Goal: Task Accomplishment & Management: Complete application form

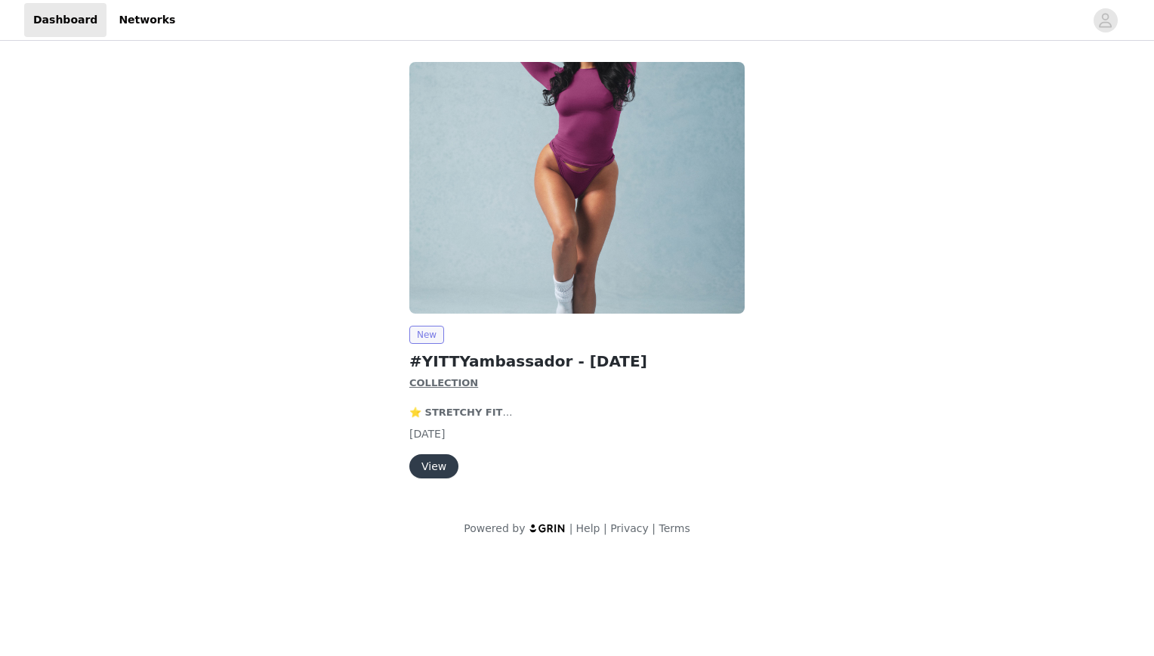
click at [425, 336] on span "New" at bounding box center [426, 335] width 35 height 18
click at [428, 462] on button "View" at bounding box center [433, 466] width 49 height 24
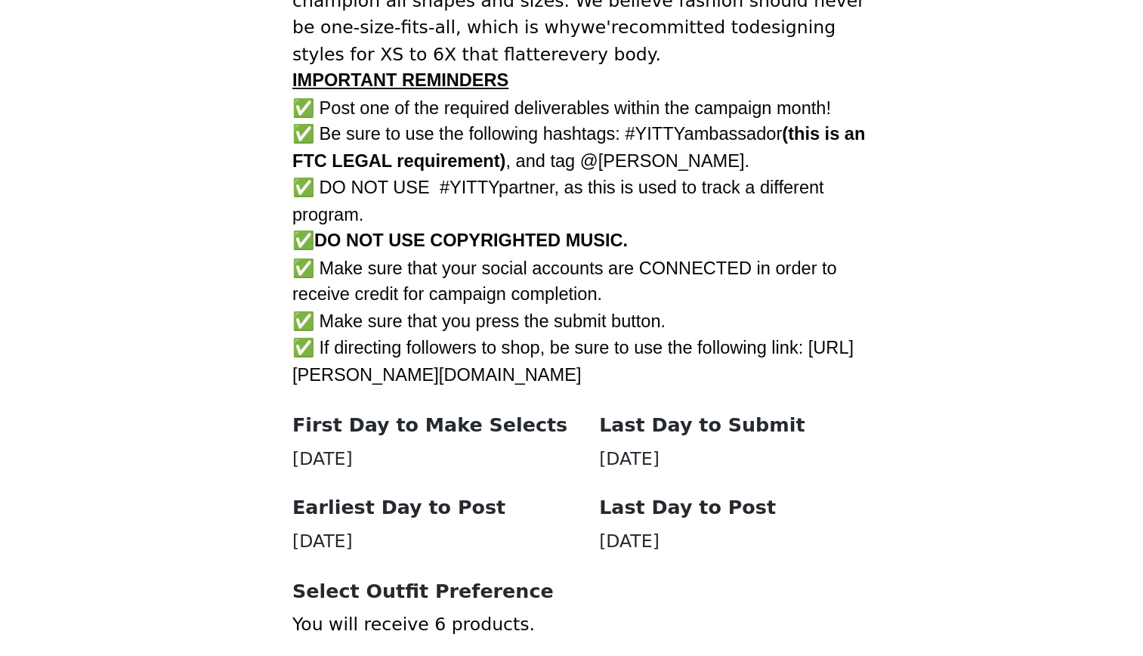
scroll to position [608, 0]
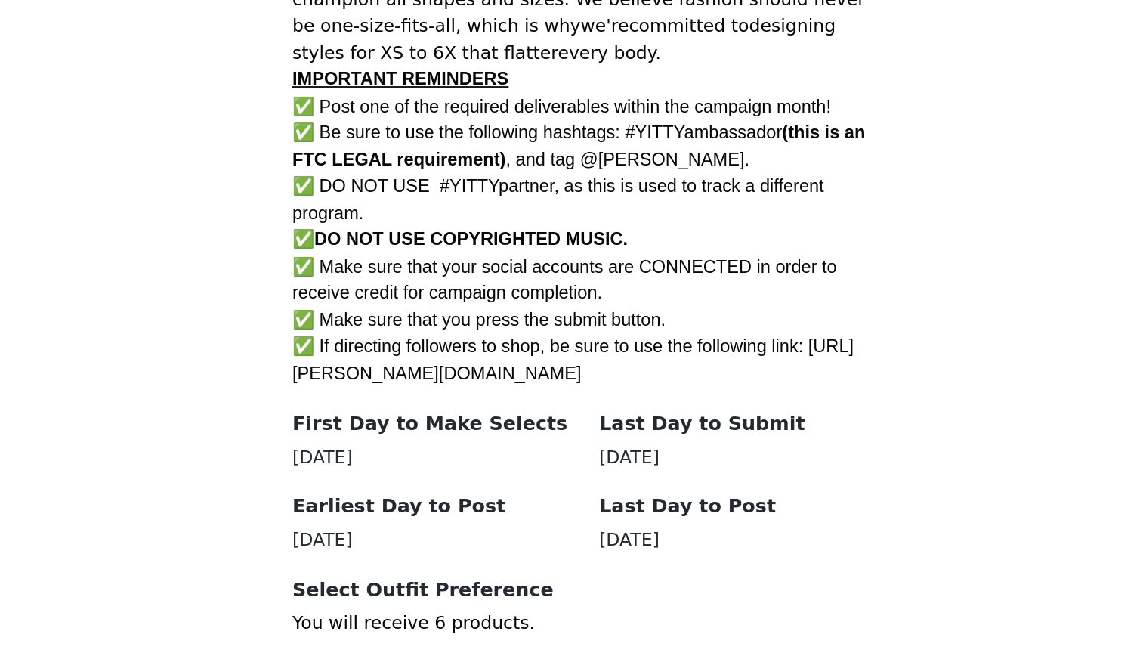
drag, startPoint x: 408, startPoint y: 466, endPoint x: 429, endPoint y: 496, distance: 36.9
click at [429, 496] on div "✅ If directing followers to shop, be sure to use the following link: [URL][PERS…" at bounding box center [572, 491] width 326 height 29
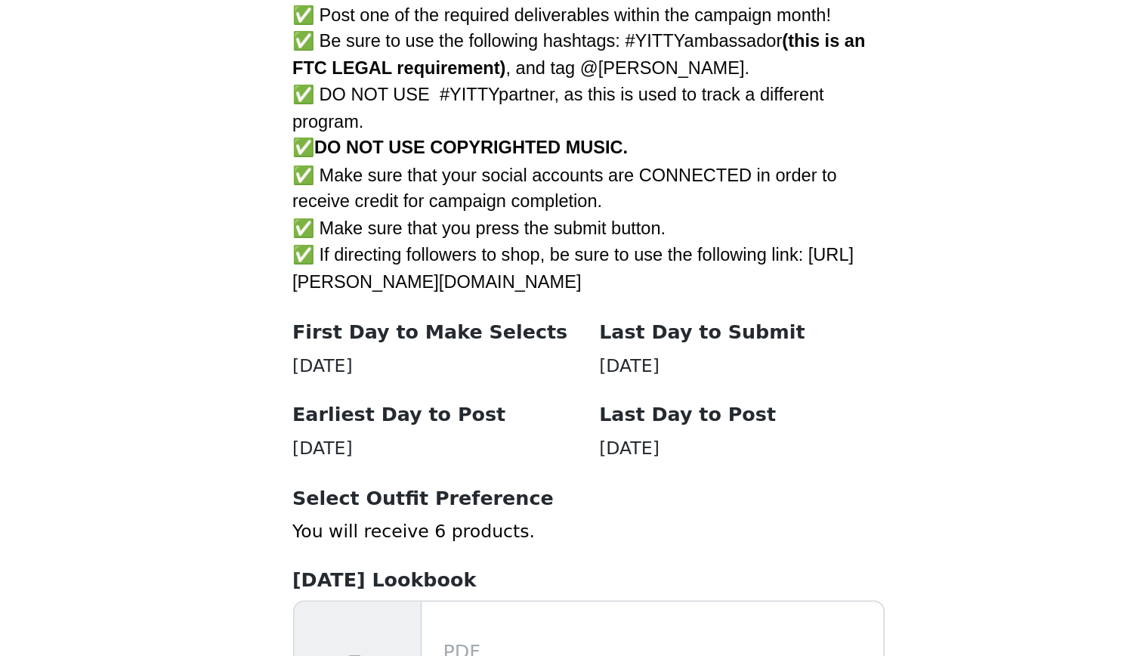
scroll to position [661, 0]
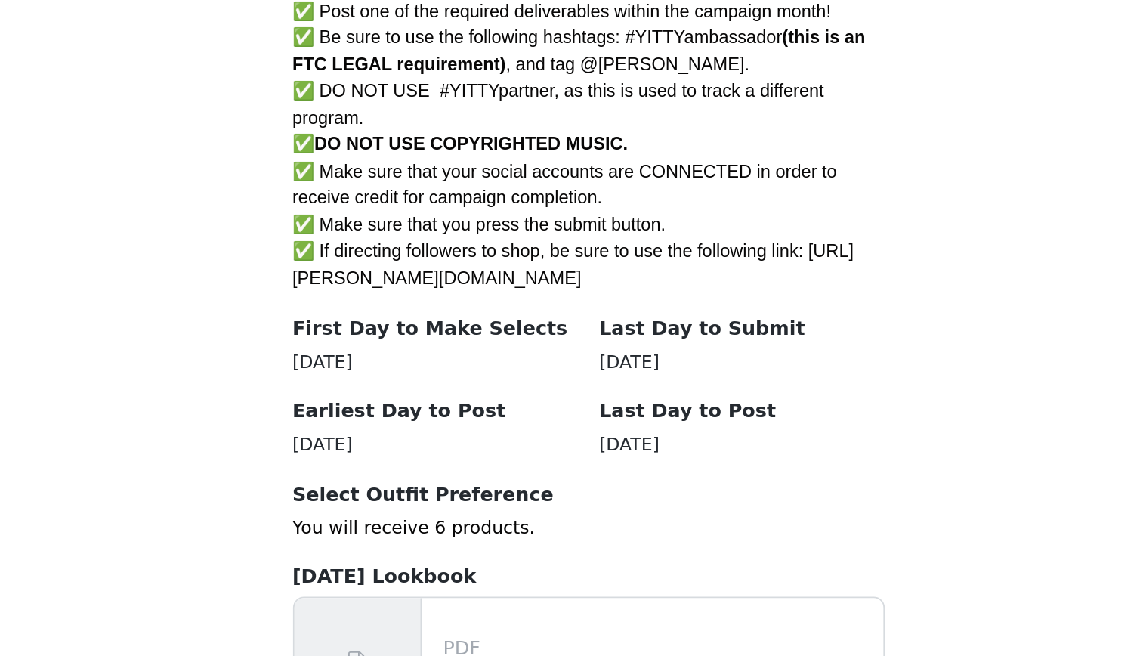
drag, startPoint x: 469, startPoint y: 530, endPoint x: 409, endPoint y: 518, distance: 60.8
click at [409, 518] on div "Earliest Day to Post [DATE]" at bounding box center [487, 529] width 157 height 34
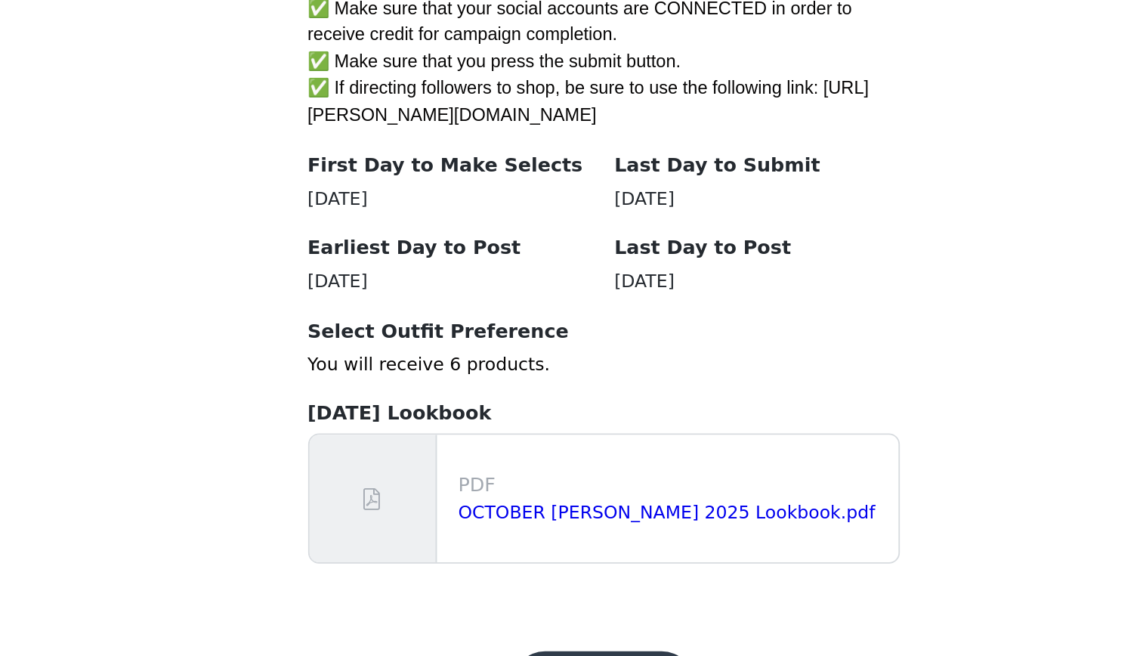
scroll to position [799, 0]
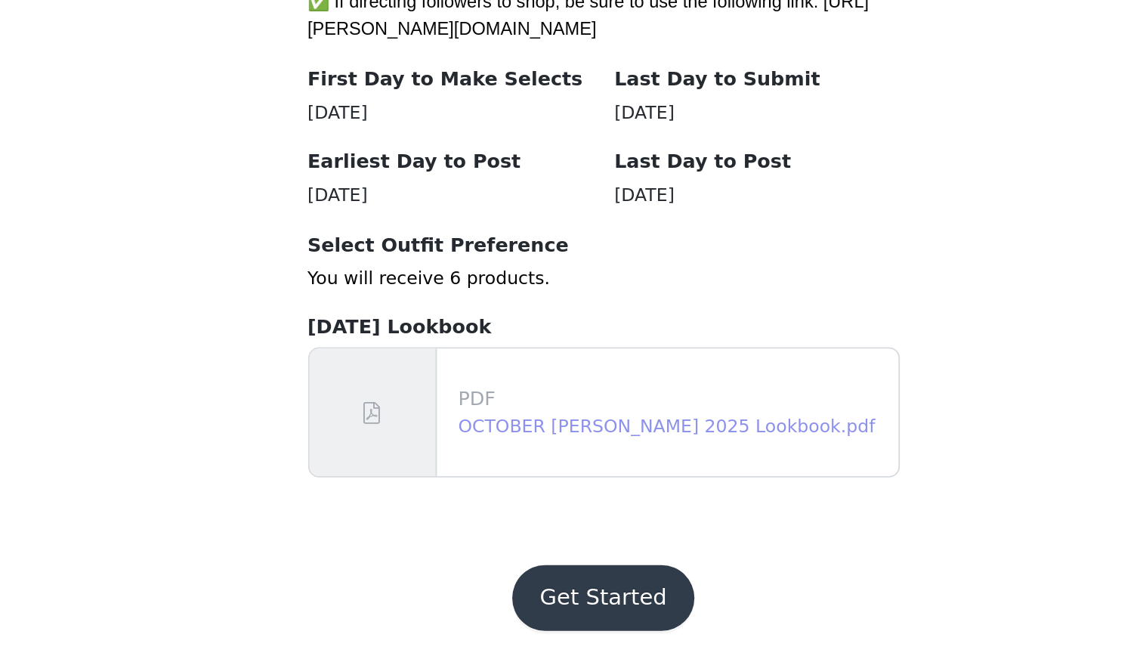
click at [508, 525] on link "OCTOBER [PERSON_NAME] 2025 Lookbook.pdf" at bounding box center [607, 528] width 230 height 11
click at [592, 623] on button "Get Started" at bounding box center [571, 623] width 100 height 36
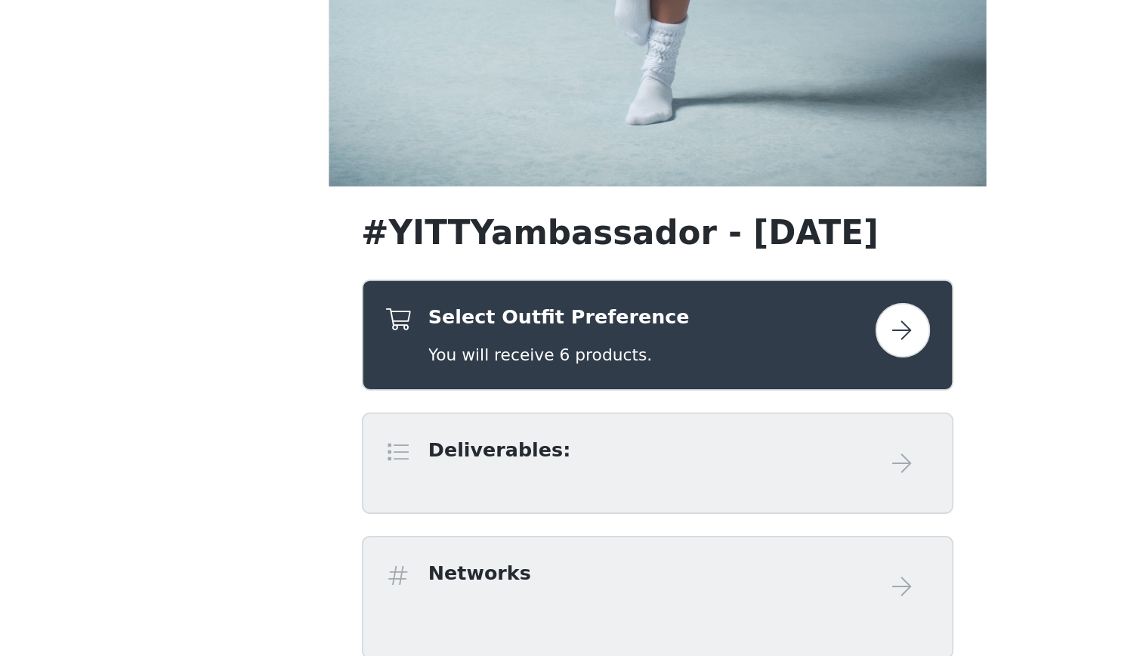
scroll to position [131, 0]
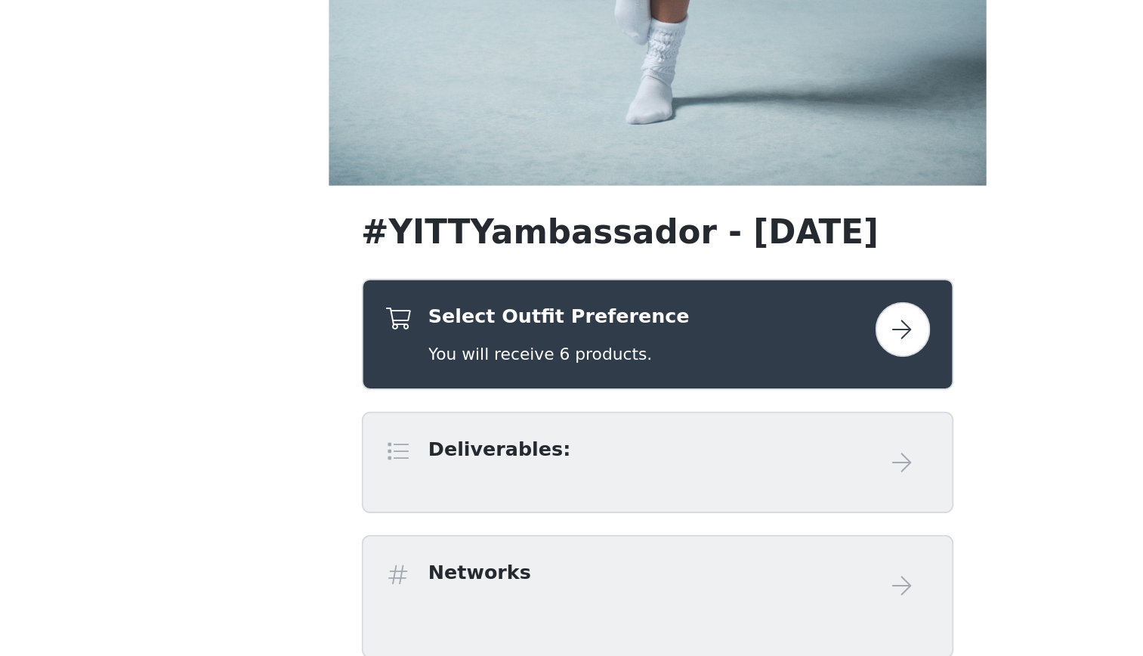
click at [572, 556] on div "Deliverables:" at bounding box center [572, 548] width 301 height 30
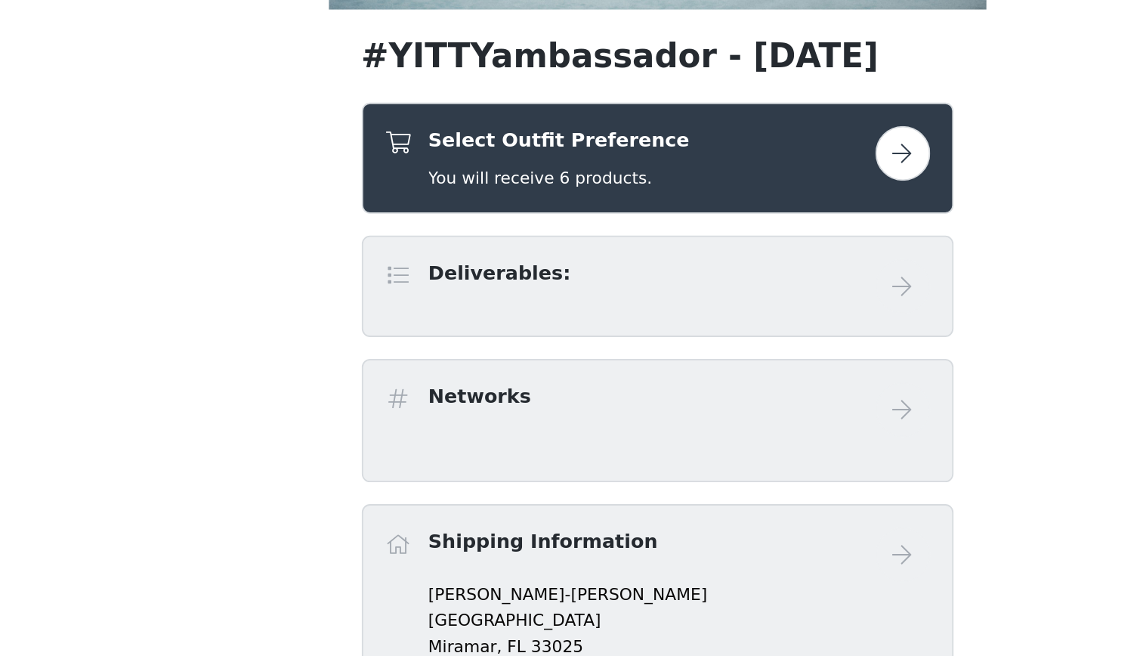
scroll to position [241, 0]
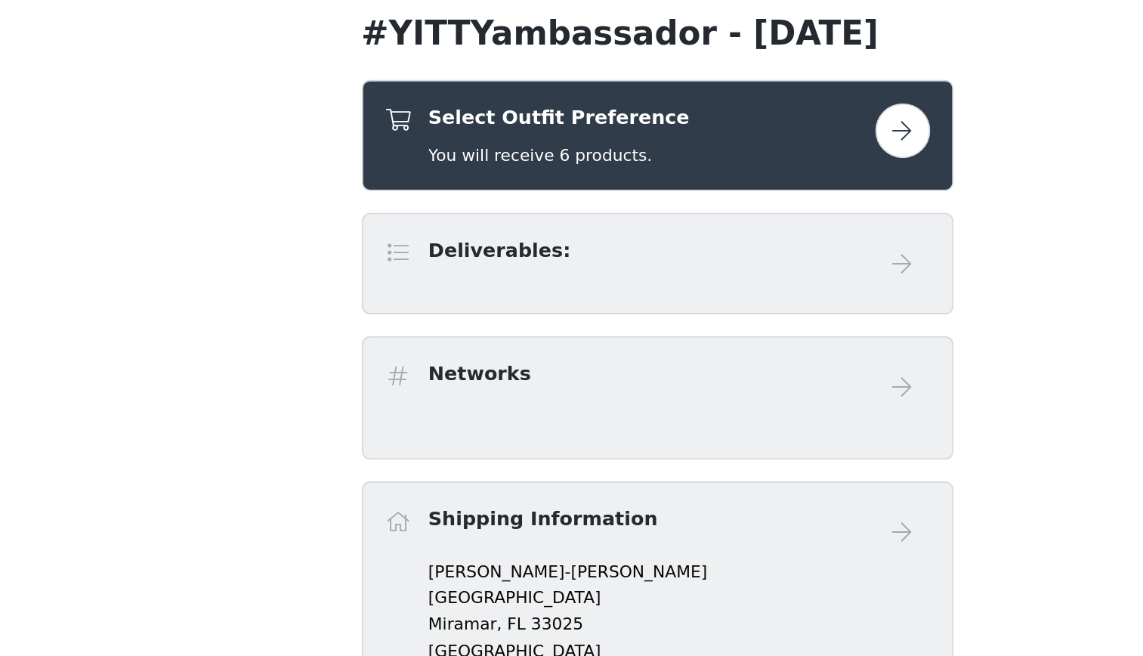
click at [706, 363] on button "button" at bounding box center [707, 366] width 30 height 30
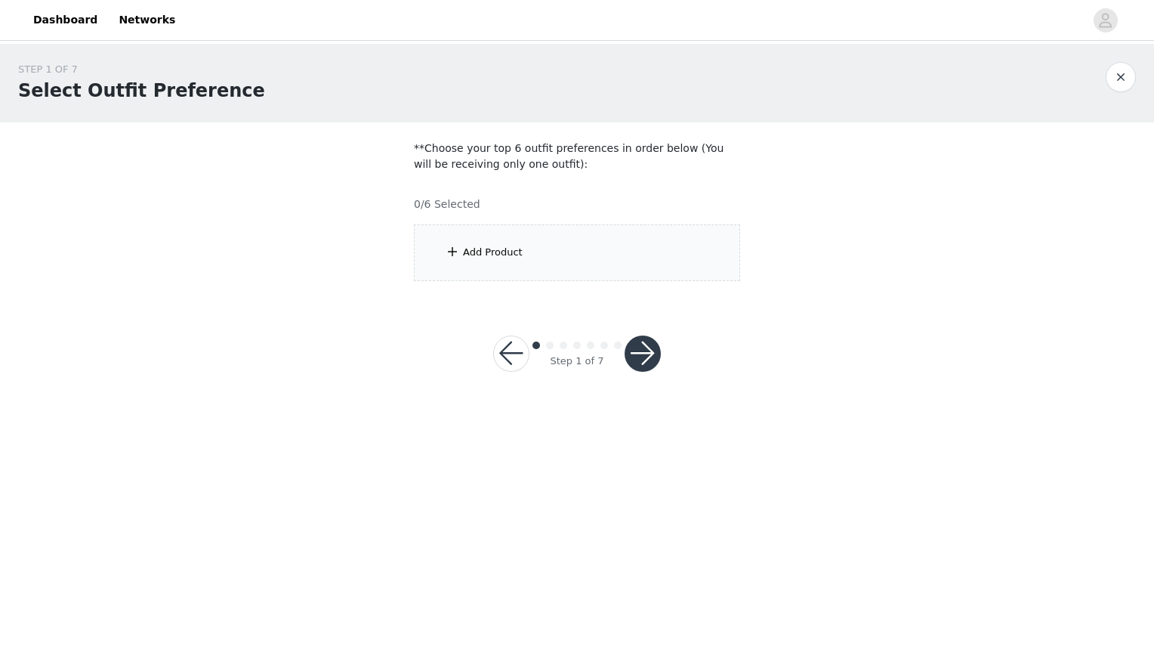
click at [634, 263] on div "Add Product" at bounding box center [577, 252] width 326 height 57
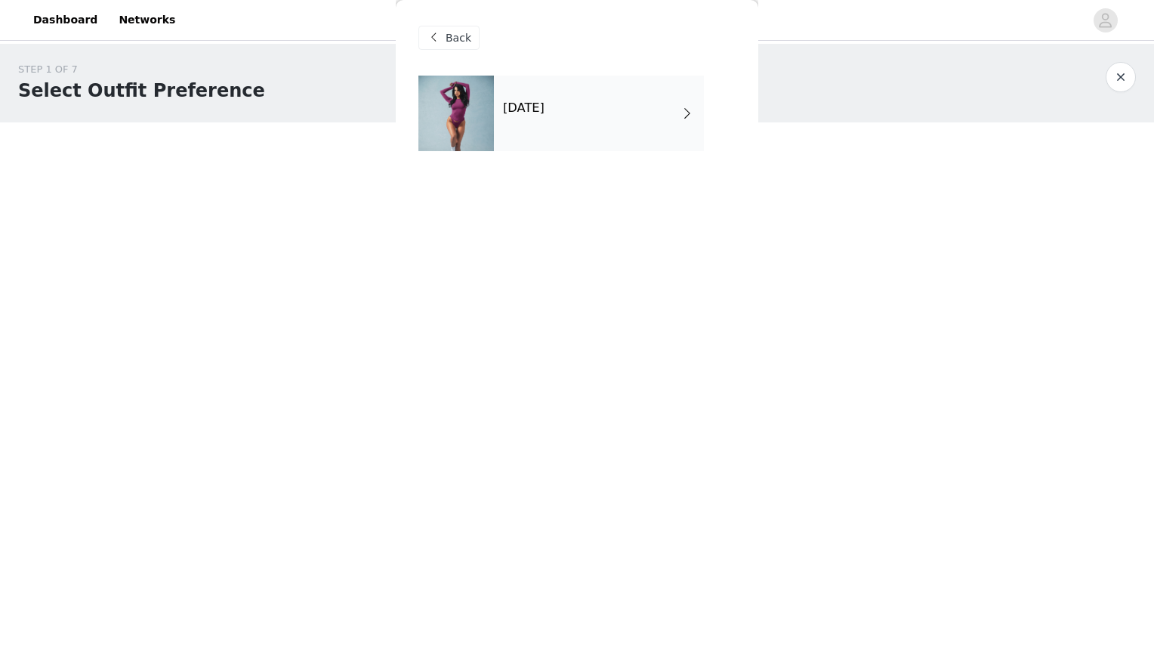
click at [668, 122] on div "[DATE]" at bounding box center [599, 114] width 210 height 76
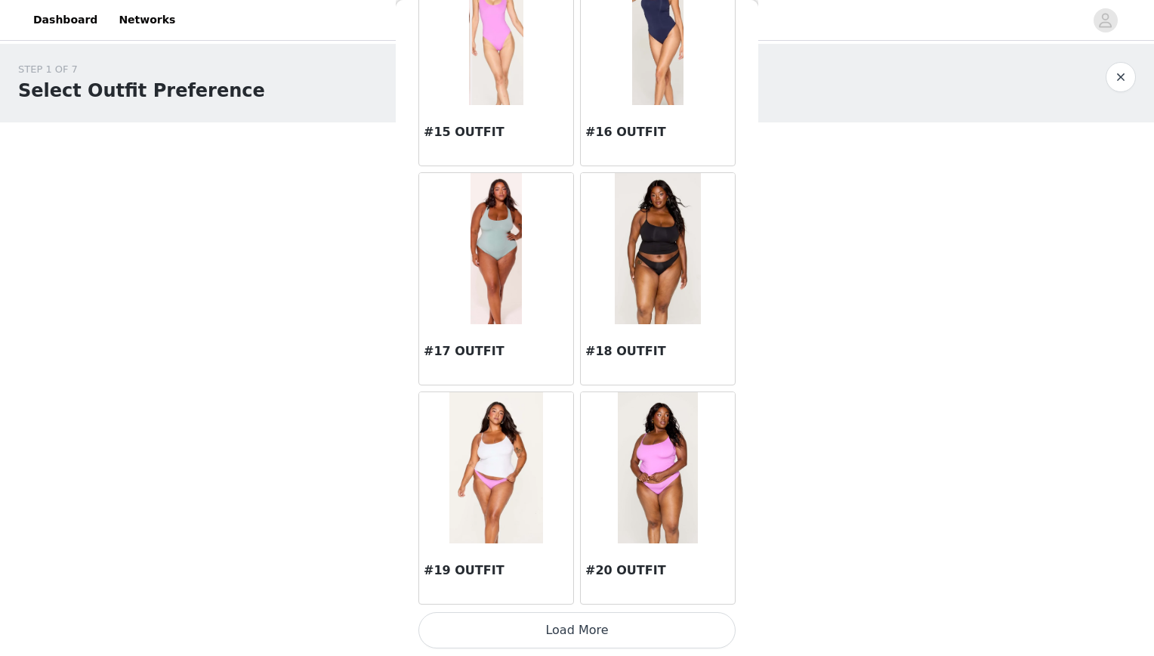
scroll to position [1655, 0]
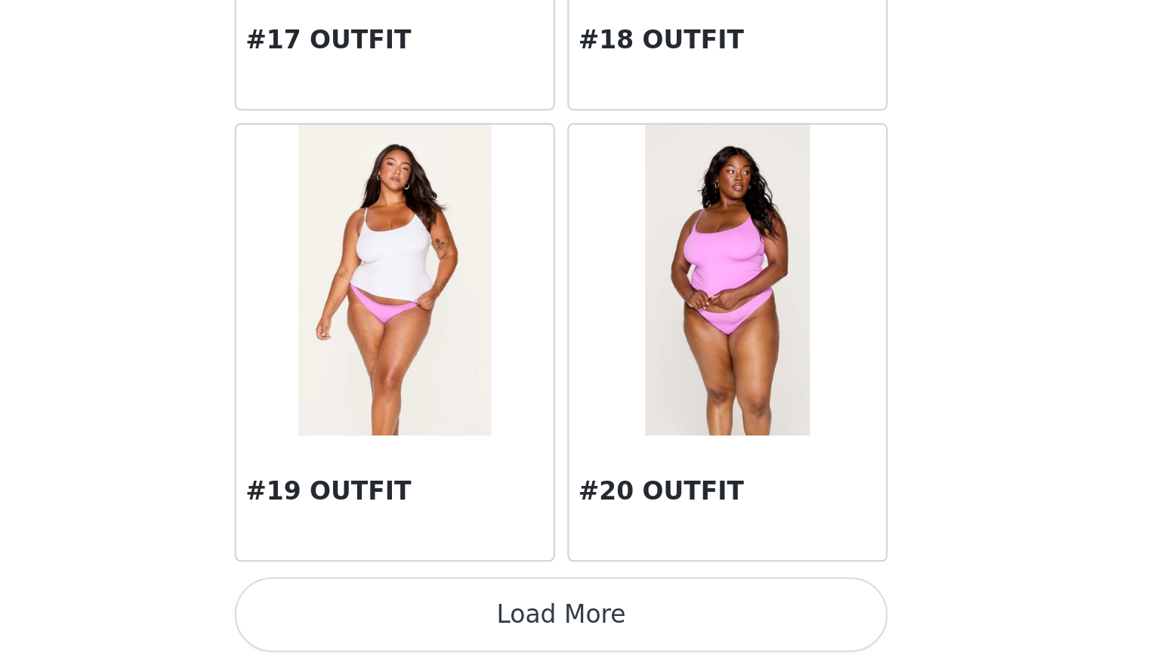
click at [658, 483] on img at bounding box center [658, 468] width 80 height 151
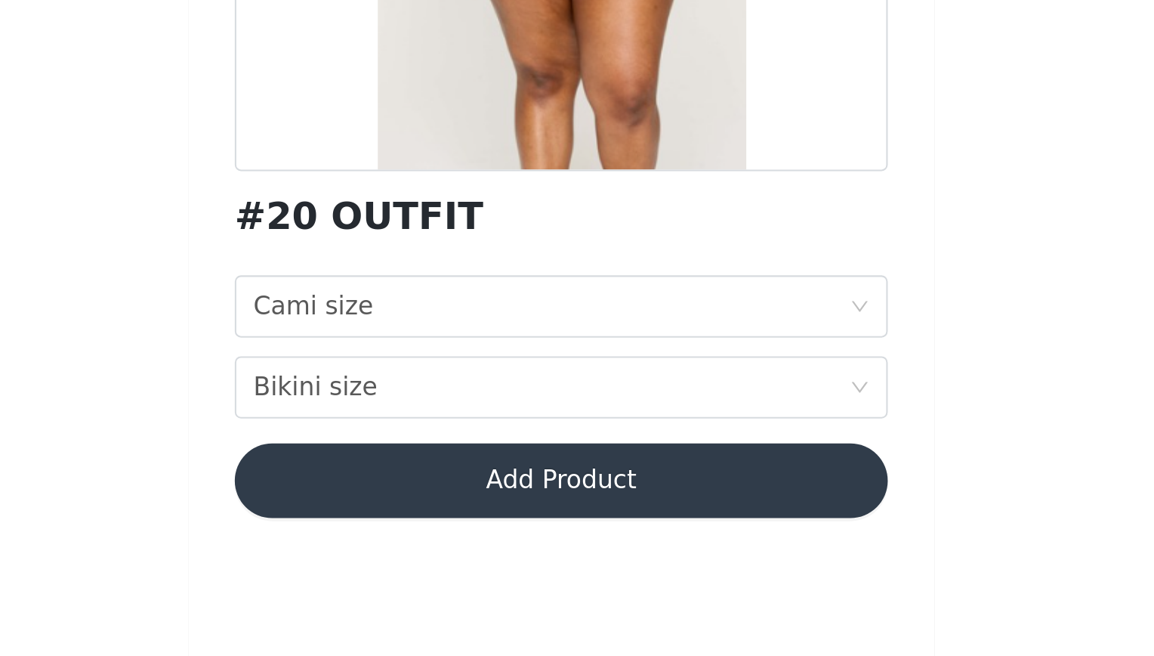
scroll to position [0, 0]
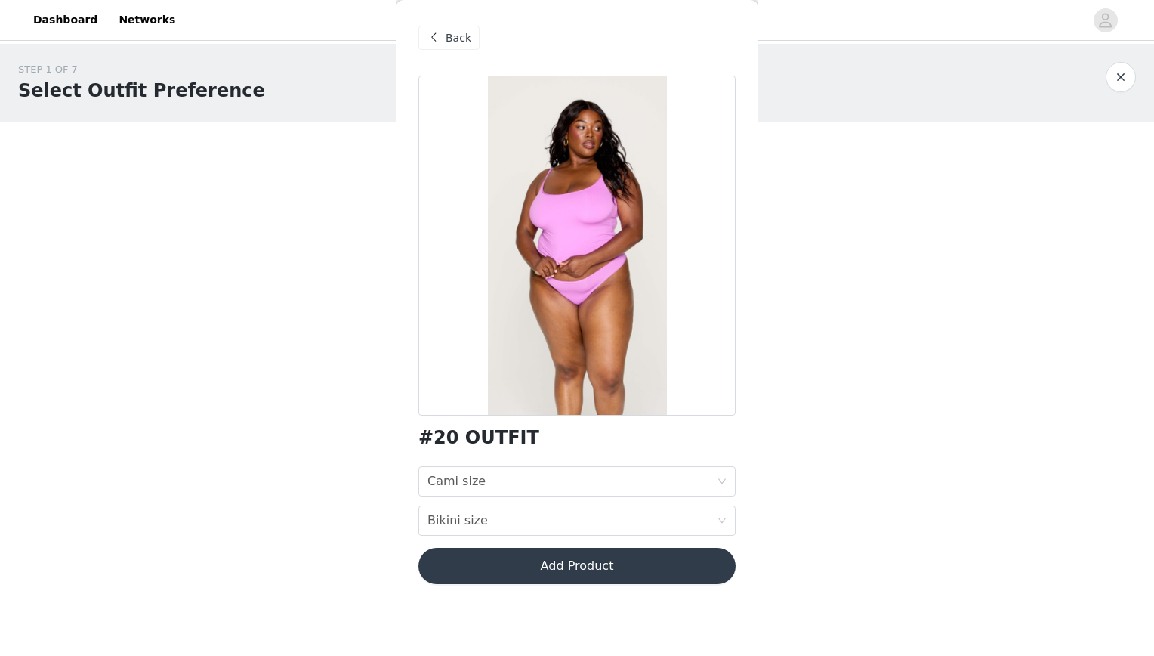
click at [445, 37] on div "Back" at bounding box center [449, 38] width 61 height 24
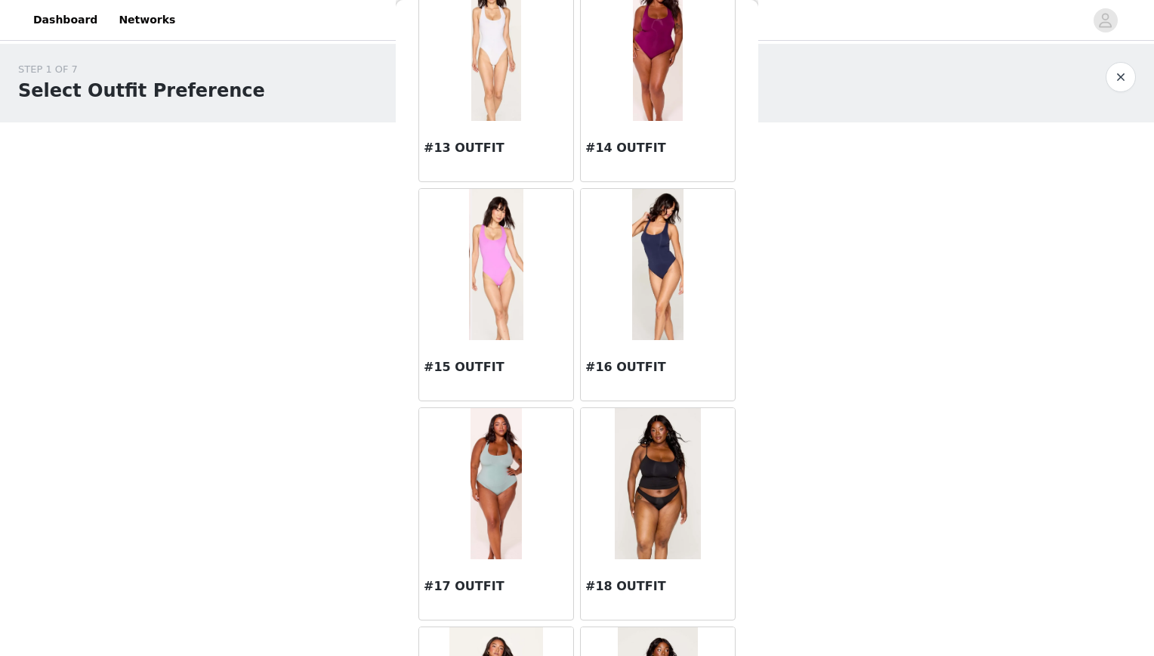
scroll to position [1656, 0]
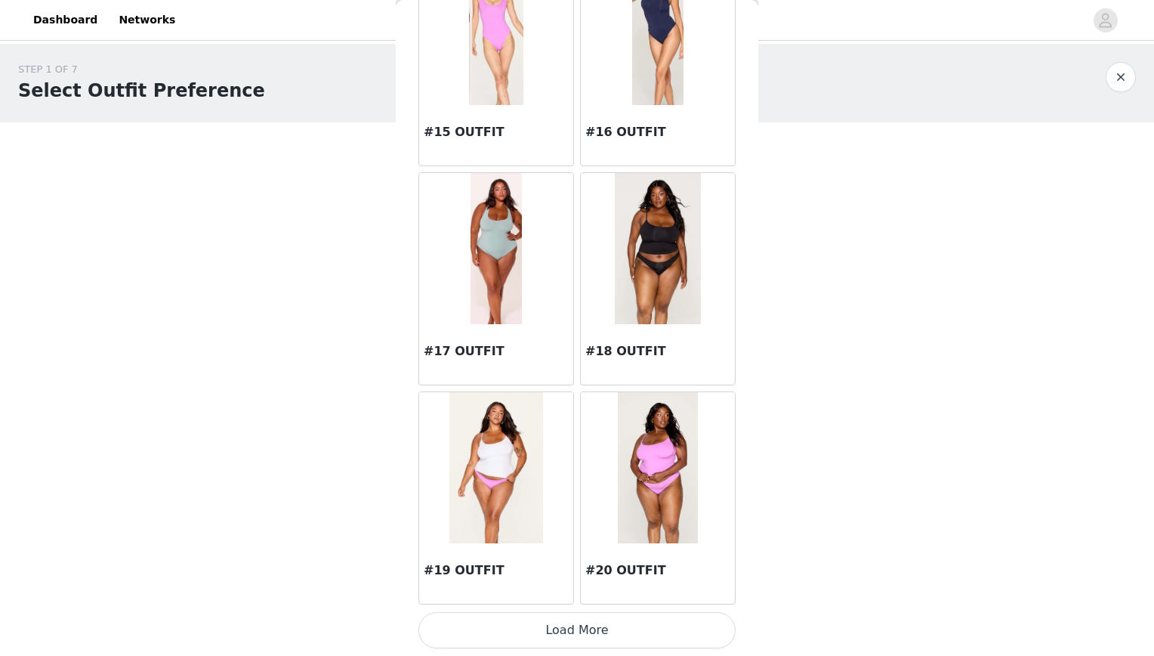
click at [650, 496] on img at bounding box center [658, 467] width 80 height 151
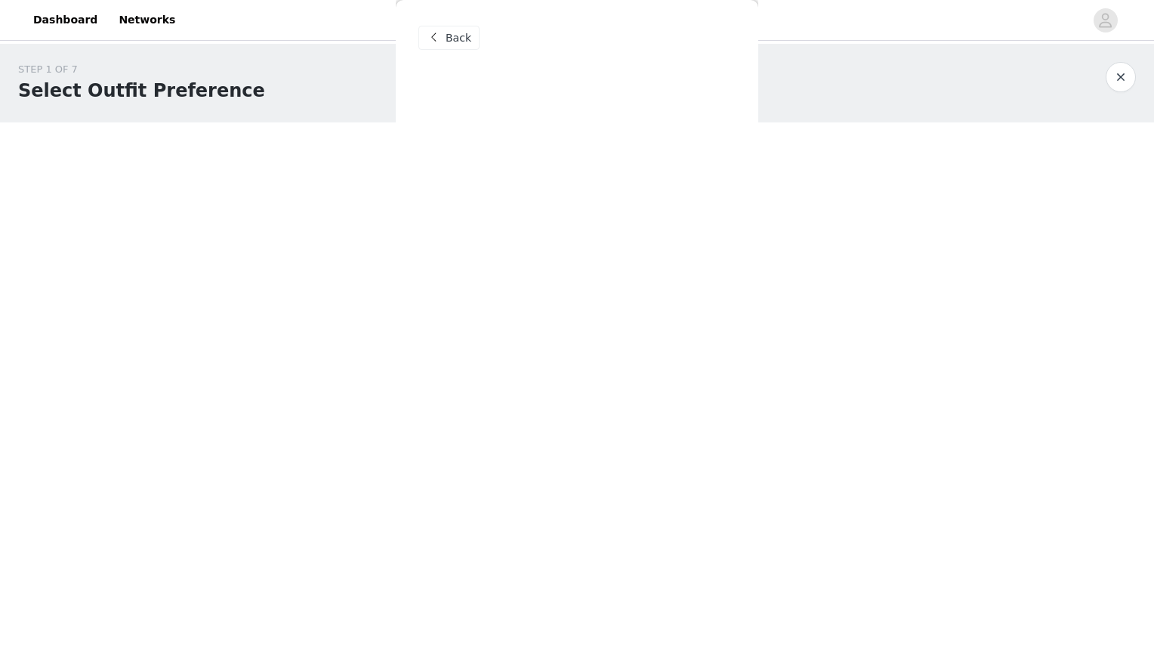
scroll to position [0, 0]
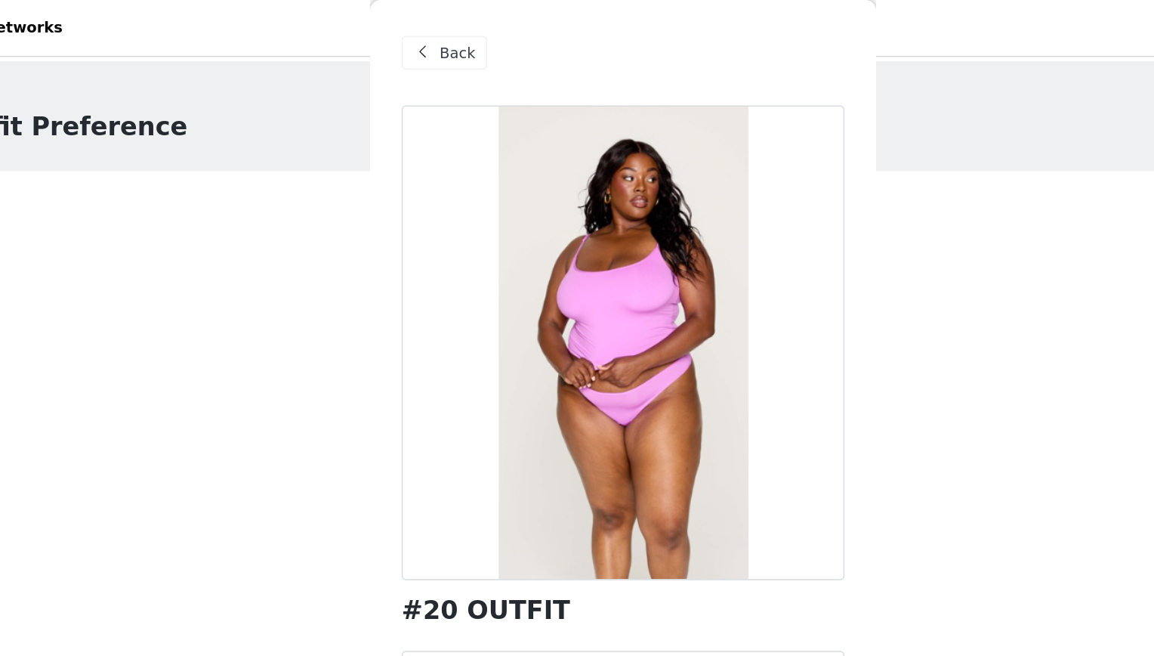
click at [437, 39] on span at bounding box center [434, 38] width 18 height 18
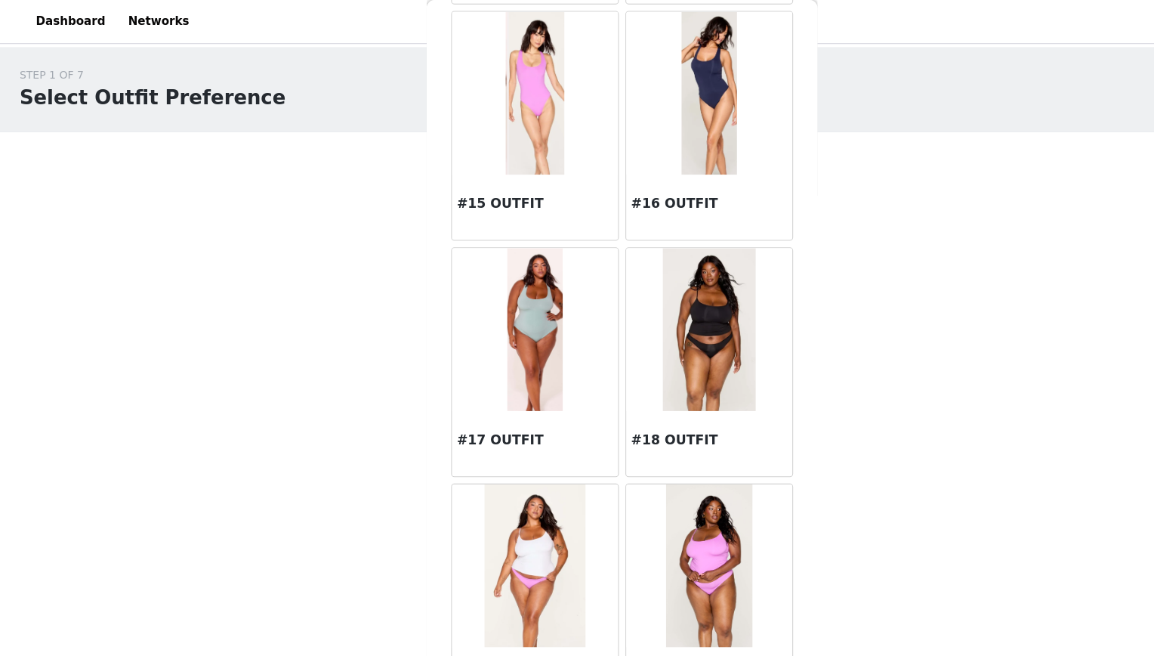
scroll to position [1656, 0]
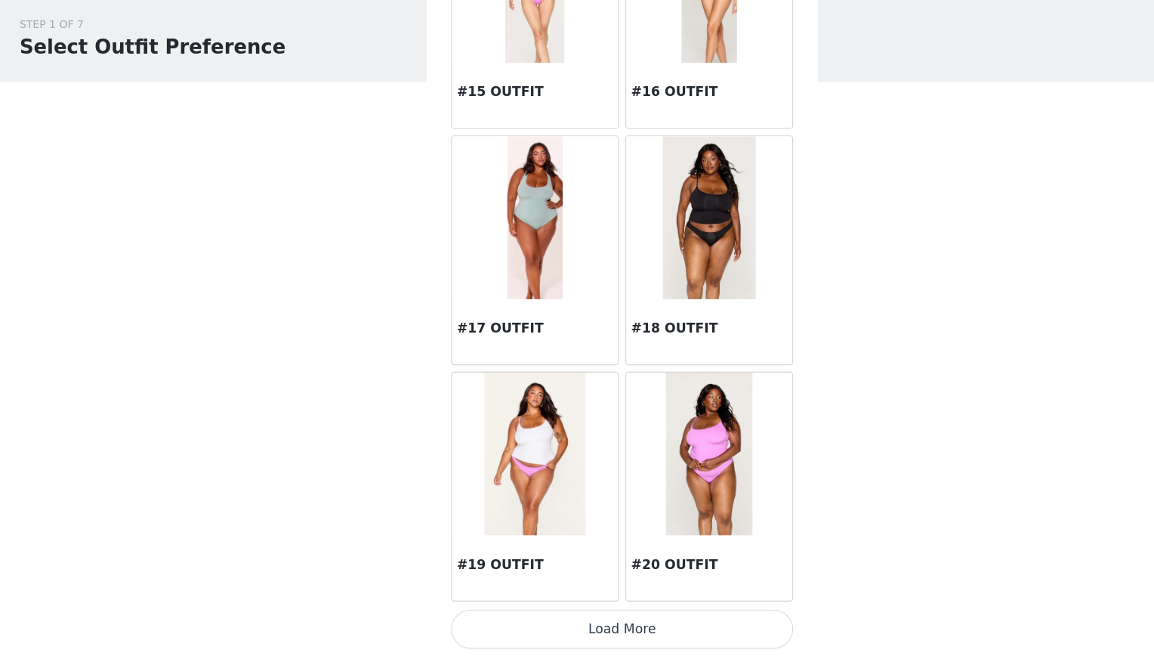
click at [623, 499] on img at bounding box center [658, 467] width 80 height 151
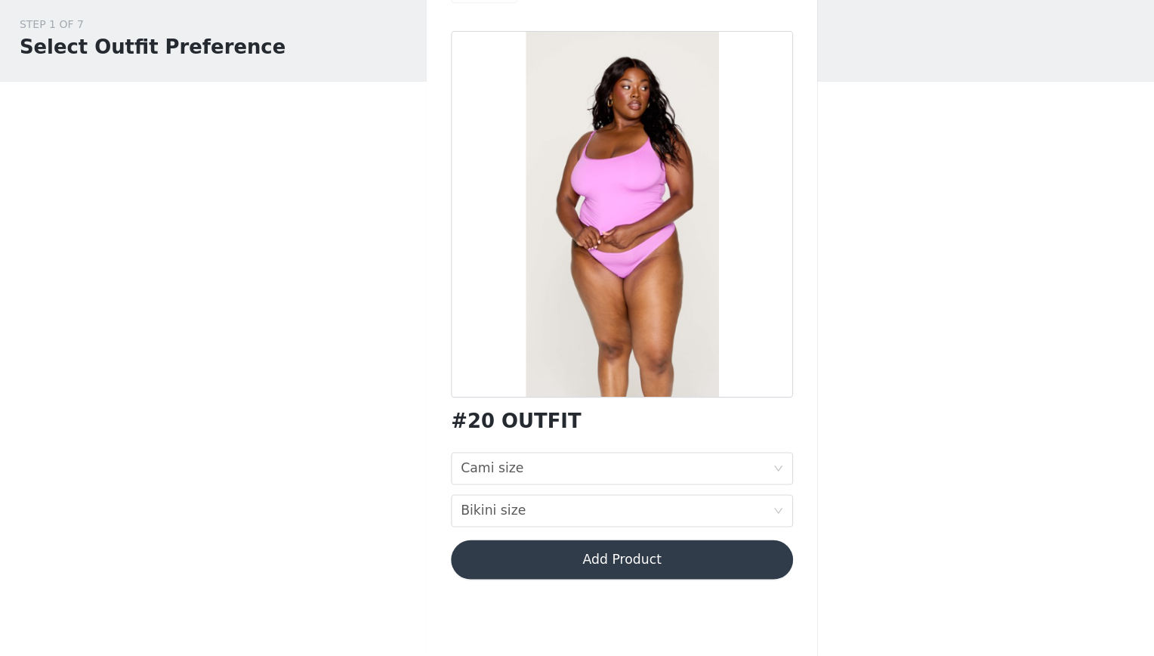
scroll to position [0, 0]
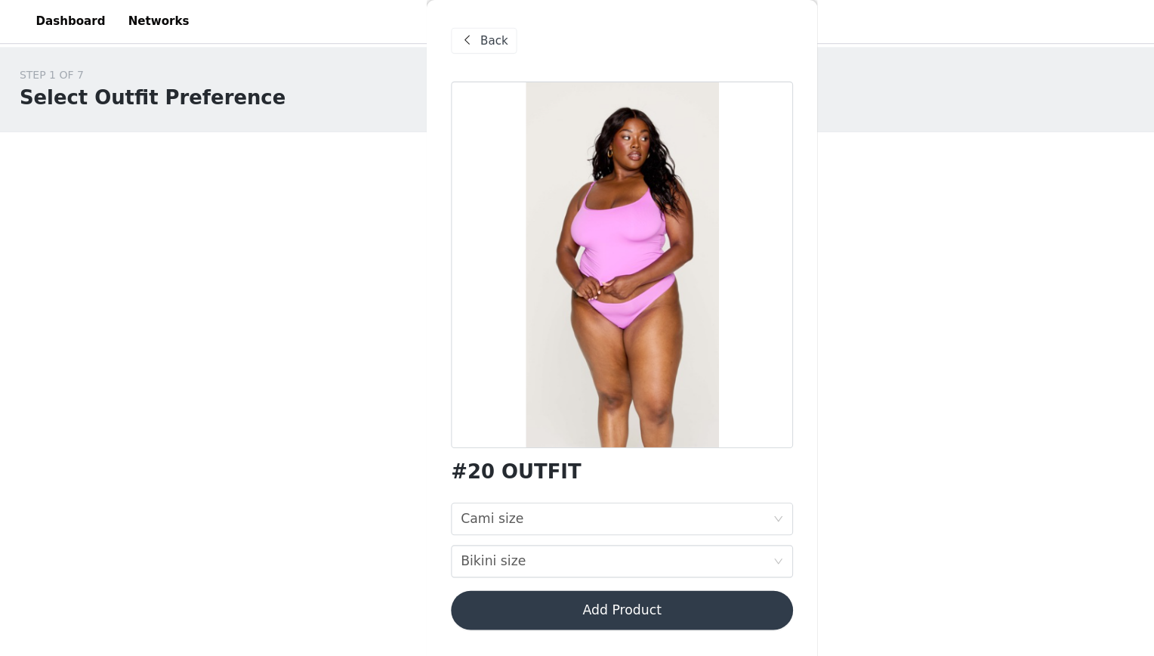
click at [450, 32] on span "Back" at bounding box center [459, 38] width 26 height 16
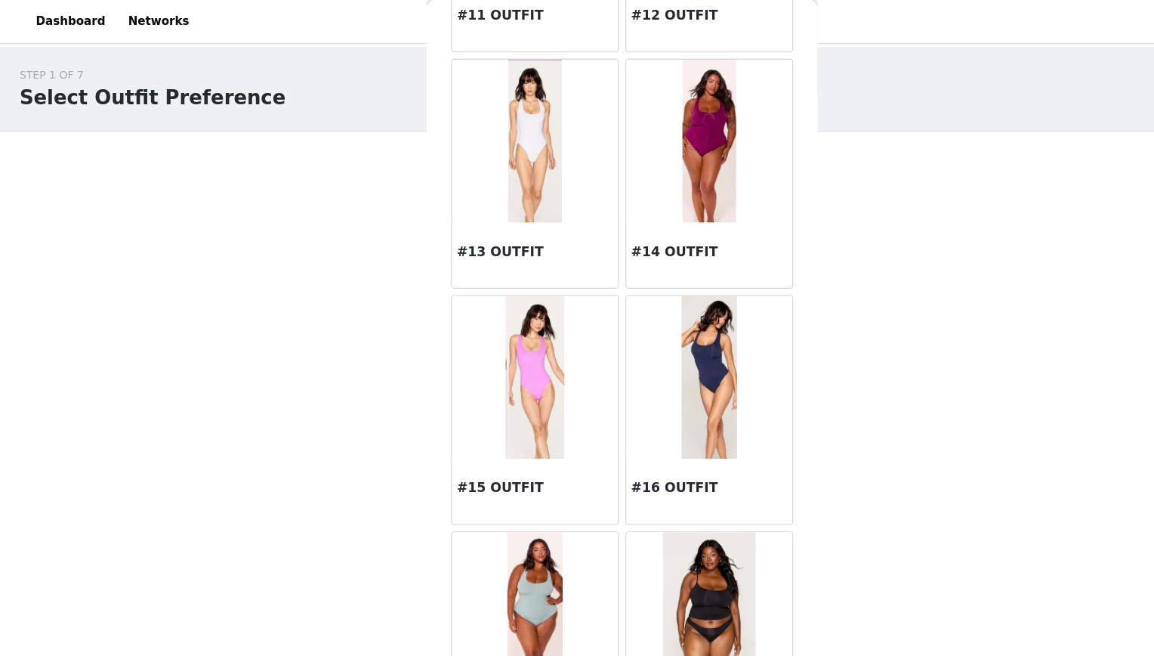
scroll to position [1656, 0]
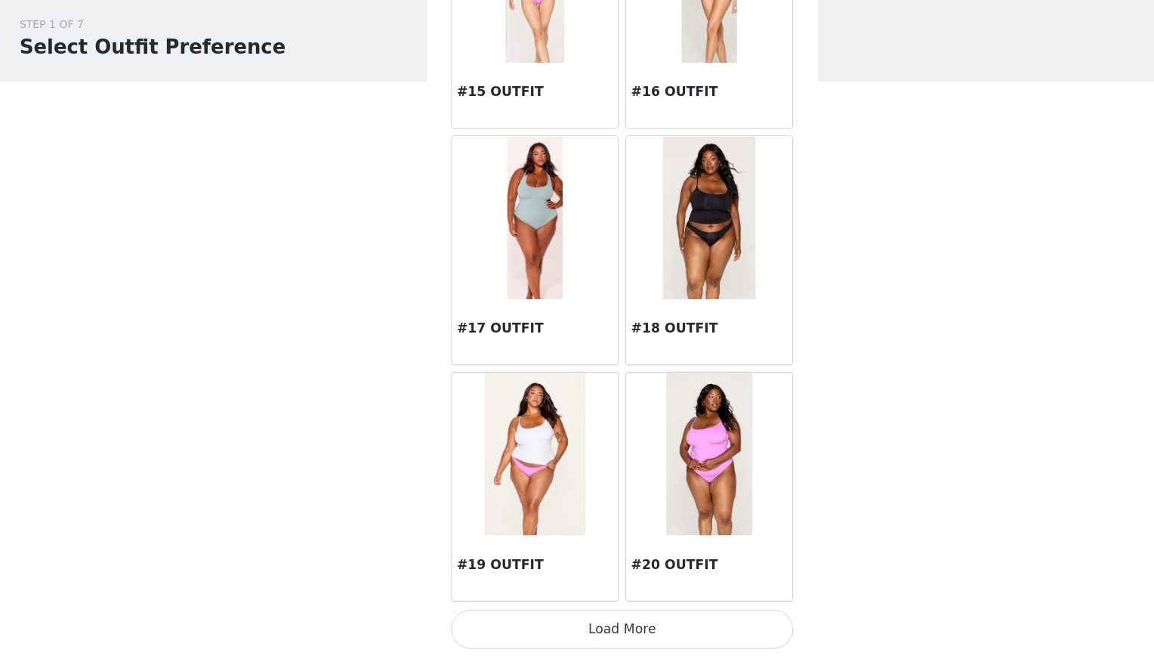
click at [519, 625] on button "Load More" at bounding box center [577, 630] width 317 height 36
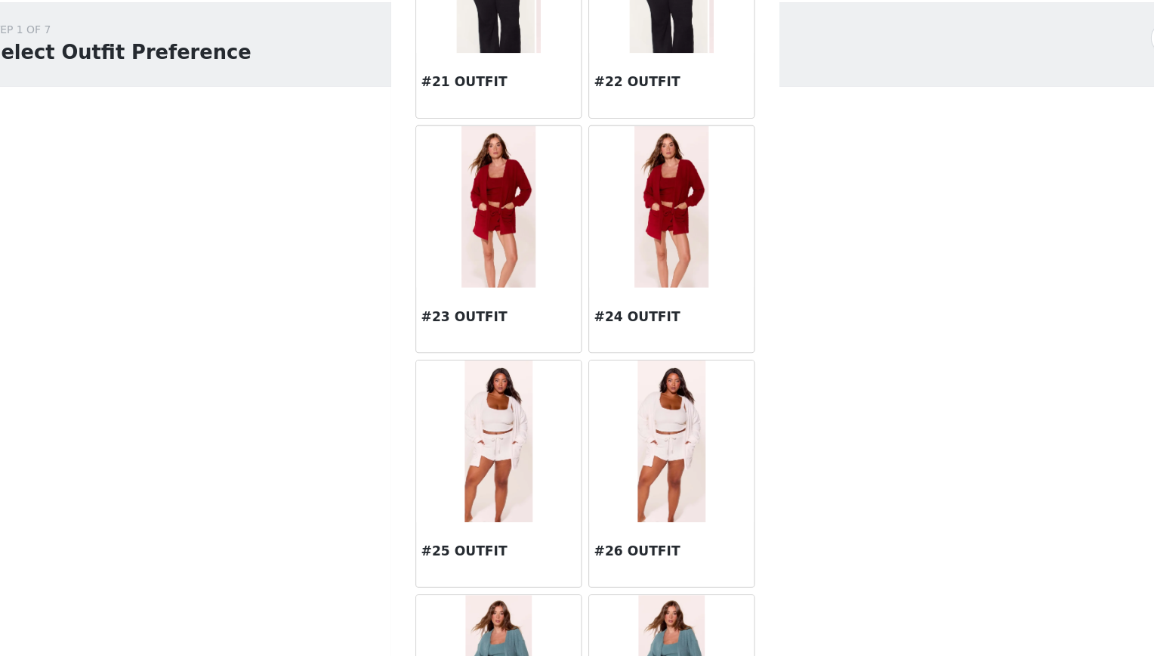
scroll to position [2328, 0]
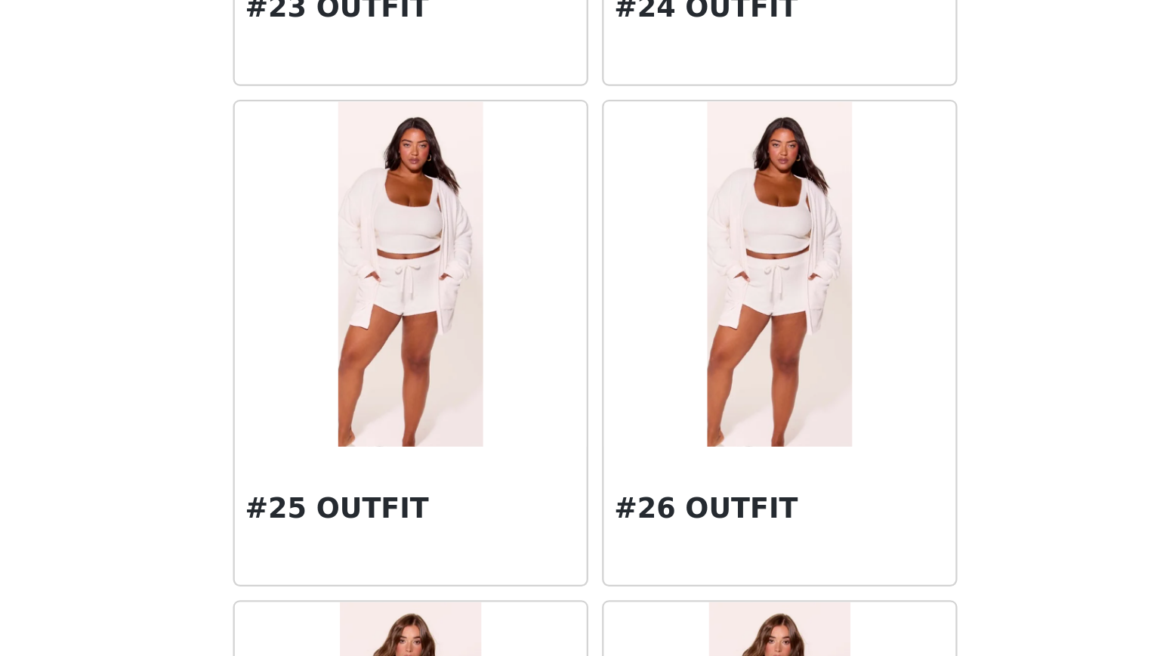
click at [523, 489] on img at bounding box center [496, 453] width 63 height 151
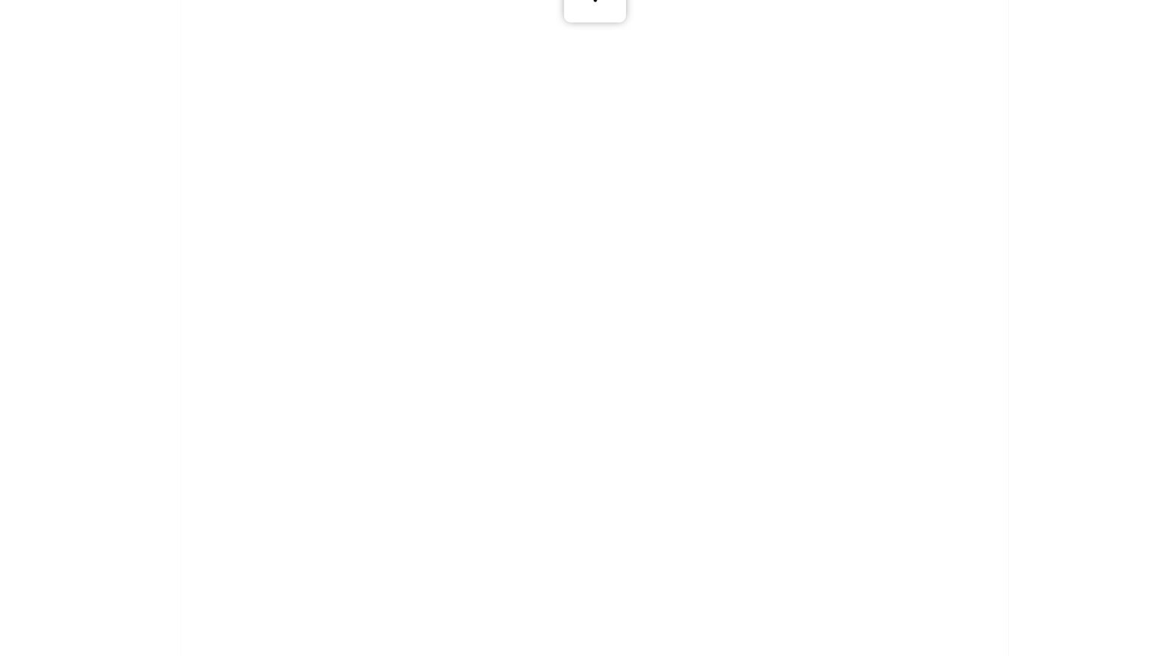
scroll to position [0, 0]
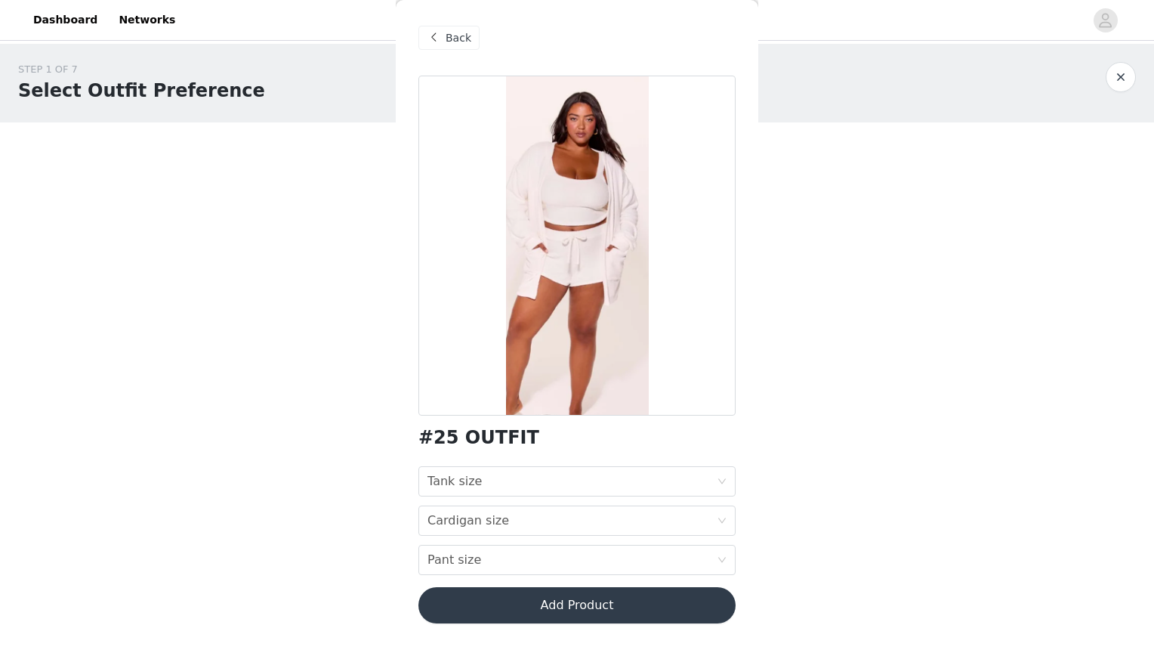
click at [452, 45] on span "Back" at bounding box center [459, 38] width 26 height 16
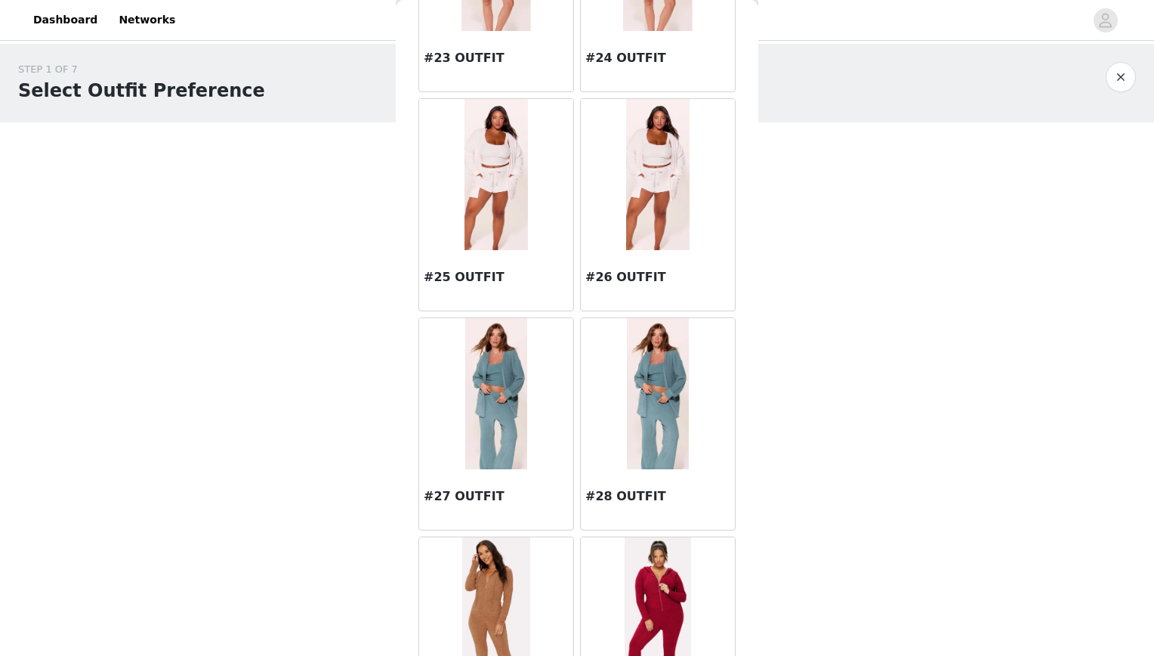
scroll to position [2606, 0]
click at [614, 178] on div at bounding box center [658, 175] width 154 height 151
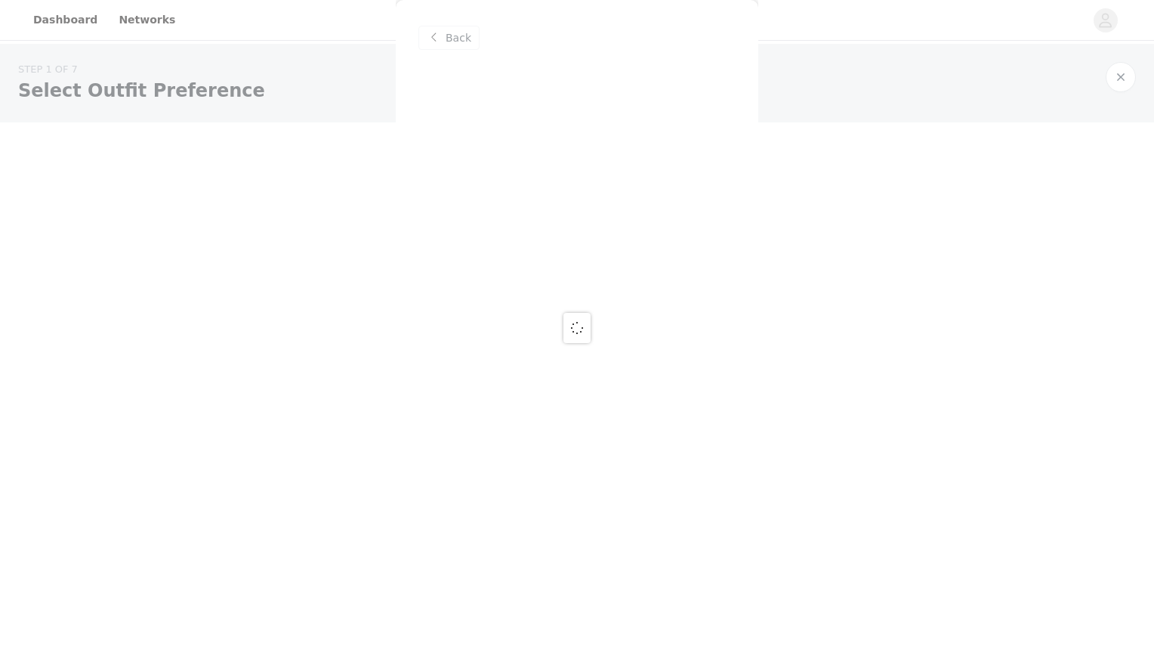
scroll to position [0, 0]
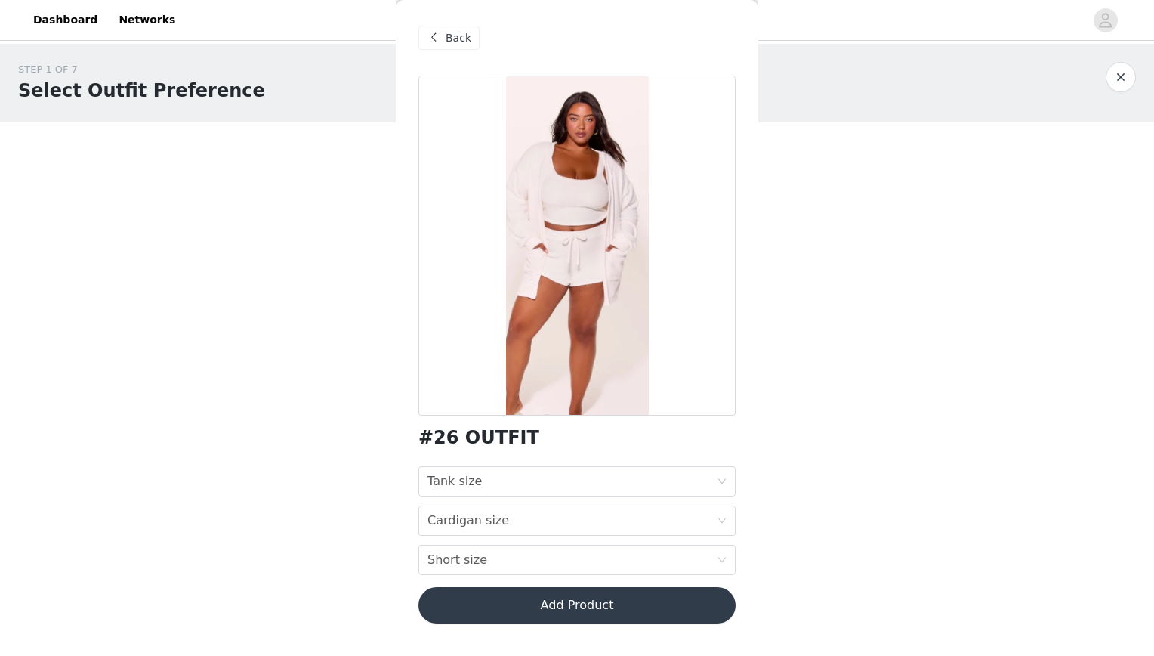
click at [436, 37] on span at bounding box center [434, 38] width 18 height 18
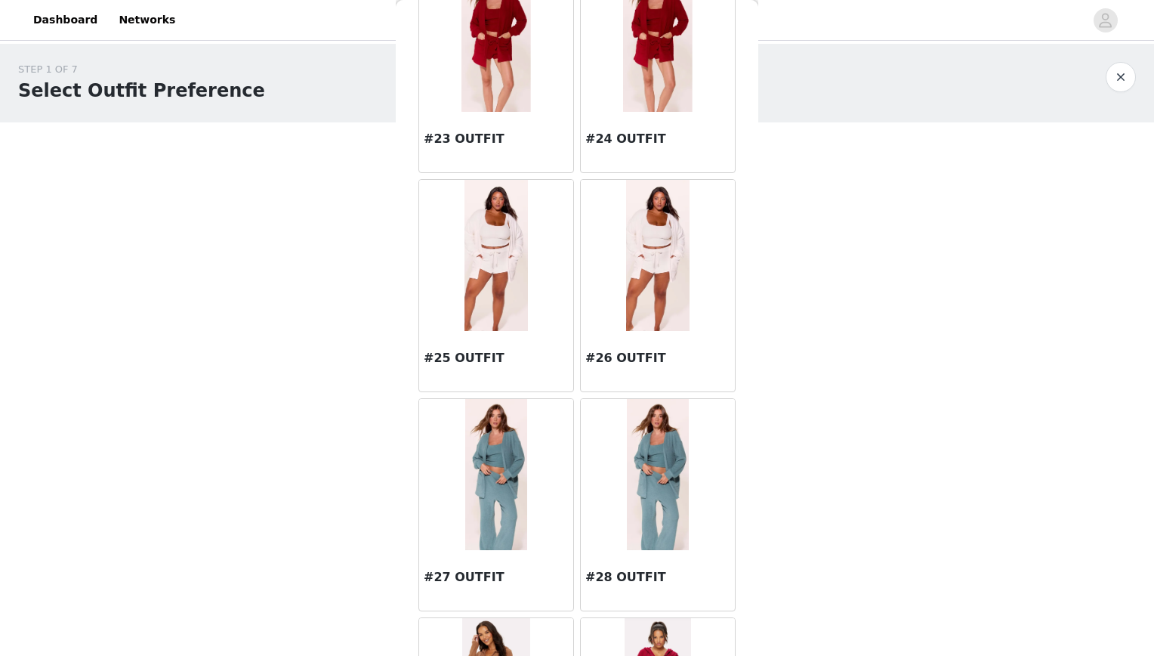
scroll to position [2526, 0]
click at [478, 286] on img at bounding box center [496, 254] width 63 height 151
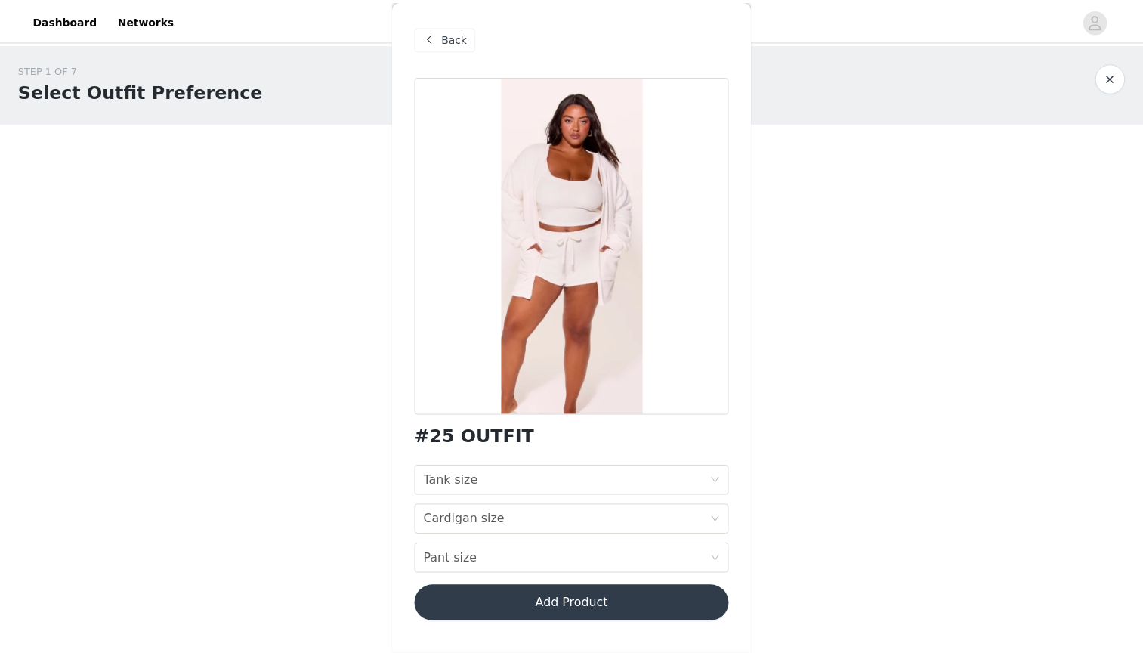
scroll to position [0, 0]
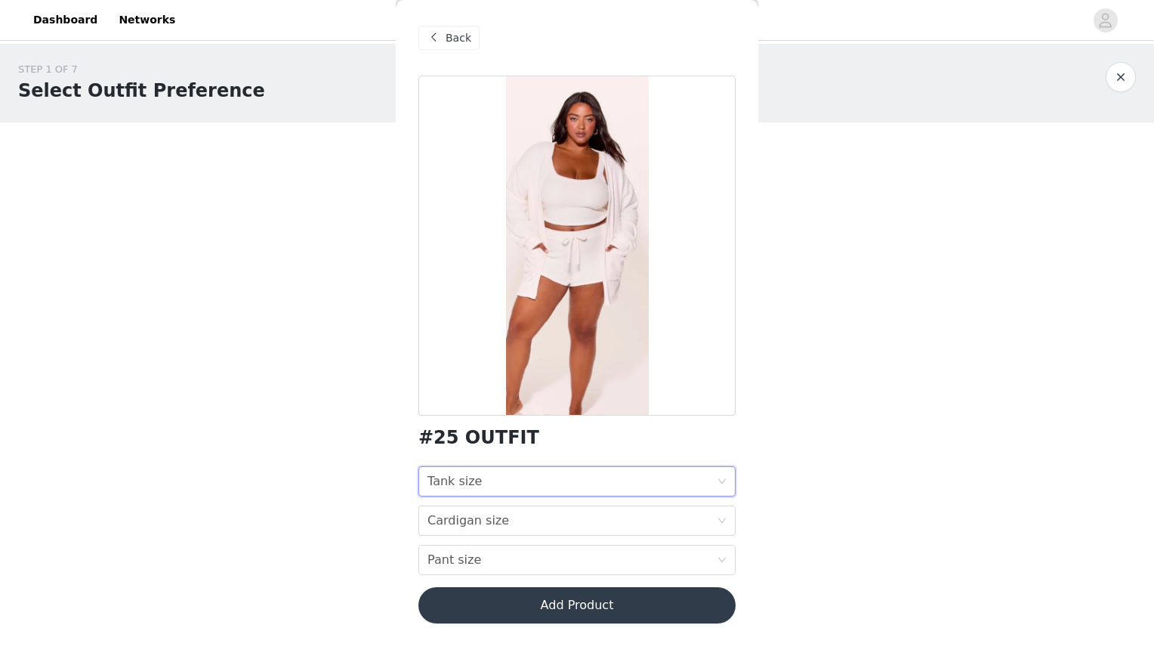
click at [479, 487] on div "Tank size Tank size" at bounding box center [572, 481] width 289 height 29
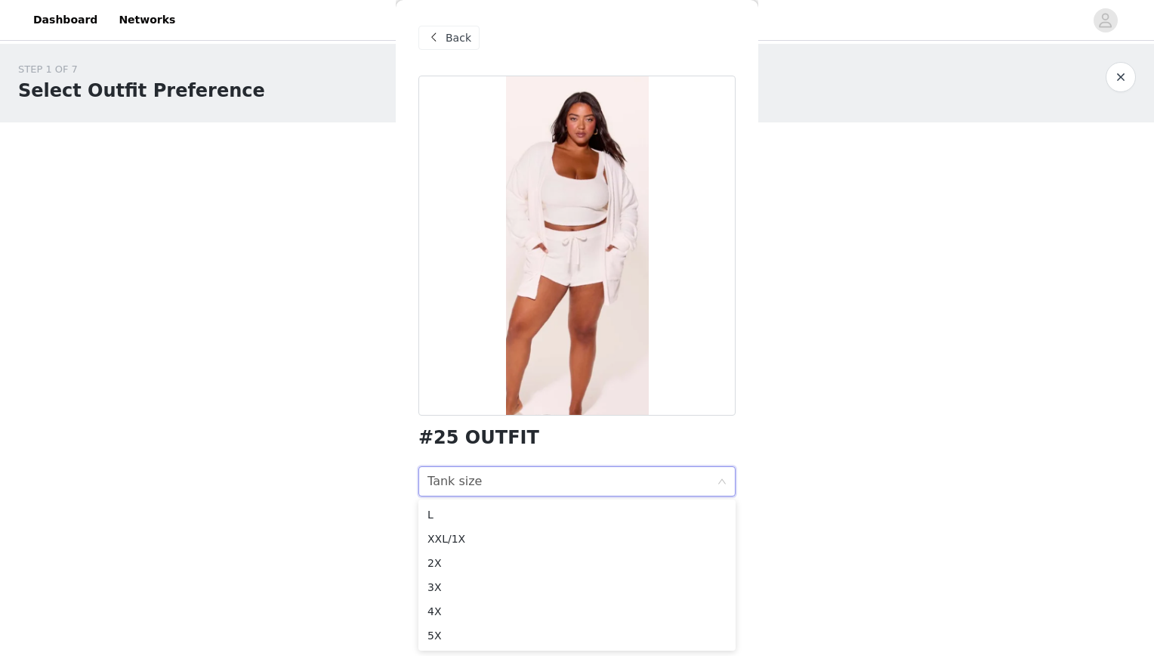
click at [382, 434] on body "Dashboard Networks STEP 1 OF 7 Select Outfit Preference **Choose your top 6 out…" at bounding box center [577, 328] width 1154 height 656
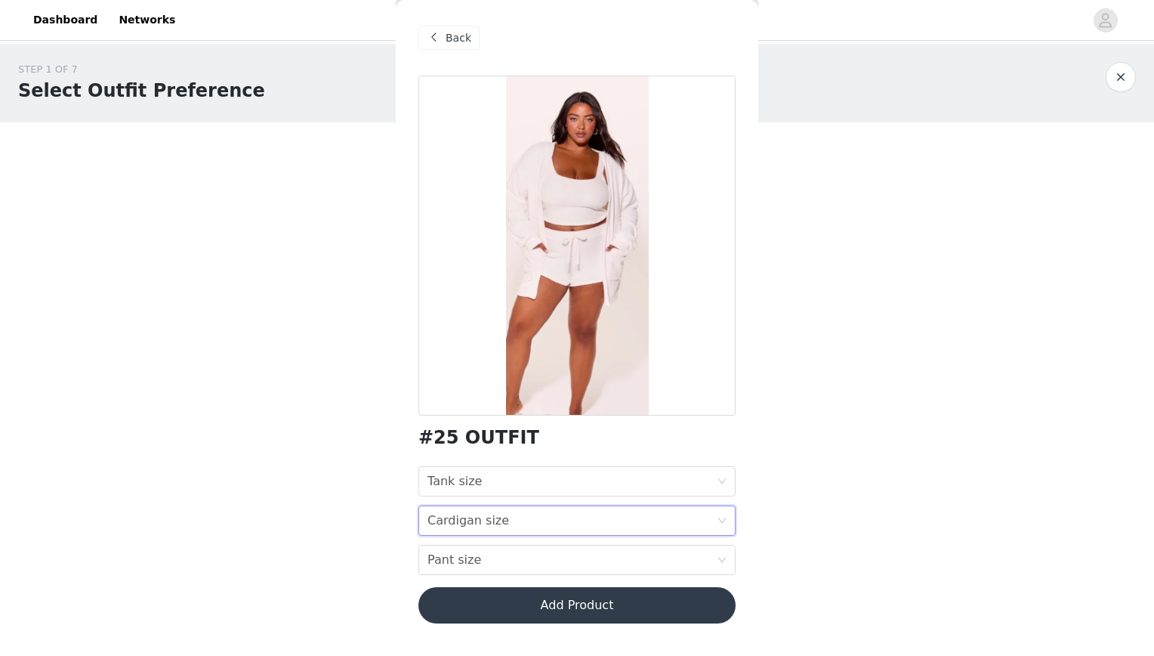
click at [433, 512] on div "Cardigan size" at bounding box center [469, 520] width 82 height 29
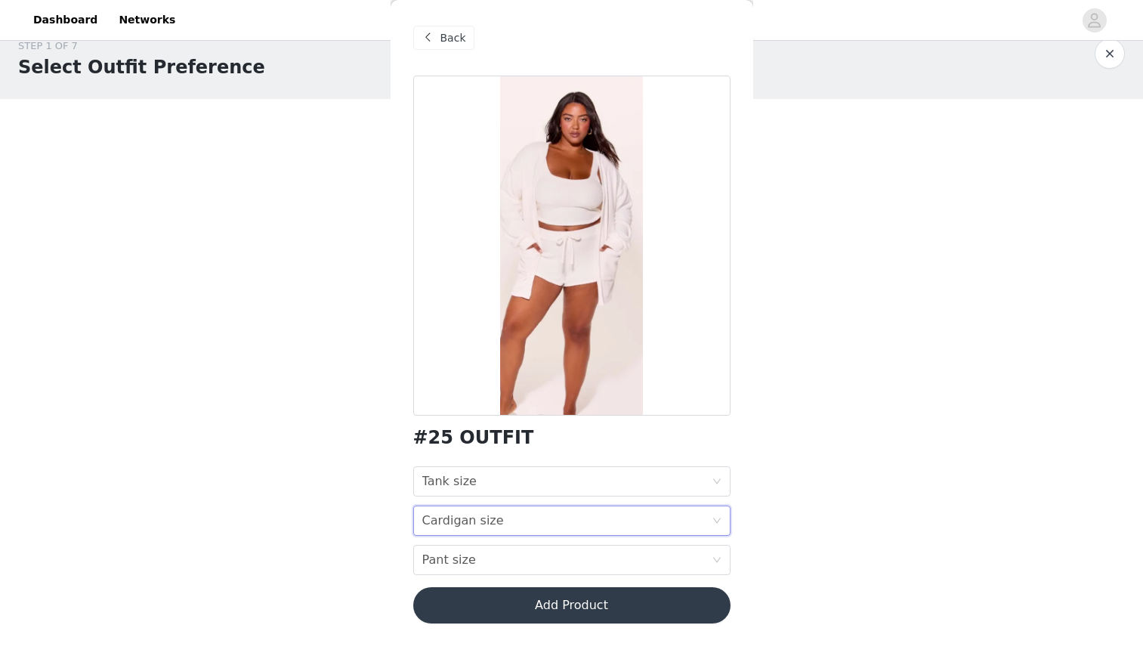
click at [437, 31] on div "Back" at bounding box center [443, 38] width 61 height 24
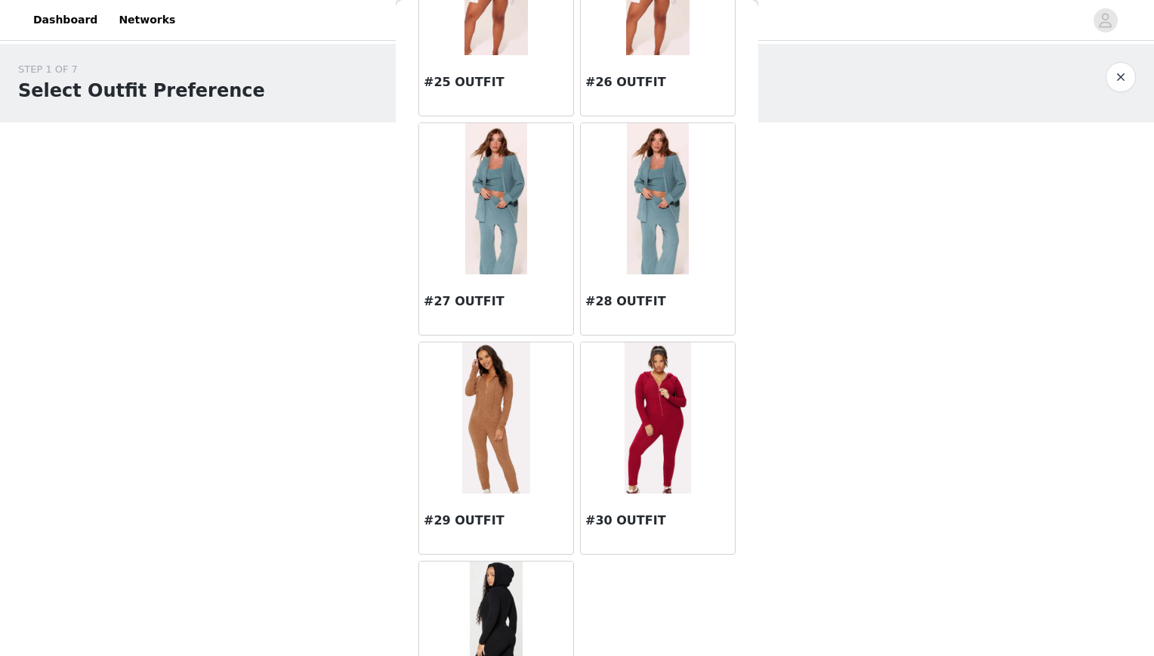
scroll to position [2922, 0]
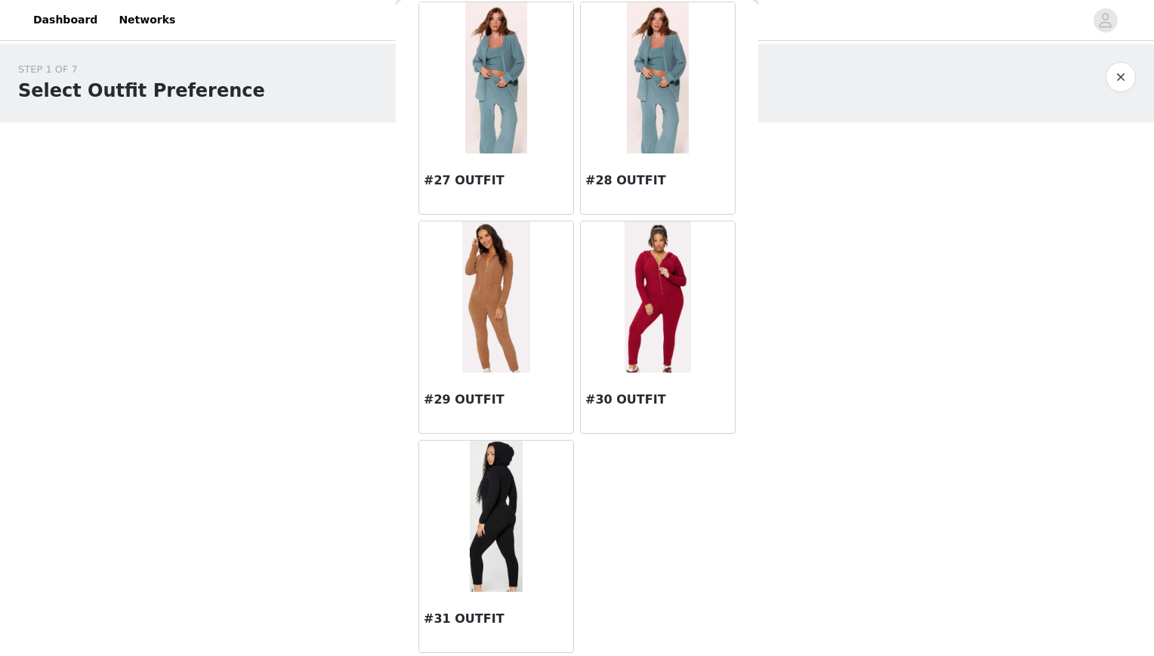
click at [489, 122] on img at bounding box center [495, 77] width 61 height 151
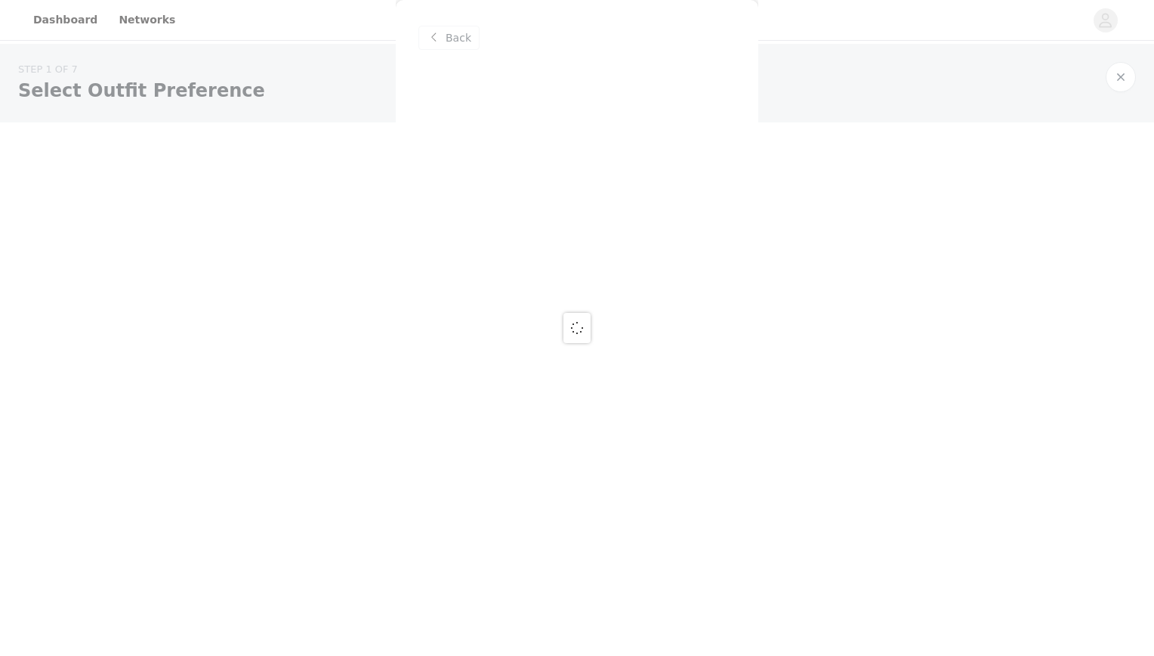
scroll to position [0, 0]
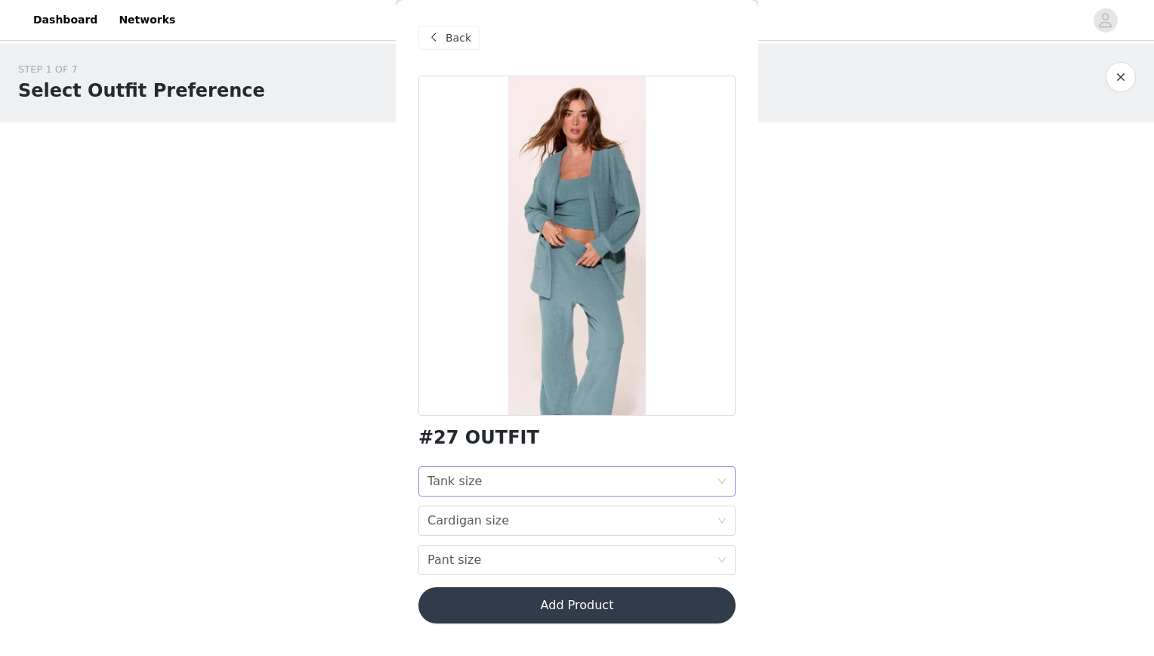
click at [482, 468] on div "Tank size Tank size" at bounding box center [572, 481] width 289 height 29
click at [456, 32] on span "Back" at bounding box center [459, 38] width 26 height 16
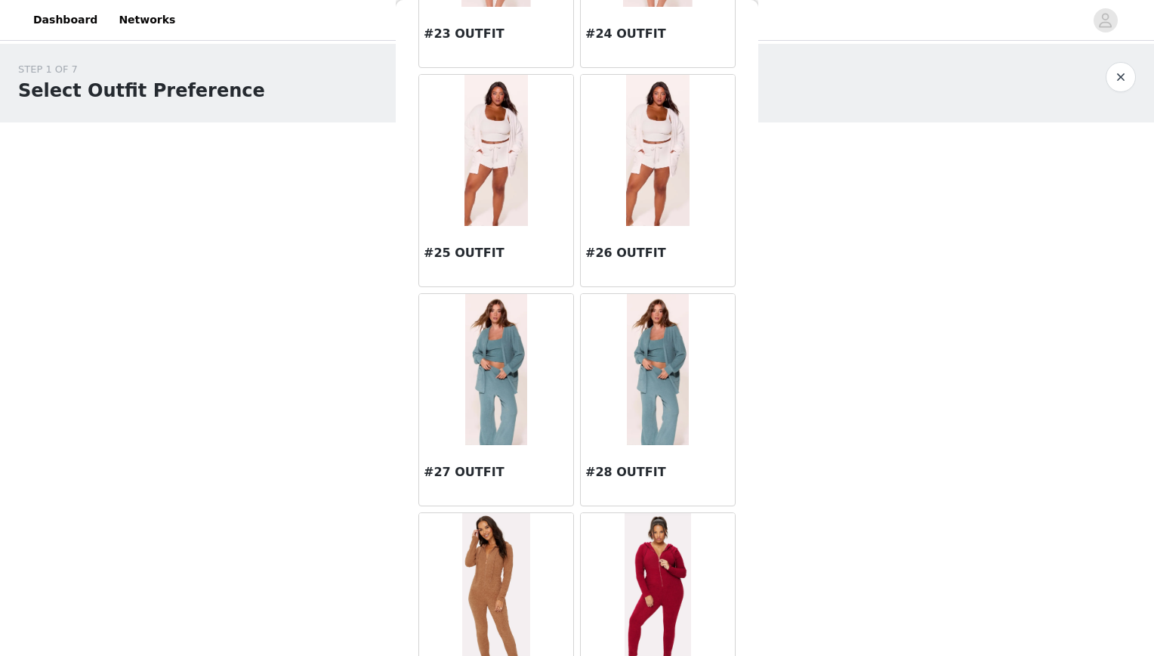
scroll to position [2637, 0]
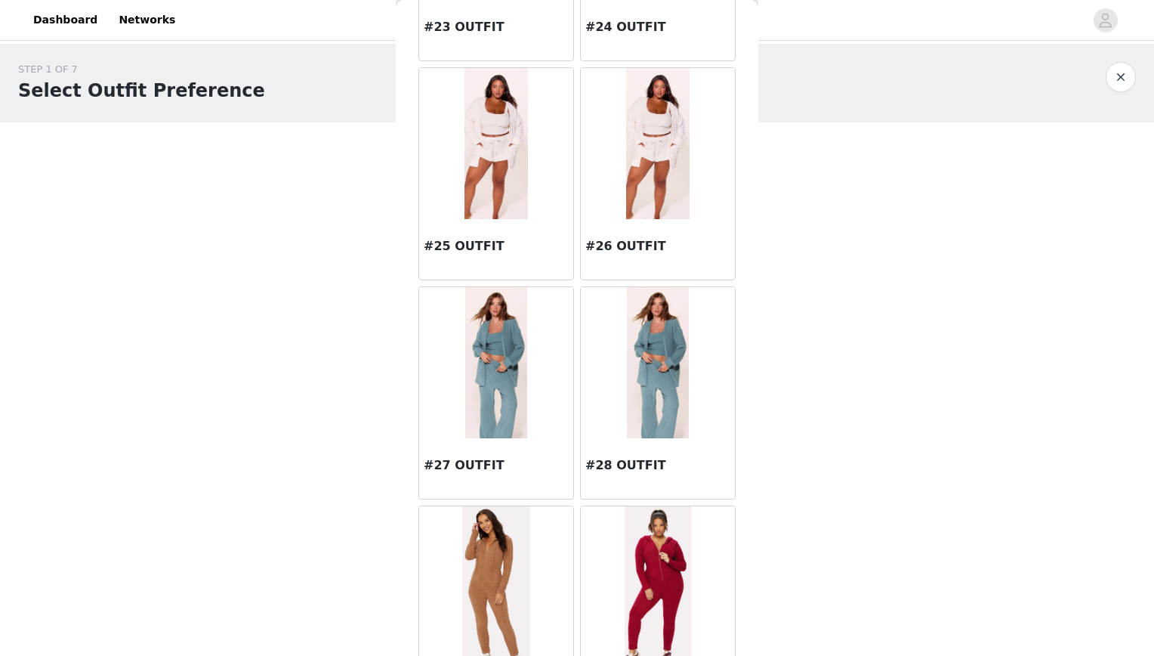
click at [639, 141] on img at bounding box center [657, 143] width 63 height 151
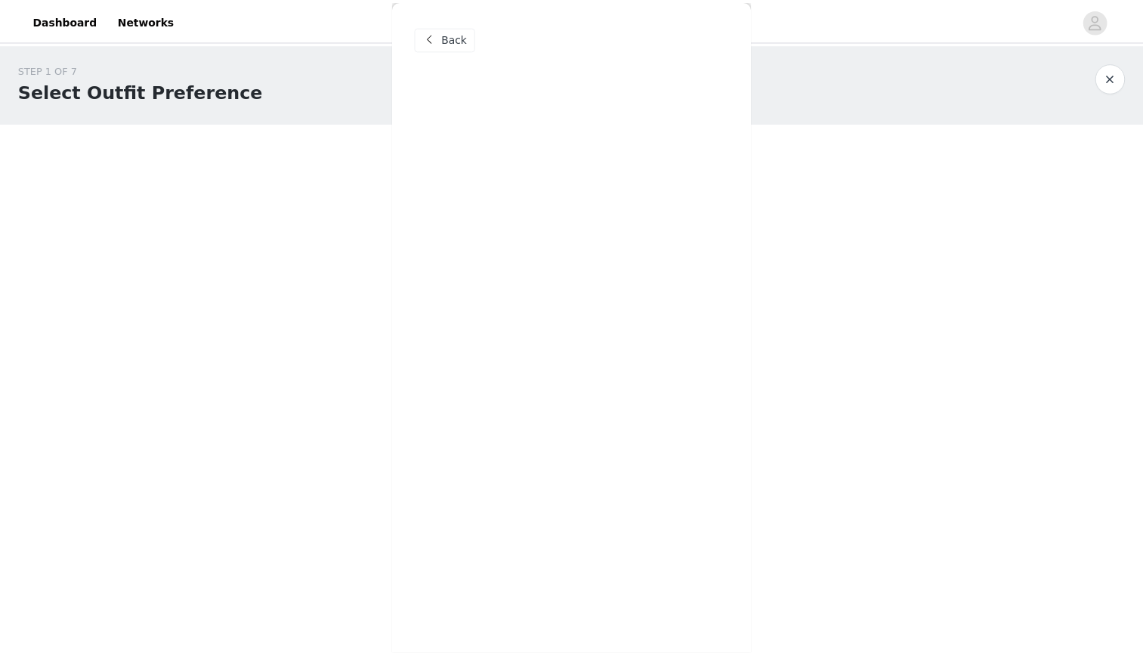
scroll to position [0, 0]
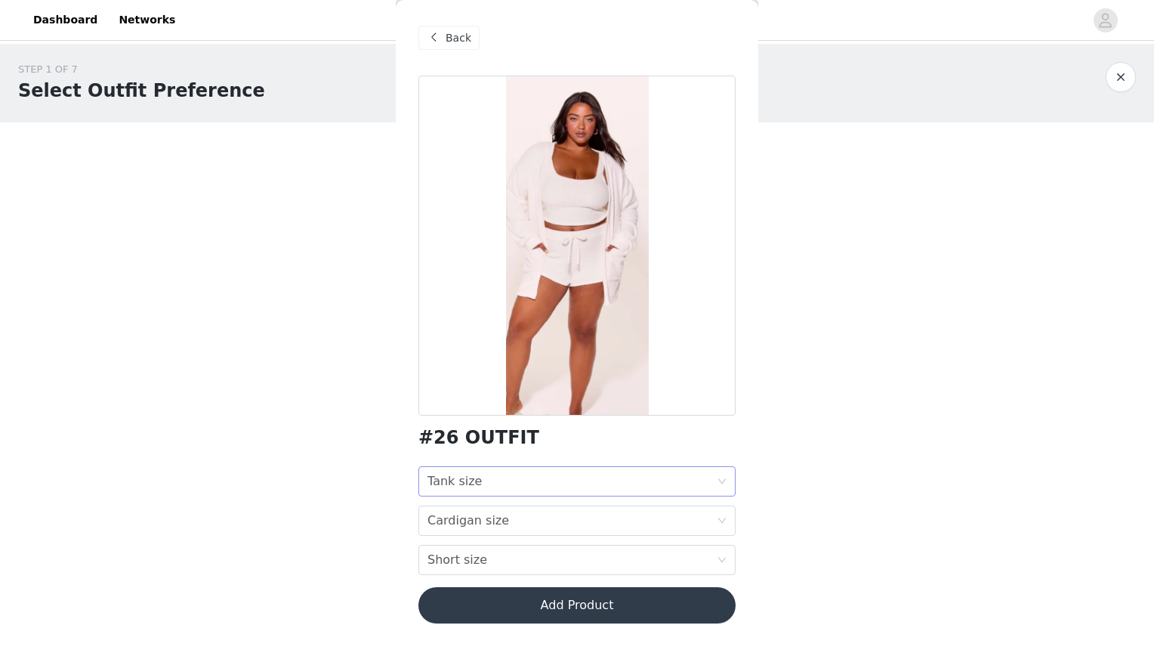
click at [468, 492] on div "Tank size" at bounding box center [455, 481] width 54 height 29
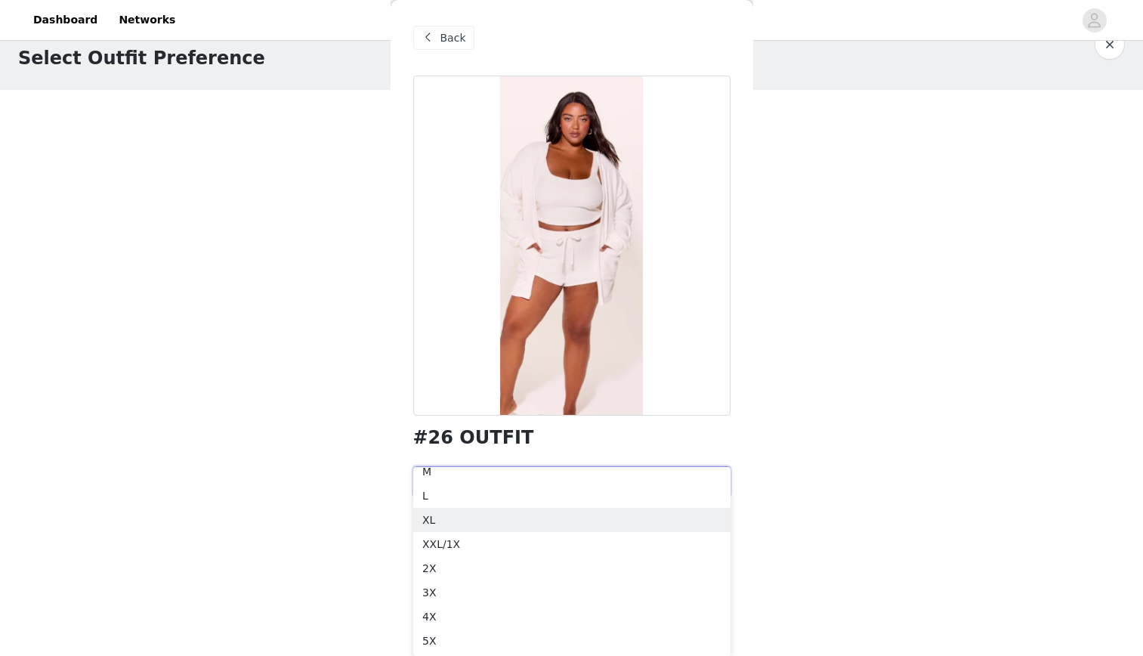
scroll to position [3, 0]
click at [457, 428] on h1 "#26 OUTFIT" at bounding box center [473, 438] width 121 height 20
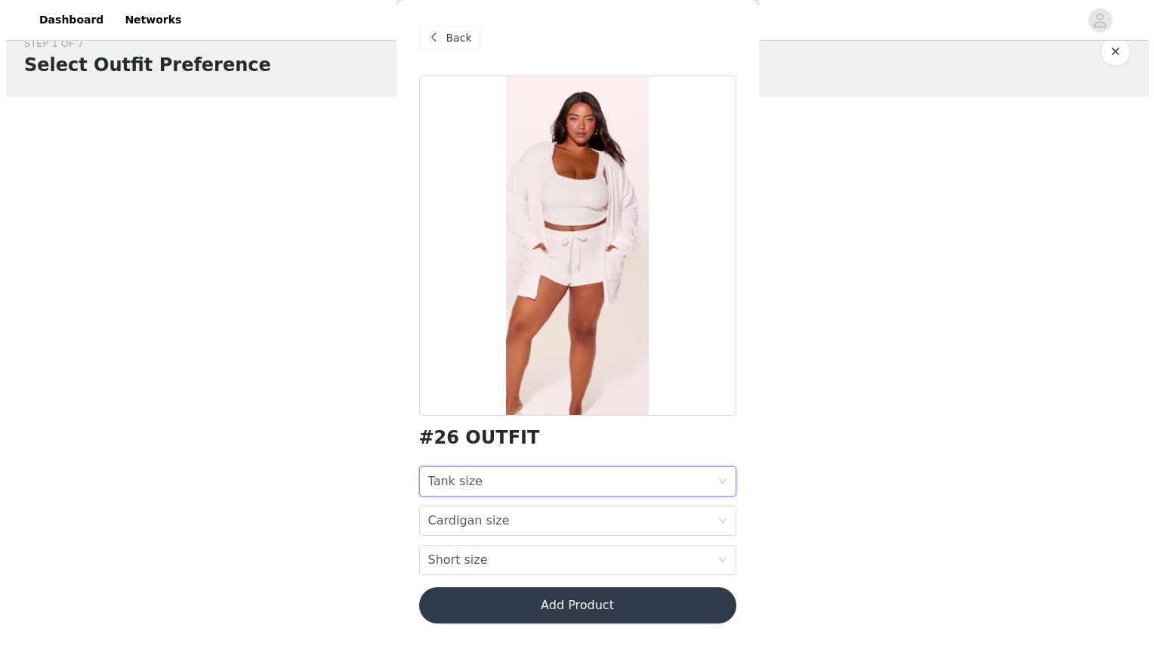
scroll to position [0, 0]
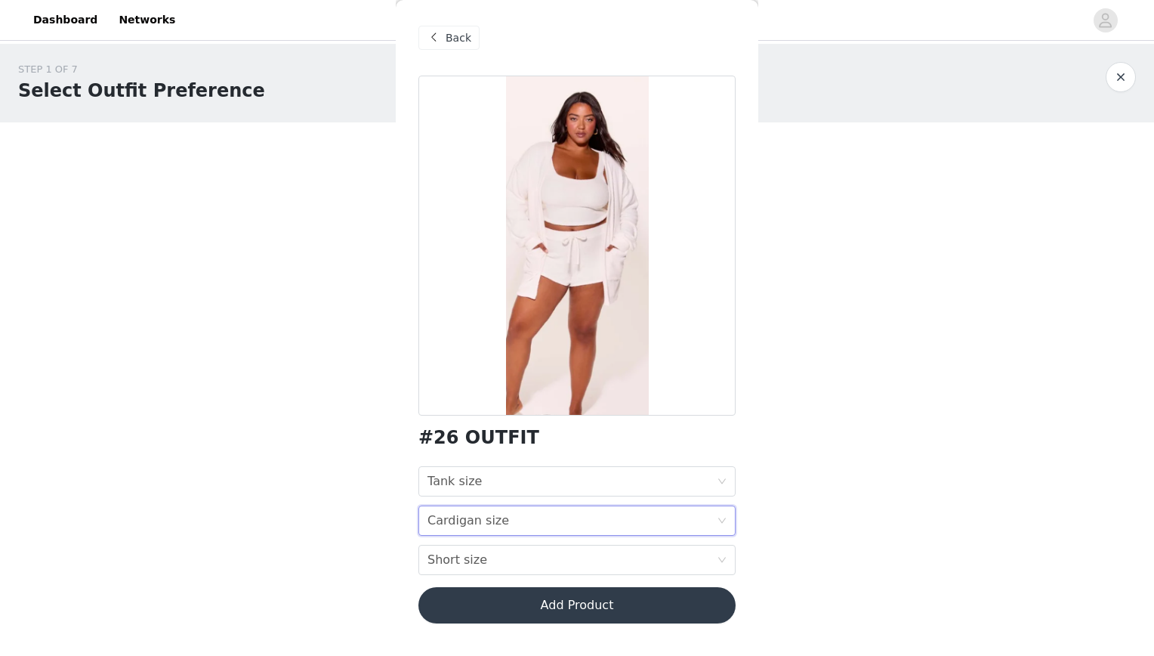
click at [458, 523] on div "Cardigan size" at bounding box center [469, 520] width 82 height 29
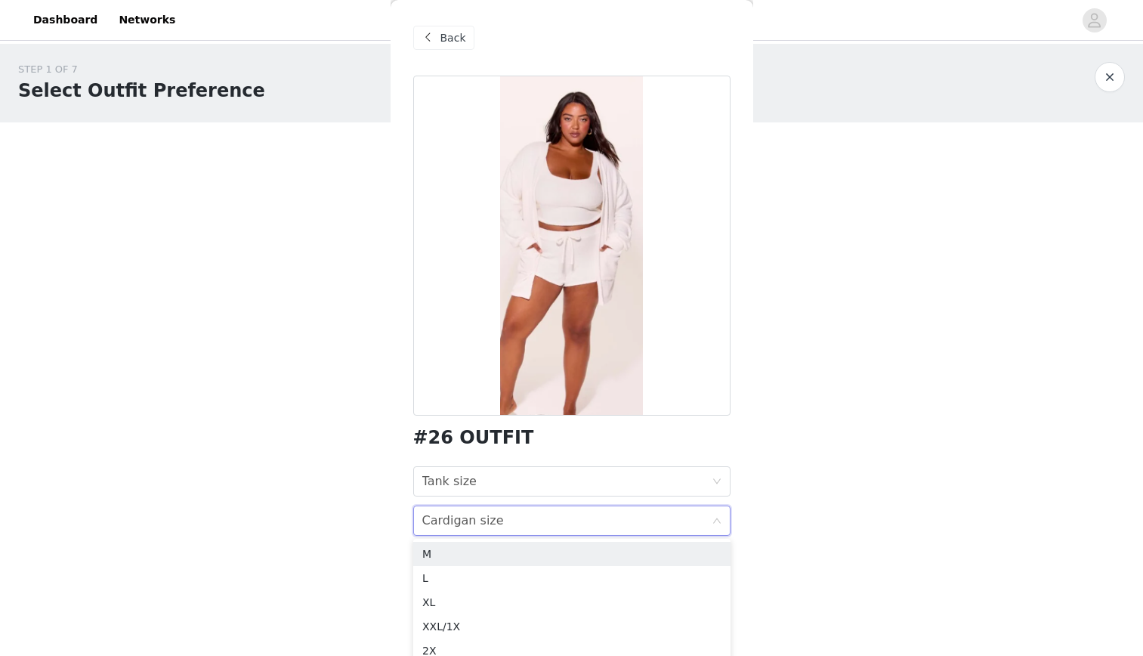
click at [440, 39] on span "Back" at bounding box center [453, 38] width 26 height 16
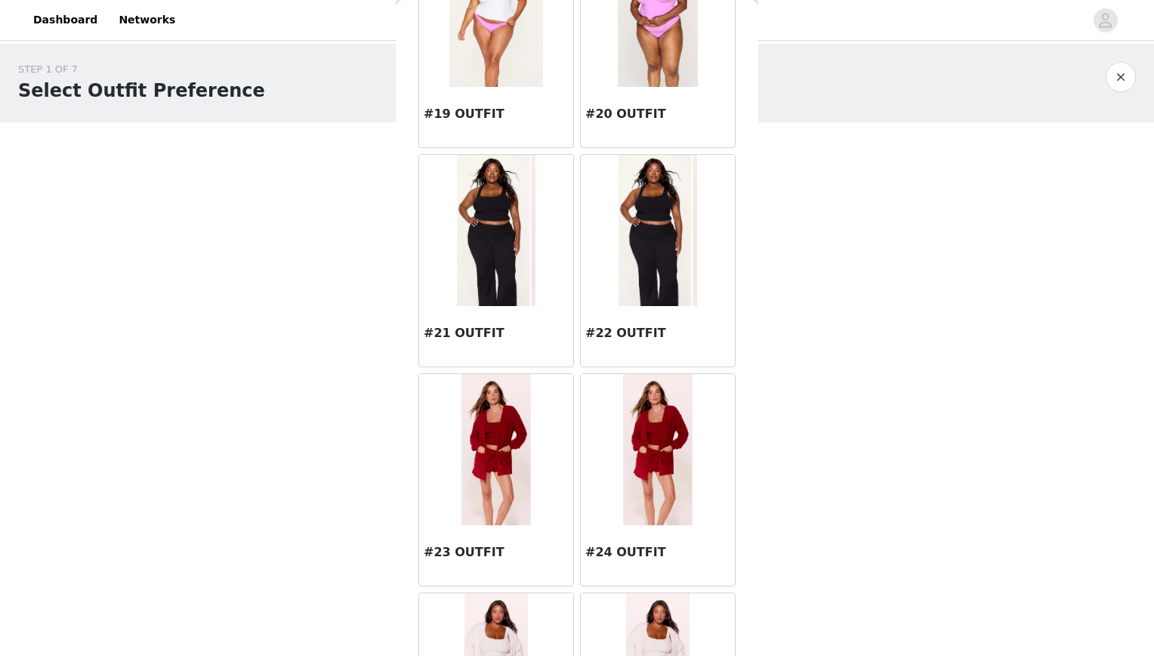
scroll to position [2113, 0]
click at [514, 221] on img at bounding box center [496, 229] width 79 height 151
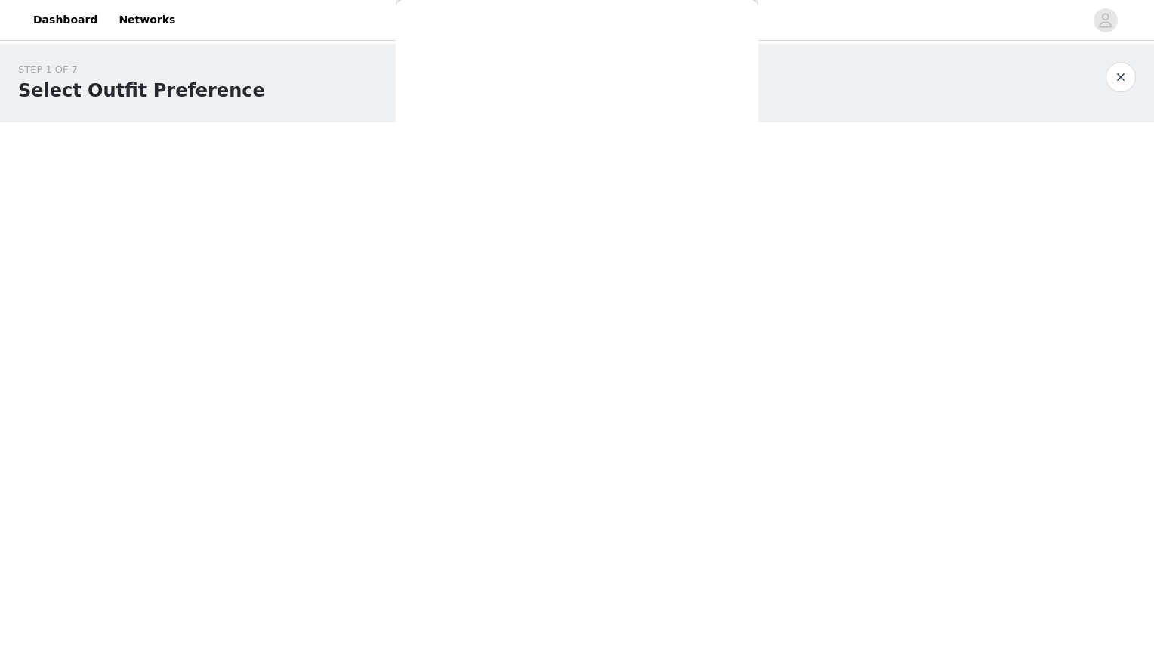
scroll to position [0, 0]
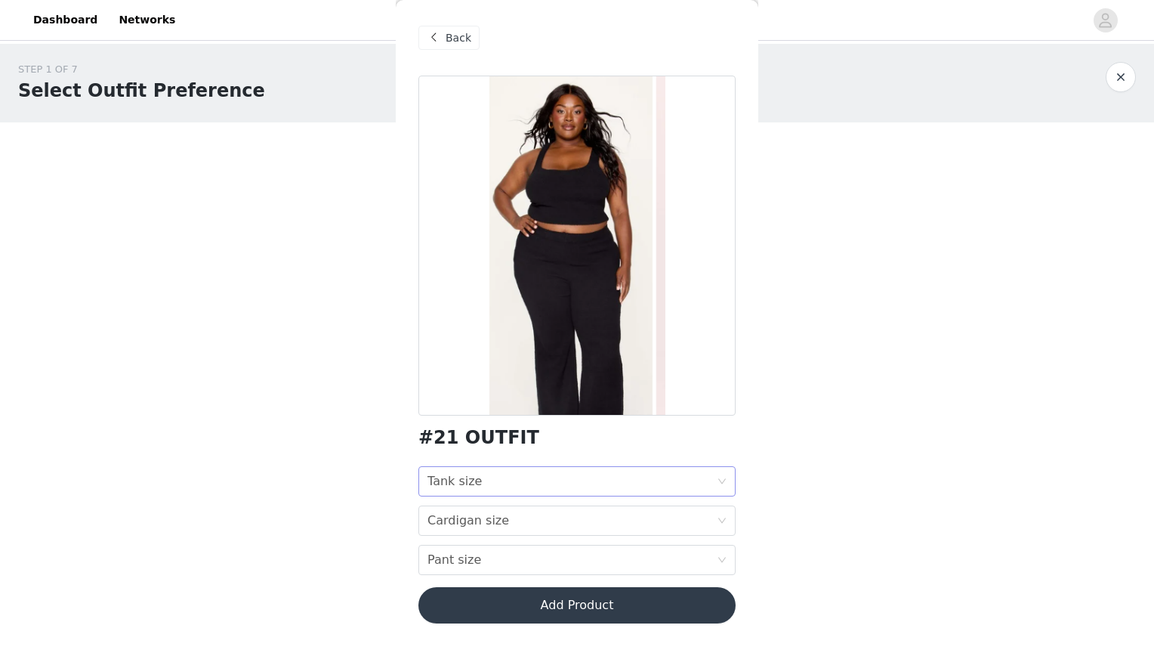
click at [514, 489] on div "Tank size Tank size" at bounding box center [572, 481] width 289 height 29
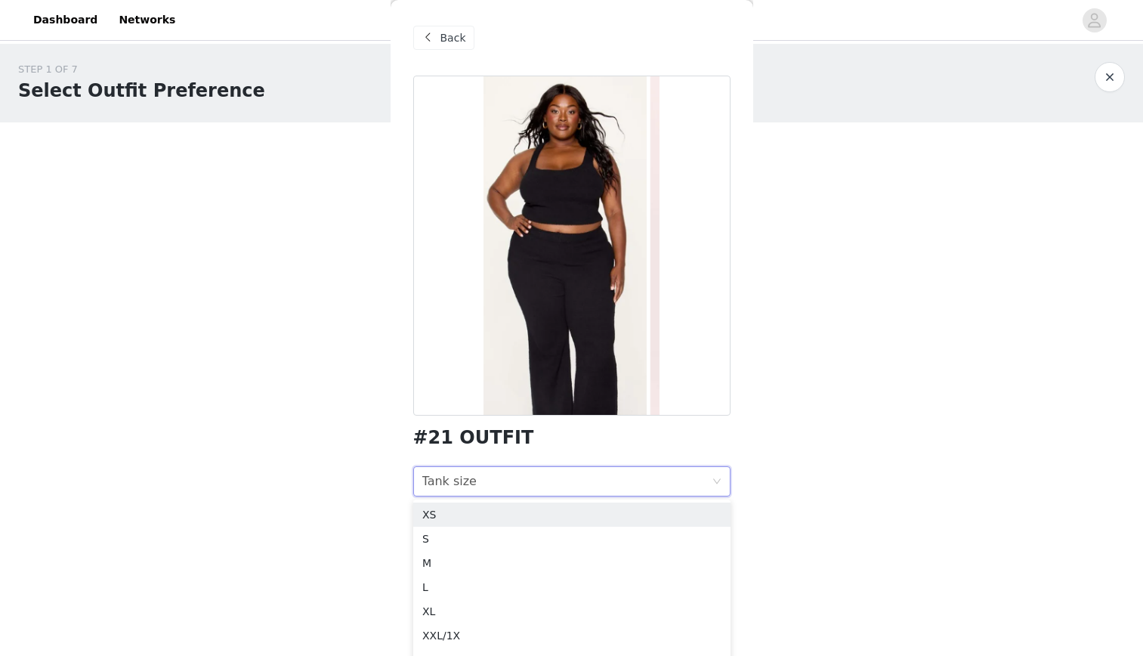
click at [441, 22] on div "Back" at bounding box center [571, 38] width 317 height 76
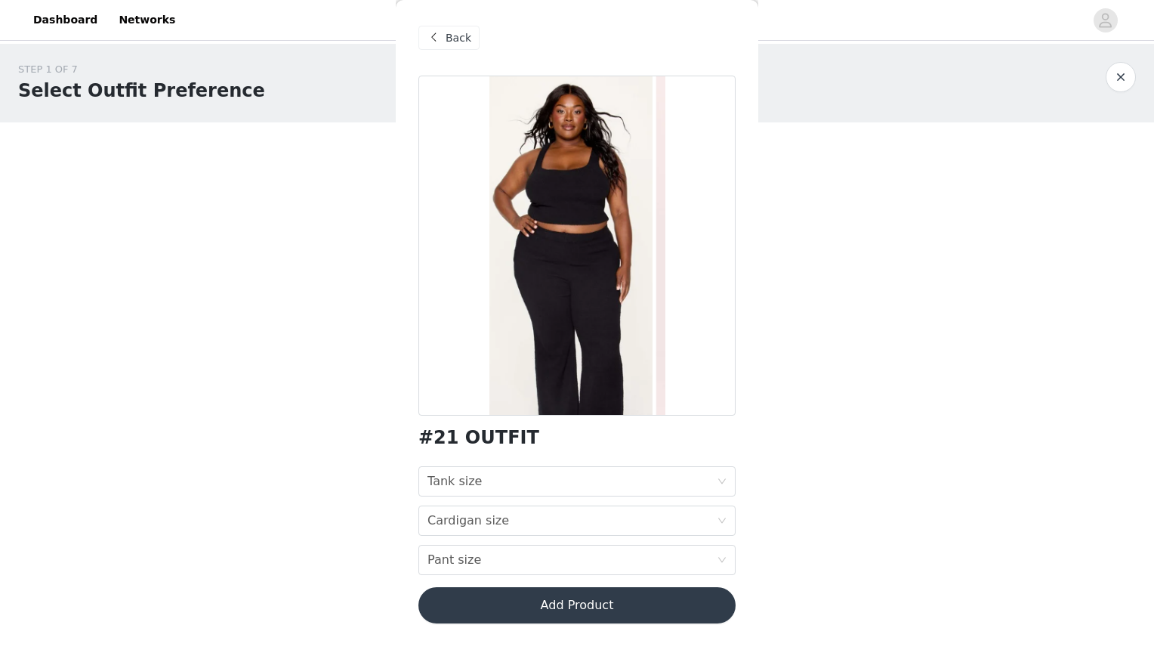
click at [443, 33] on div "Back" at bounding box center [449, 38] width 61 height 24
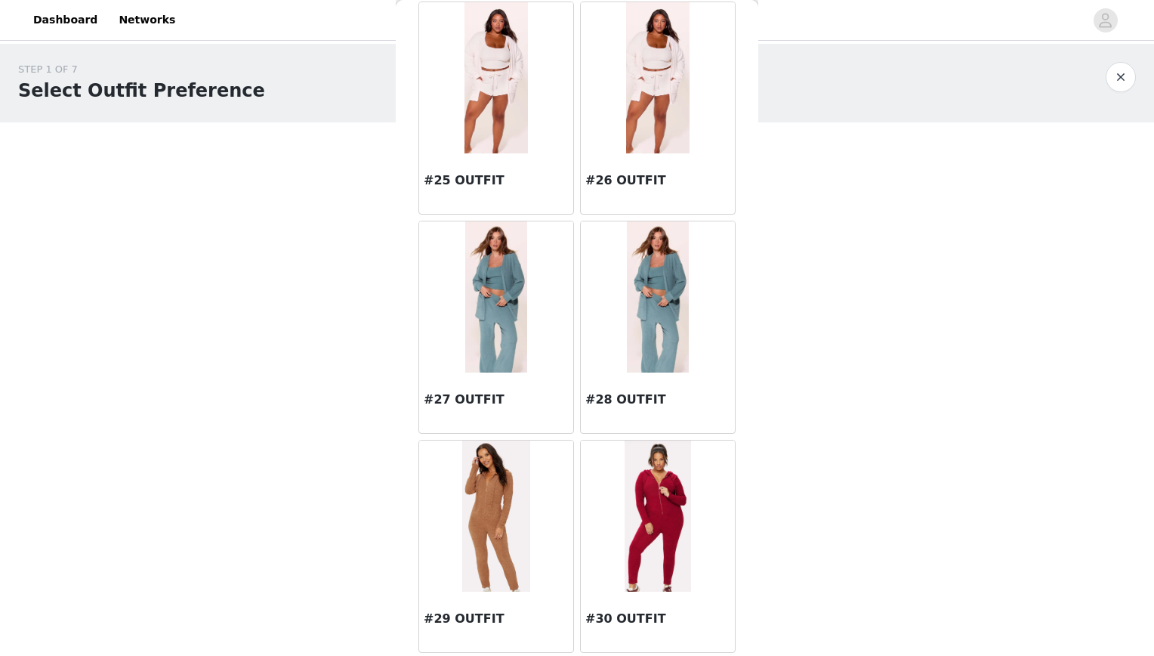
scroll to position [2754, 0]
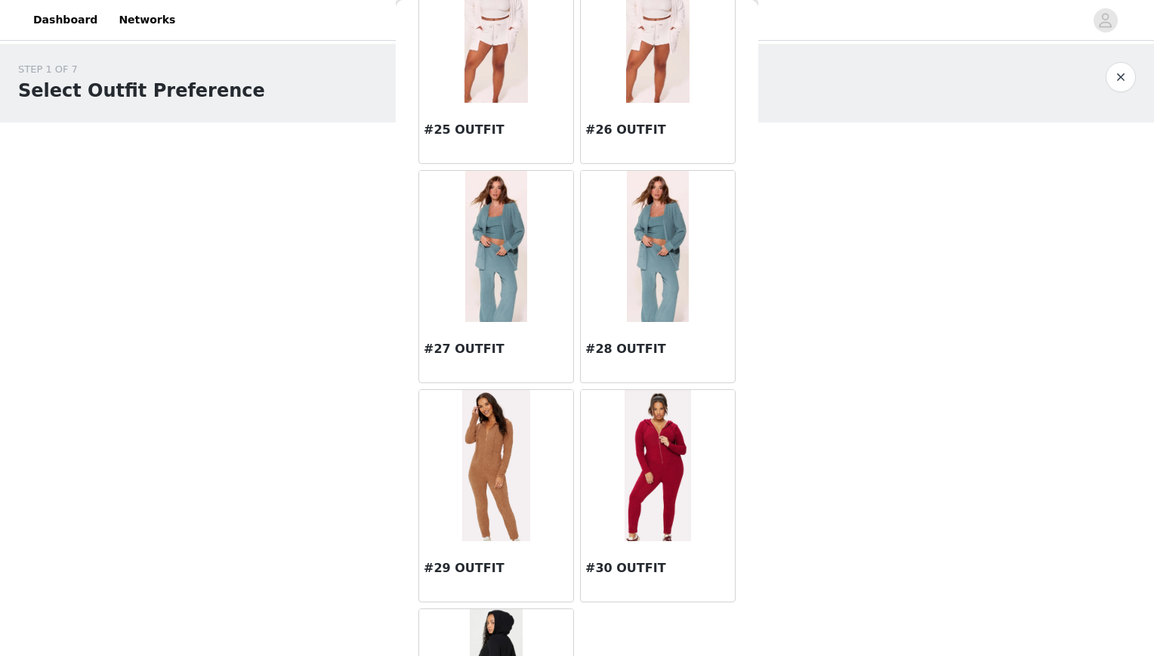
click at [636, 249] on img at bounding box center [657, 246] width 61 height 151
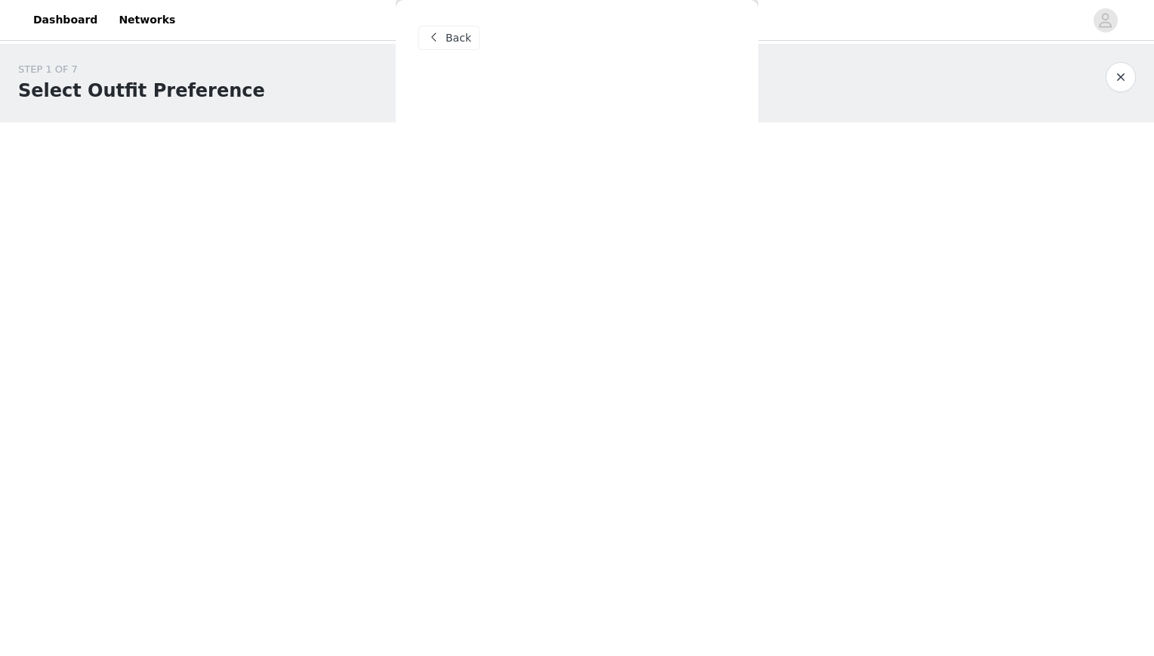
scroll to position [0, 0]
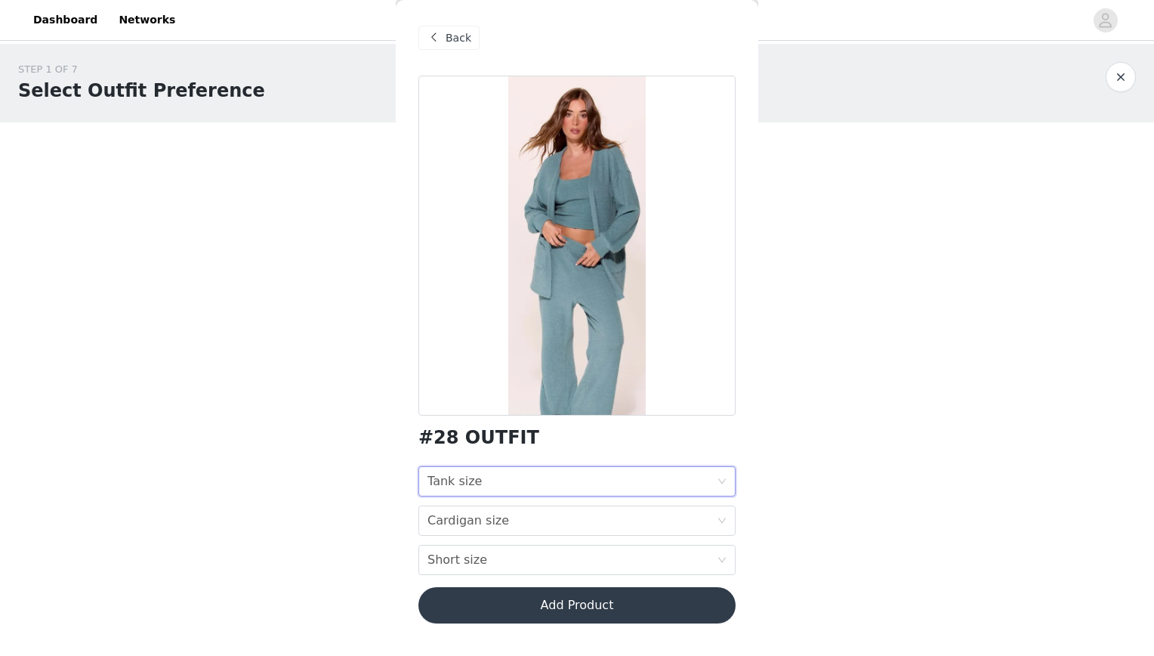
click at [524, 483] on div "Tank size Tank size" at bounding box center [572, 481] width 289 height 29
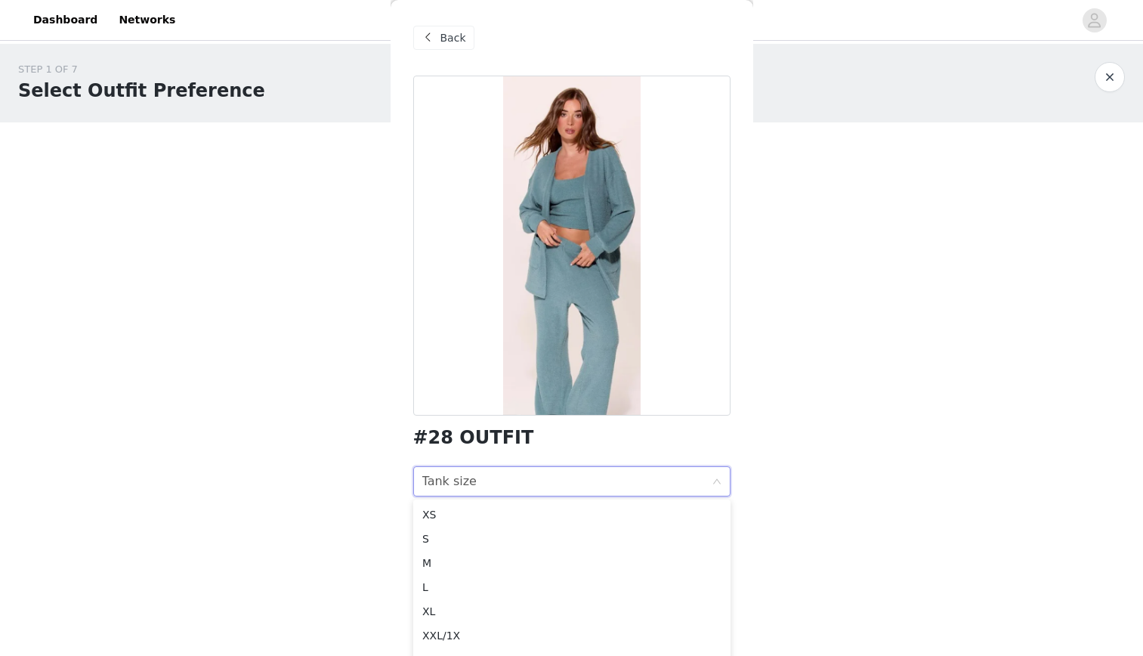
click at [450, 37] on span "Back" at bounding box center [453, 38] width 26 height 16
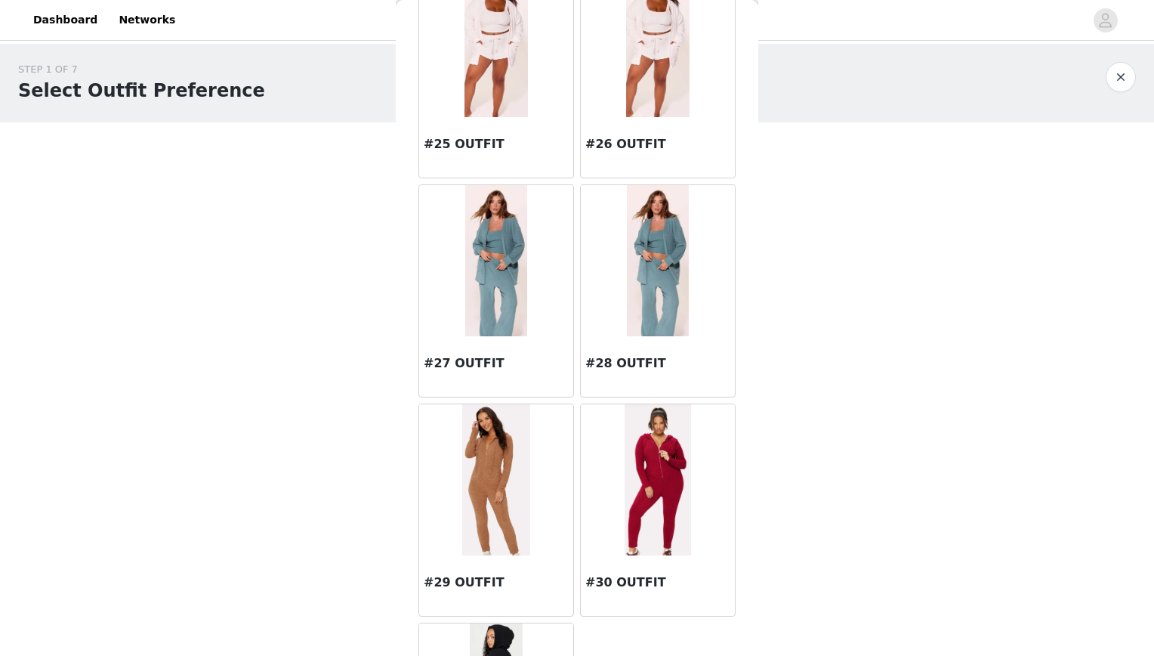
scroll to position [2737, 0]
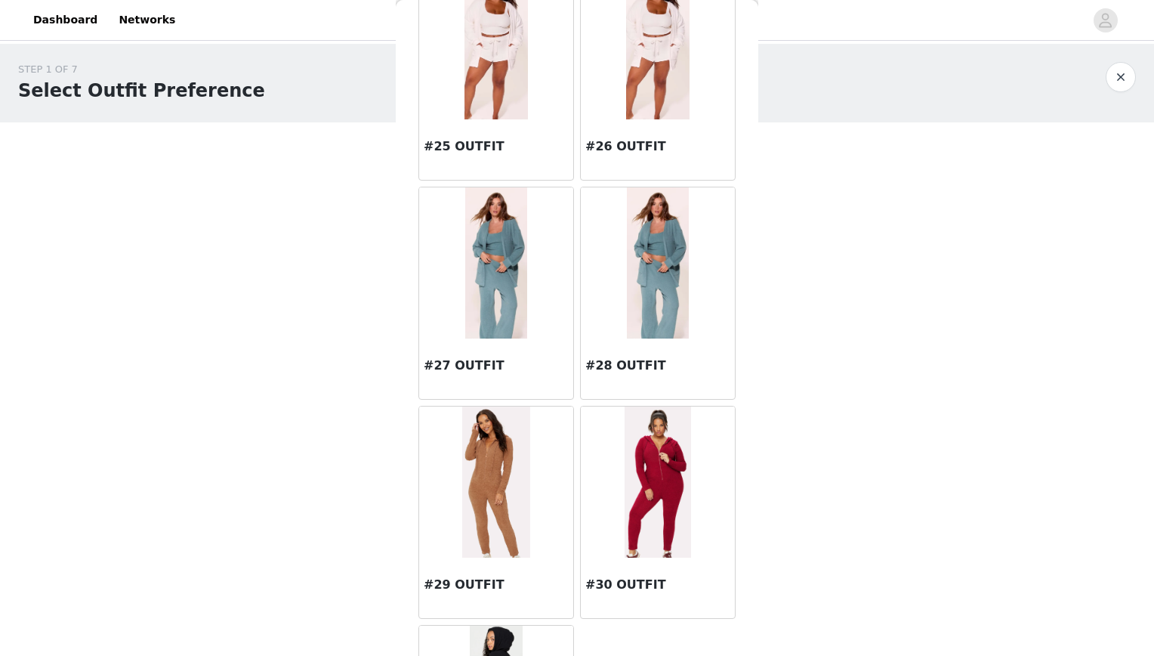
click at [638, 113] on img at bounding box center [657, 43] width 63 height 151
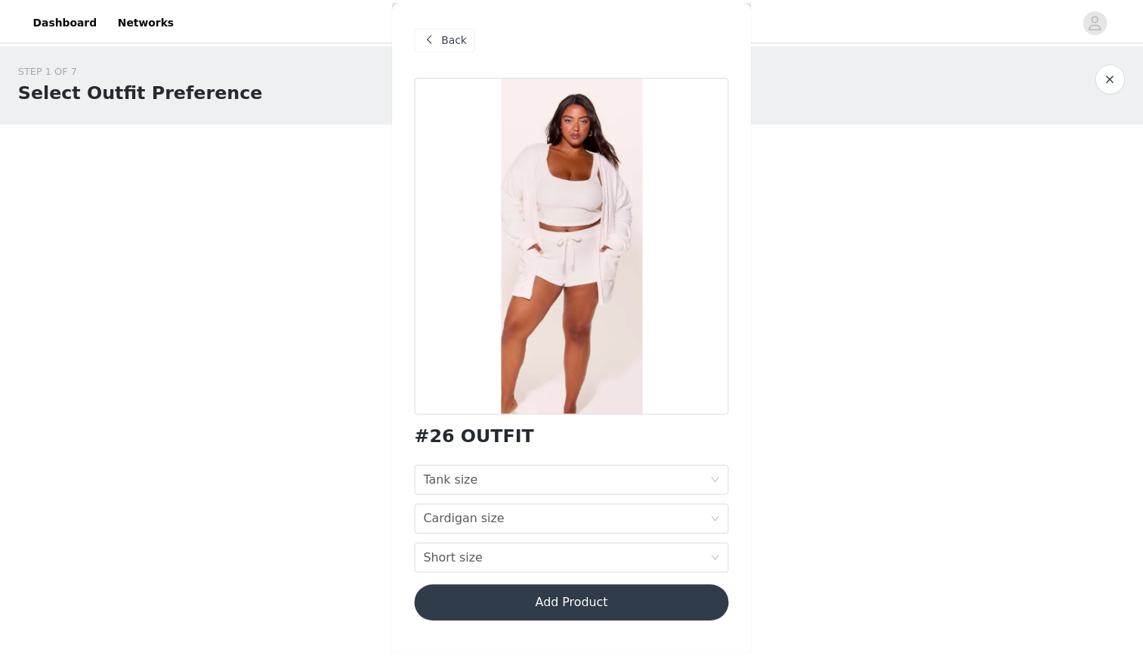
scroll to position [0, 0]
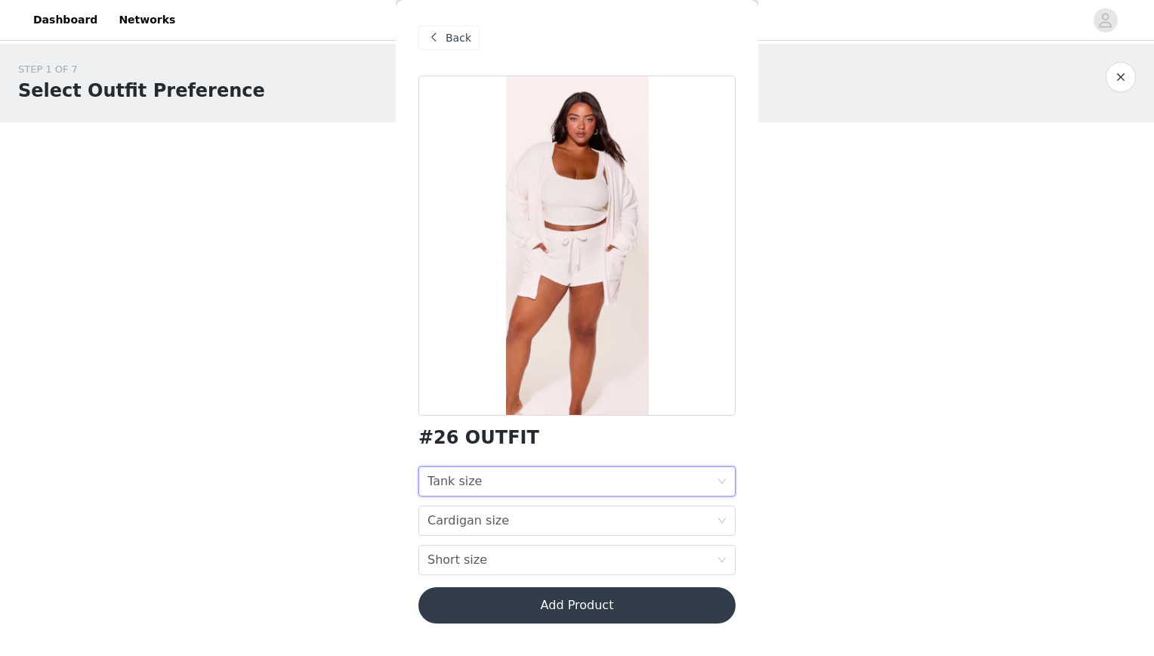
click at [553, 480] on div "Tank size Tank size" at bounding box center [572, 481] width 289 height 29
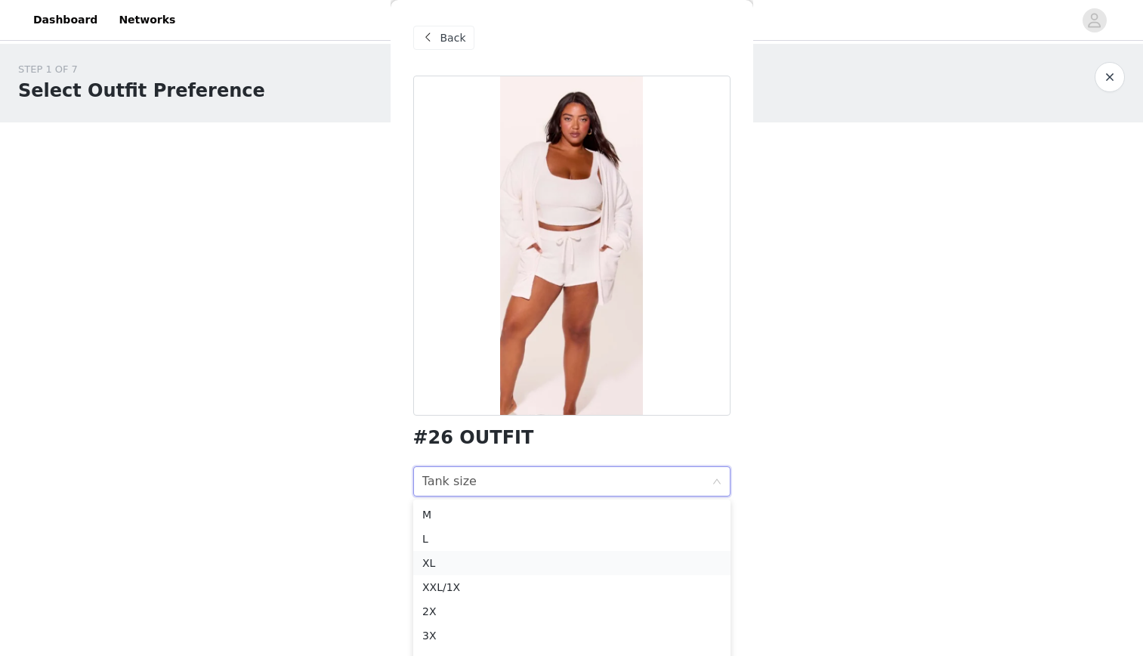
scroll to position [11, 0]
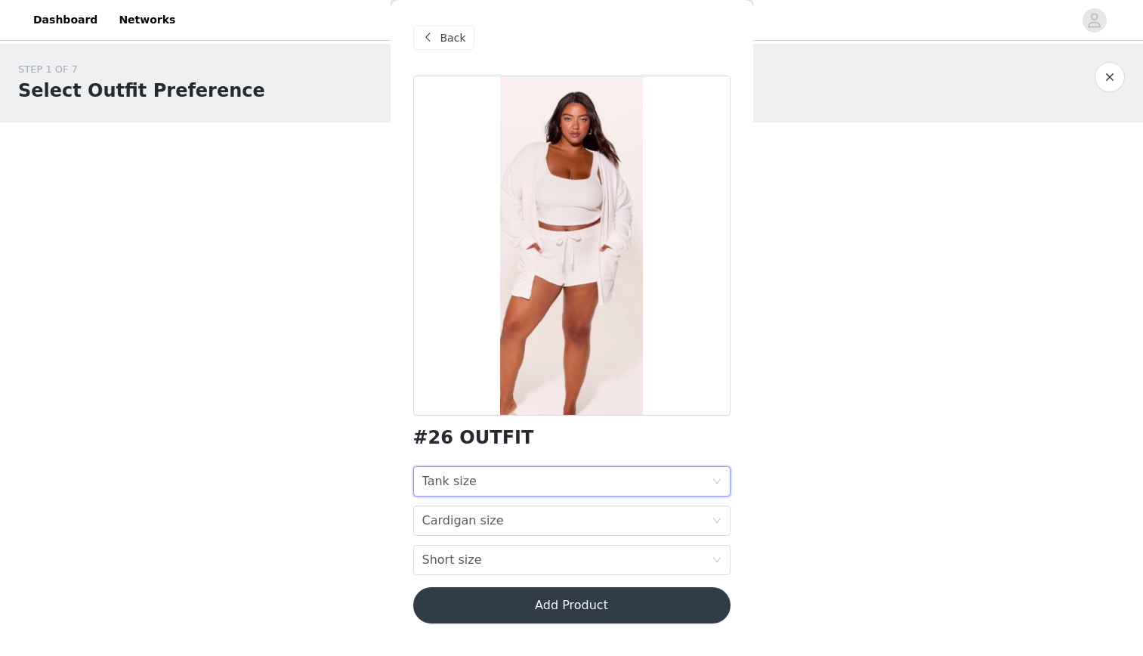
click at [435, 32] on span at bounding box center [428, 38] width 18 height 18
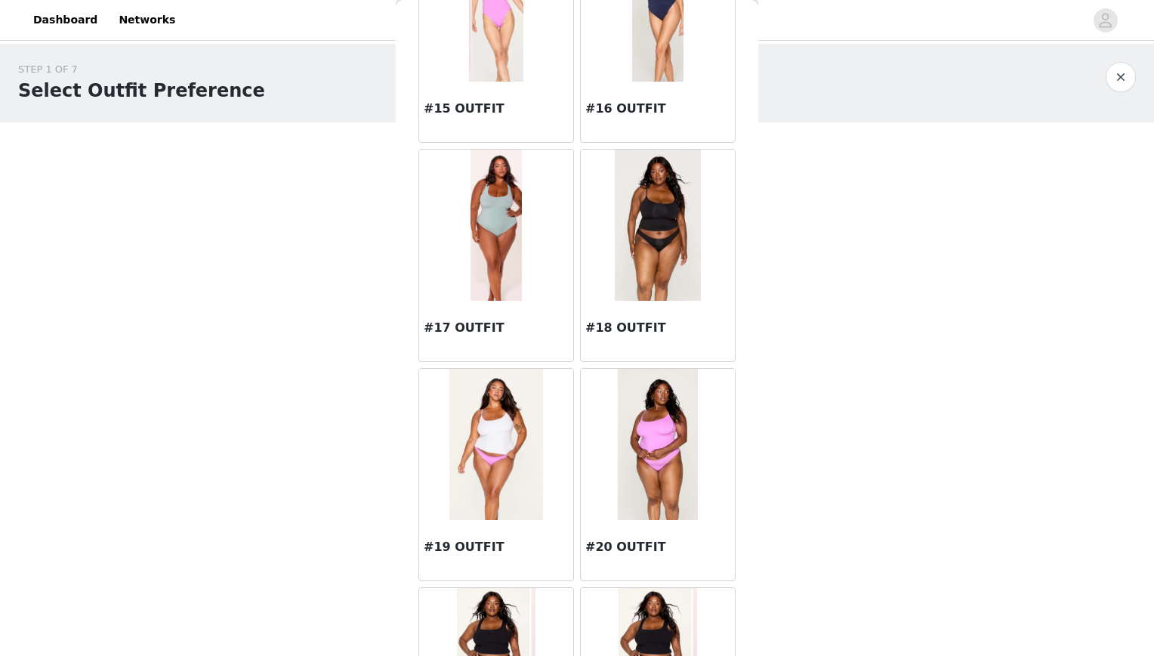
scroll to position [1681, 0]
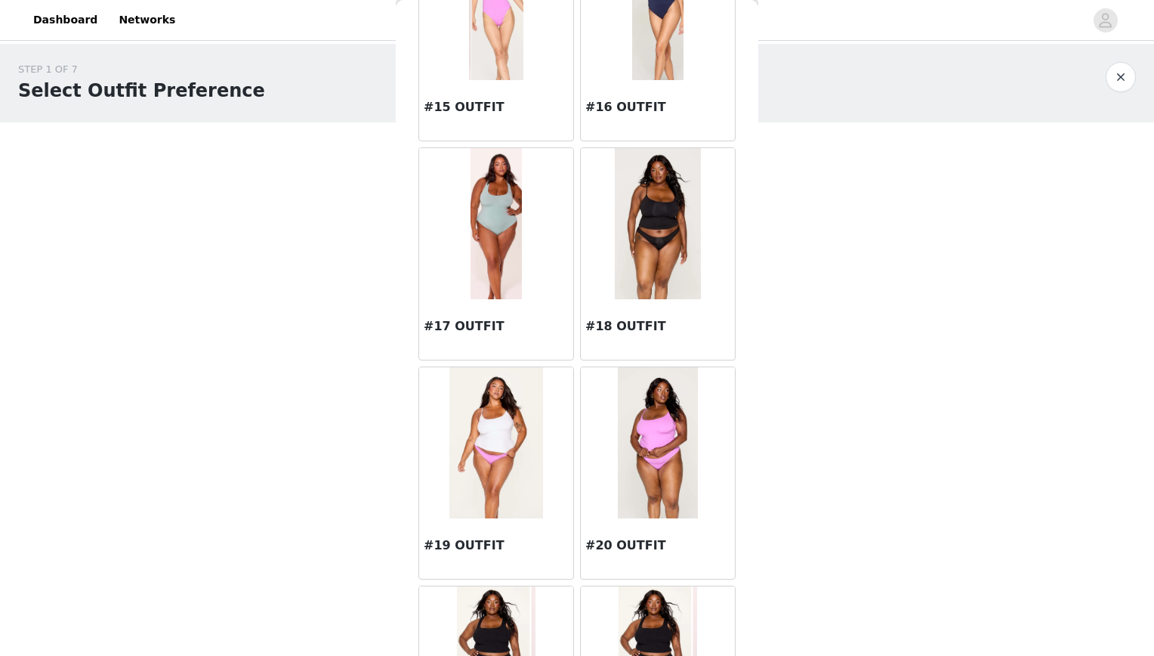
click at [663, 456] on img at bounding box center [658, 442] width 80 height 151
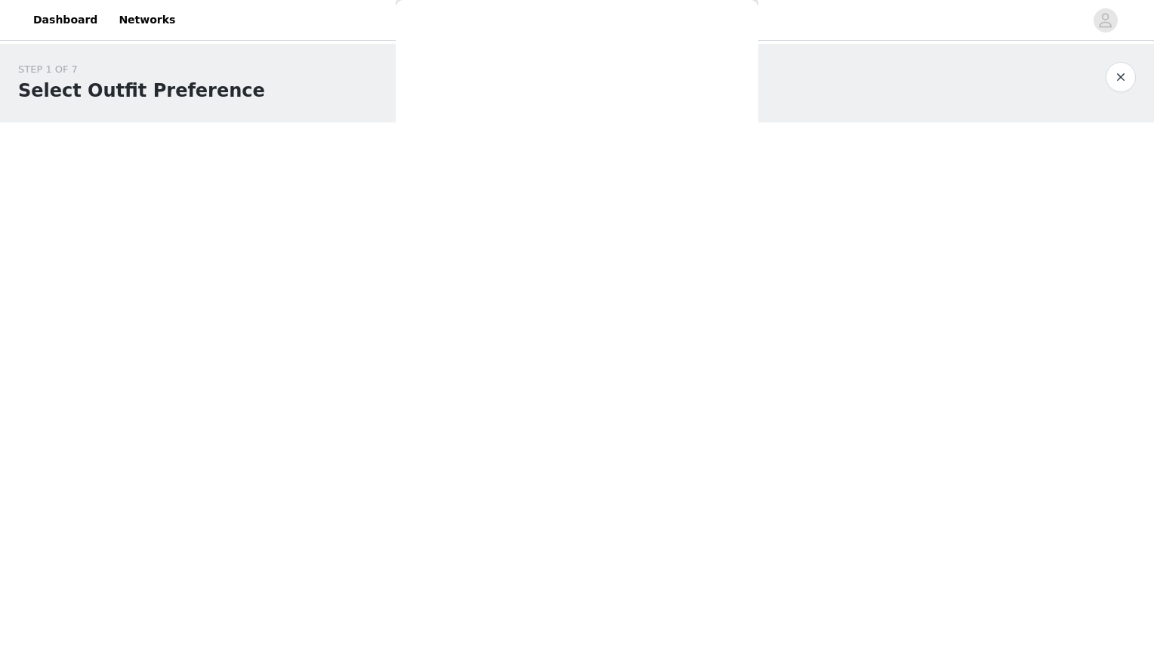
scroll to position [0, 0]
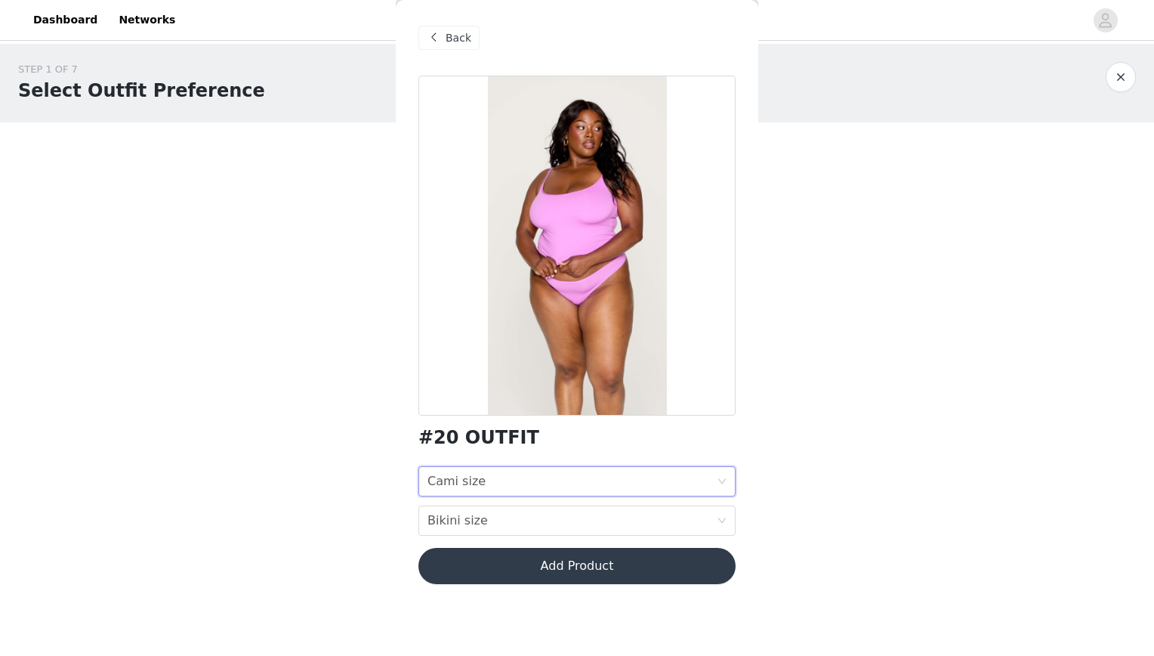
click at [585, 472] on div "Cami size Cami size" at bounding box center [572, 481] width 289 height 29
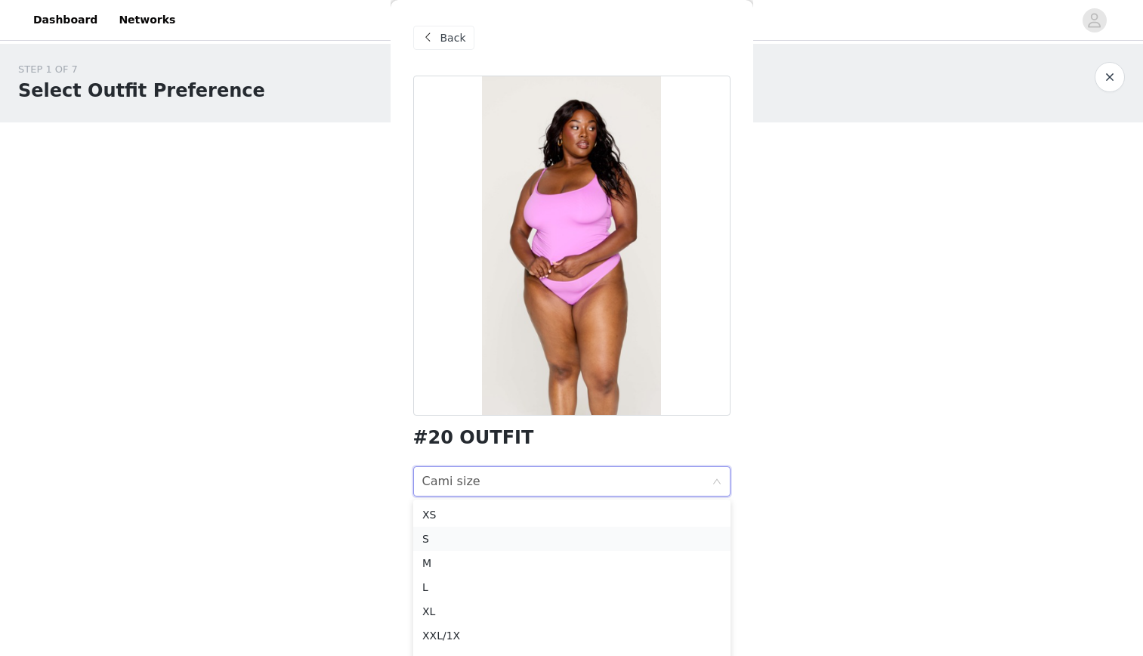
click at [471, 536] on div "S" at bounding box center [571, 538] width 299 height 17
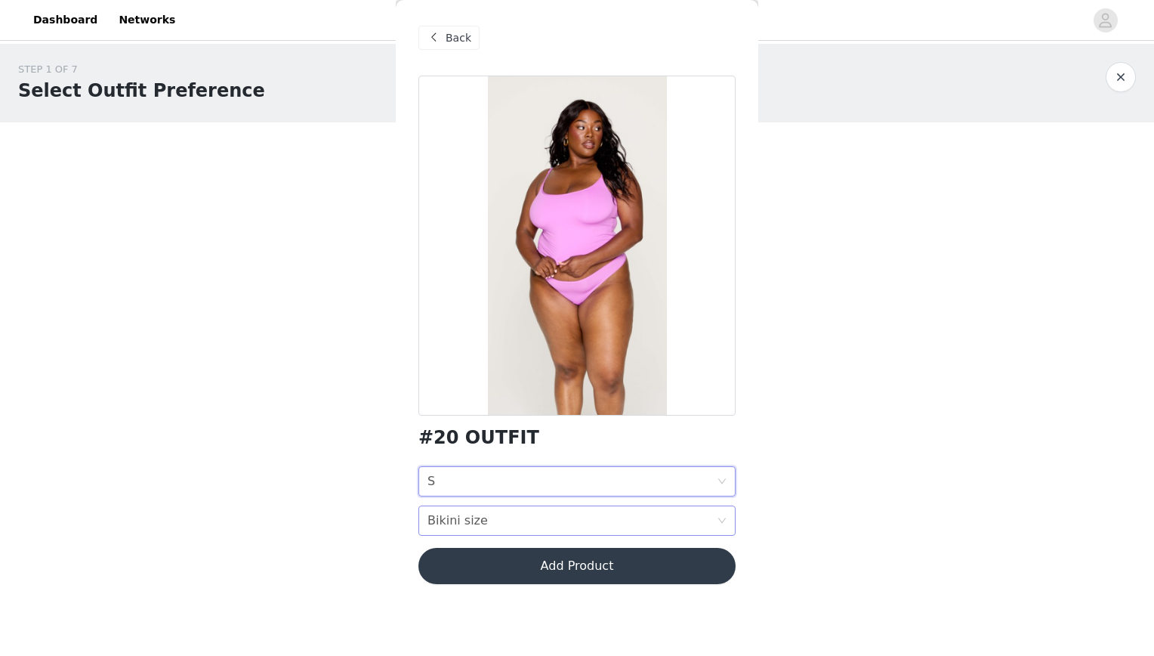
click at [459, 510] on div "Bikini size" at bounding box center [458, 520] width 60 height 29
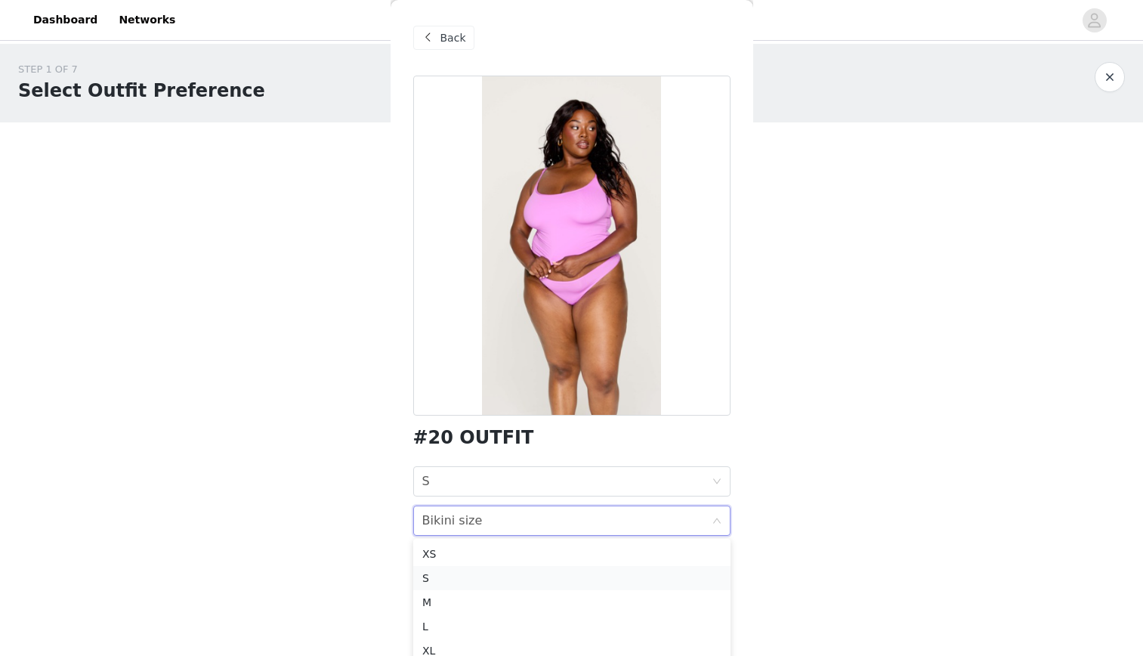
click at [419, 575] on li "S" at bounding box center [571, 578] width 317 height 24
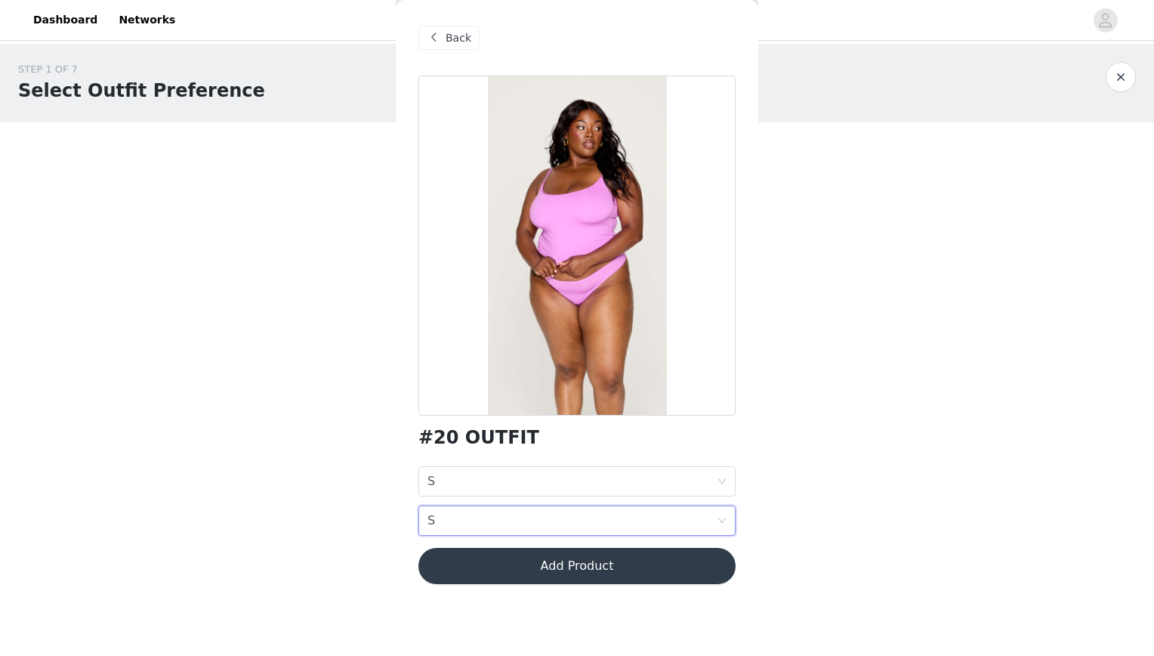
click at [535, 560] on button "Add Product" at bounding box center [577, 566] width 317 height 36
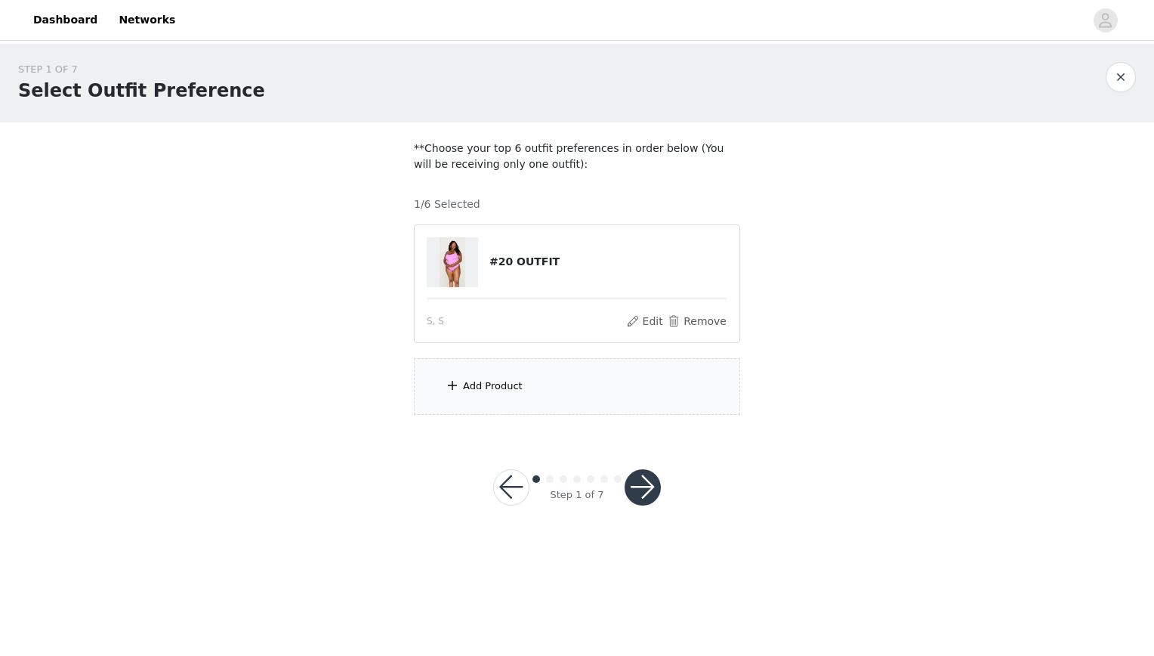
click at [554, 394] on div "Add Product" at bounding box center [577, 386] width 326 height 57
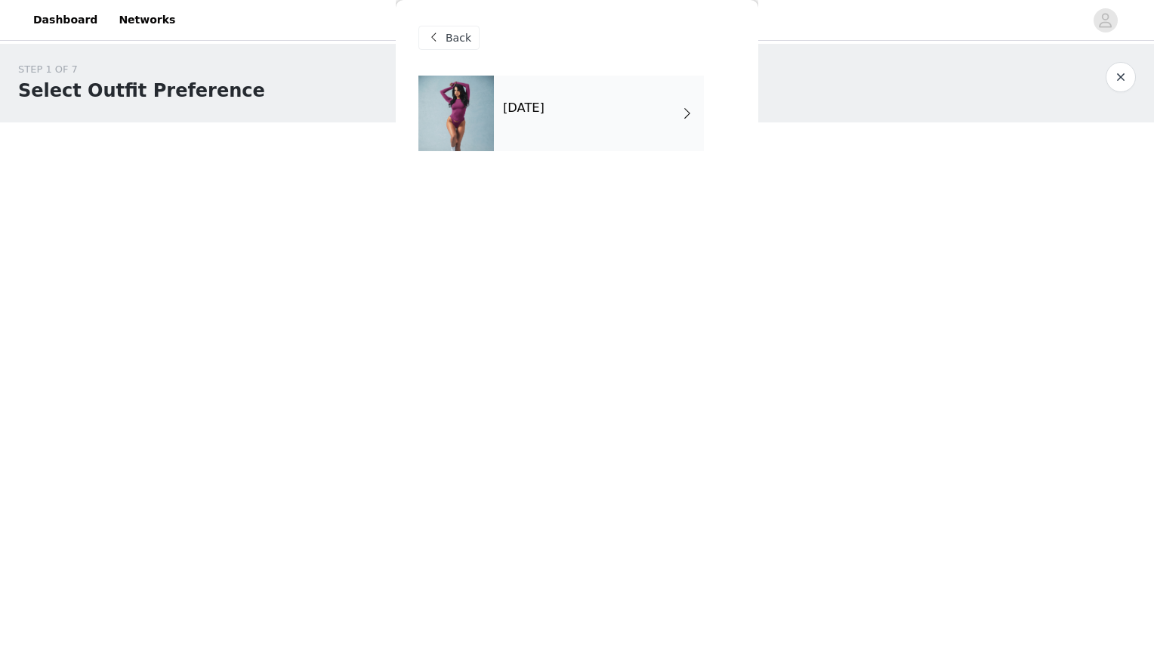
click at [545, 138] on div "[DATE]" at bounding box center [599, 114] width 210 height 76
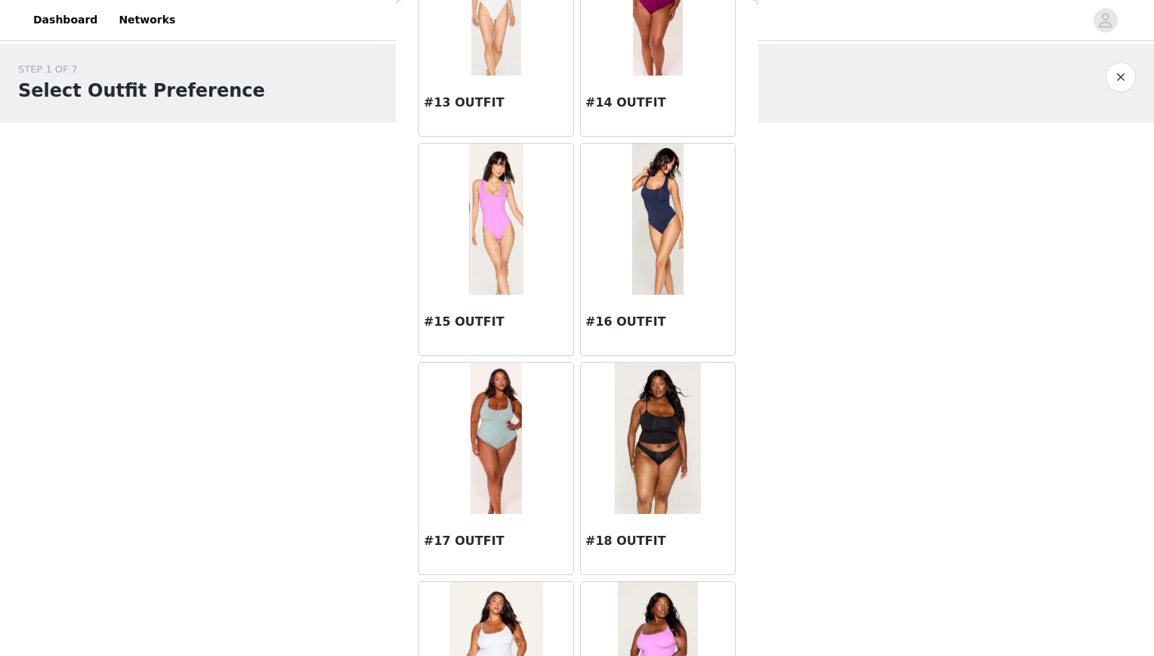
scroll to position [1656, 0]
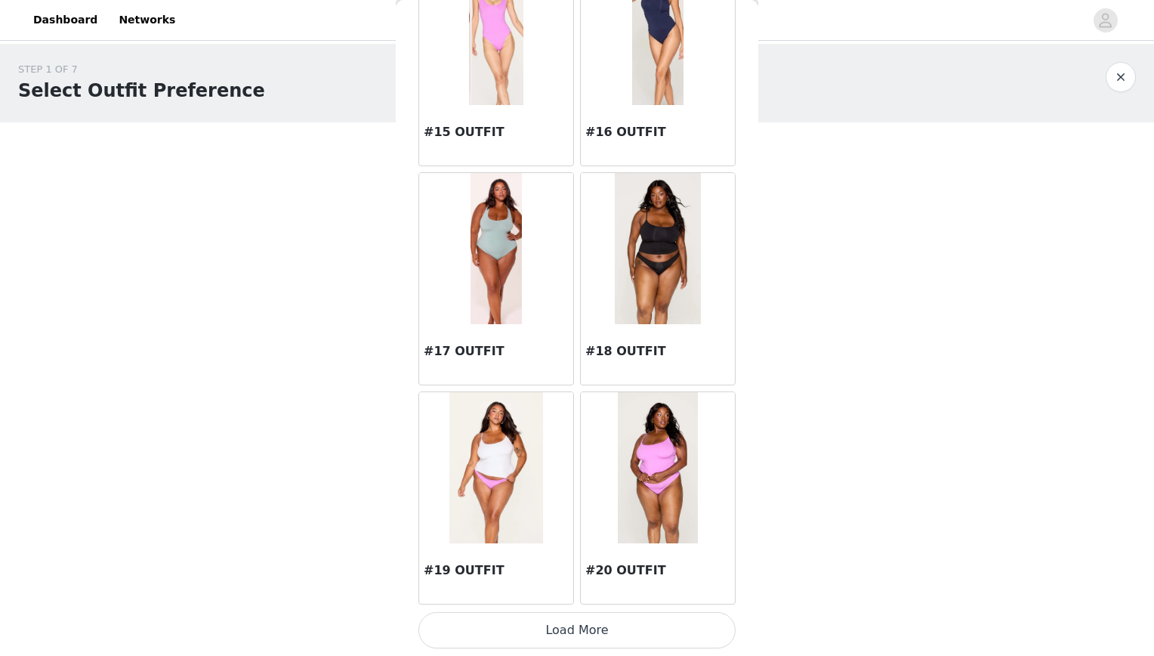
click at [555, 619] on button "Load More" at bounding box center [577, 630] width 317 height 36
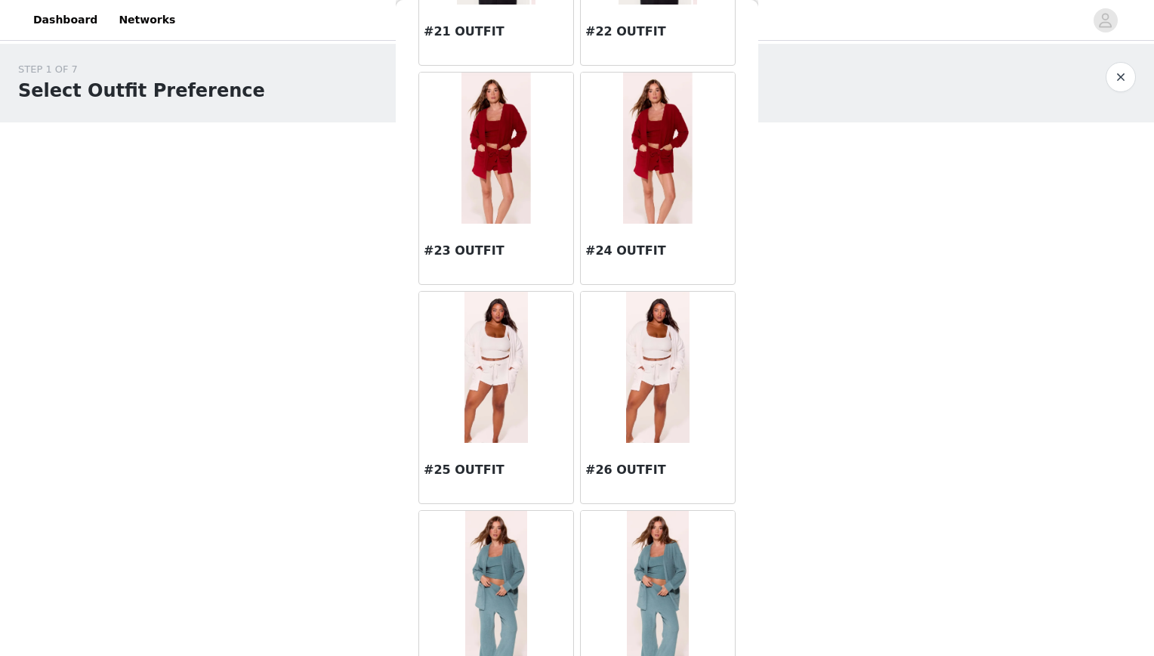
scroll to position [2409, 0]
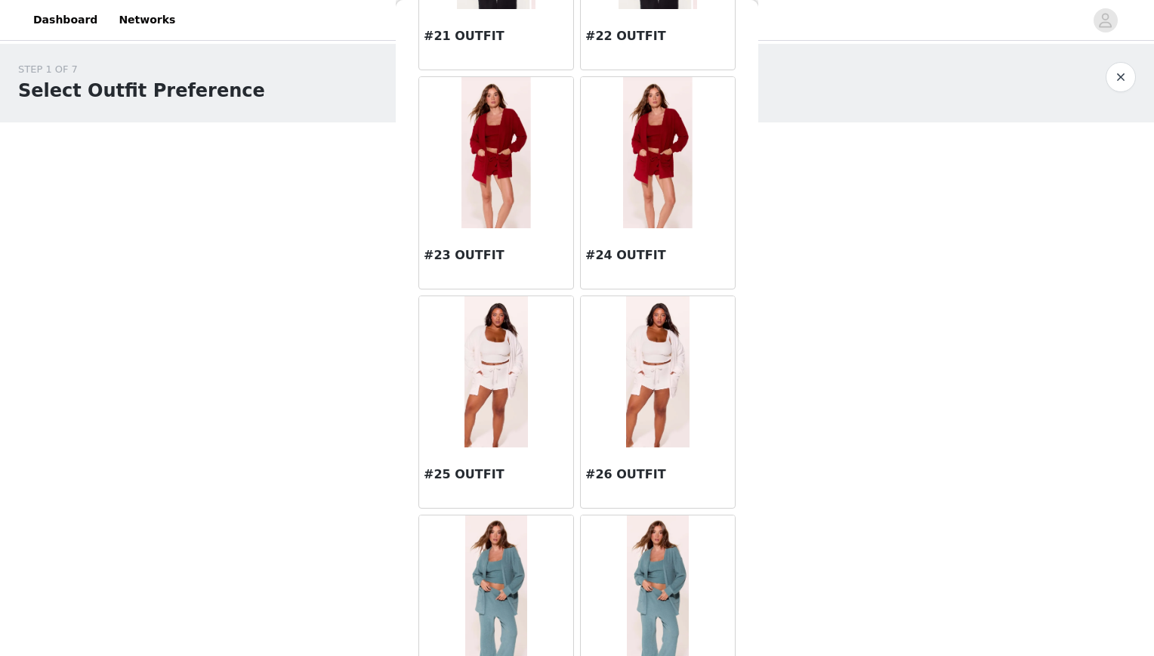
click at [520, 162] on img at bounding box center [496, 152] width 69 height 151
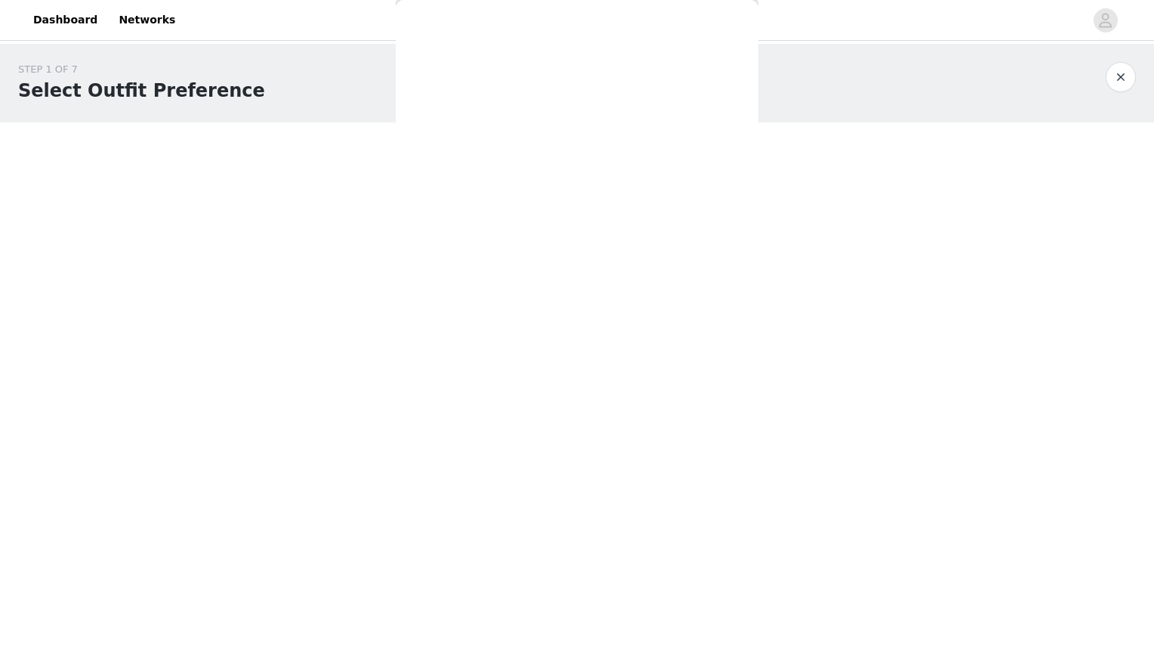
scroll to position [0, 0]
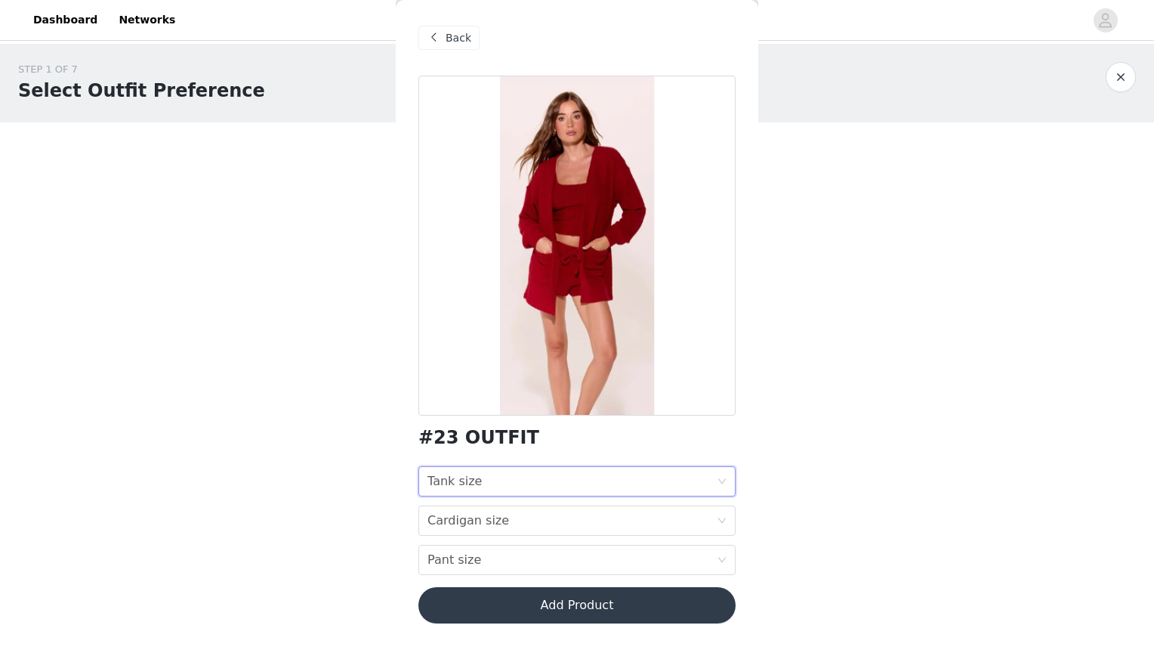
click at [474, 478] on div "Tank size" at bounding box center [455, 481] width 54 height 29
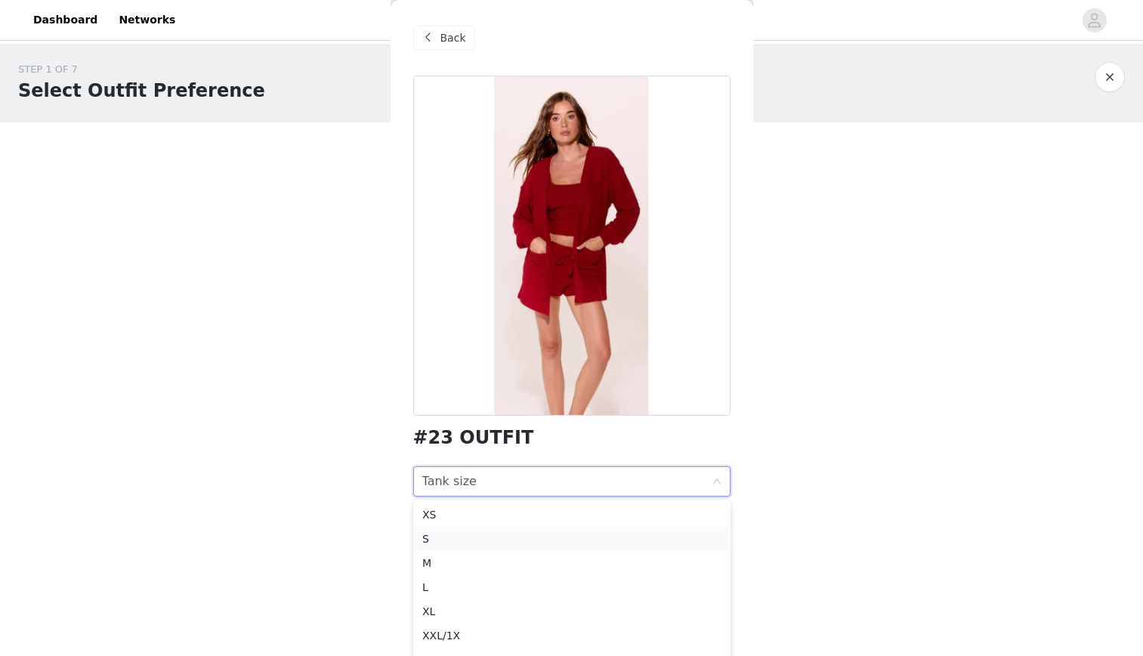
click at [434, 541] on div "S" at bounding box center [571, 538] width 299 height 17
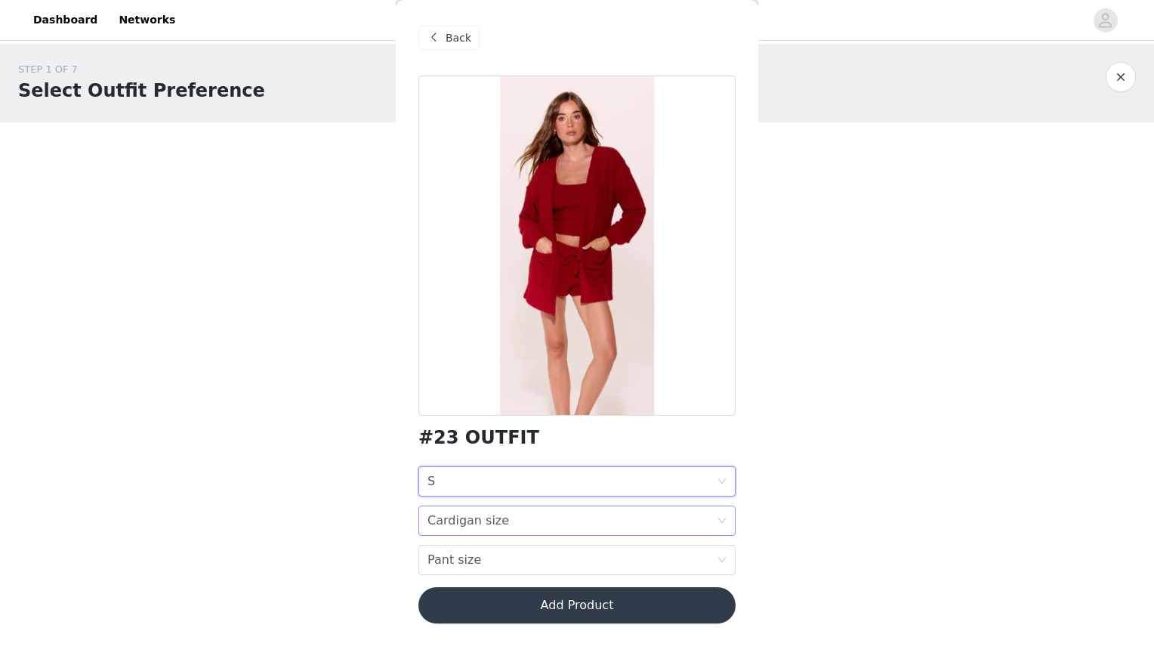
click at [441, 518] on div "Cardigan size" at bounding box center [469, 520] width 82 height 29
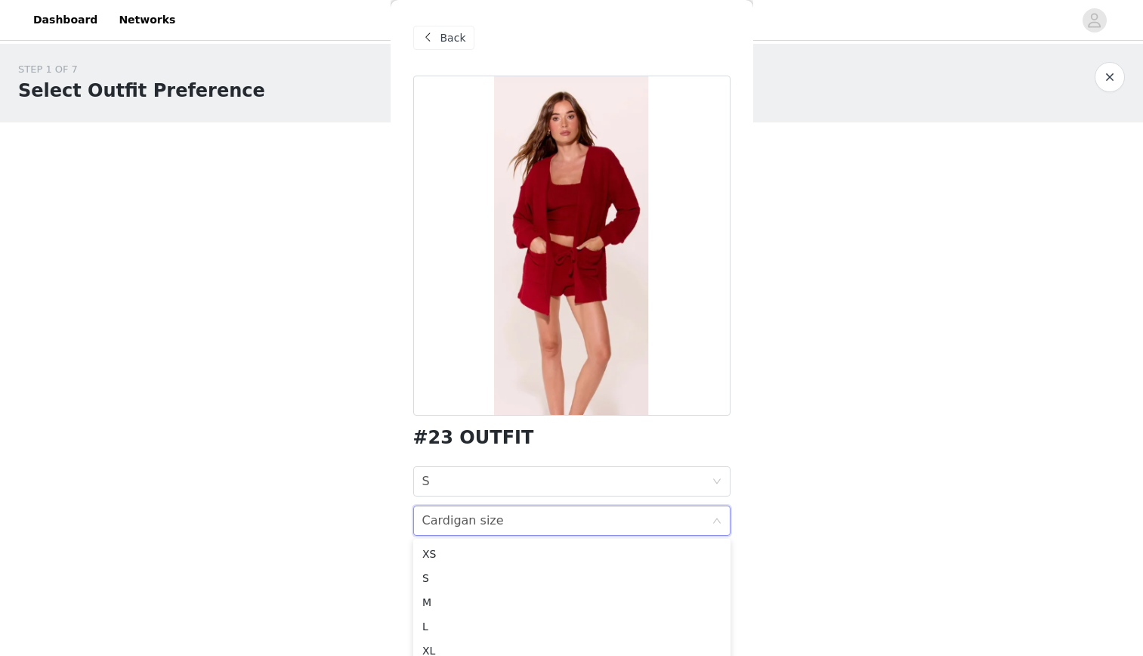
click at [447, 36] on span "Back" at bounding box center [453, 38] width 26 height 16
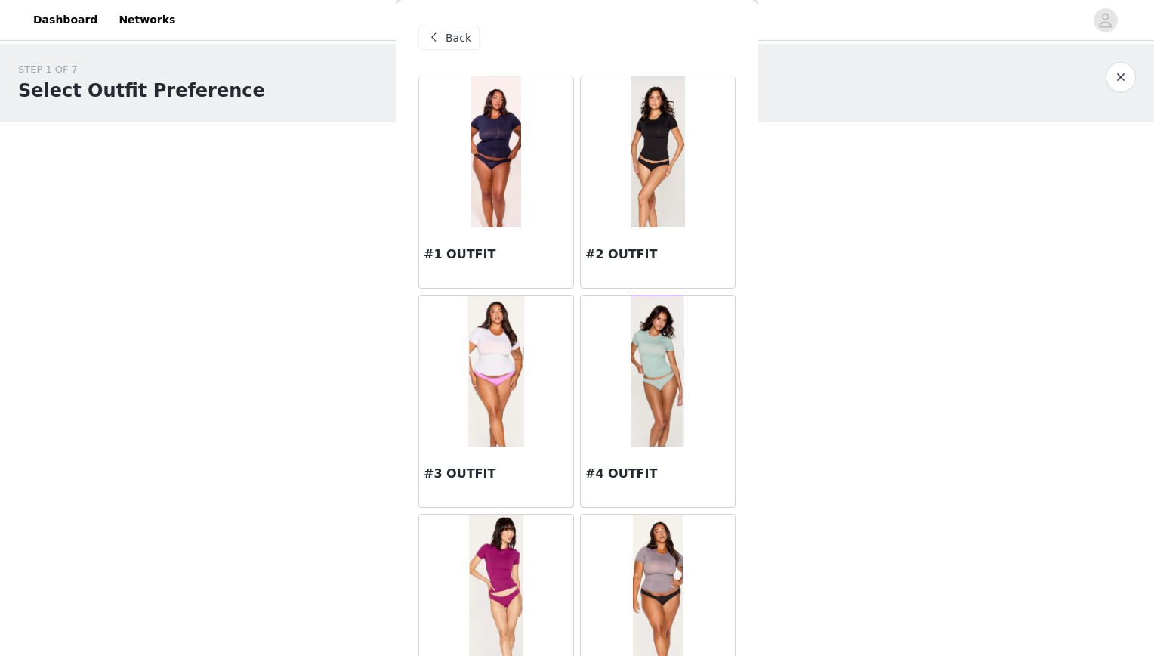
click at [447, 36] on span "Back" at bounding box center [459, 38] width 26 height 16
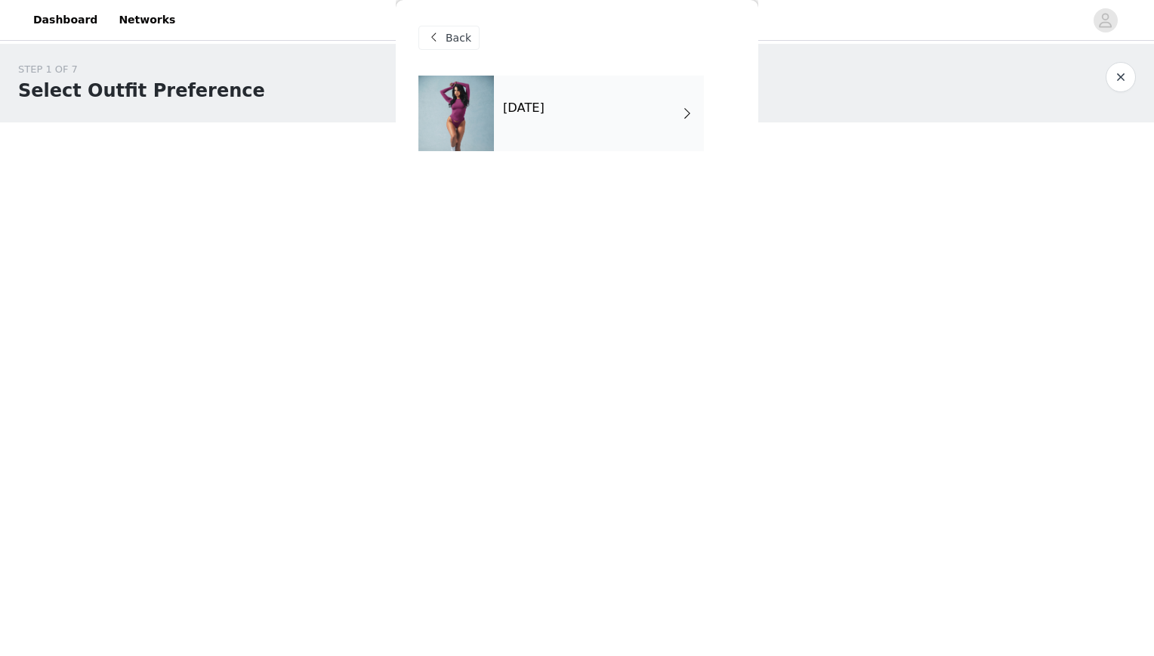
click at [447, 36] on span "Back" at bounding box center [459, 38] width 26 height 16
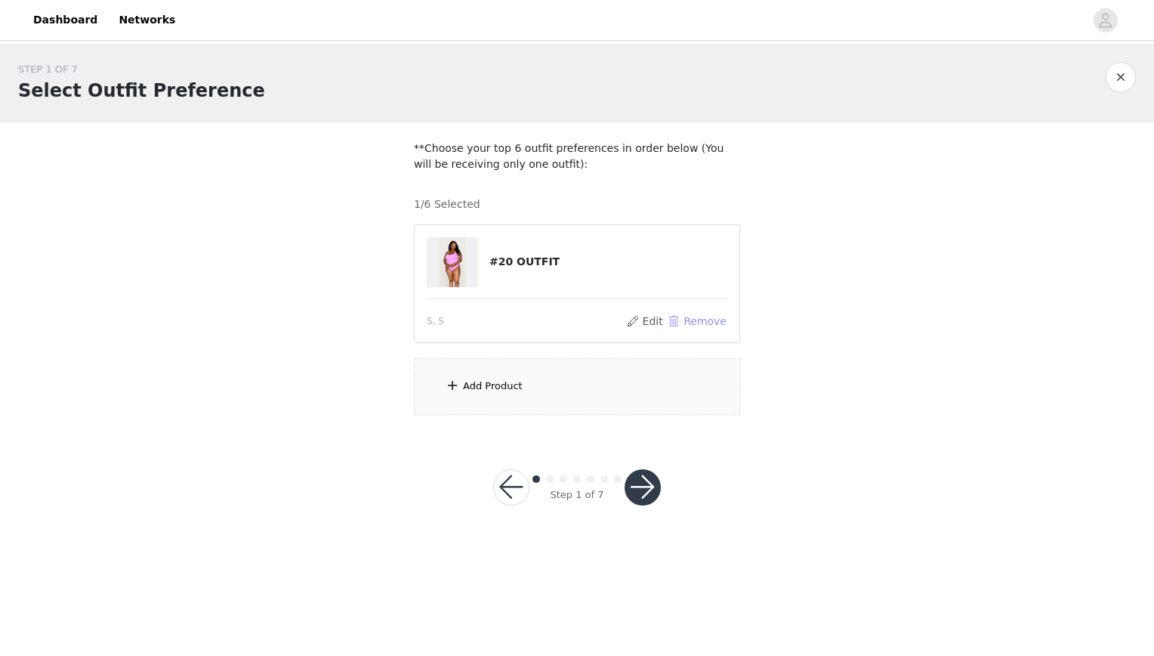
click at [690, 323] on button "Remove" at bounding box center [697, 321] width 60 height 18
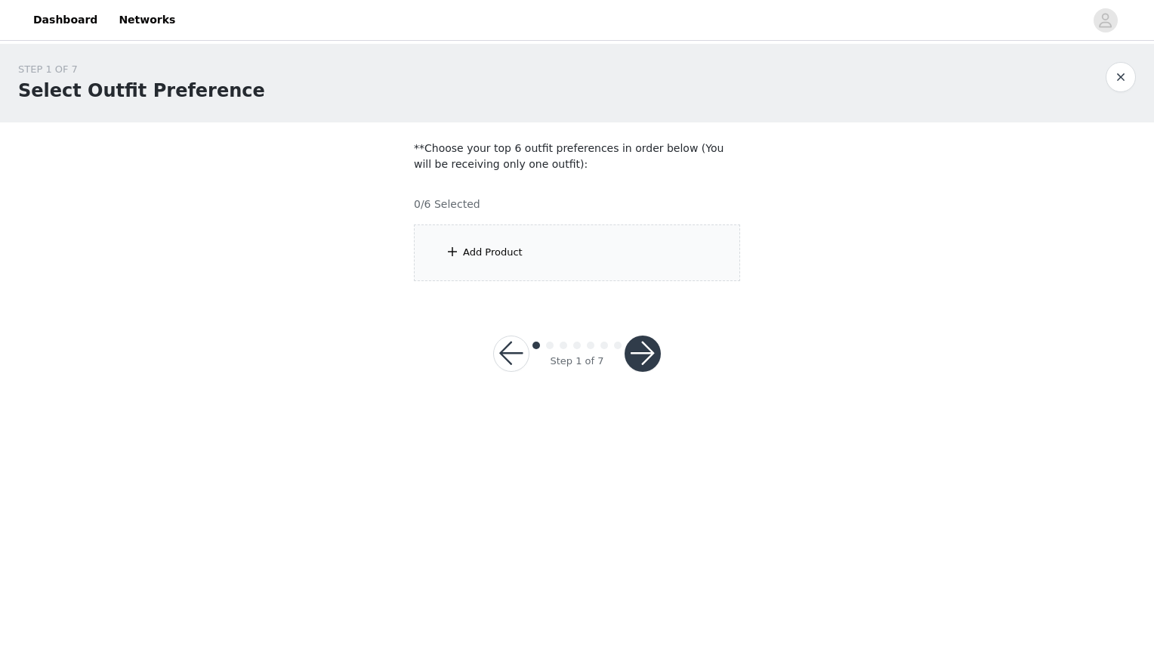
click at [505, 256] on div "Add Product" at bounding box center [493, 252] width 60 height 15
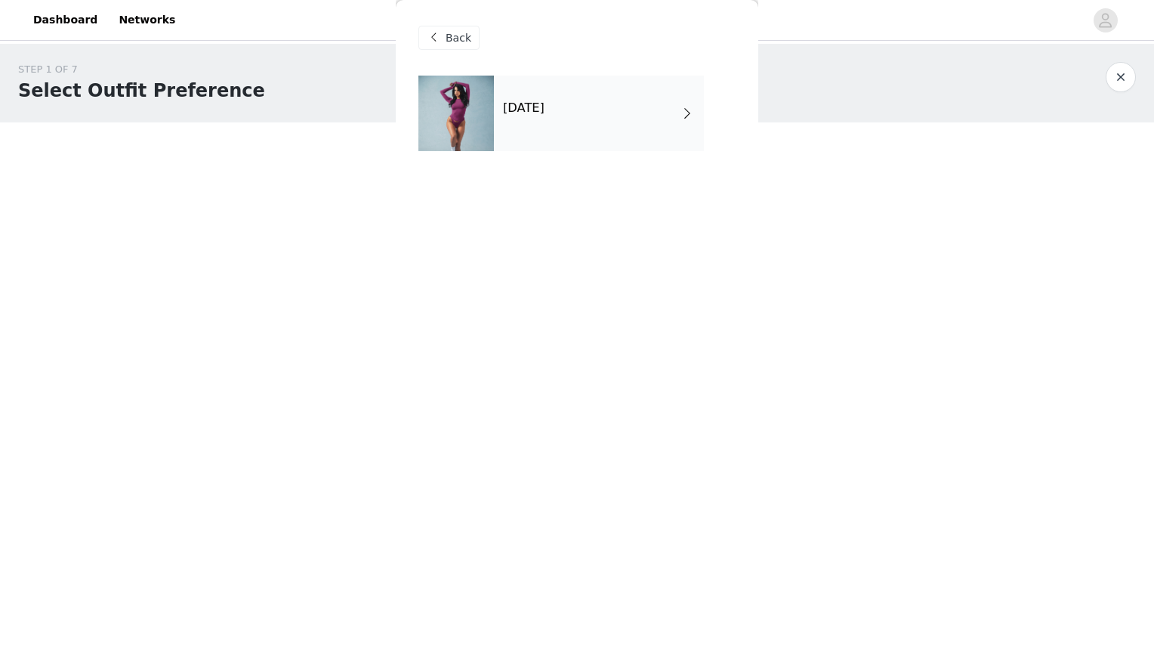
click at [525, 124] on div "[DATE]" at bounding box center [599, 114] width 210 height 76
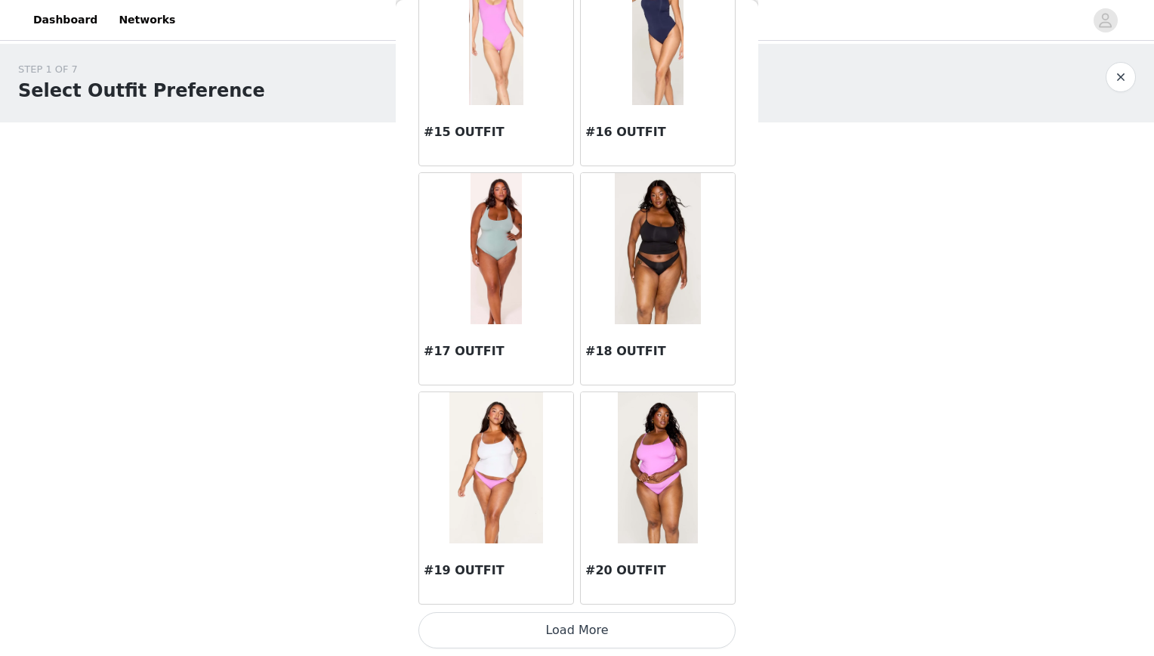
scroll to position [1656, 0]
click at [519, 632] on button "Load More" at bounding box center [577, 630] width 317 height 36
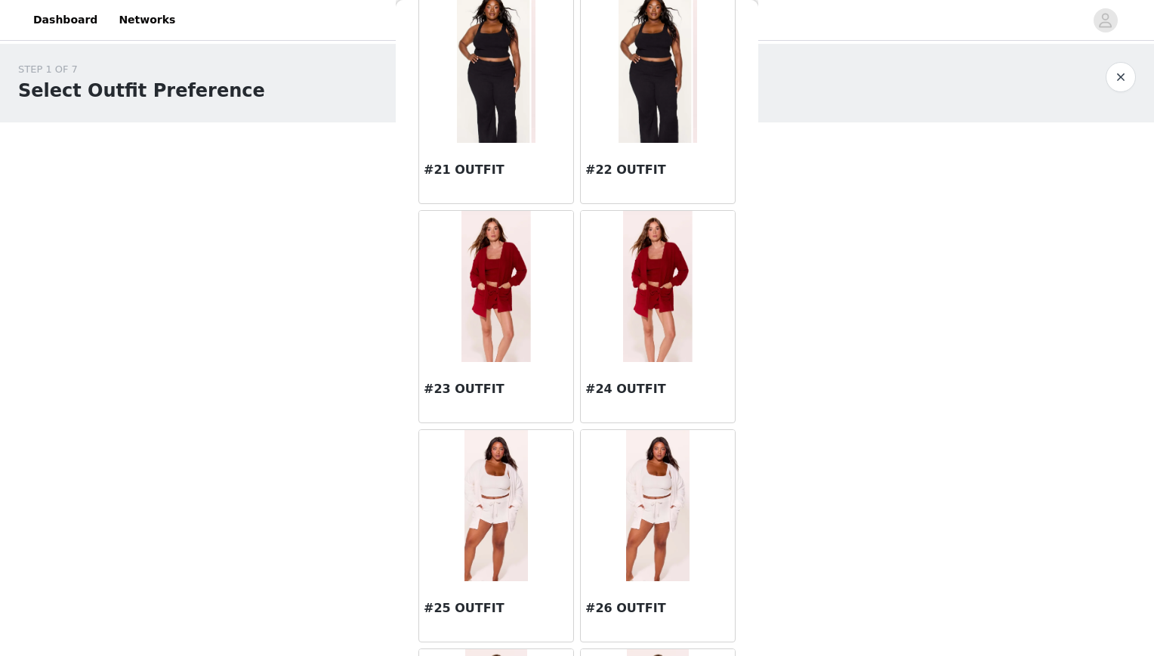
scroll to position [2276, 0]
click at [535, 306] on div at bounding box center [496, 285] width 154 height 151
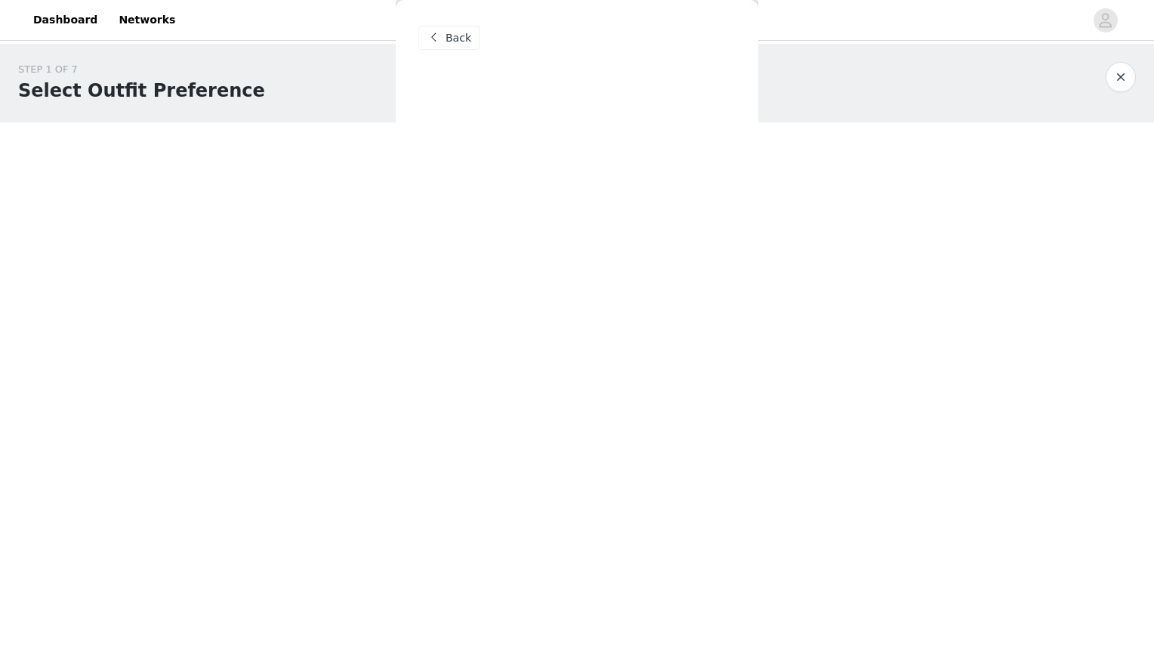
scroll to position [0, 0]
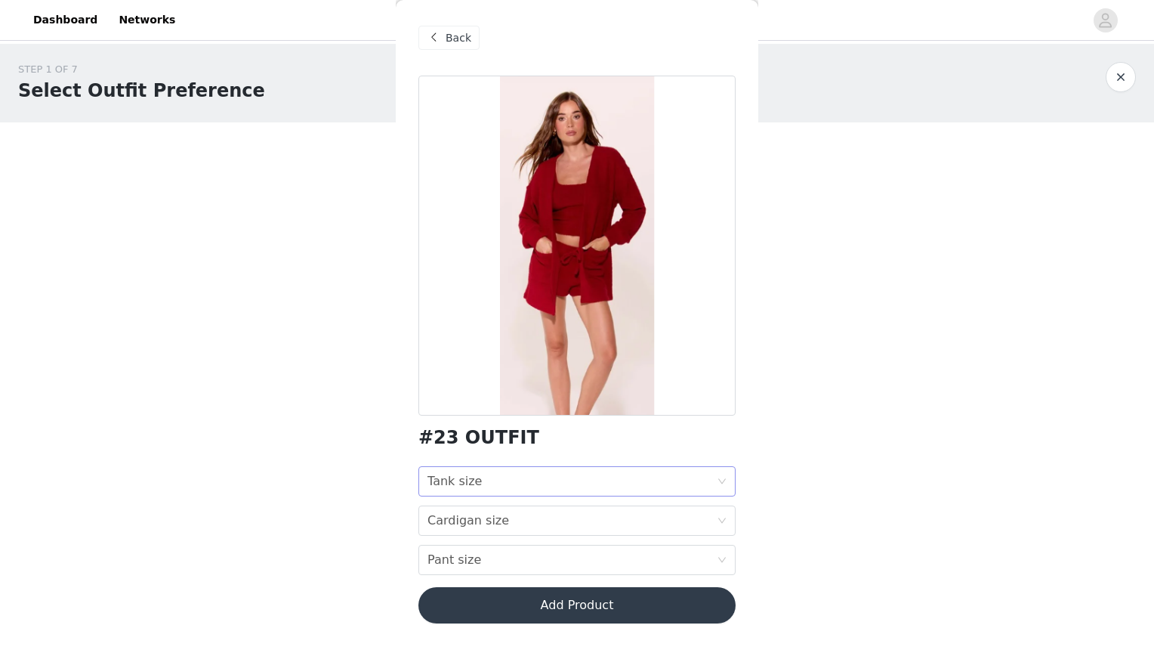
click at [520, 480] on div "Tank size Tank size" at bounding box center [572, 481] width 289 height 29
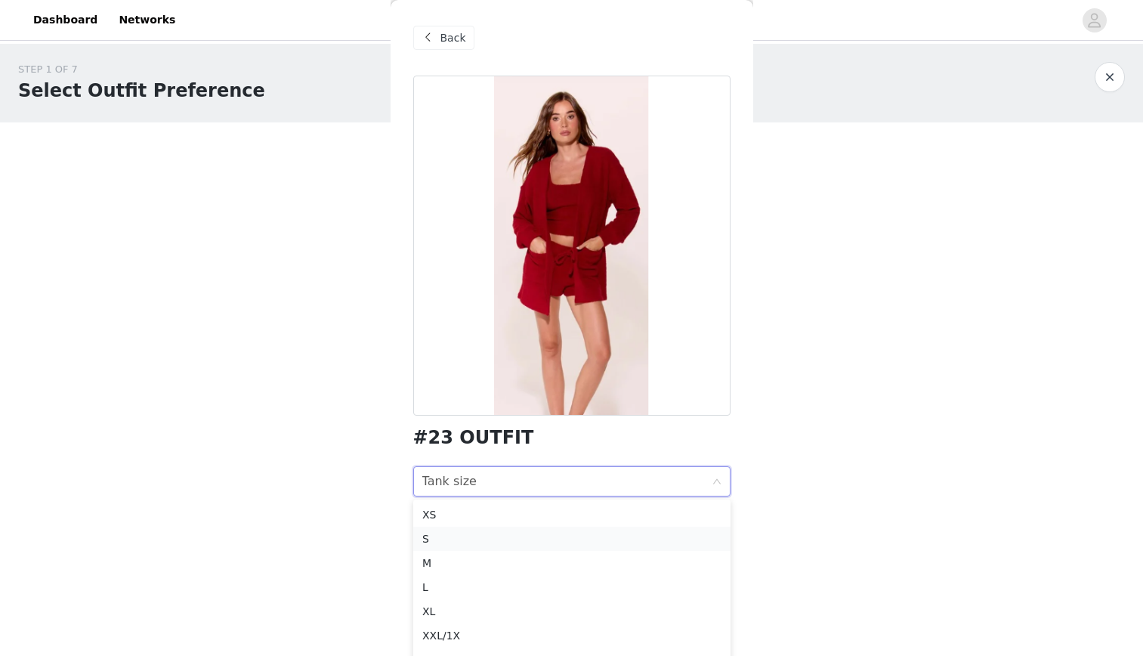
click at [445, 540] on div "S" at bounding box center [571, 538] width 299 height 17
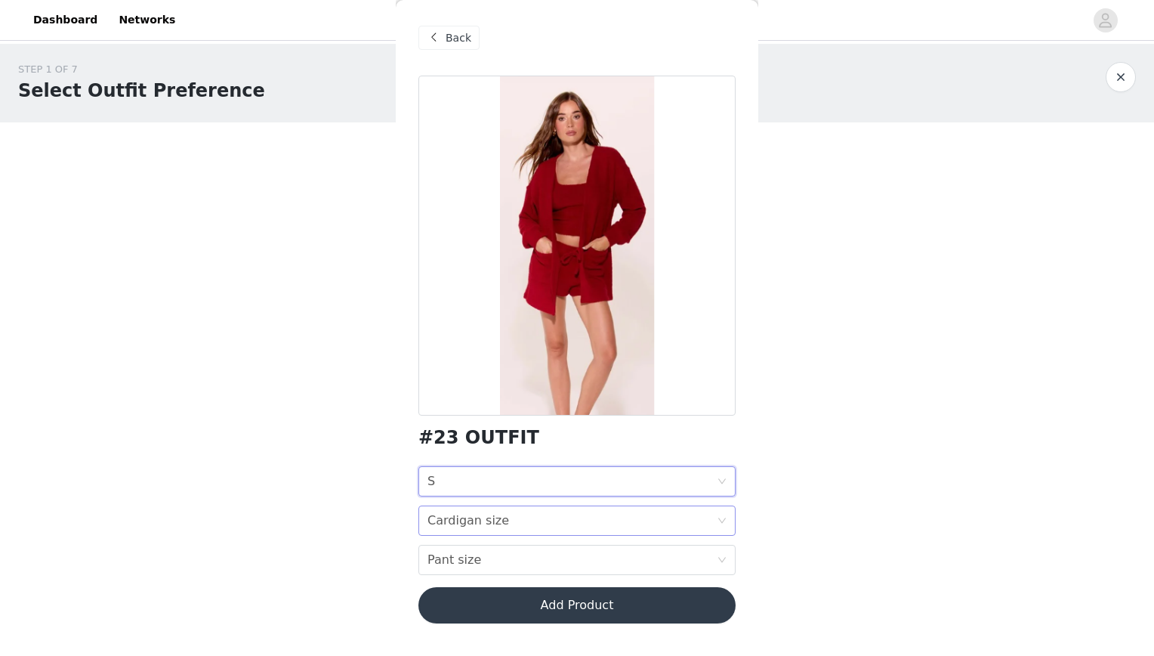
click at [450, 515] on div "Cardigan size" at bounding box center [469, 520] width 82 height 29
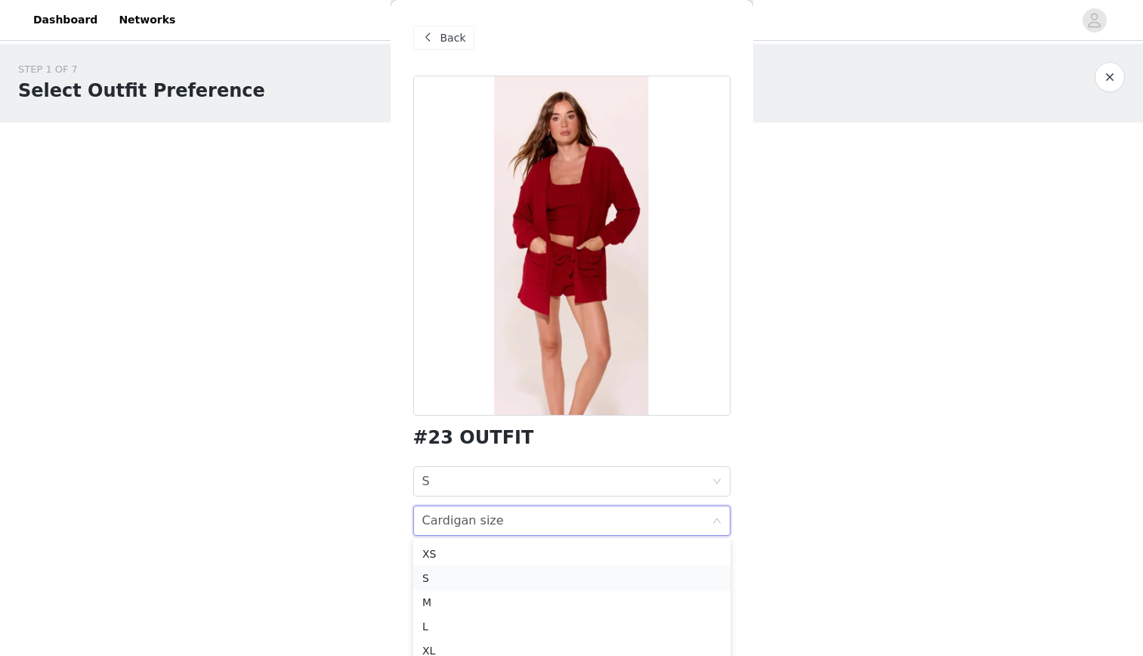
click at [431, 572] on div "S" at bounding box center [571, 578] width 299 height 17
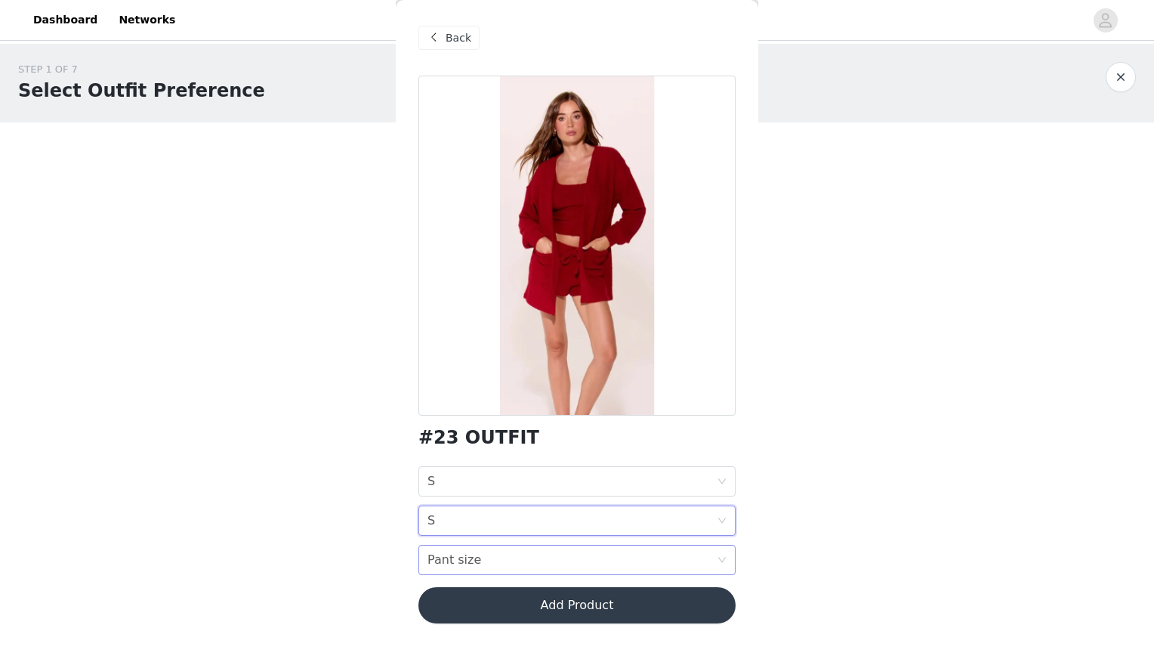
click at [453, 559] on div "Pant size" at bounding box center [455, 559] width 54 height 29
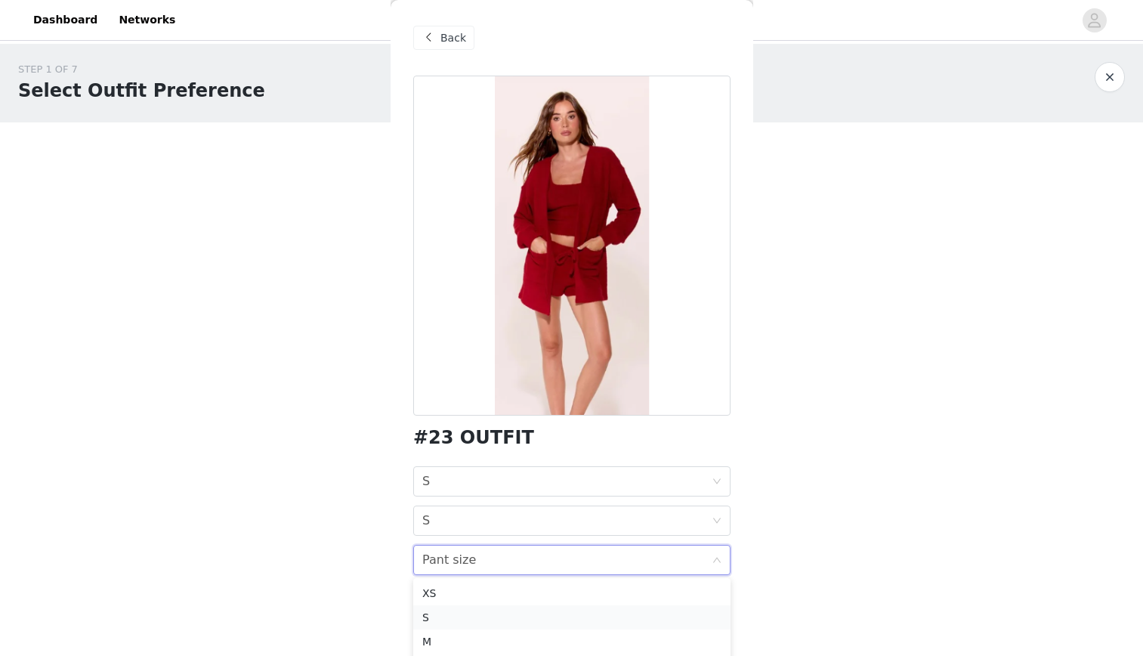
click at [433, 618] on div "S" at bounding box center [571, 617] width 299 height 17
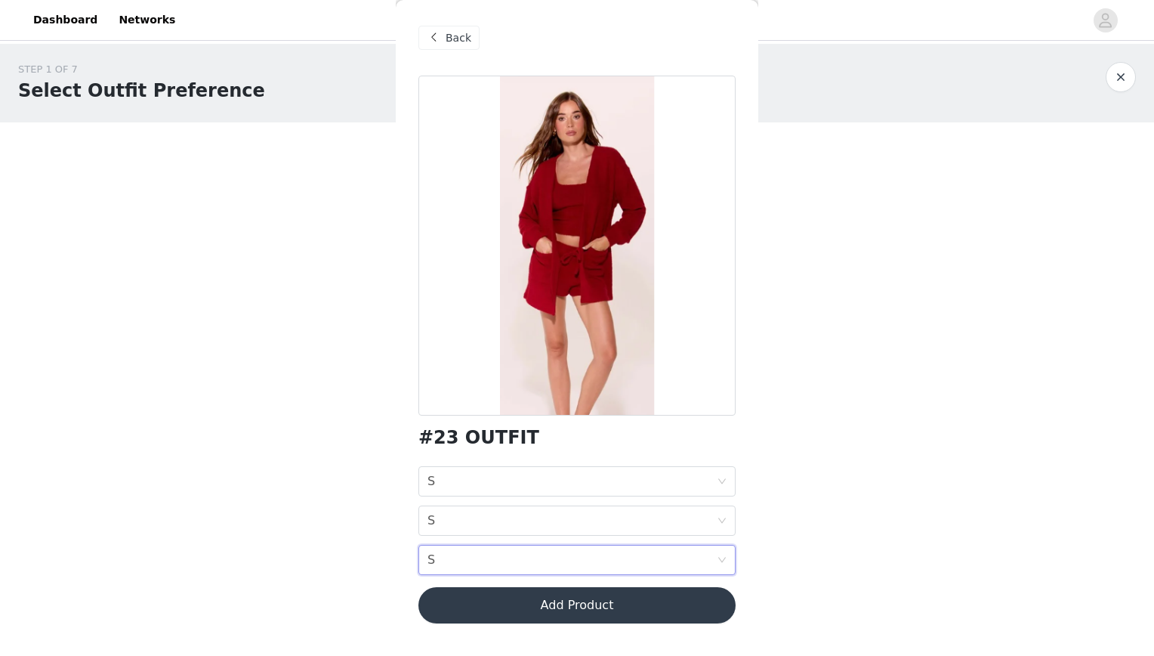
click at [505, 604] on button "Add Product" at bounding box center [577, 605] width 317 height 36
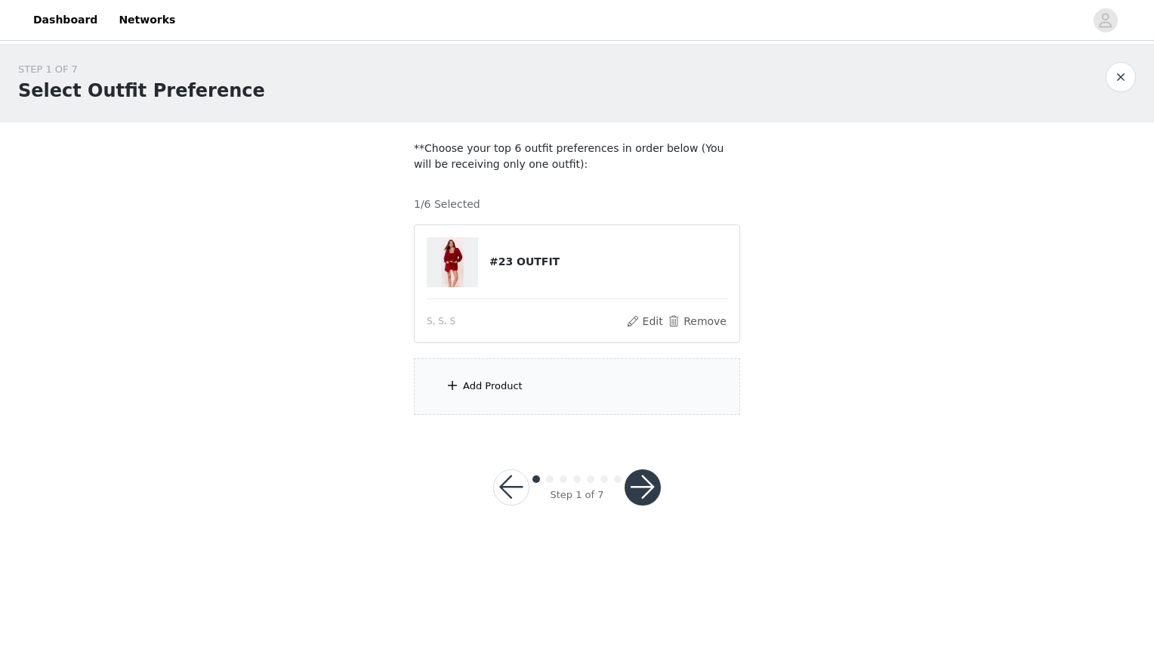
click at [482, 382] on div "Add Product" at bounding box center [493, 386] width 60 height 15
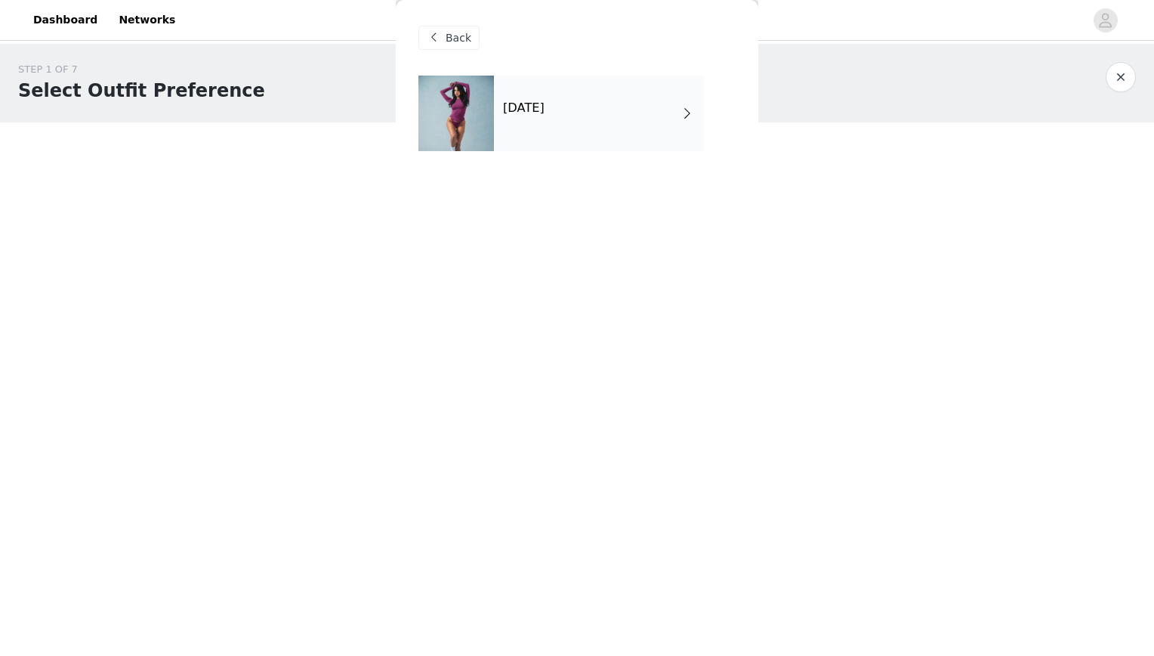
click at [581, 113] on div "[DATE]" at bounding box center [599, 114] width 210 height 76
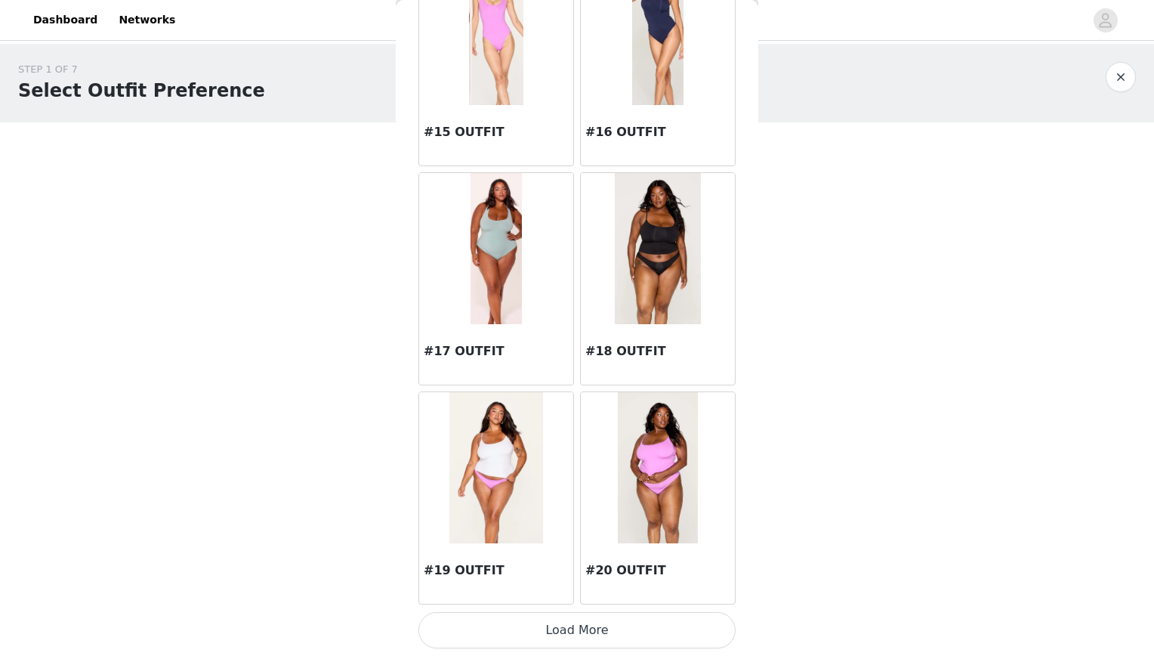
scroll to position [1656, 0]
click at [566, 630] on button "Load More" at bounding box center [577, 630] width 317 height 36
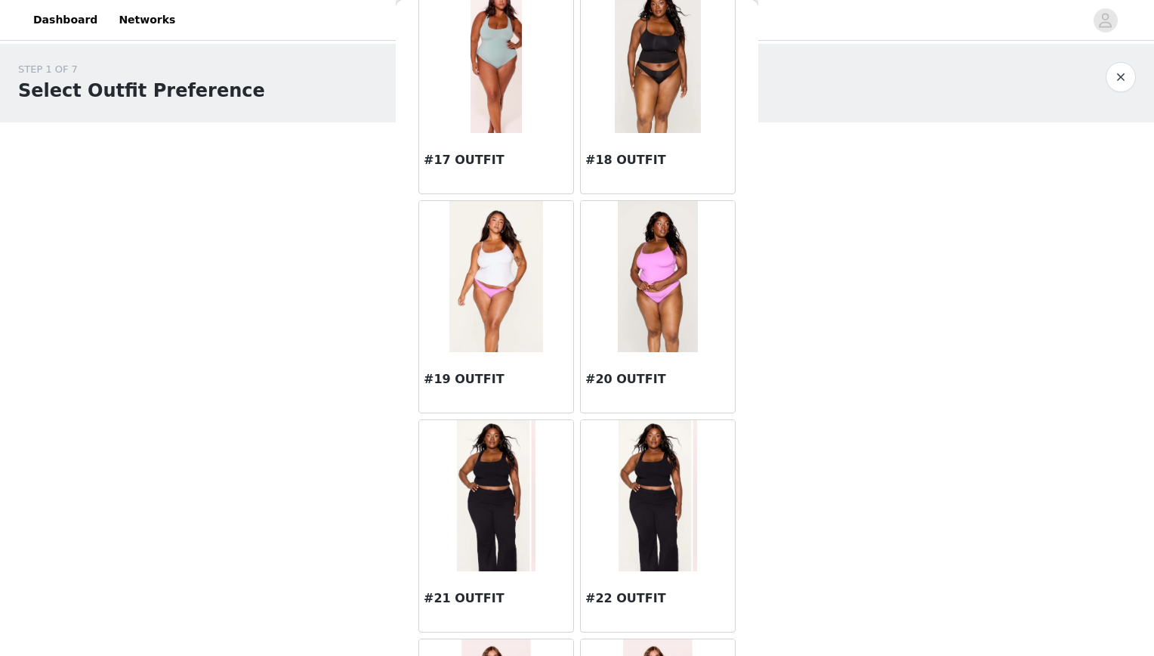
scroll to position [1848, 0]
click at [482, 485] on img at bounding box center [496, 494] width 79 height 151
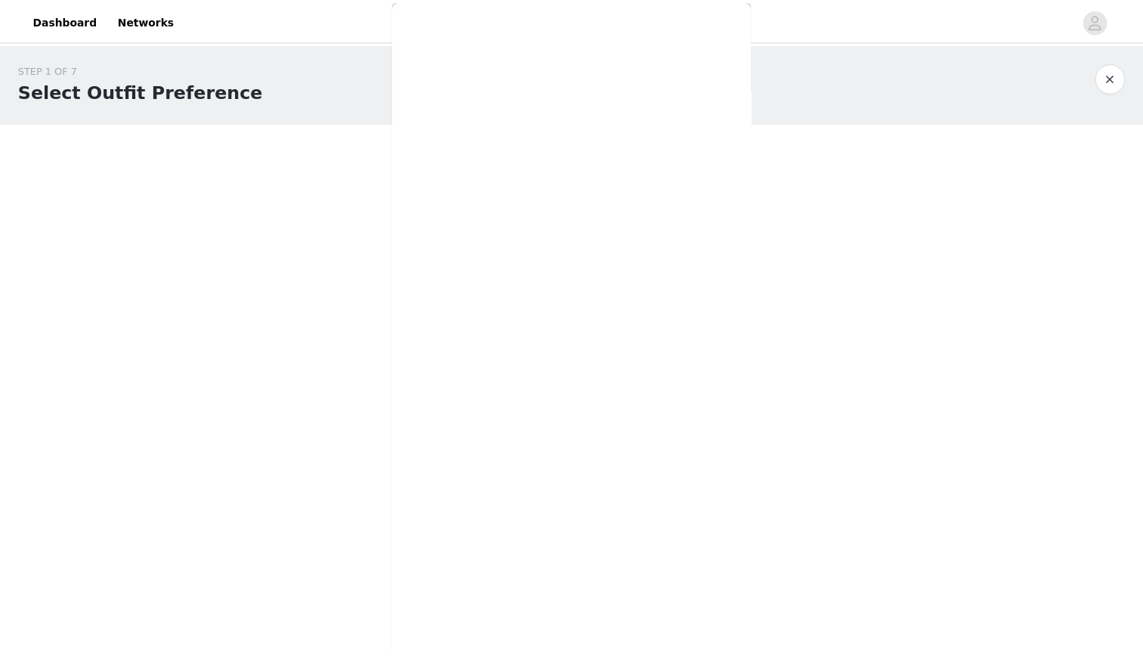
scroll to position [0, 0]
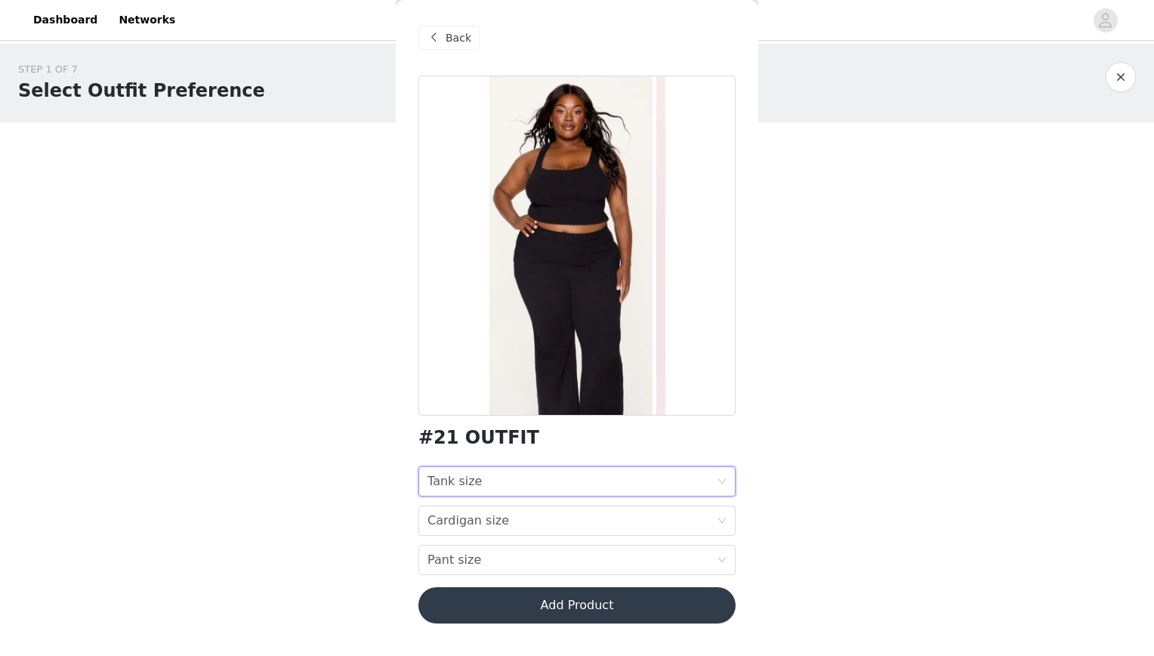
click at [486, 476] on div "Tank size Tank size" at bounding box center [572, 481] width 289 height 29
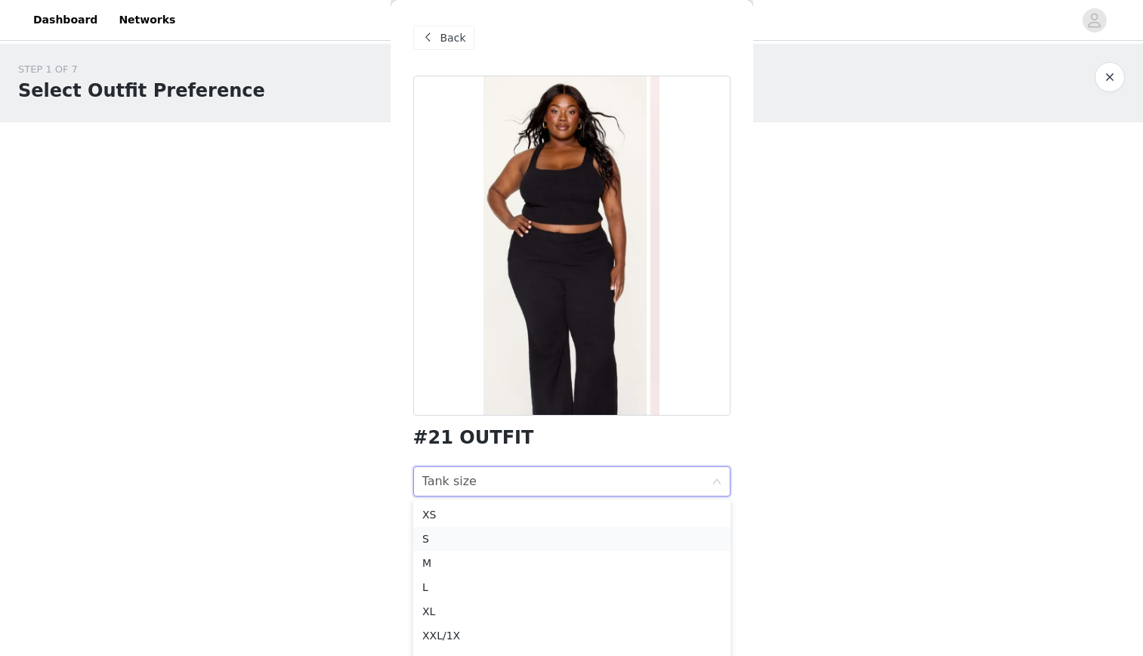
click at [447, 539] on div "S" at bounding box center [571, 538] width 299 height 17
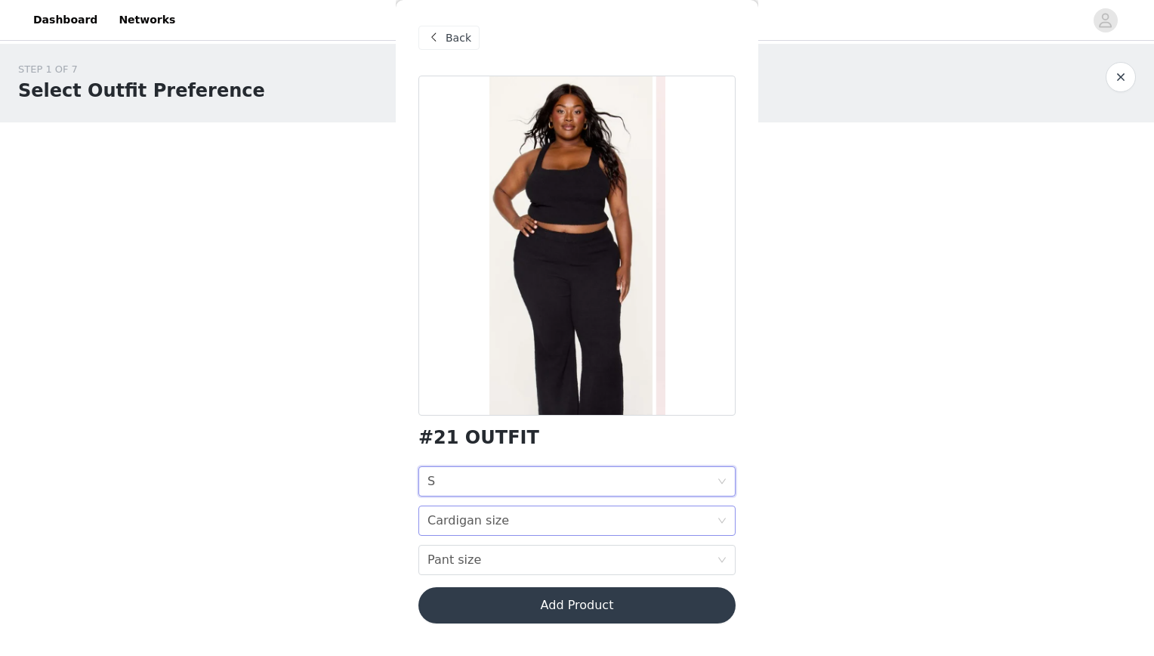
click at [445, 517] on div "Cardigan size" at bounding box center [469, 520] width 82 height 29
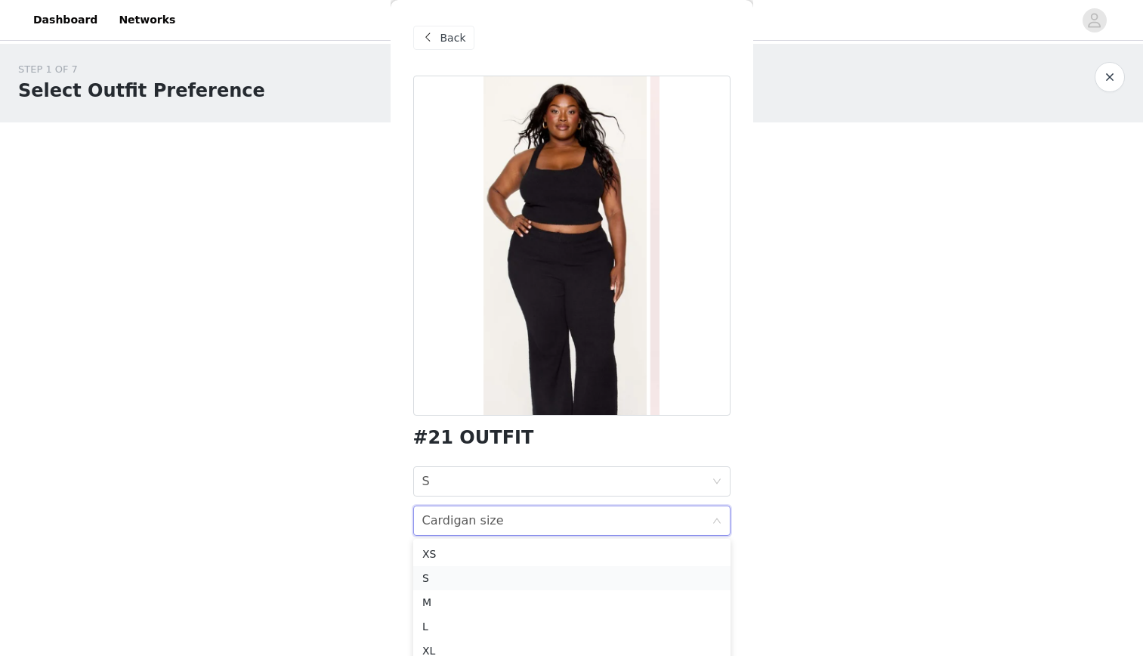
click at [429, 576] on div "S" at bounding box center [571, 578] width 299 height 17
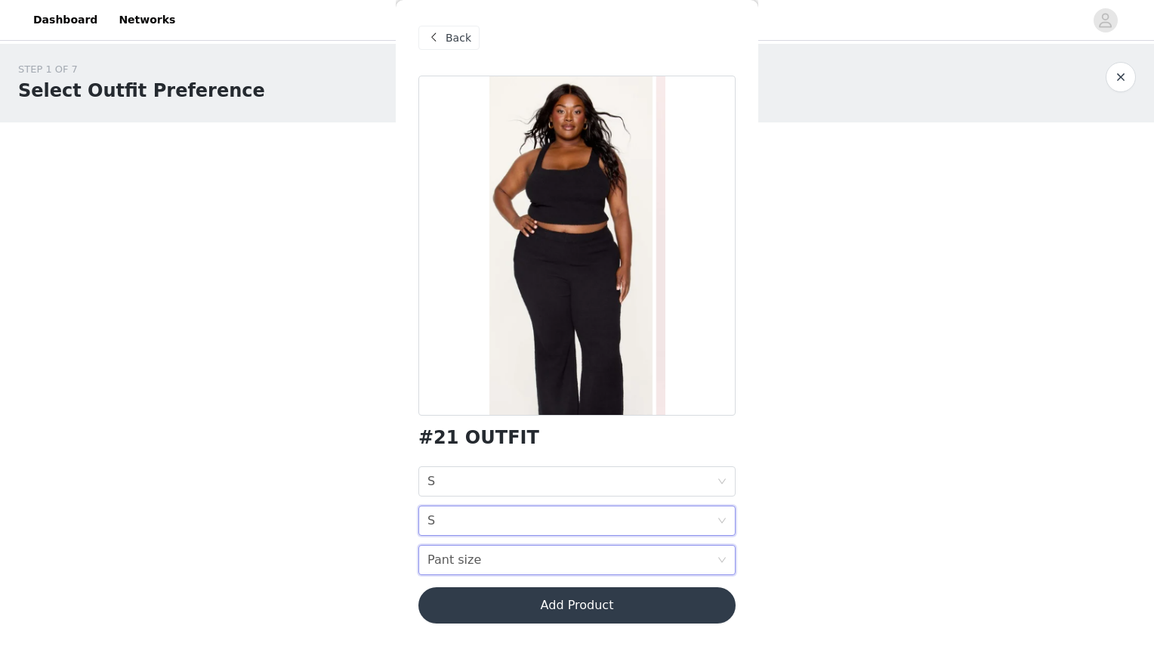
click at [441, 557] on div "Pant size" at bounding box center [455, 559] width 54 height 29
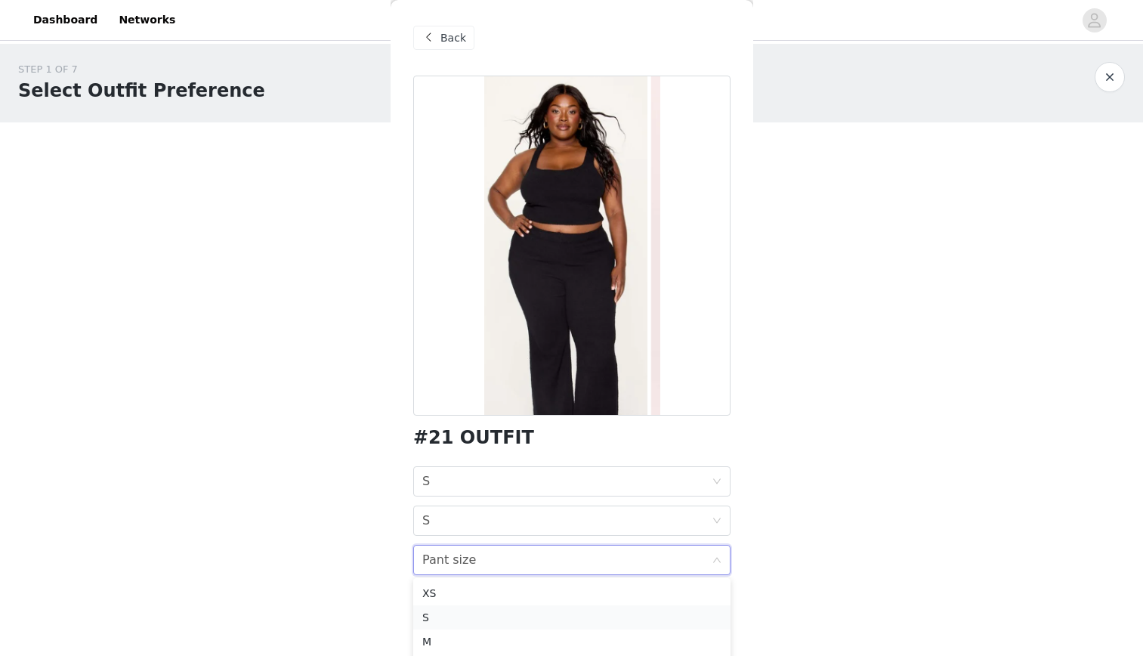
click at [431, 614] on div "S" at bounding box center [571, 617] width 299 height 17
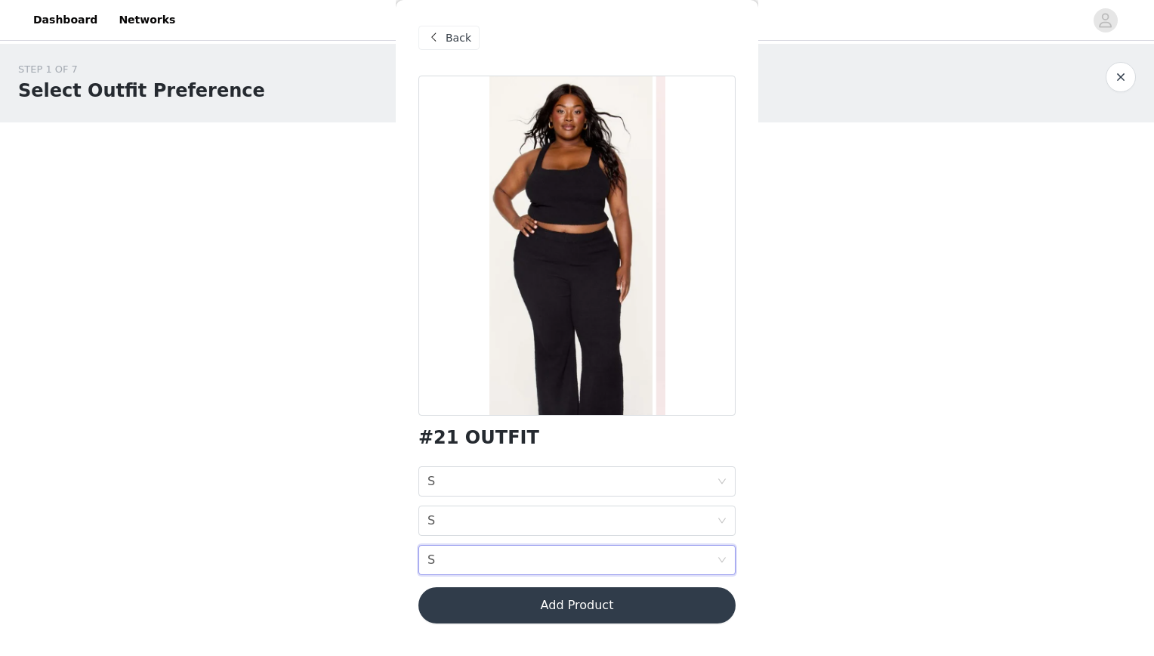
click at [464, 604] on button "Add Product" at bounding box center [577, 605] width 317 height 36
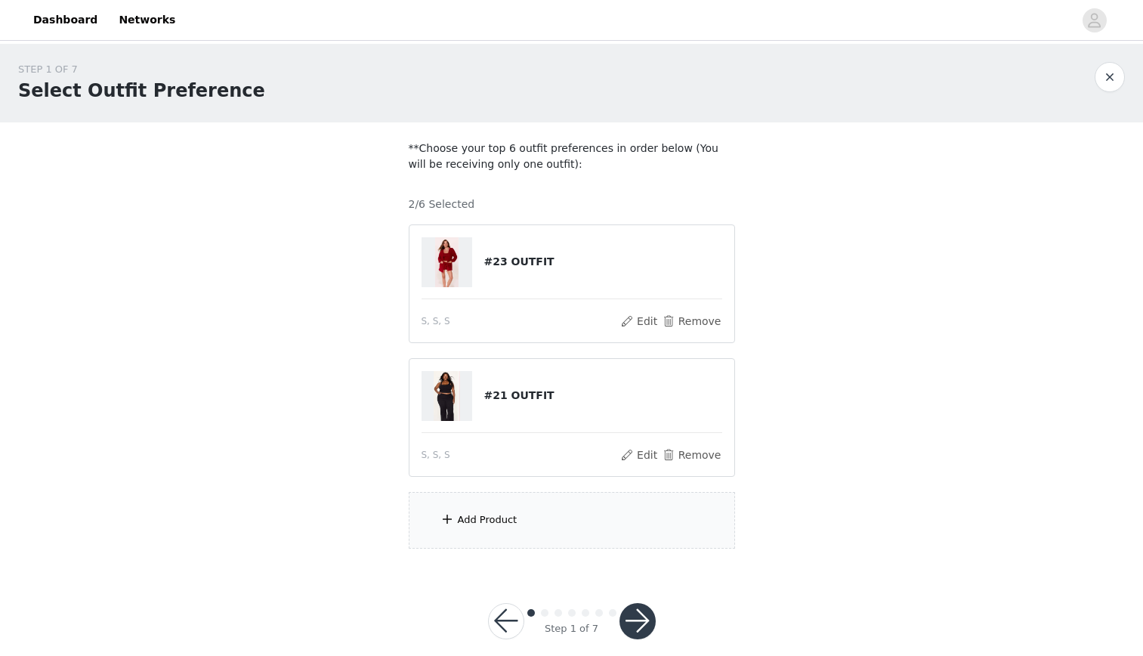
click at [445, 522] on span at bounding box center [447, 519] width 15 height 18
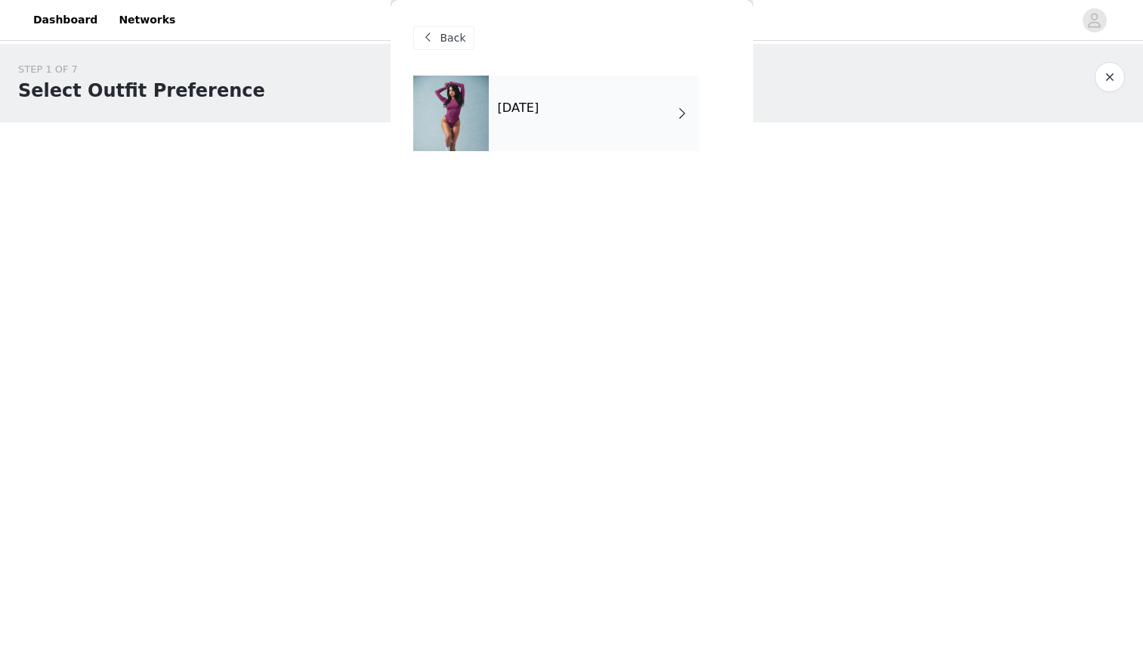
click at [561, 154] on div "[DATE]" at bounding box center [571, 125] width 317 height 98
click at [579, 105] on div "[DATE]" at bounding box center [594, 114] width 210 height 76
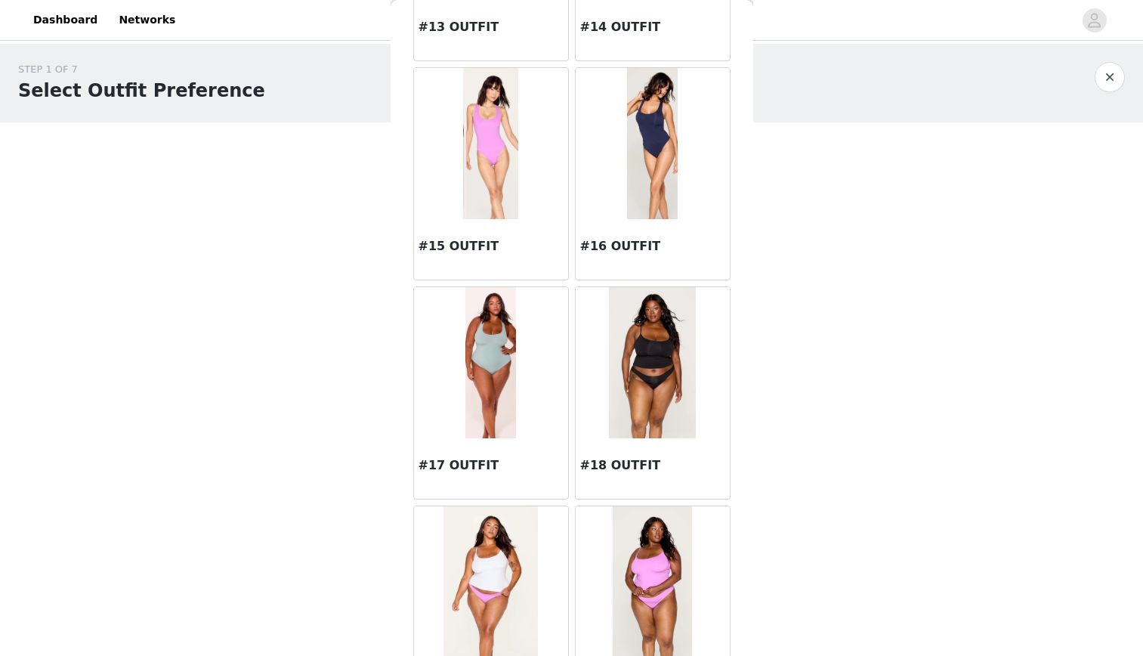
scroll to position [1656, 0]
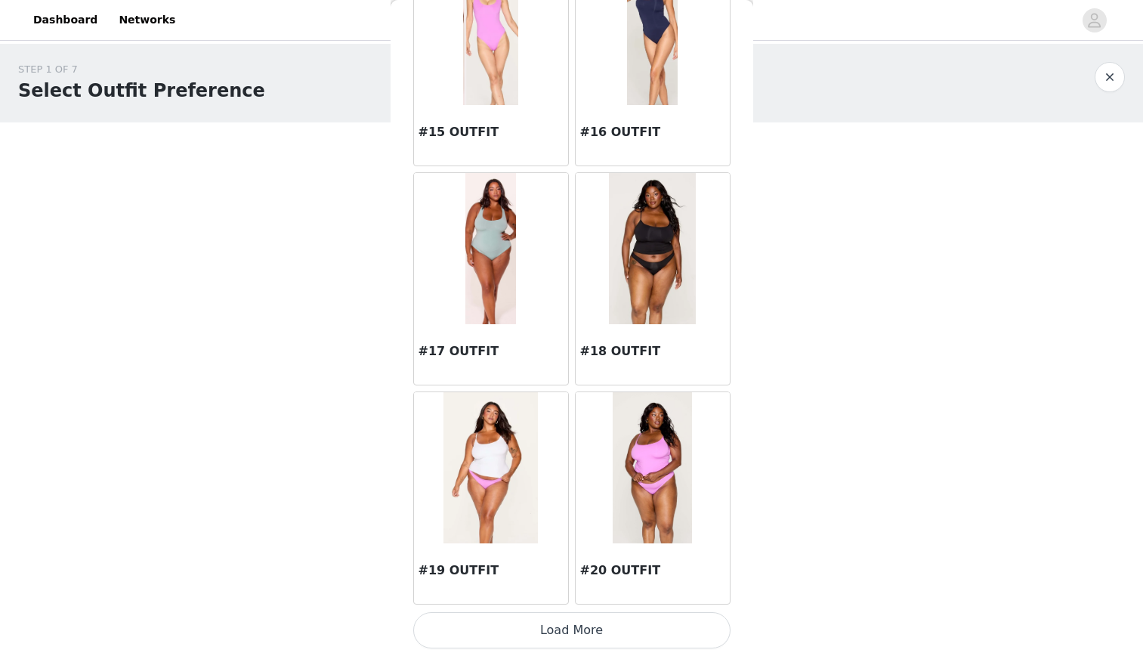
click at [653, 451] on img at bounding box center [653, 467] width 80 height 151
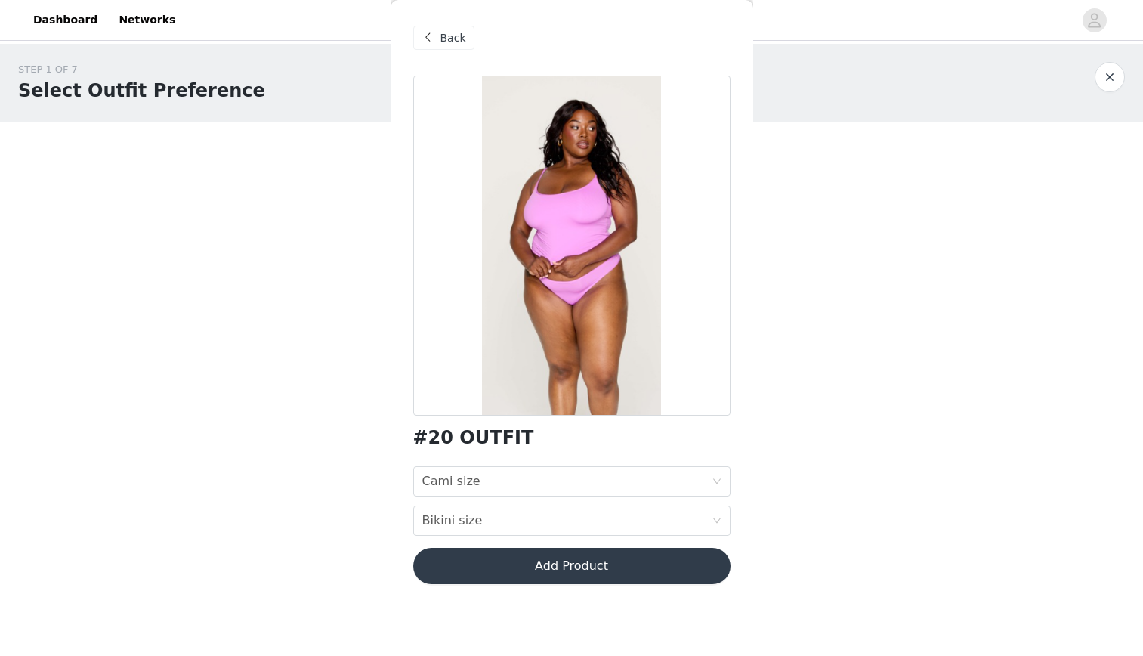
scroll to position [0, 0]
click at [573, 483] on div "Cami size Cami size" at bounding box center [566, 481] width 289 height 29
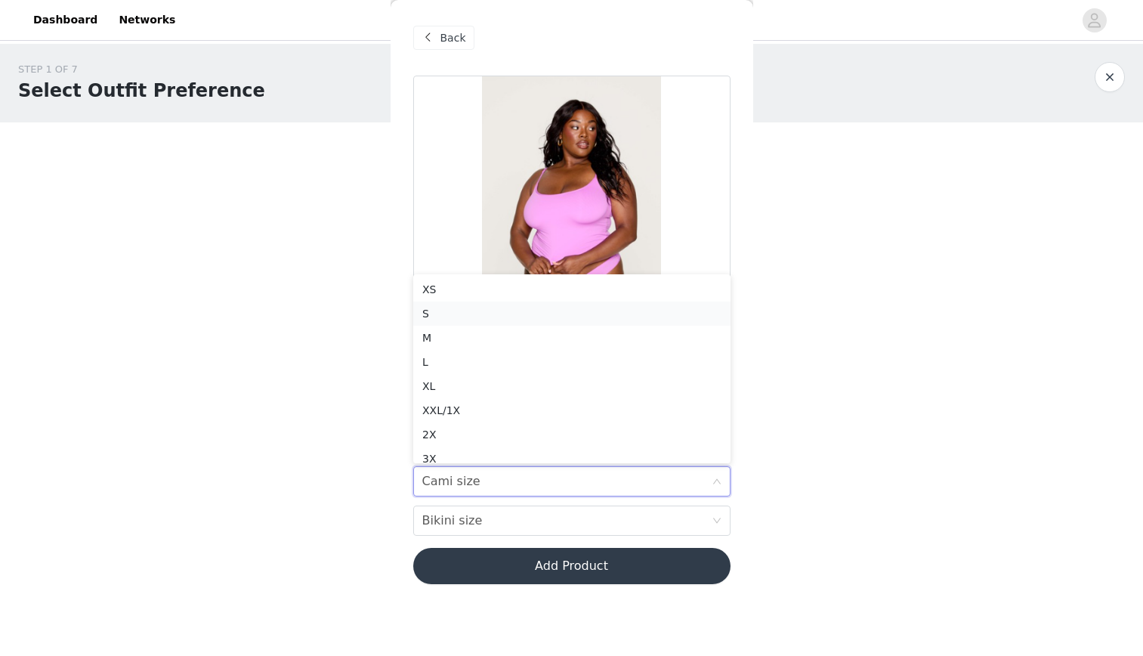
click at [508, 320] on div "S" at bounding box center [571, 313] width 299 height 17
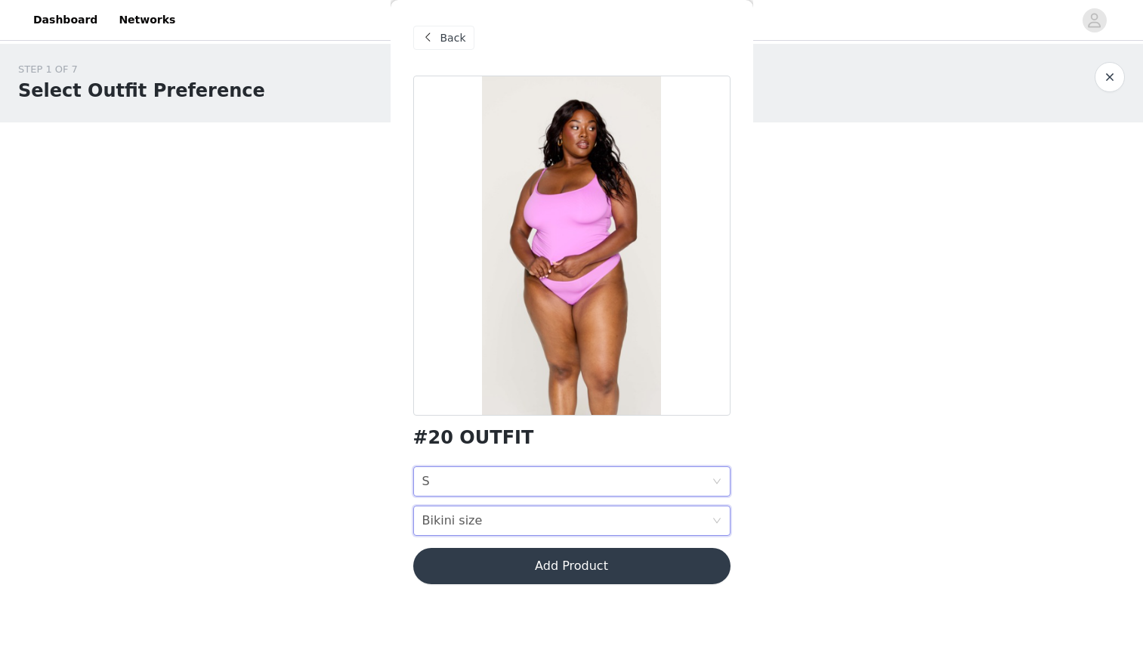
click at [447, 518] on div "Bikini size" at bounding box center [452, 520] width 60 height 29
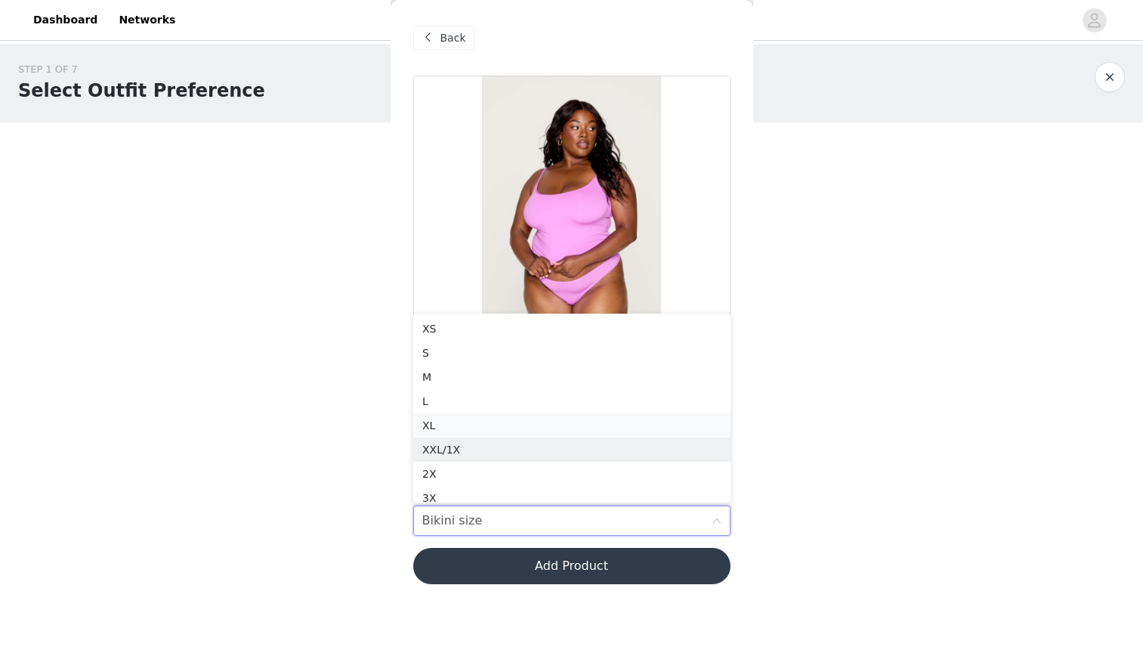
scroll to position [8, 0]
click at [457, 349] on div "S" at bounding box center [571, 345] width 299 height 17
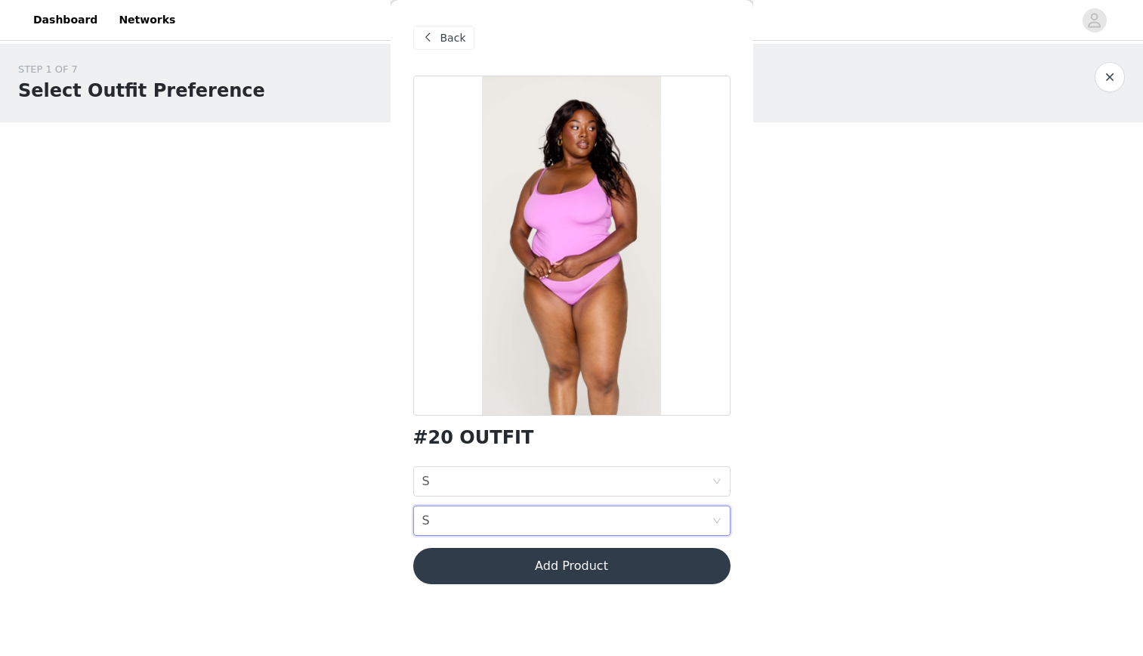
click at [455, 544] on div "#20 OUTFIT Cami size S Bikini size S Add Product" at bounding box center [571, 339] width 317 height 527
click at [451, 561] on button "Add Product" at bounding box center [571, 566] width 317 height 36
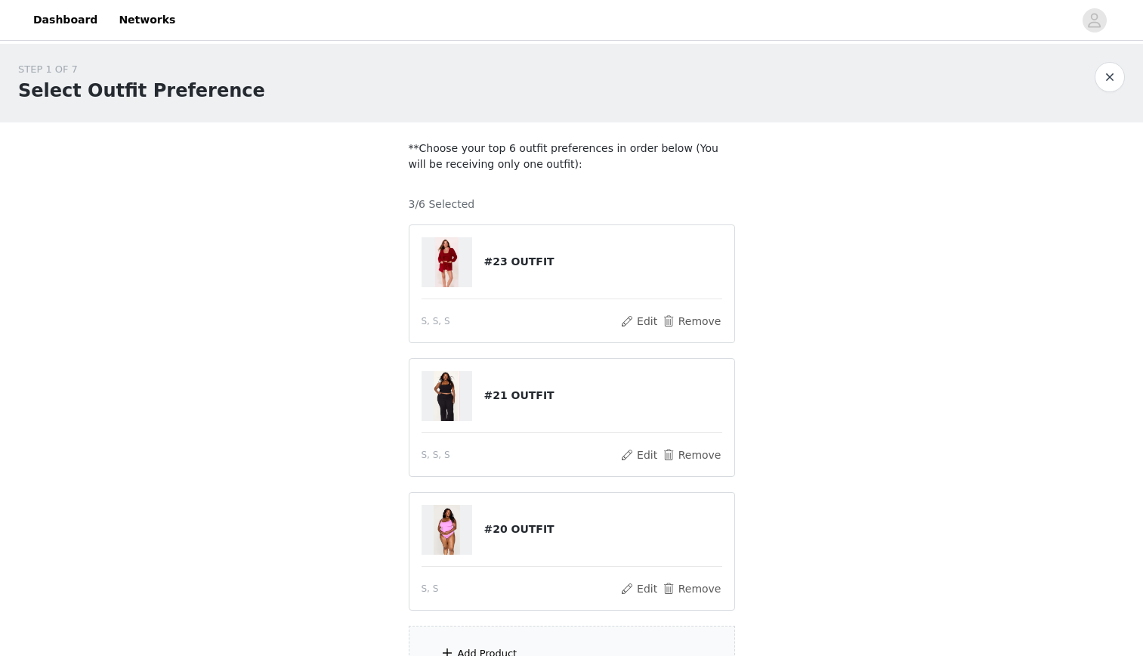
scroll to position [153, 0]
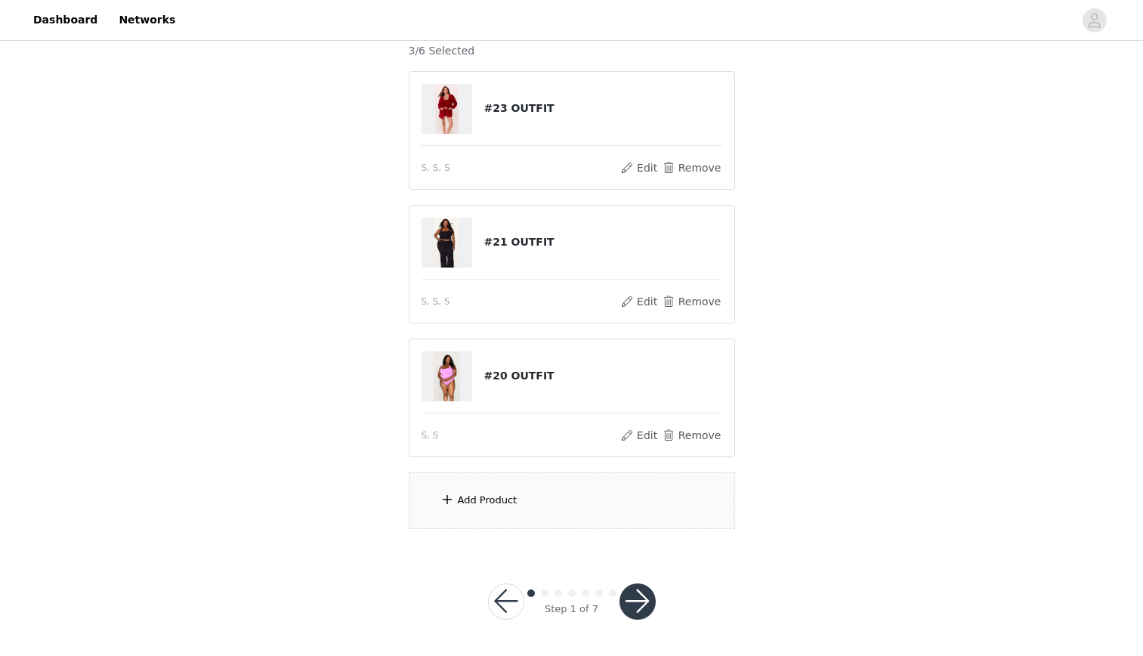
click at [546, 494] on div "Add Product" at bounding box center [572, 500] width 326 height 57
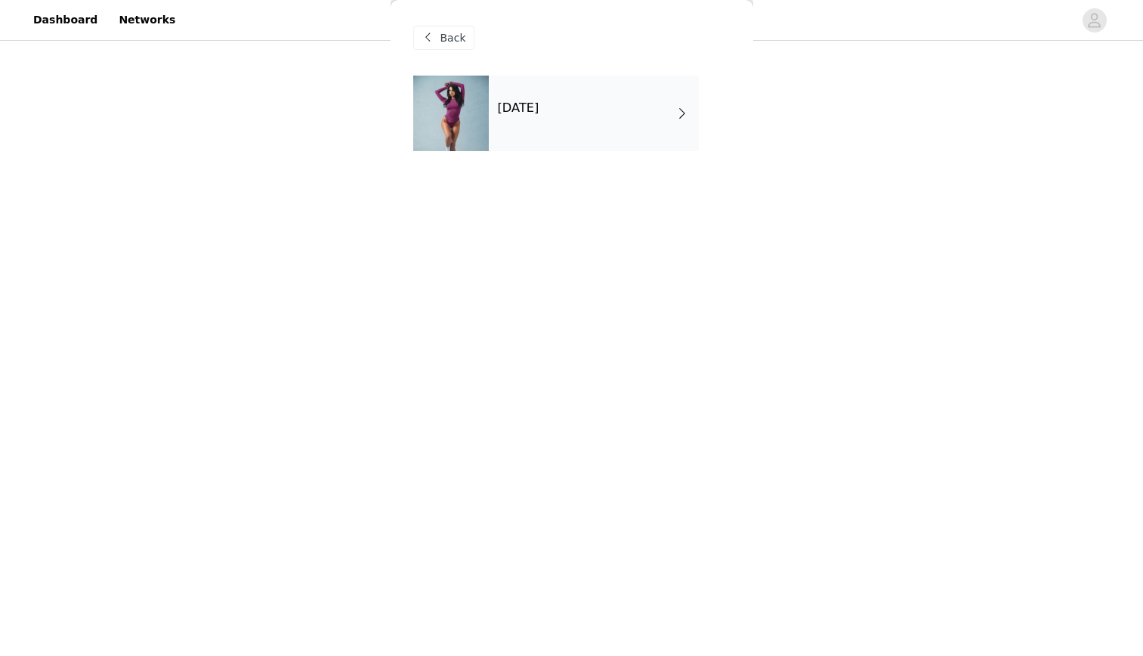
click at [597, 139] on div "[DATE]" at bounding box center [594, 114] width 210 height 76
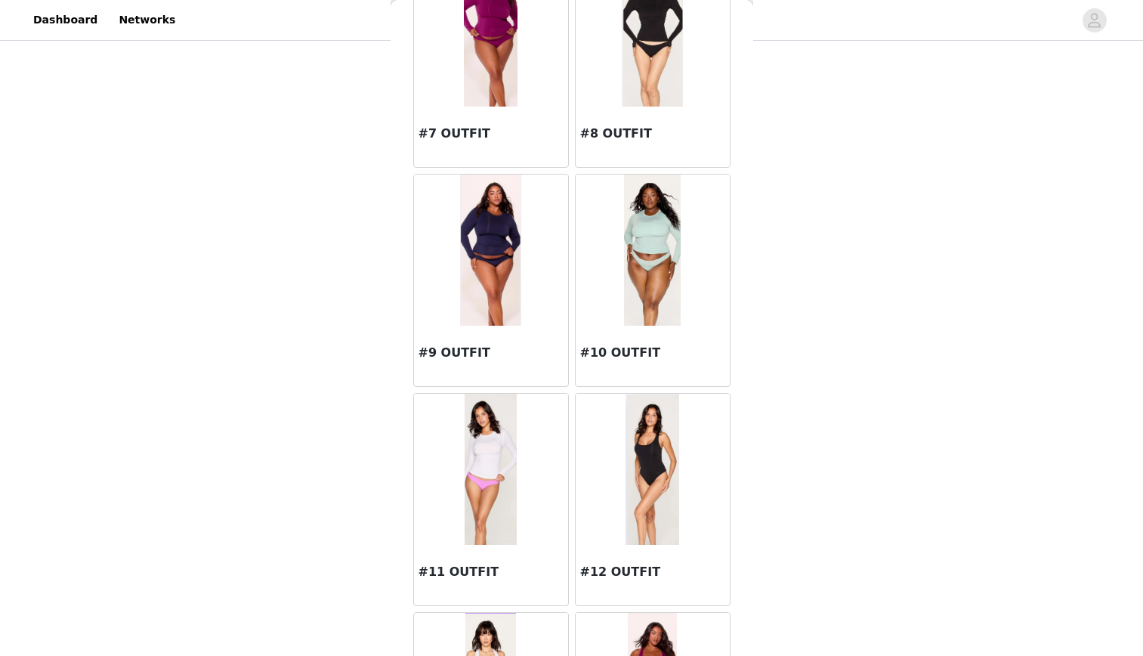
scroll to position [777, 0]
click at [514, 227] on img at bounding box center [490, 250] width 61 height 151
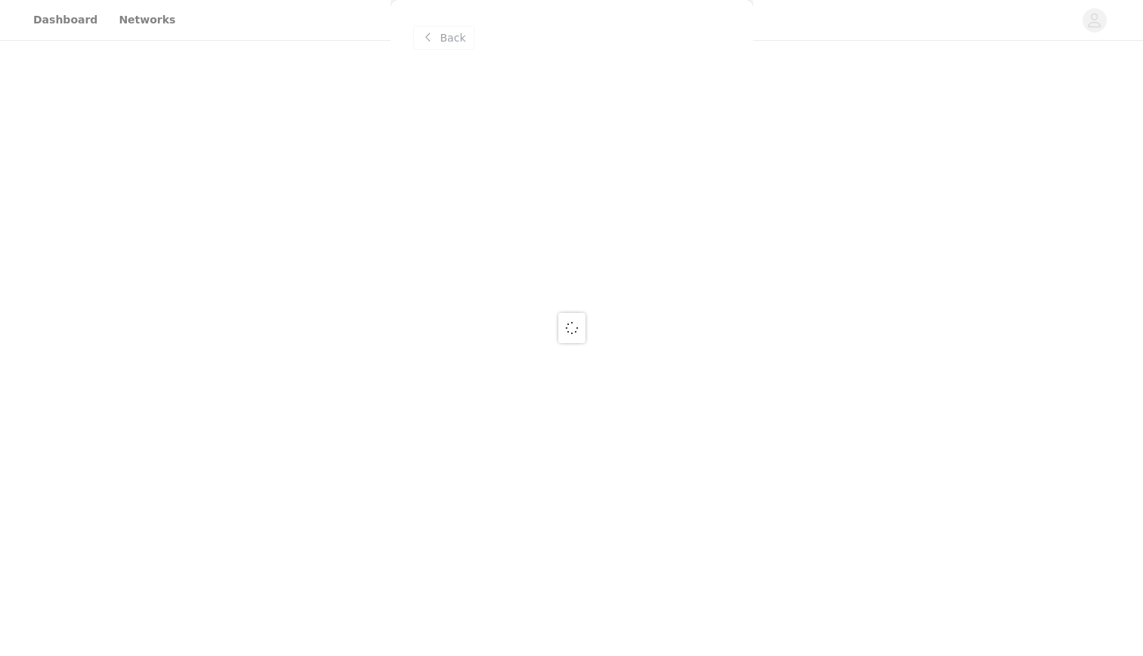
scroll to position [0, 0]
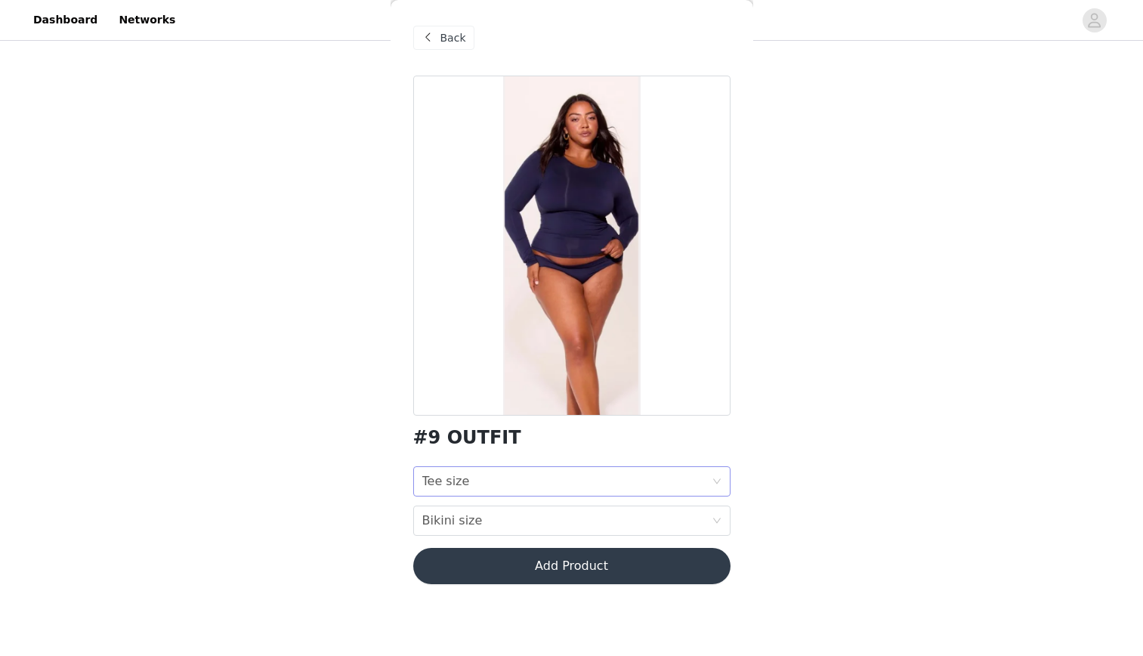
click at [475, 480] on div "Tee size Tee size" at bounding box center [566, 481] width 289 height 29
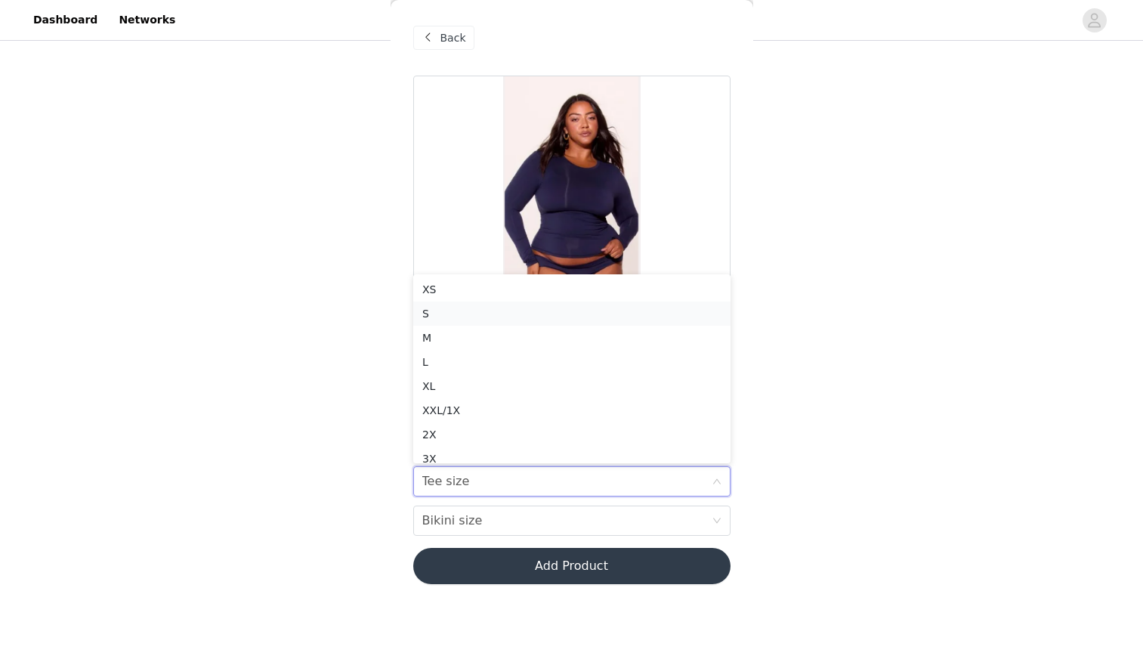
click at [492, 313] on div "S" at bounding box center [571, 313] width 299 height 17
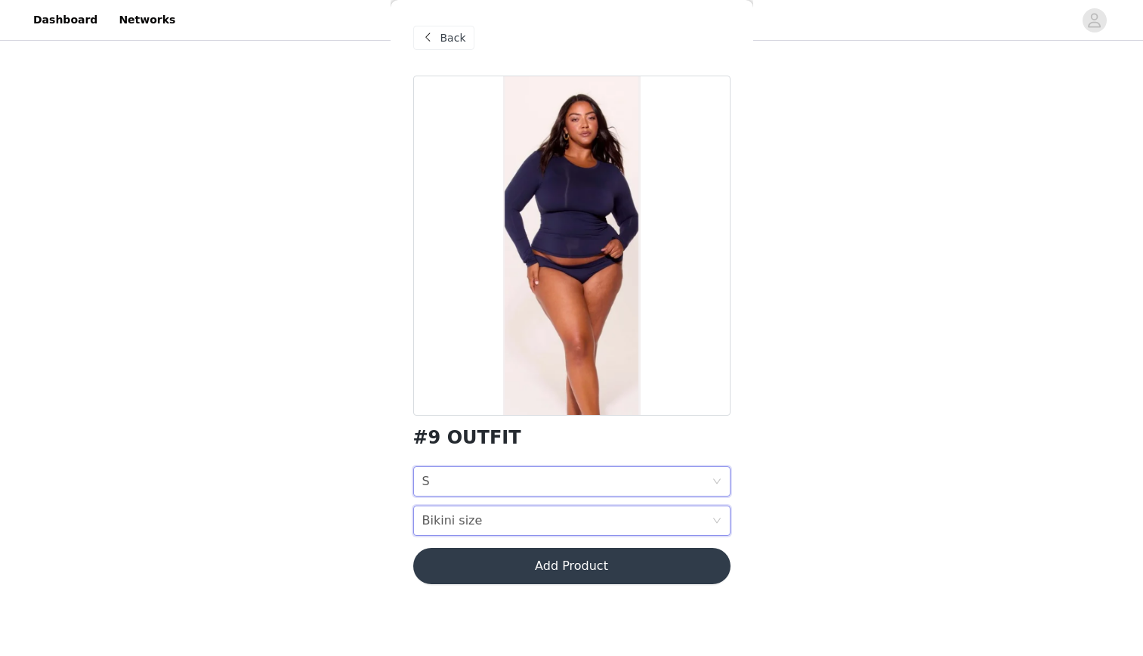
click at [450, 522] on div "Bikini size" at bounding box center [452, 520] width 60 height 29
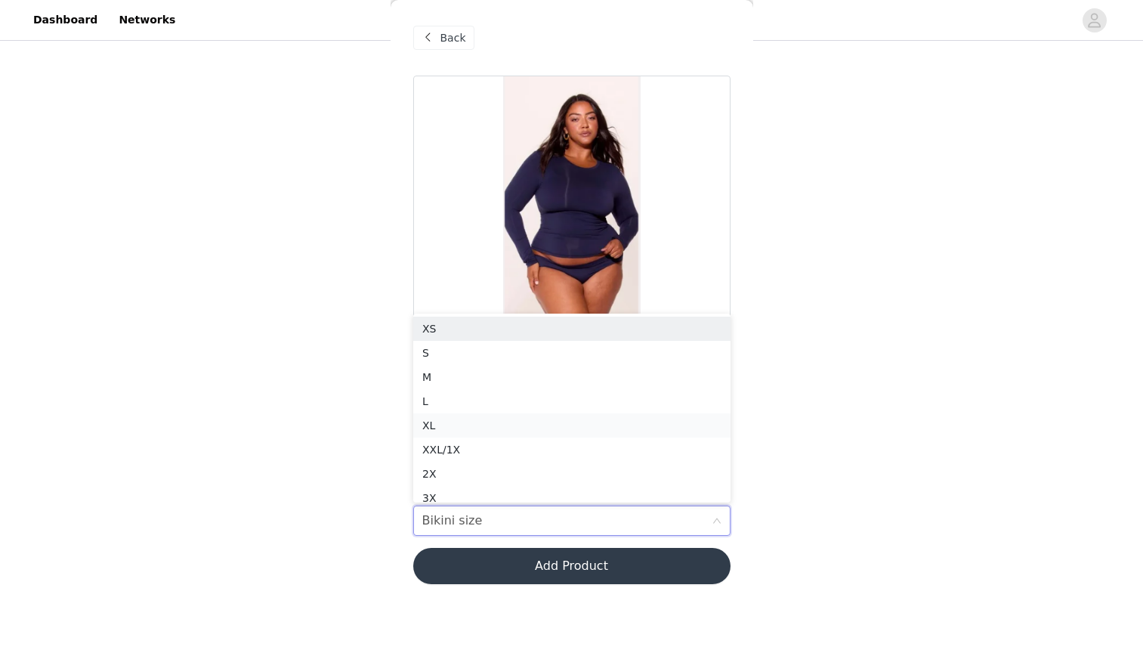
scroll to position [8, 0]
click at [472, 348] on div "S" at bounding box center [571, 345] width 299 height 17
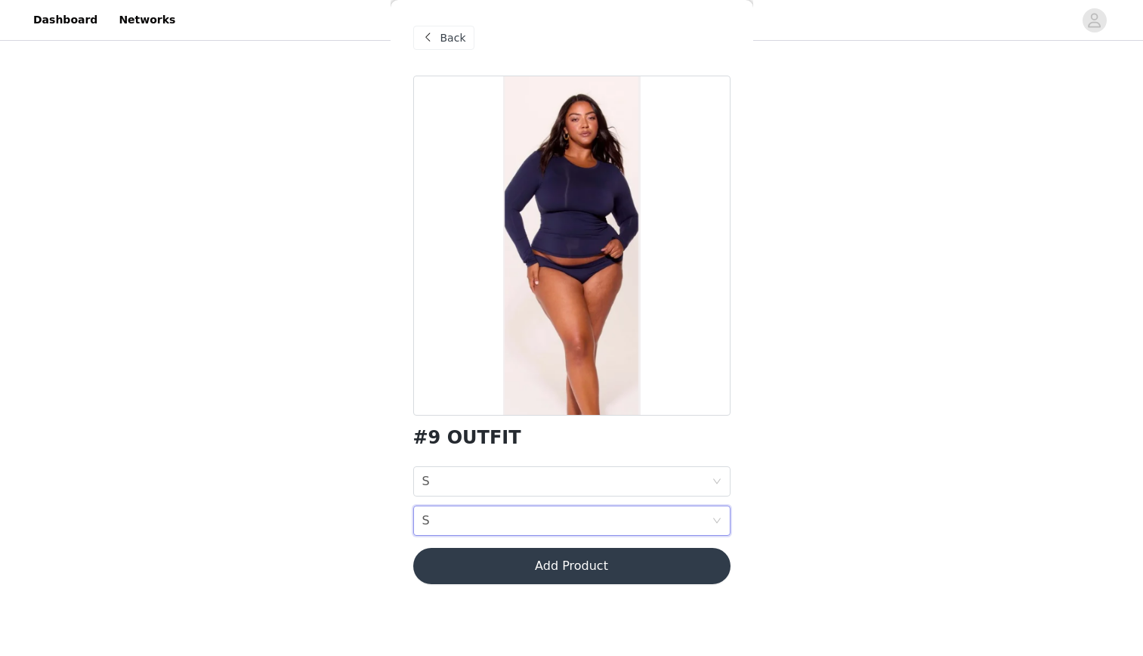
click at [459, 567] on button "Add Product" at bounding box center [571, 566] width 317 height 36
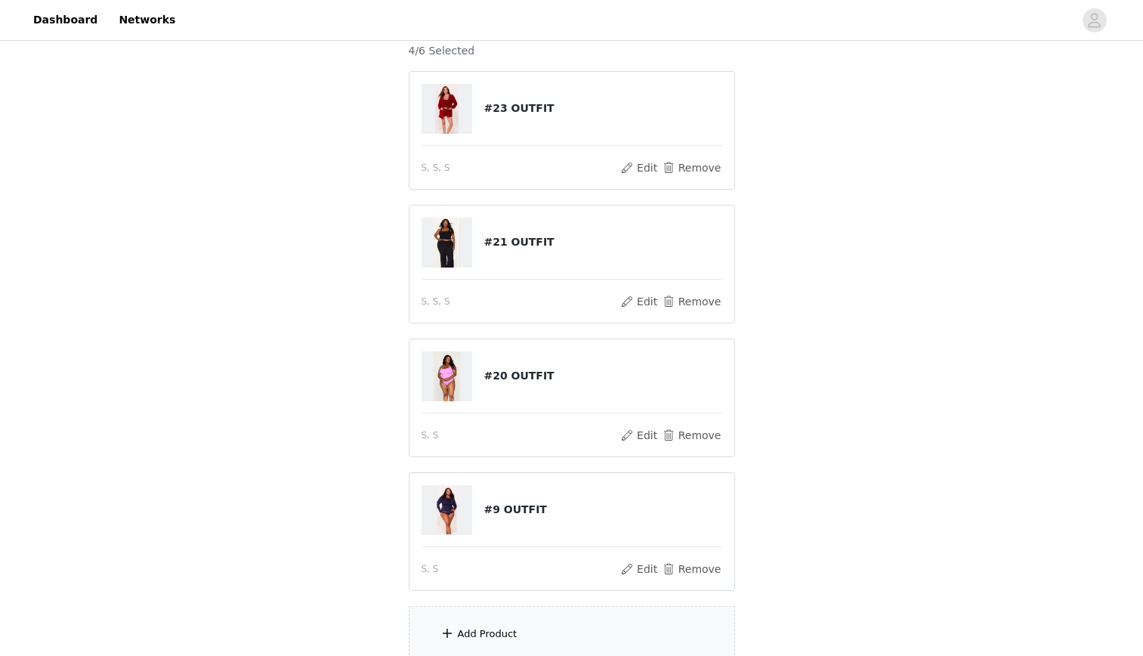
scroll to position [287, 0]
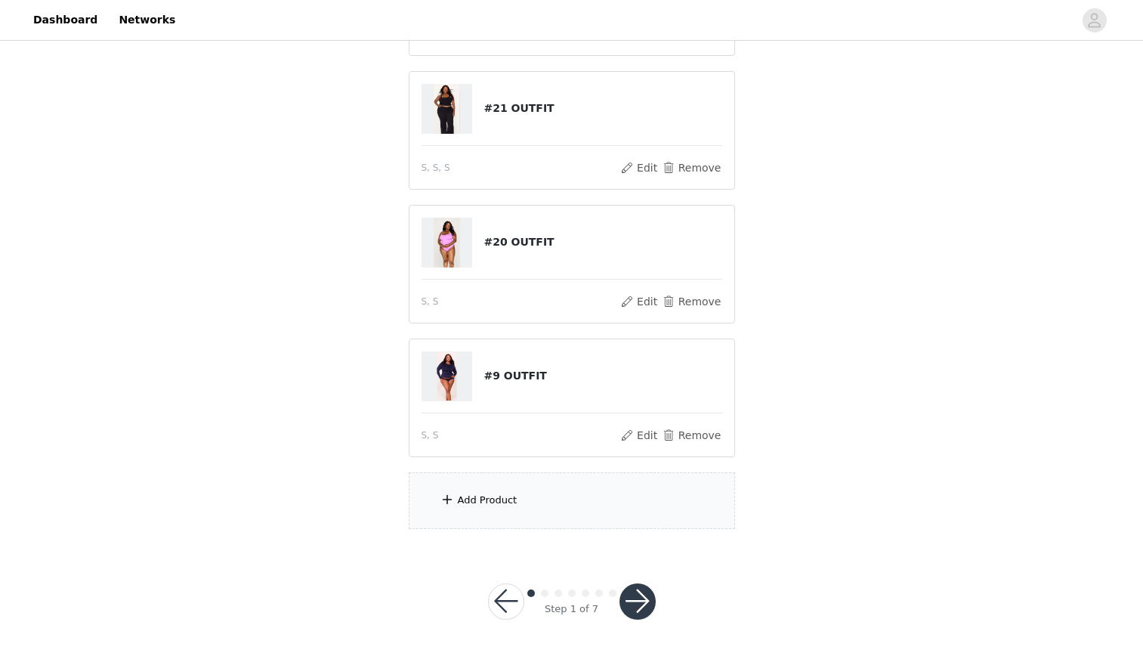
click at [487, 483] on div "Add Product" at bounding box center [572, 500] width 326 height 57
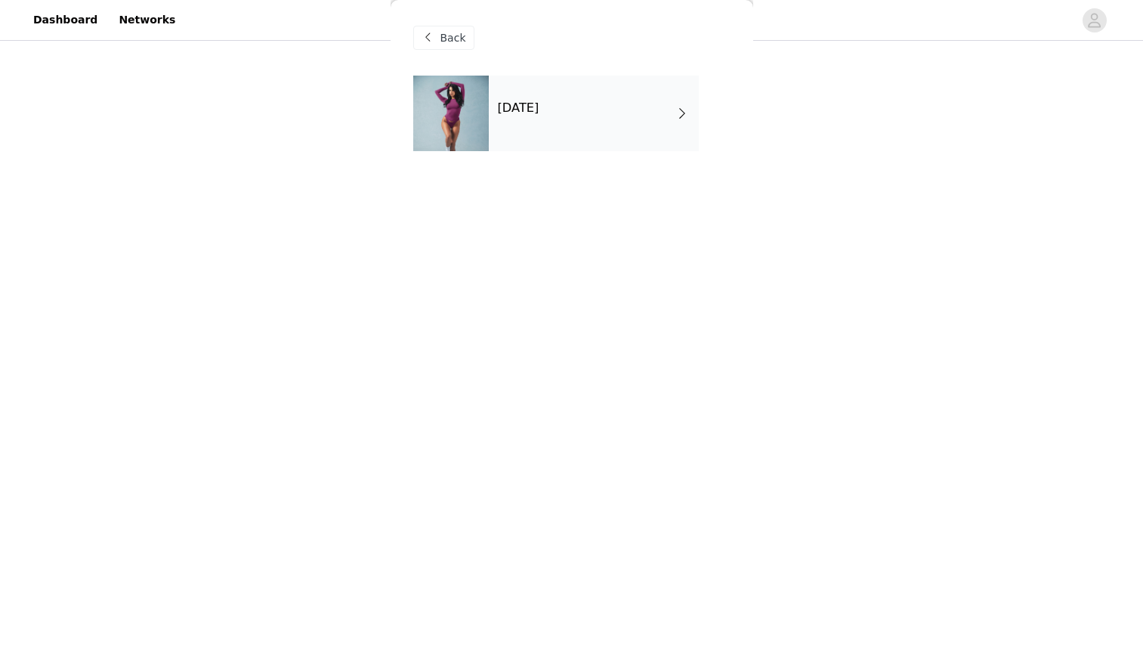
click at [493, 159] on div "[DATE]" at bounding box center [571, 125] width 317 height 98
click at [487, 118] on div at bounding box center [451, 114] width 76 height 76
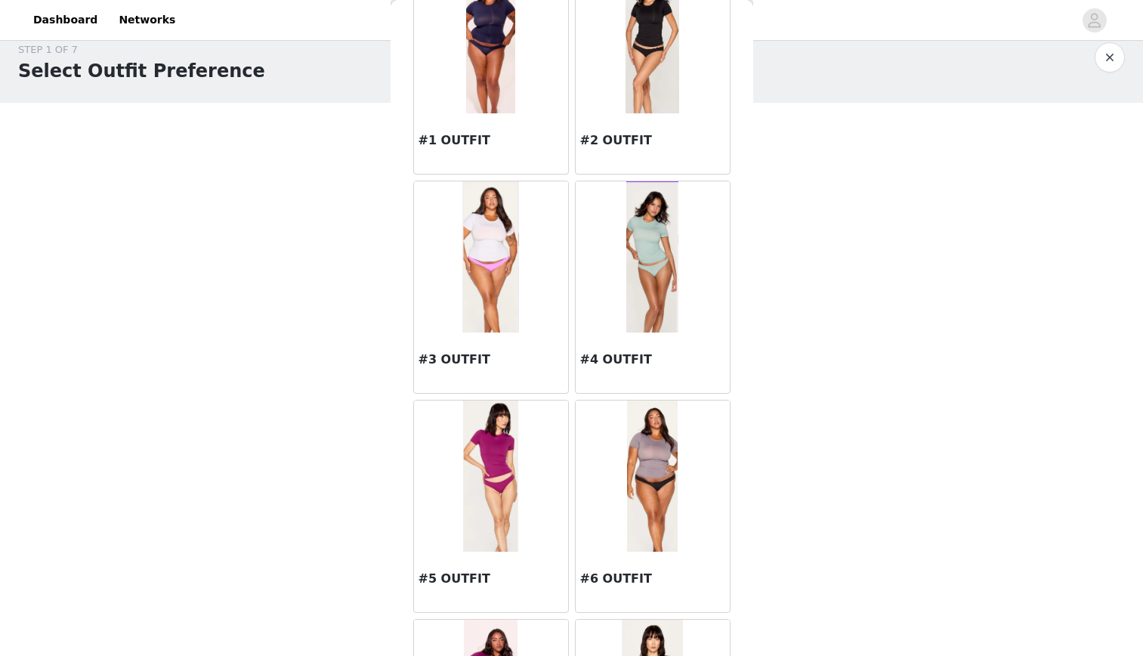
scroll to position [1, 0]
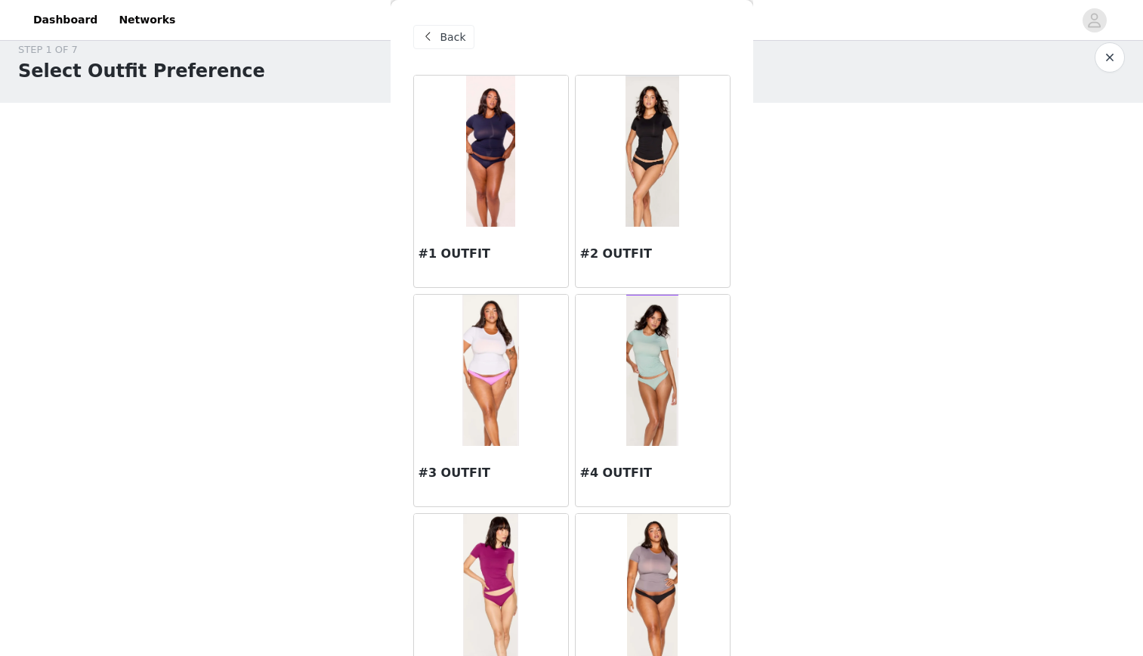
click at [433, 32] on span at bounding box center [428, 37] width 18 height 18
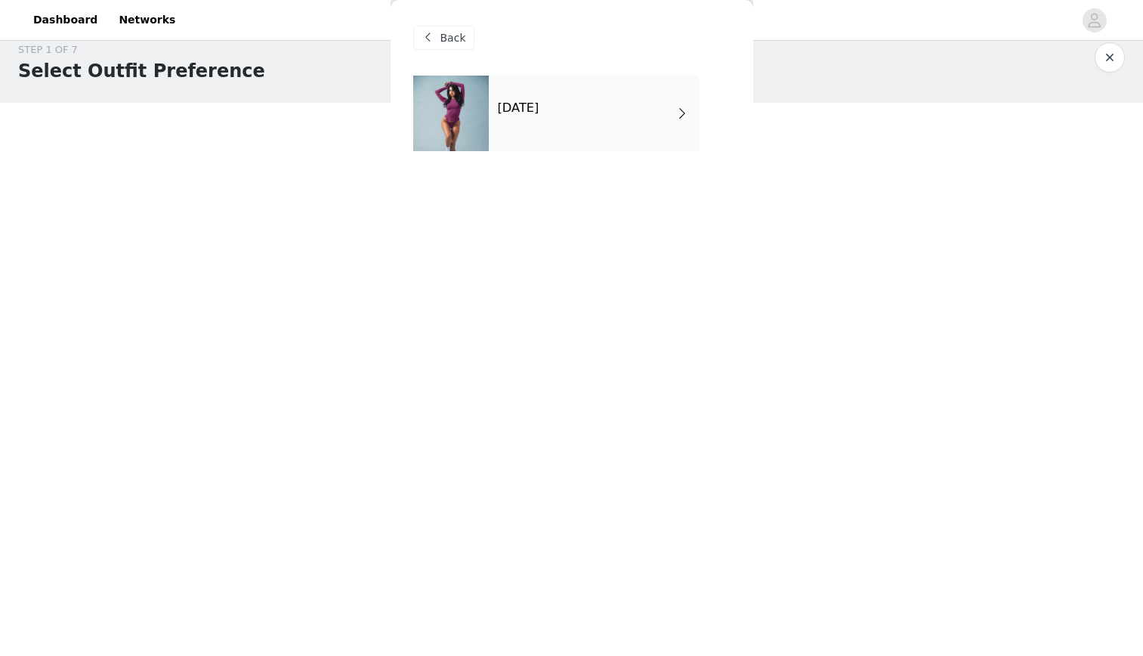
scroll to position [0, 0]
click at [434, 35] on span at bounding box center [428, 38] width 18 height 18
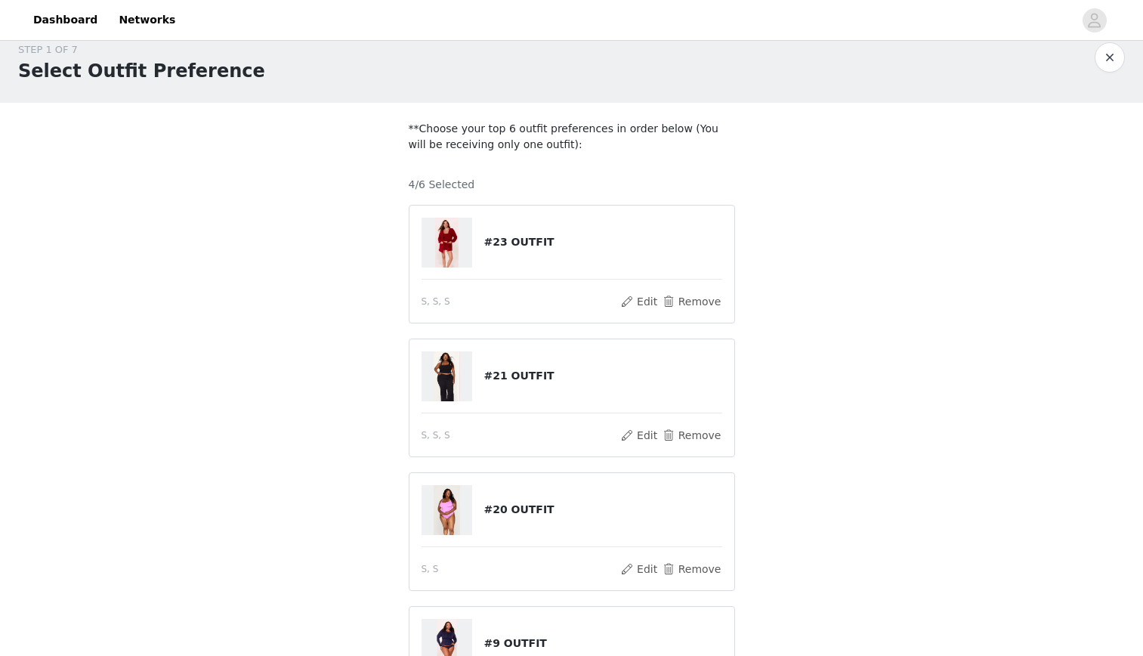
scroll to position [287, 0]
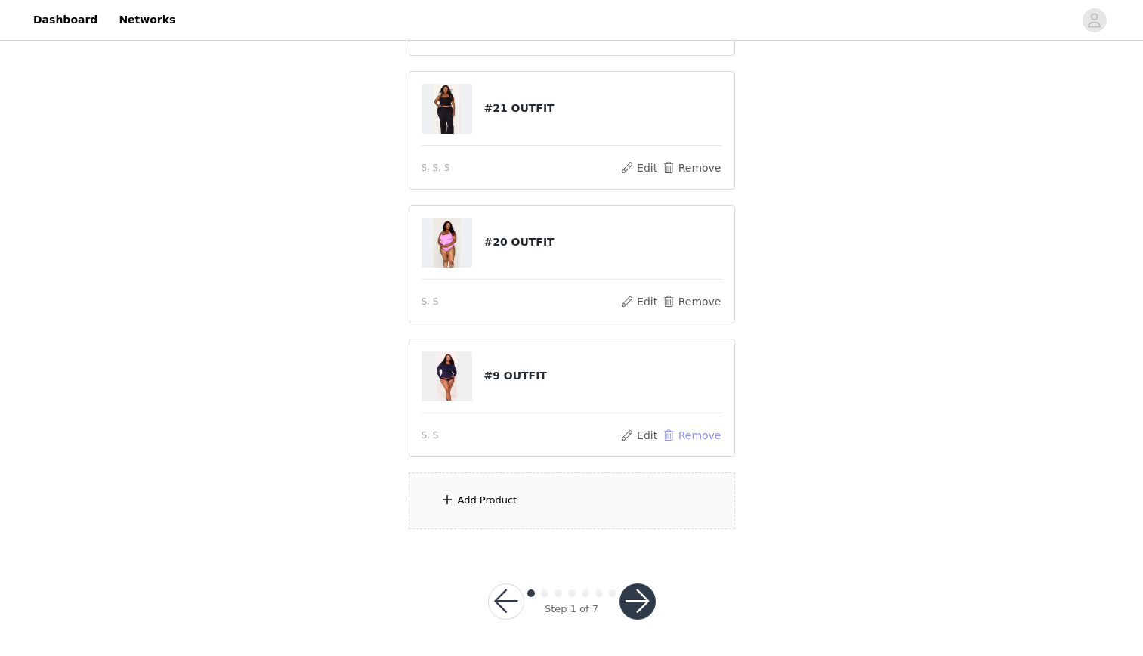
click at [691, 436] on button "Remove" at bounding box center [691, 435] width 60 height 18
click at [490, 502] on div "Add Product" at bounding box center [488, 500] width 60 height 15
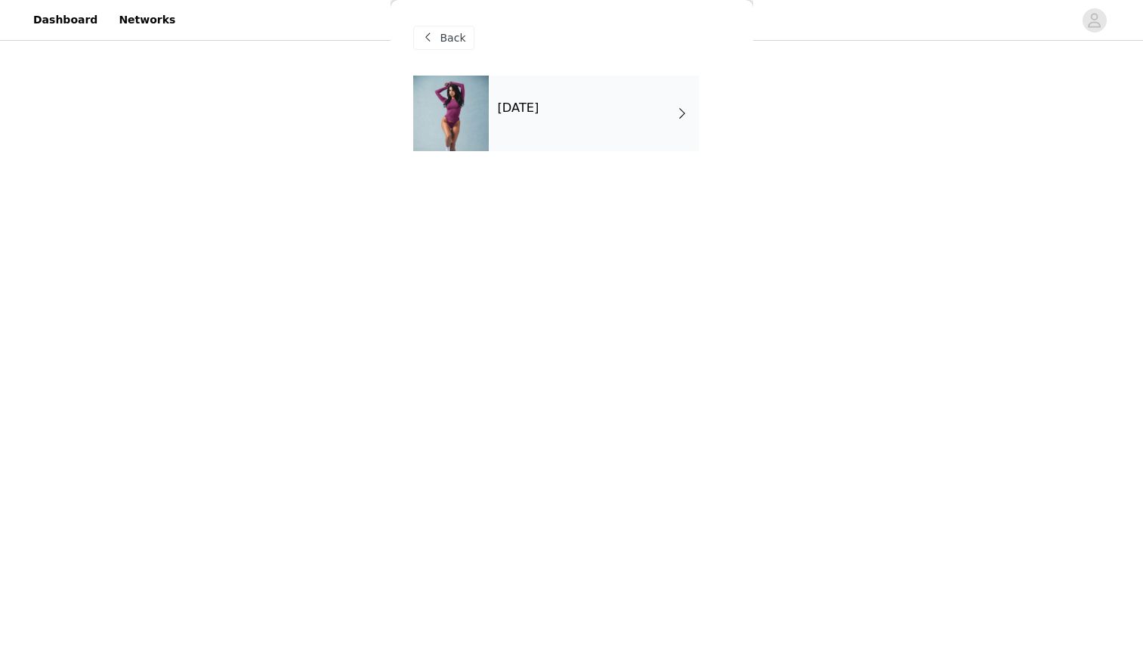
click at [505, 63] on div "Back" at bounding box center [571, 38] width 317 height 76
click at [499, 95] on div "[DATE]" at bounding box center [594, 114] width 210 height 76
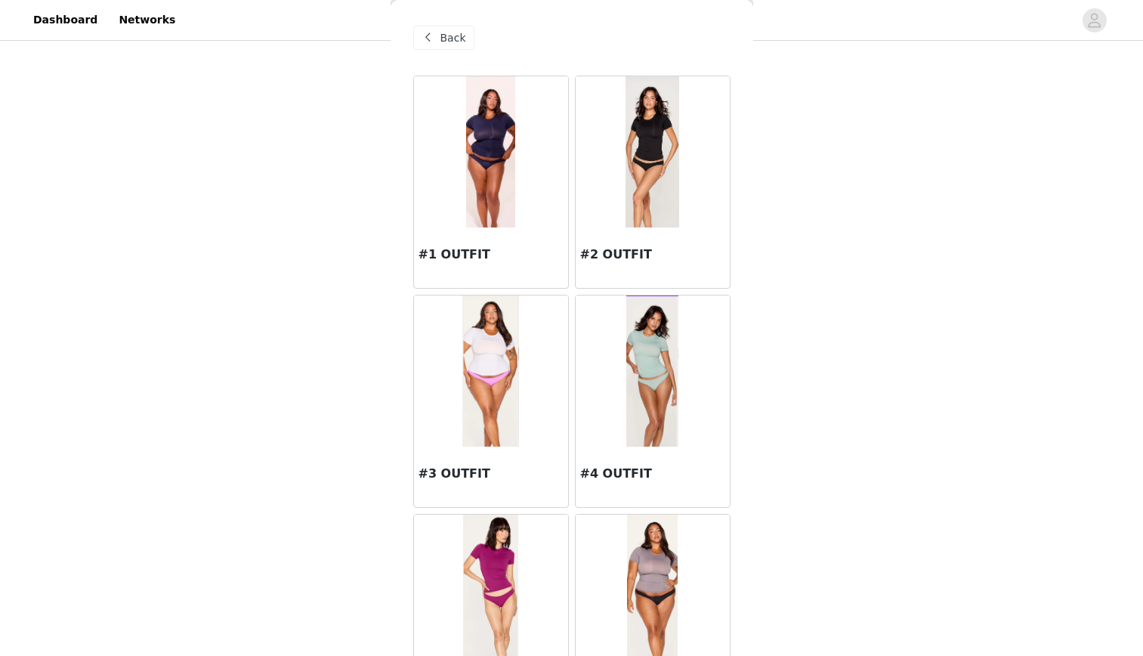
click at [508, 196] on img at bounding box center [491, 151] width 50 height 151
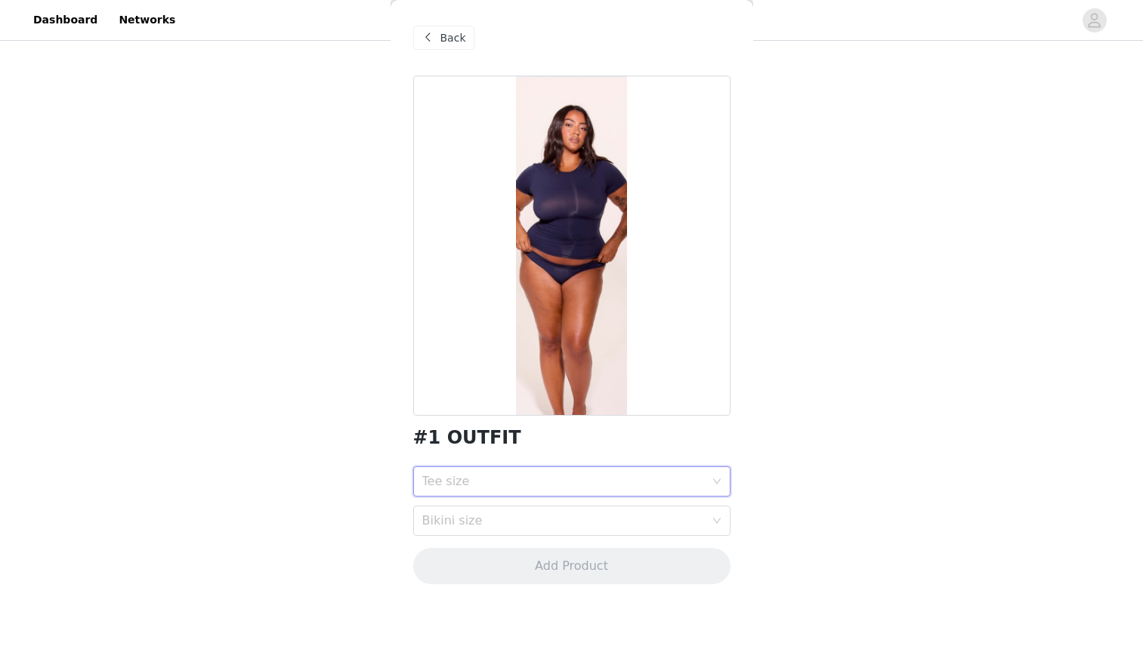
click at [527, 469] on div "Tee size" at bounding box center [566, 481] width 289 height 29
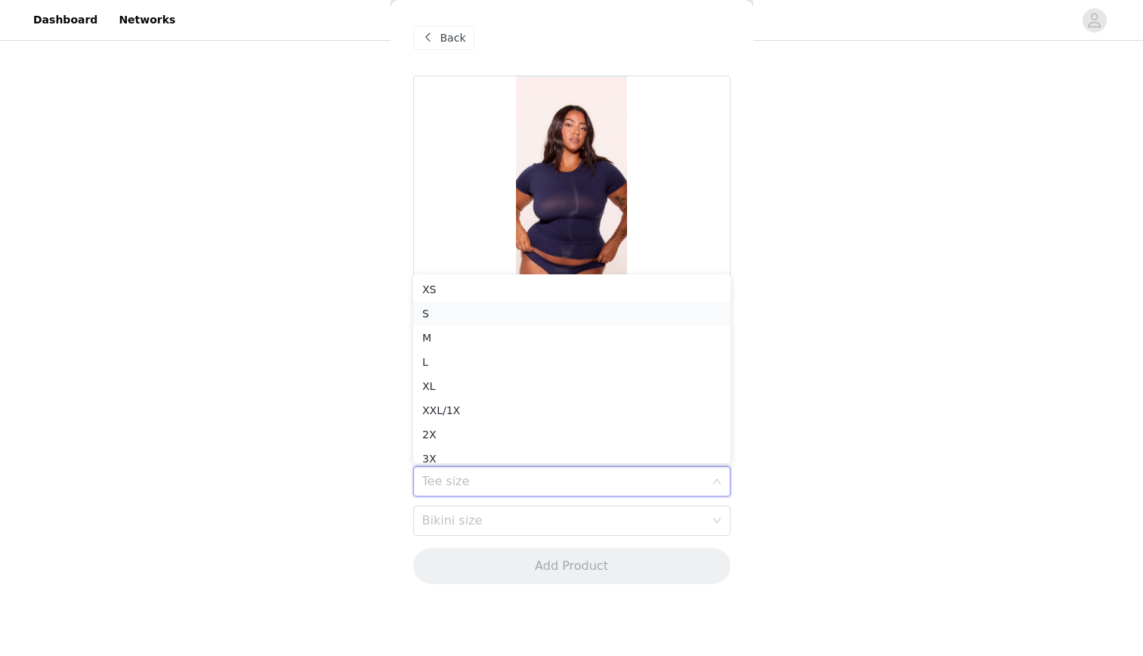
click at [512, 317] on div "S" at bounding box center [571, 313] width 299 height 17
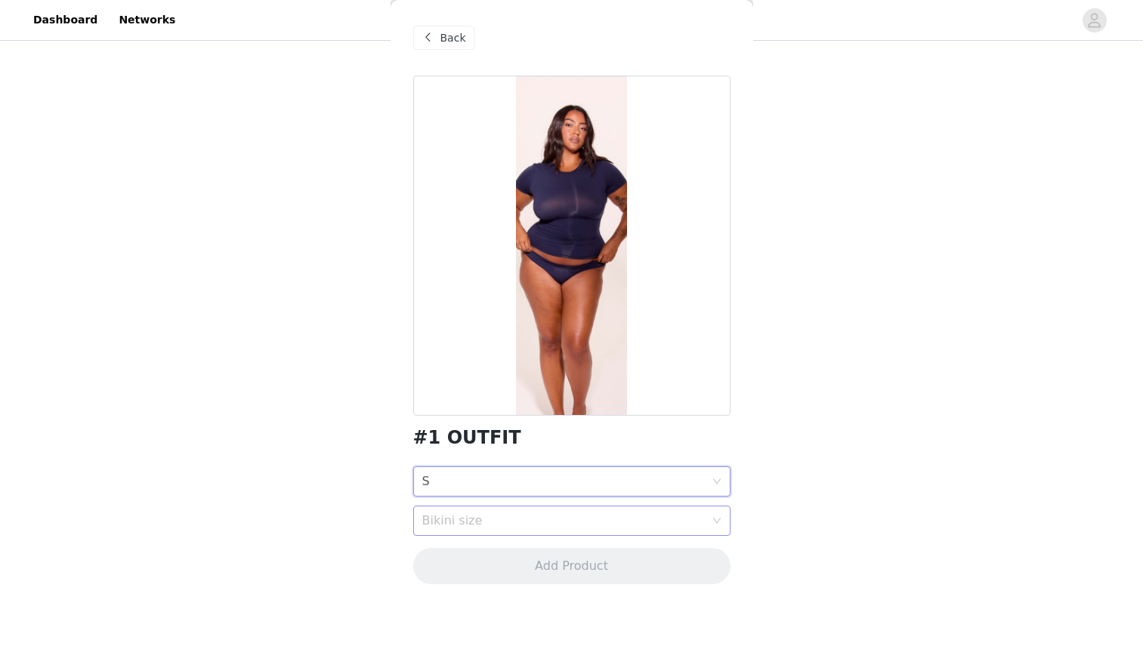
click at [463, 518] on div "Bikini size" at bounding box center [563, 520] width 283 height 15
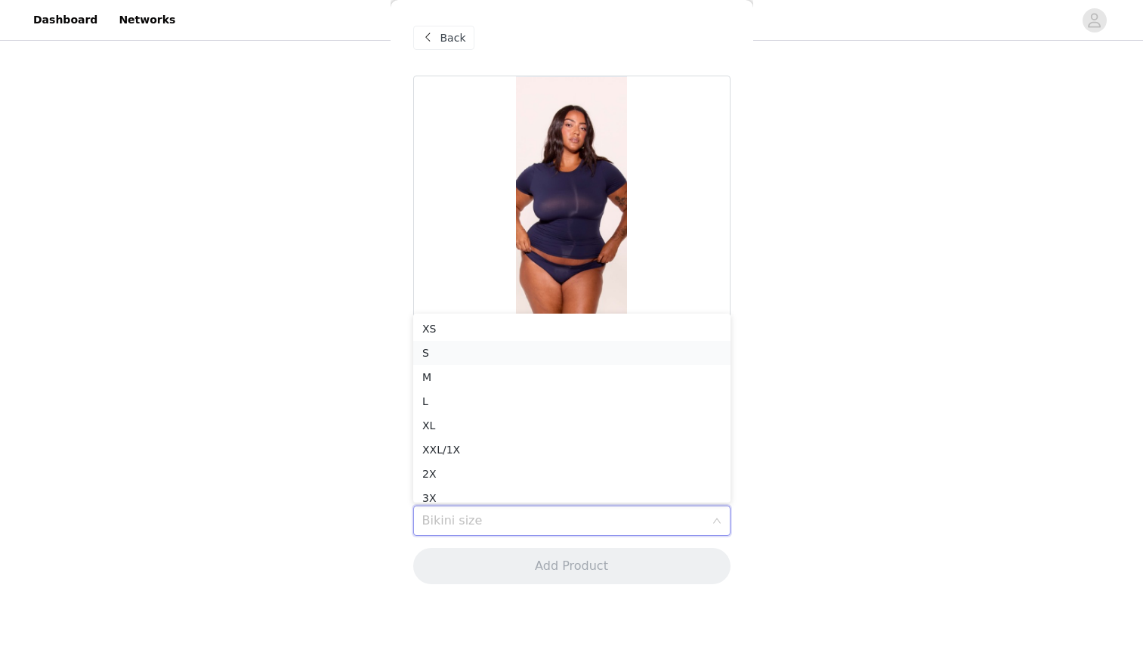
click at [473, 345] on div "S" at bounding box center [571, 353] width 299 height 17
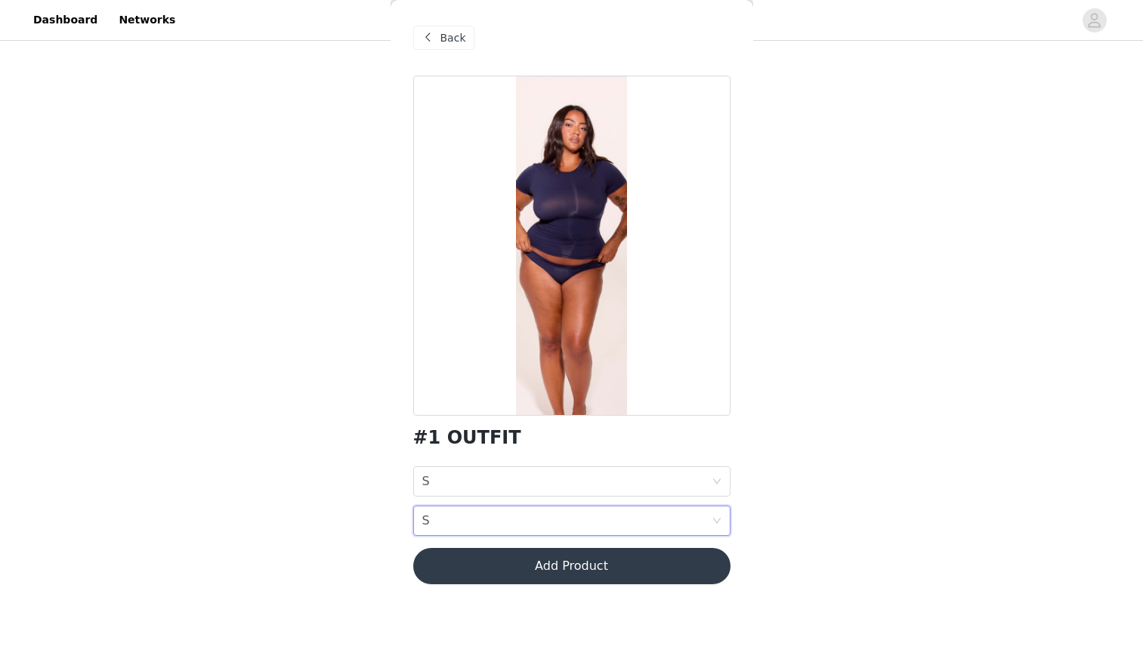
click at [524, 564] on button "Add Product" at bounding box center [571, 566] width 317 height 36
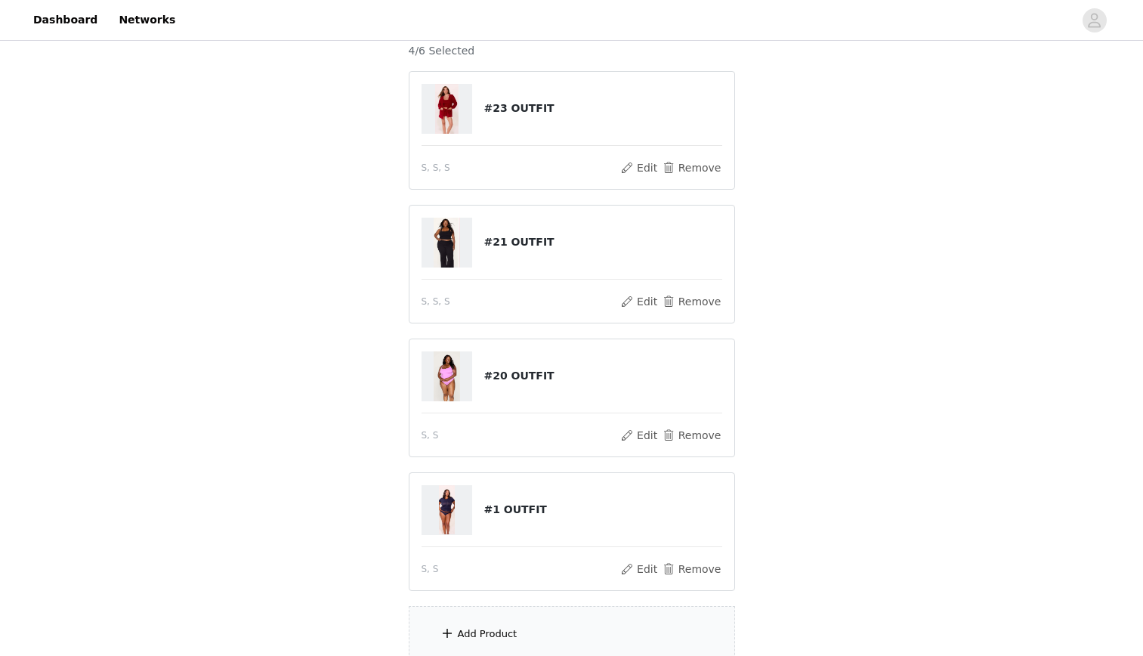
click at [501, 638] on div "Add Product" at bounding box center [488, 633] width 60 height 15
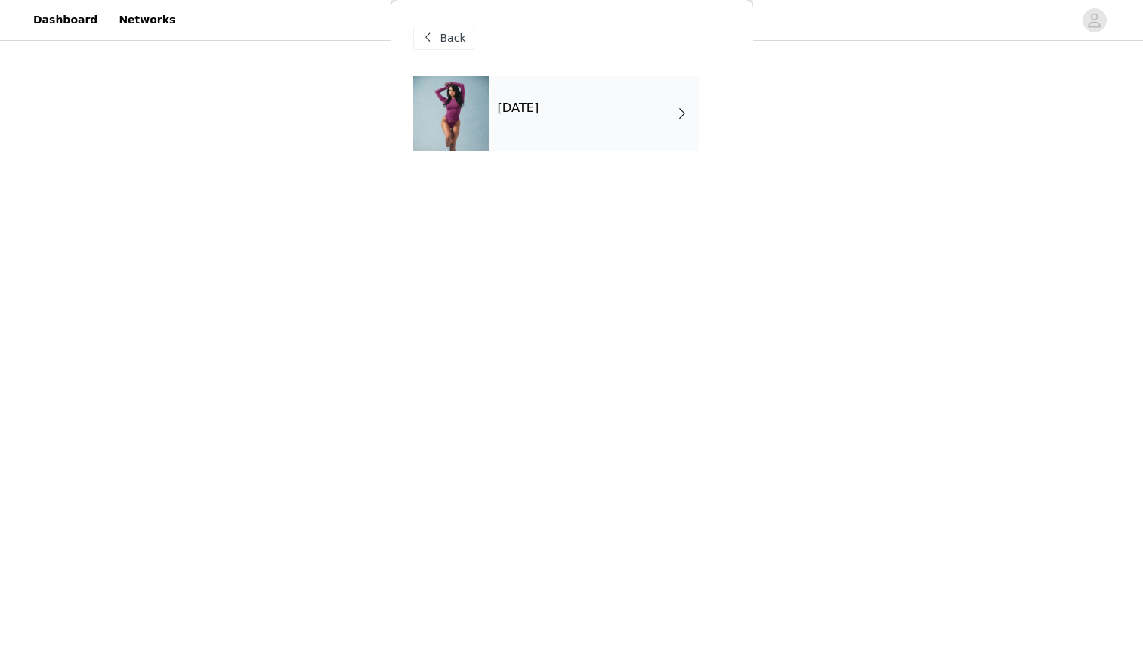
click at [576, 116] on div "[DATE]" at bounding box center [594, 114] width 210 height 76
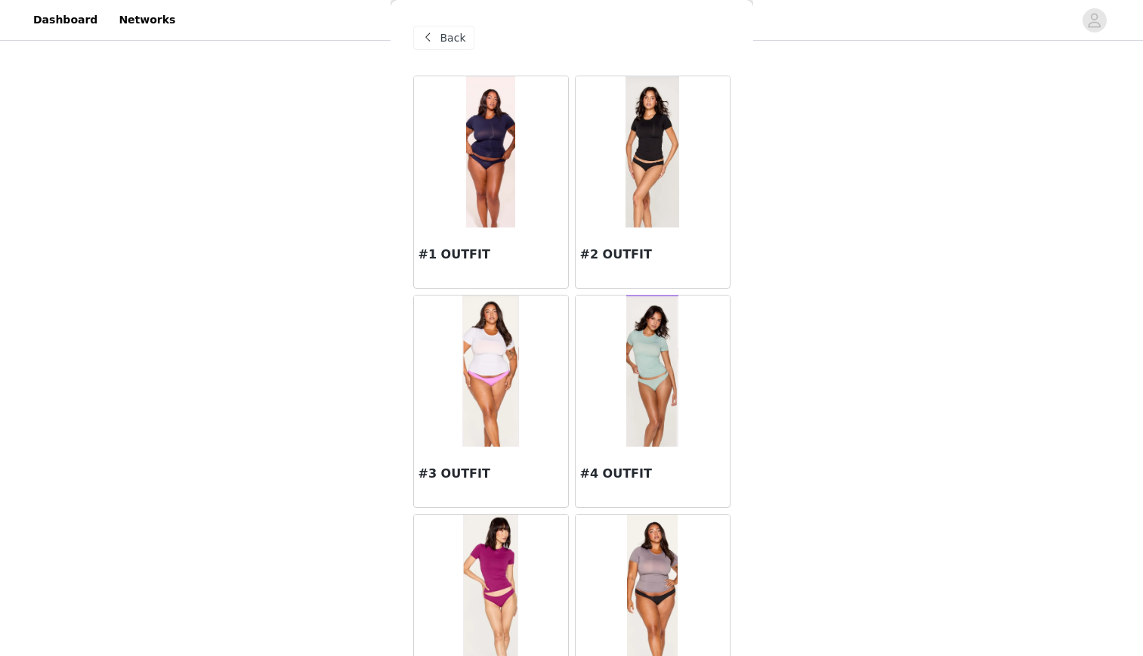
scroll to position [120, 0]
click at [635, 158] on img at bounding box center [653, 151] width 54 height 151
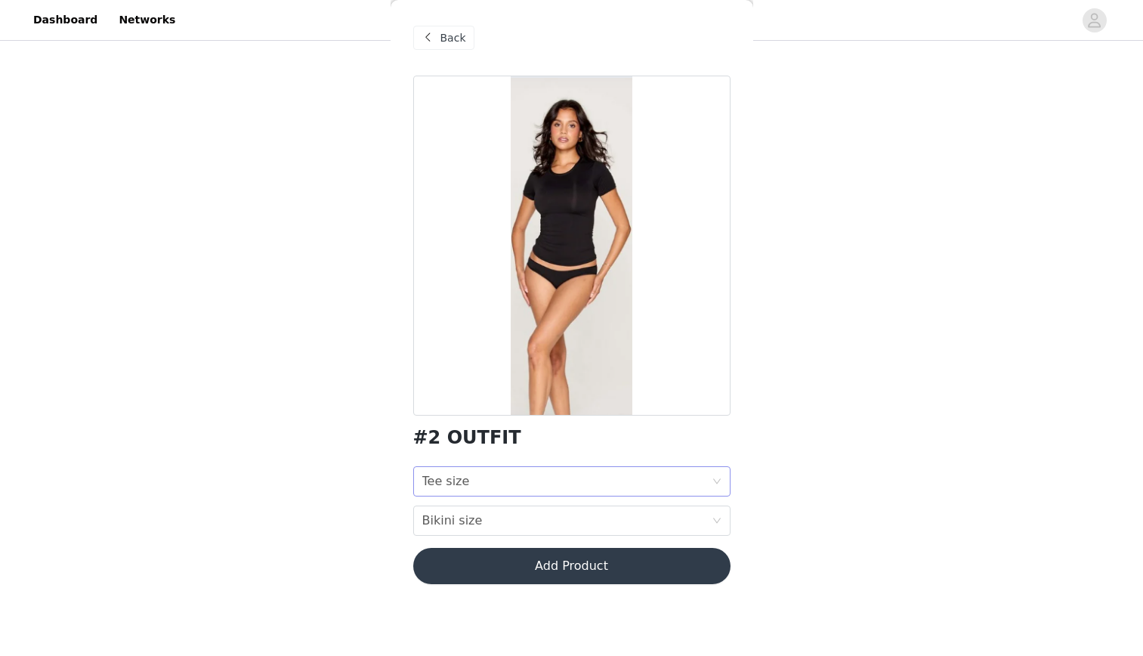
click at [516, 481] on div "Tee size Tee size" at bounding box center [566, 481] width 289 height 29
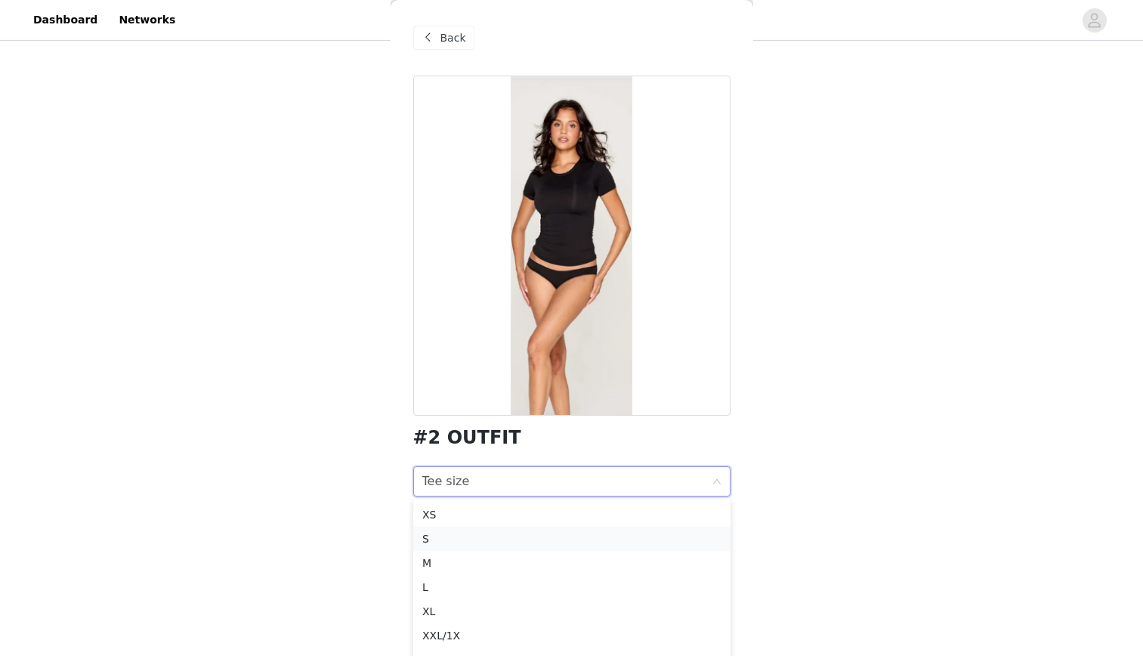
click at [459, 539] on div "S" at bounding box center [571, 538] width 299 height 17
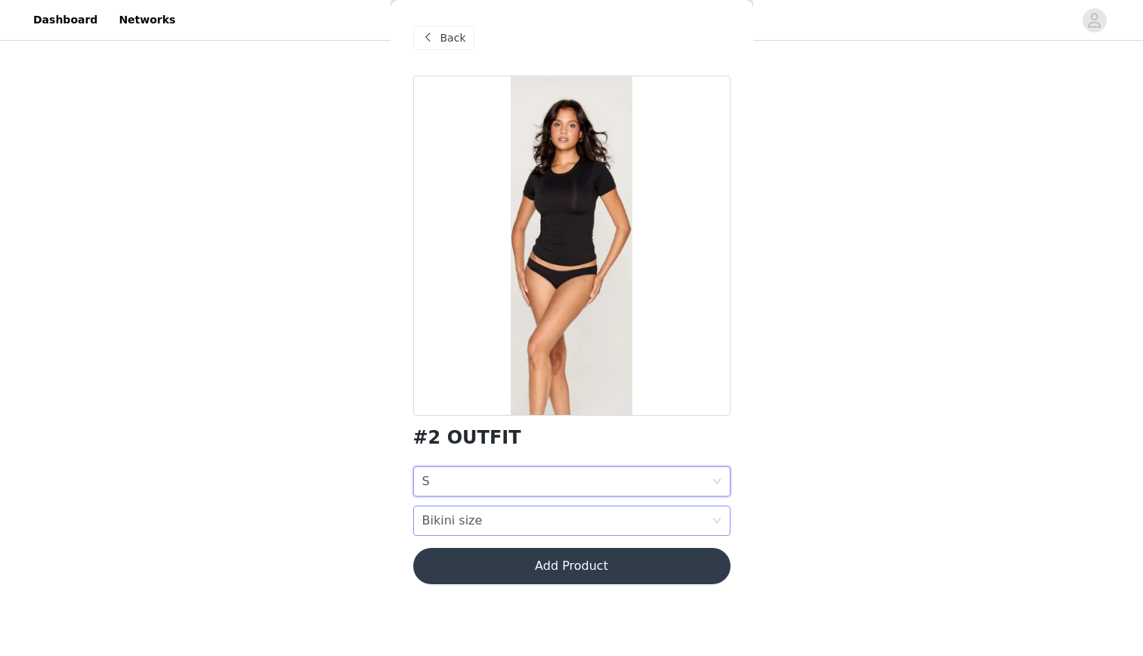
click at [457, 533] on div "Bikini size" at bounding box center [452, 520] width 60 height 29
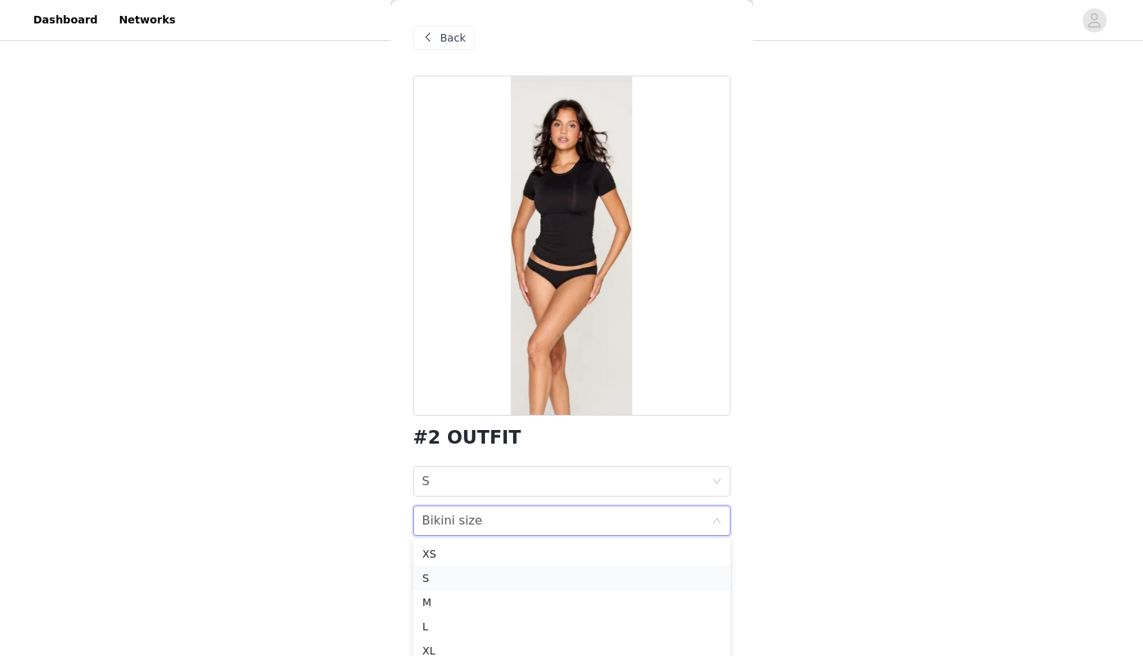
click at [451, 579] on div "S" at bounding box center [571, 578] width 299 height 17
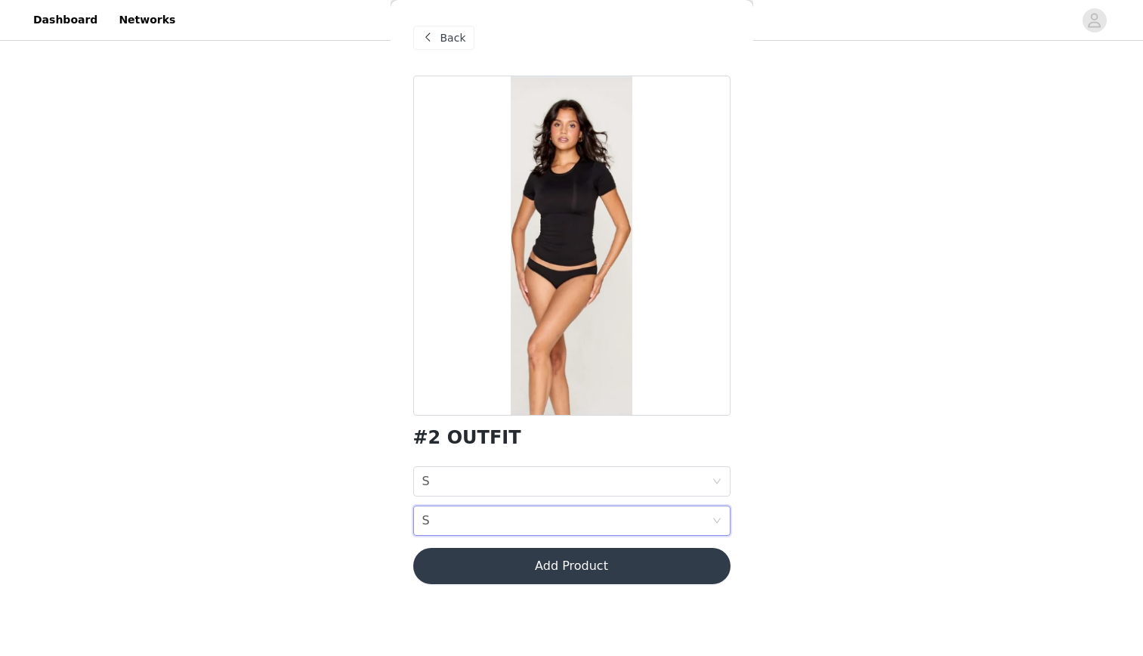
click at [487, 561] on button "Add Product" at bounding box center [571, 566] width 317 height 36
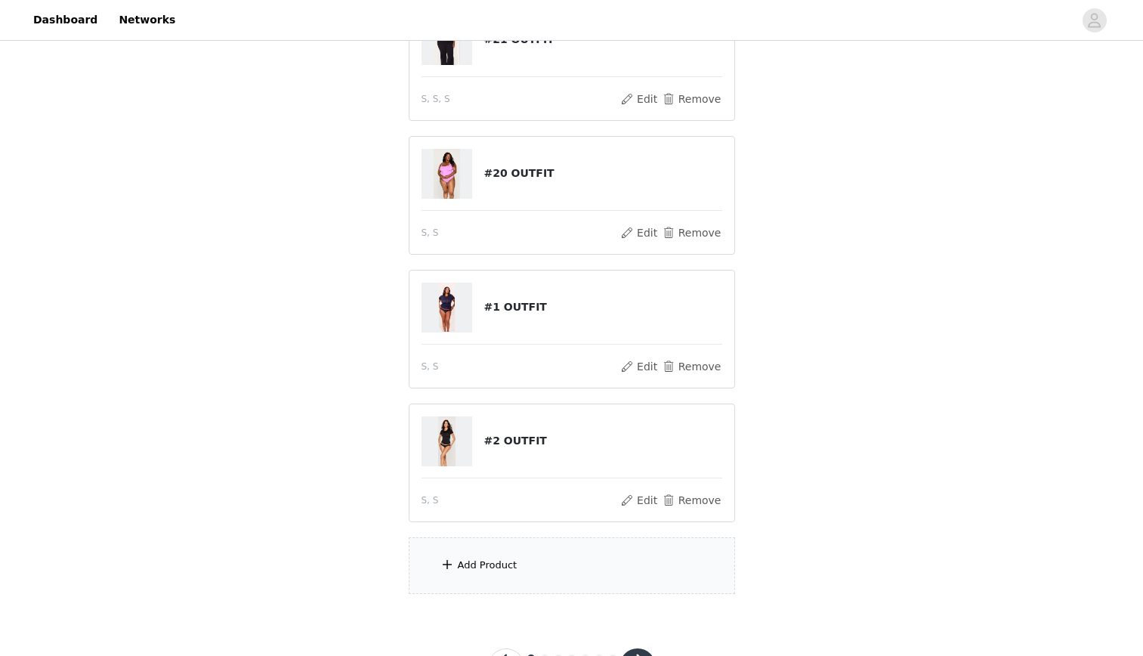
scroll to position [357, 0]
click at [514, 578] on div "Add Product" at bounding box center [572, 564] width 326 height 57
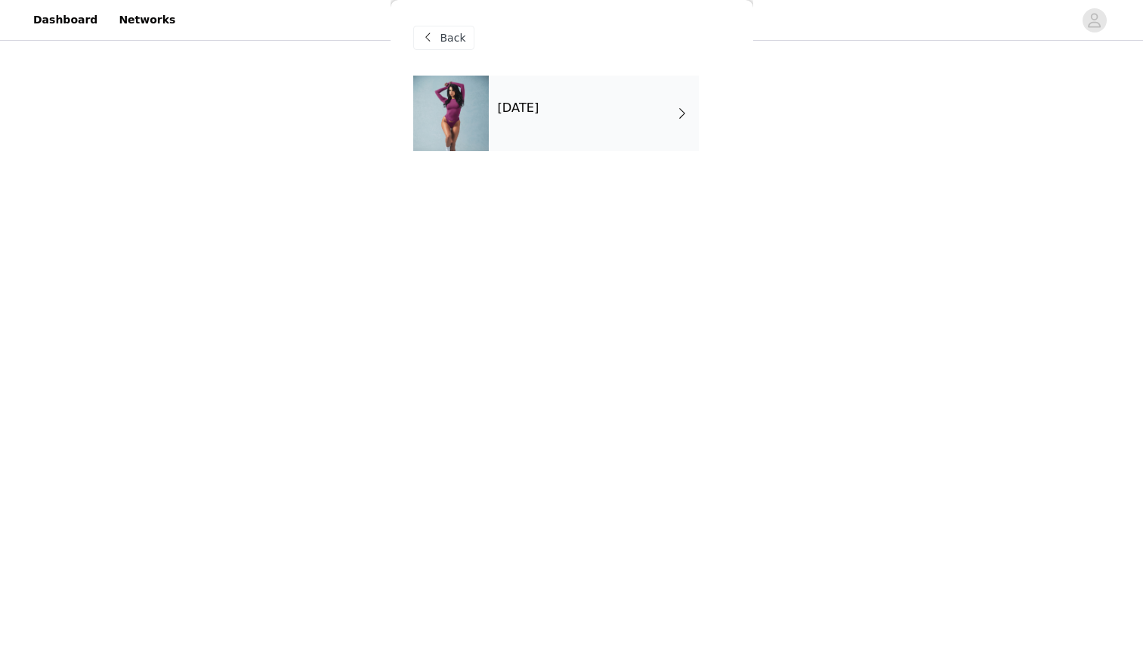
click at [494, 82] on div "[DATE]" at bounding box center [594, 114] width 210 height 76
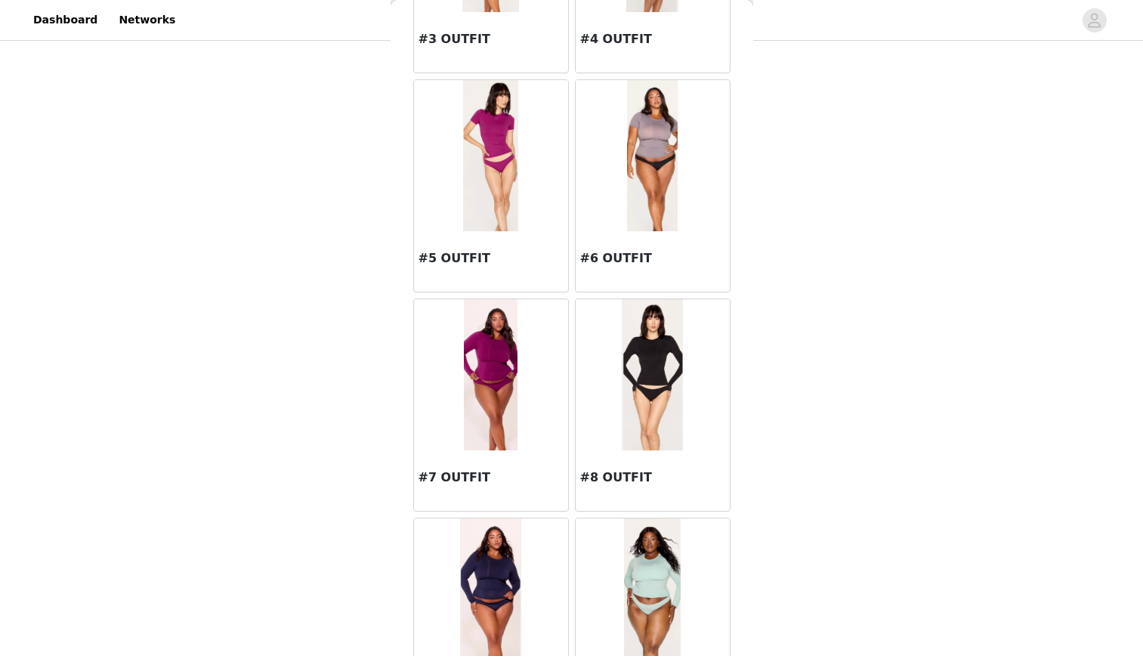
scroll to position [508, 0]
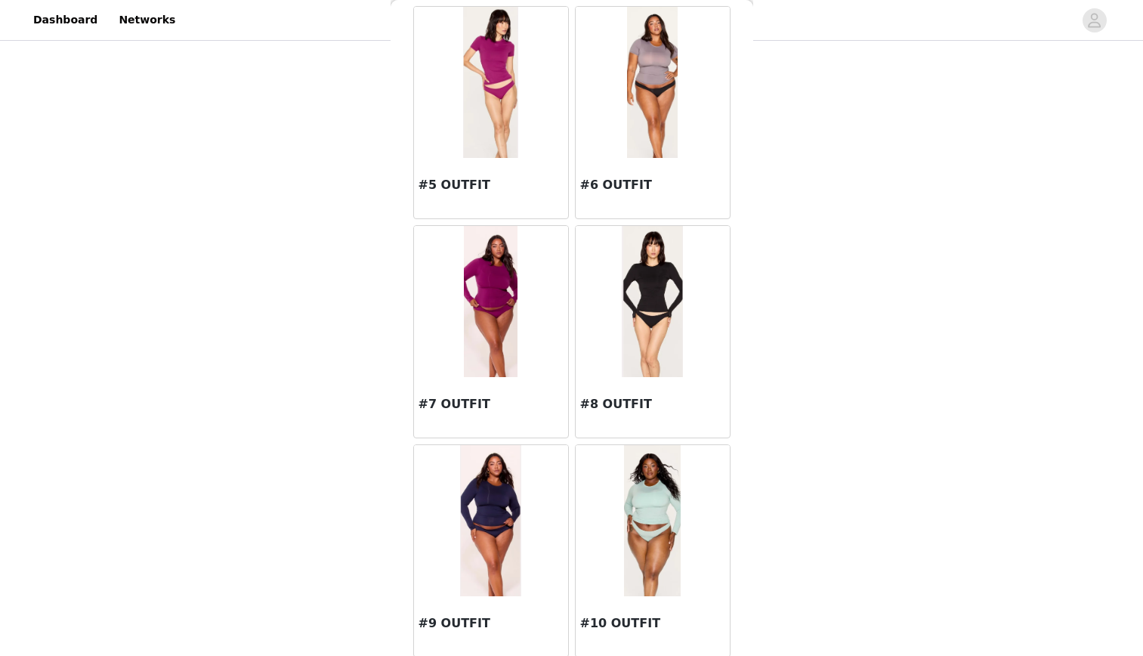
click at [511, 82] on img at bounding box center [490, 82] width 54 height 151
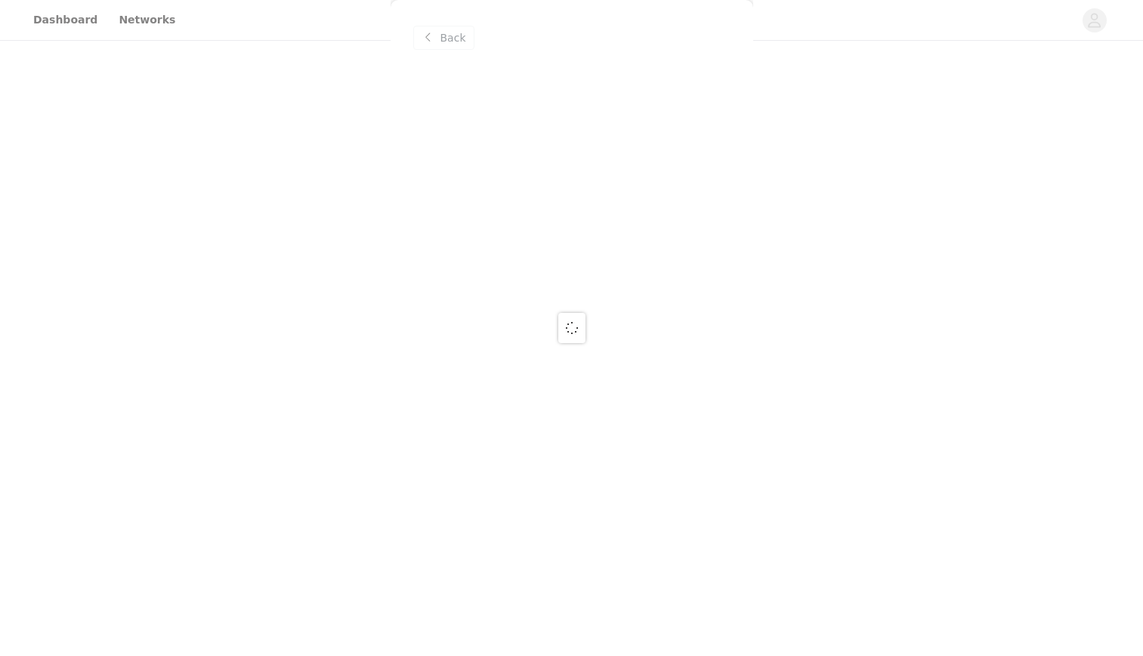
scroll to position [0, 0]
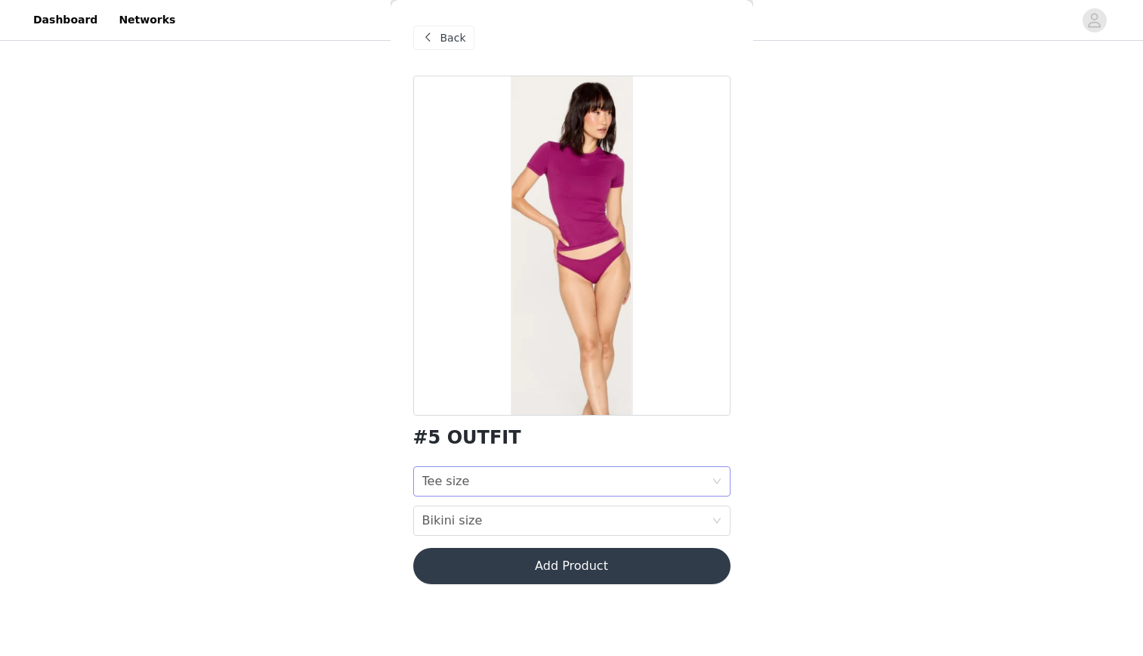
click at [564, 490] on div "Tee size Tee size" at bounding box center [566, 481] width 289 height 29
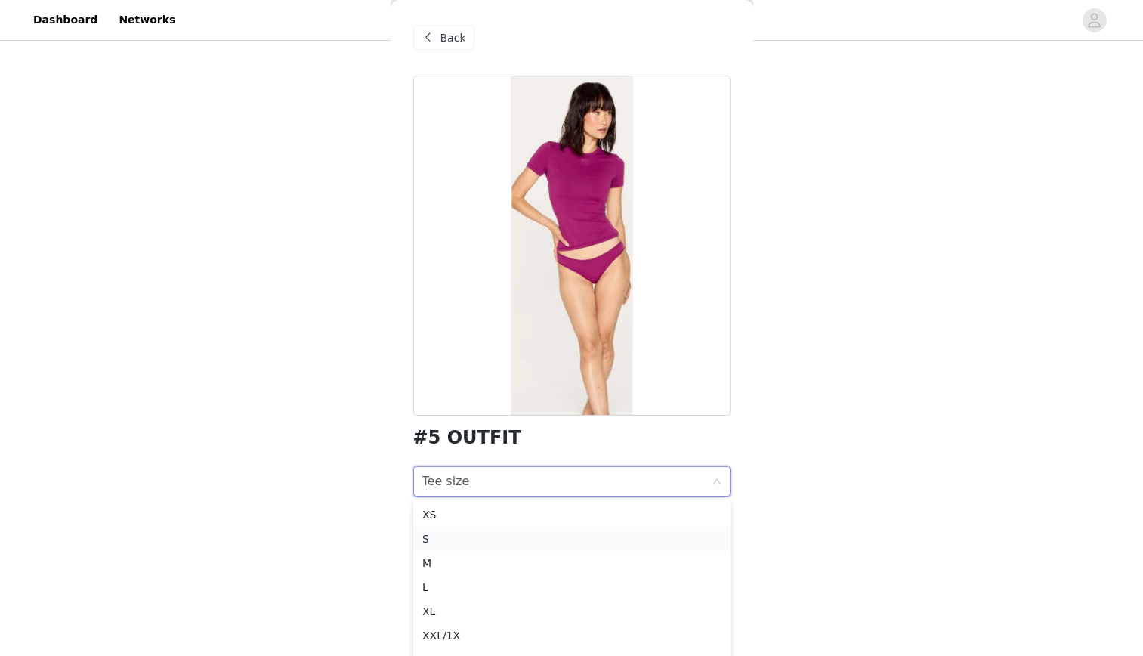
click at [474, 536] on div "S" at bounding box center [571, 538] width 299 height 17
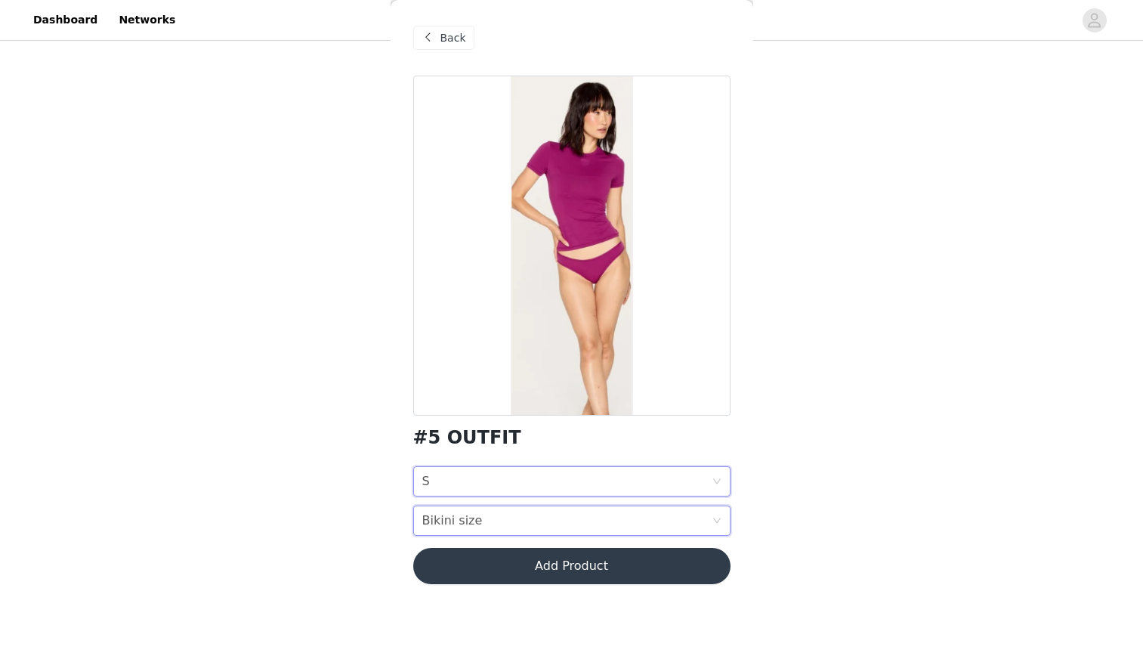
click at [456, 521] on div "Bikini size" at bounding box center [452, 520] width 60 height 29
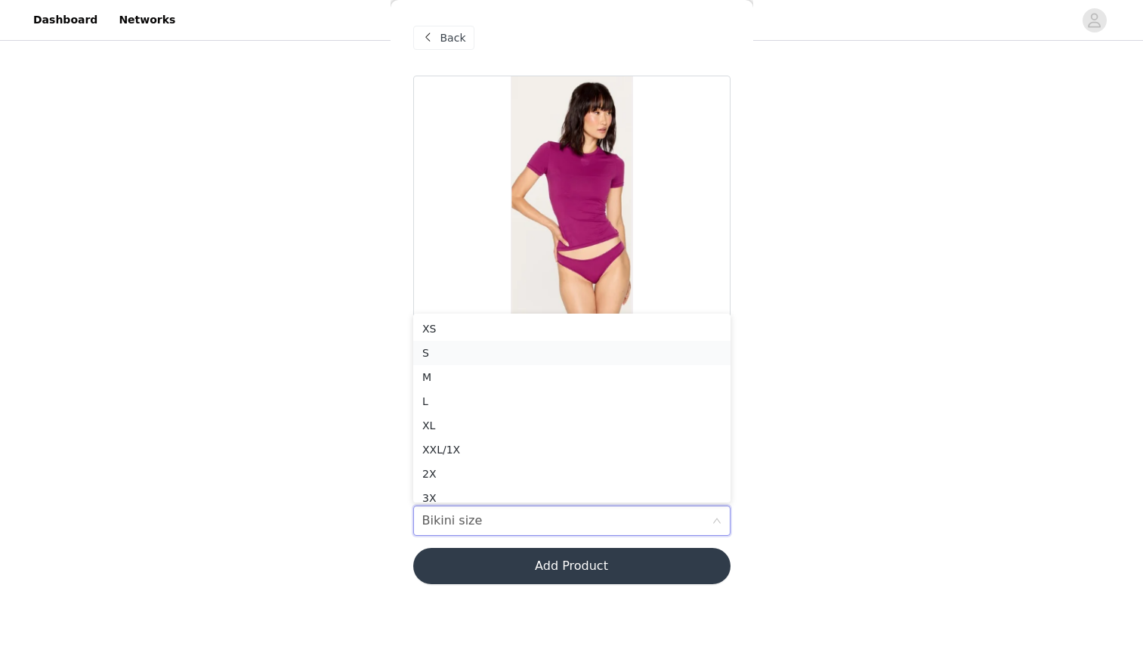
click at [465, 354] on div "S" at bounding box center [571, 353] width 299 height 17
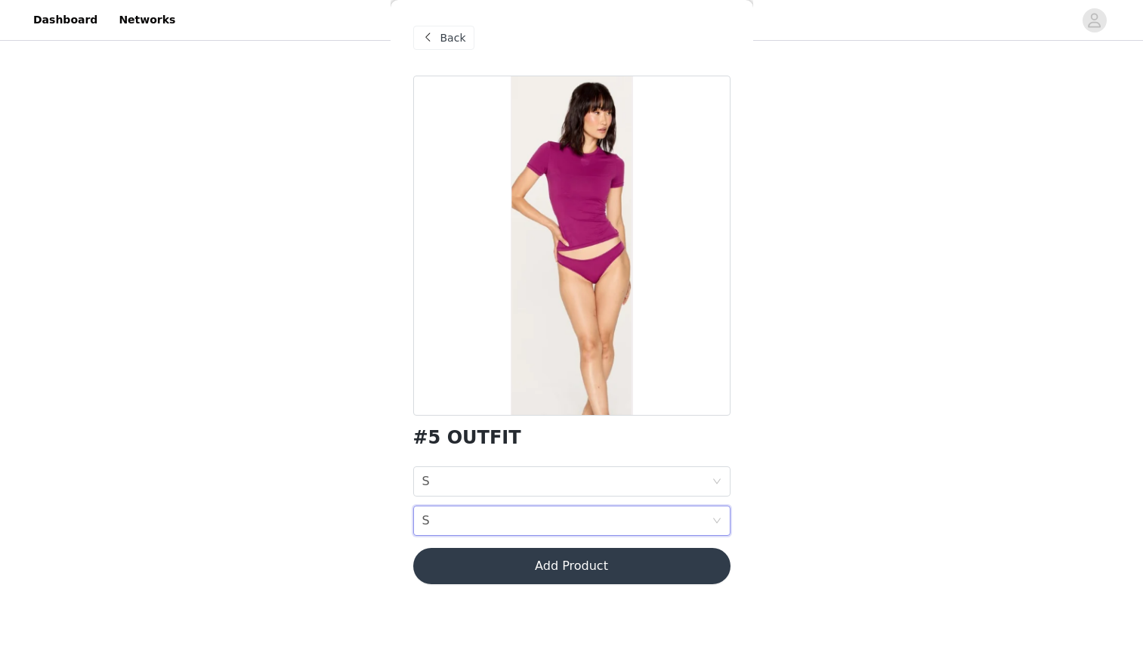
click at [471, 575] on button "Add Product" at bounding box center [571, 566] width 317 height 36
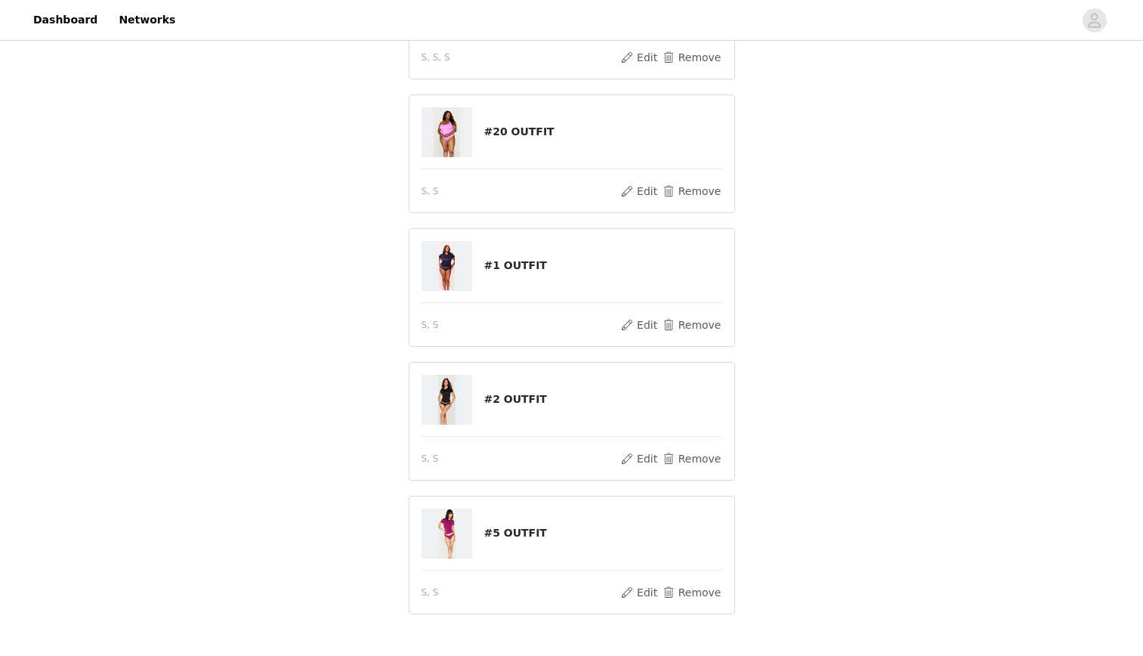
scroll to position [457, 0]
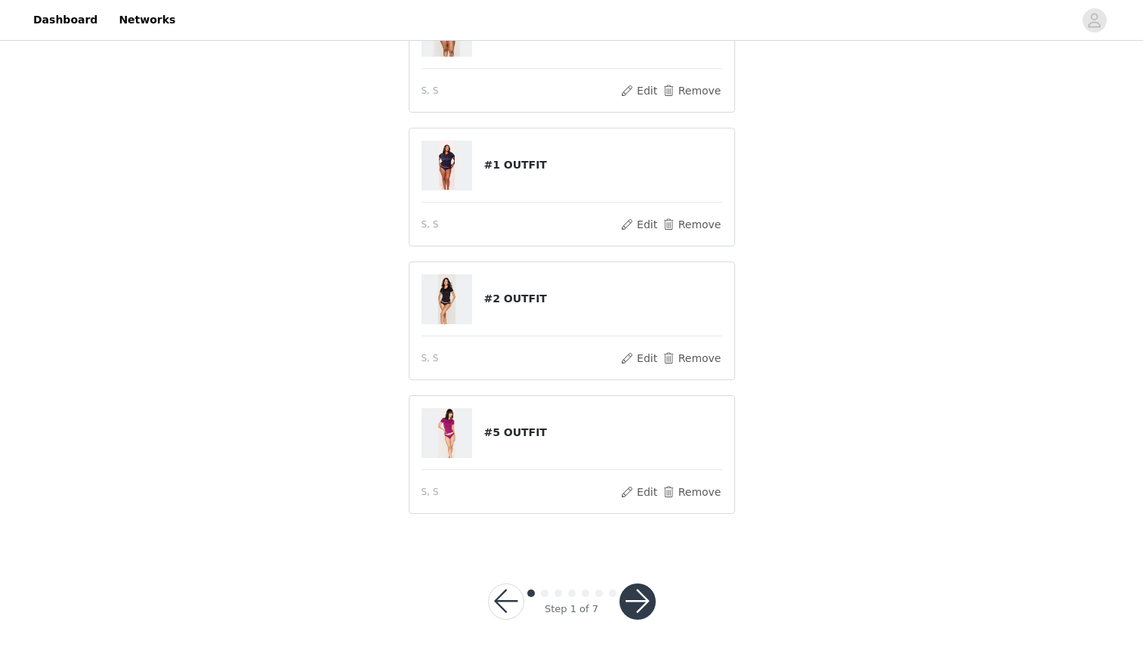
click at [632, 612] on button "button" at bounding box center [638, 601] width 36 height 36
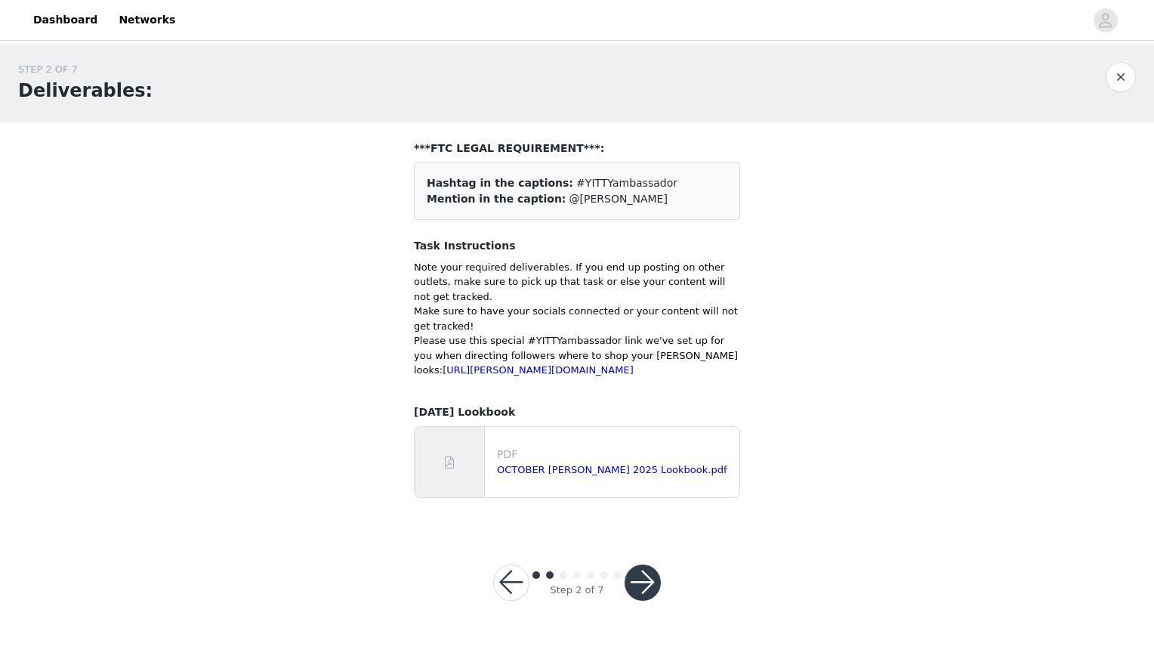
click at [641, 600] on button "button" at bounding box center [643, 582] width 36 height 36
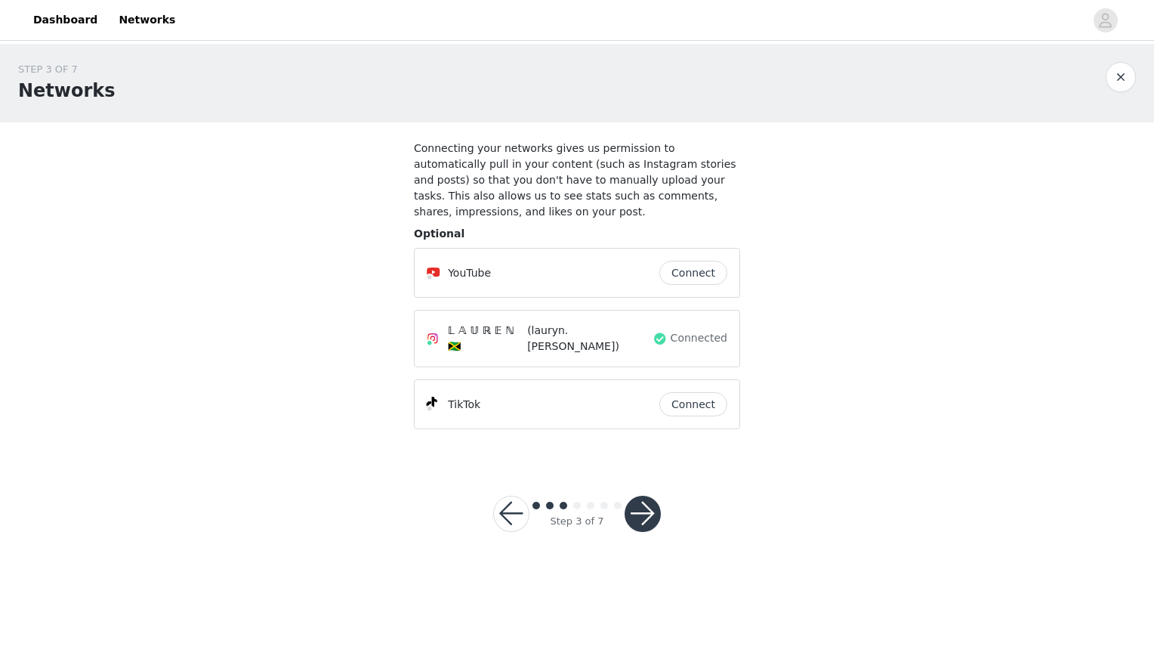
click at [641, 600] on body "Dashboard Networks STEP 3 OF 7 Networks Connecting your networks gives us permi…" at bounding box center [577, 328] width 1154 height 656
click at [702, 392] on button "Connect" at bounding box center [694, 404] width 68 height 24
click at [0, 539] on div "STEP 3 OF 7 Networks Connecting your networks gives us permission to automatica…" at bounding box center [577, 306] width 1154 height 524
click at [682, 392] on button "Connect" at bounding box center [694, 404] width 68 height 24
click at [629, 496] on div at bounding box center [643, 514] width 36 height 36
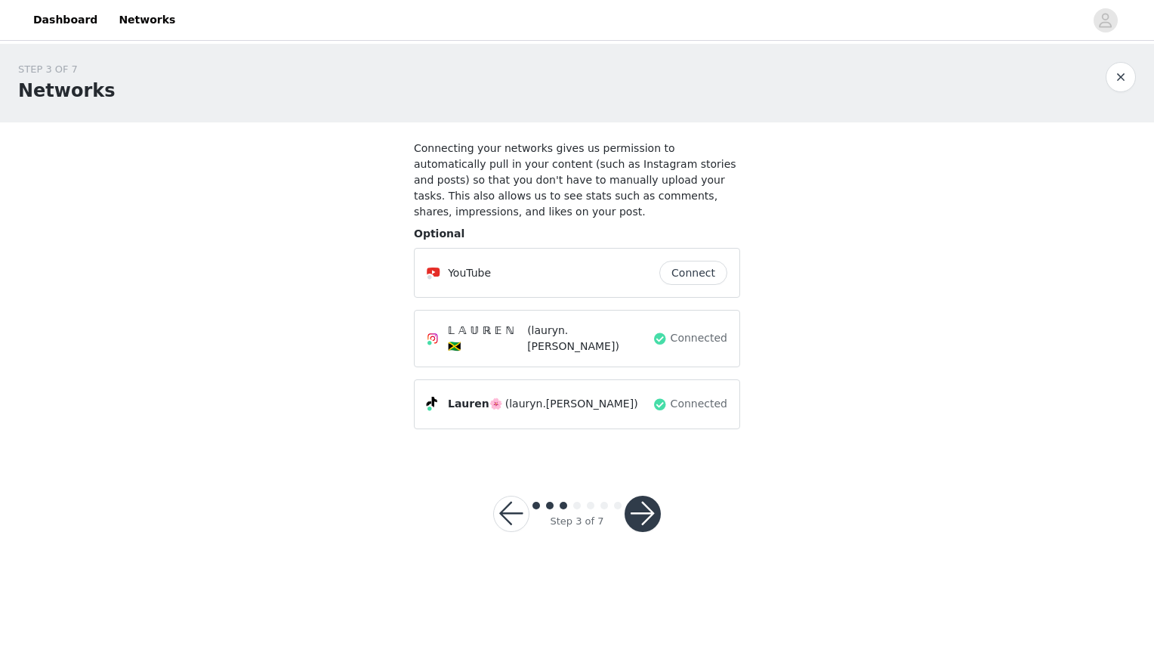
click at [638, 496] on button "button" at bounding box center [643, 514] width 36 height 36
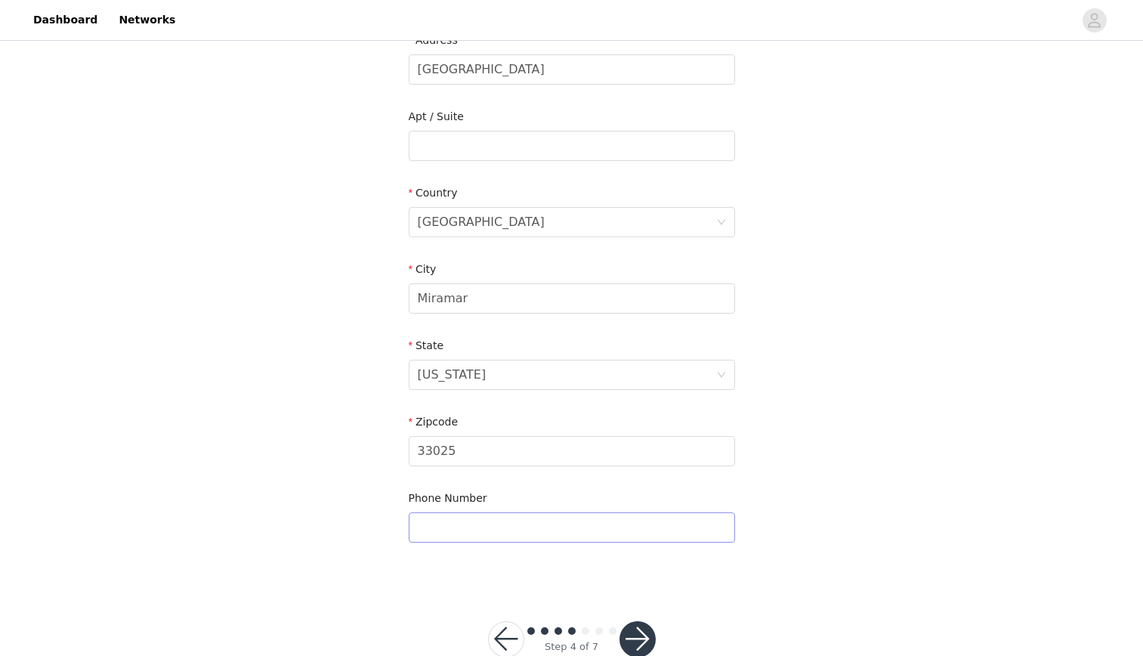
scroll to position [354, 0]
click at [480, 528] on input "text" at bounding box center [572, 526] width 326 height 30
type input "9548547576"
type input "building 15 apt # 203"
drag, startPoint x: 564, startPoint y: 131, endPoint x: 405, endPoint y: 150, distance: 160.5
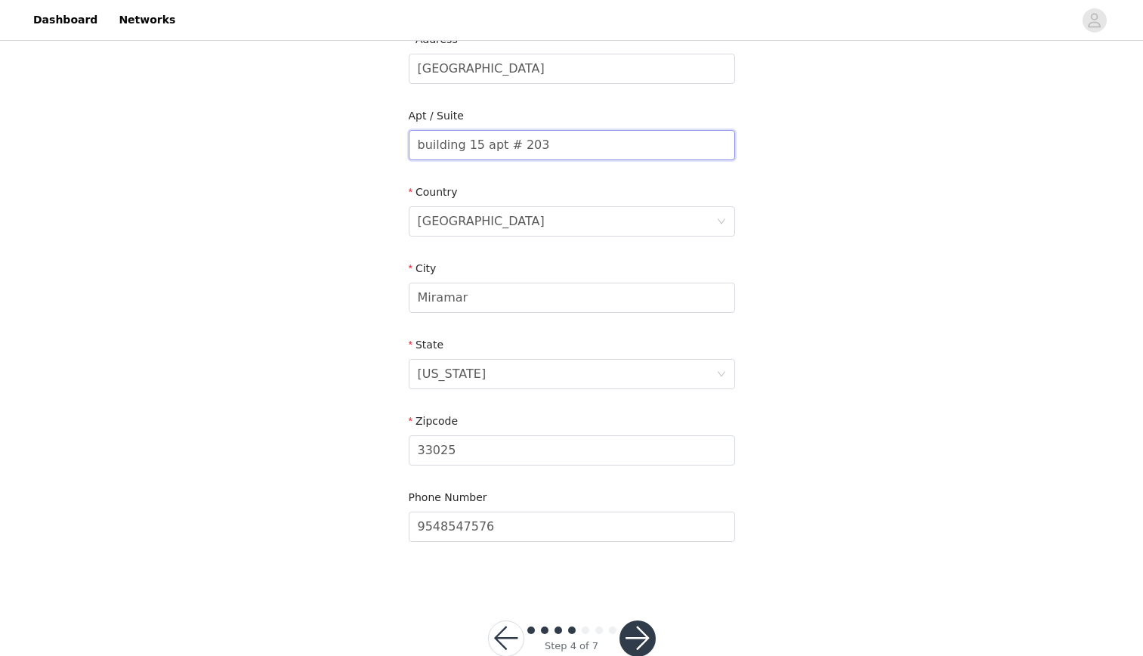
click at [405, 150] on section "**We only accept United States addresses** Email [EMAIL_ADDRESS][DOMAIN_NAME] F…" at bounding box center [572, 176] width 363 height 815
click at [629, 632] on button "button" at bounding box center [638, 638] width 36 height 36
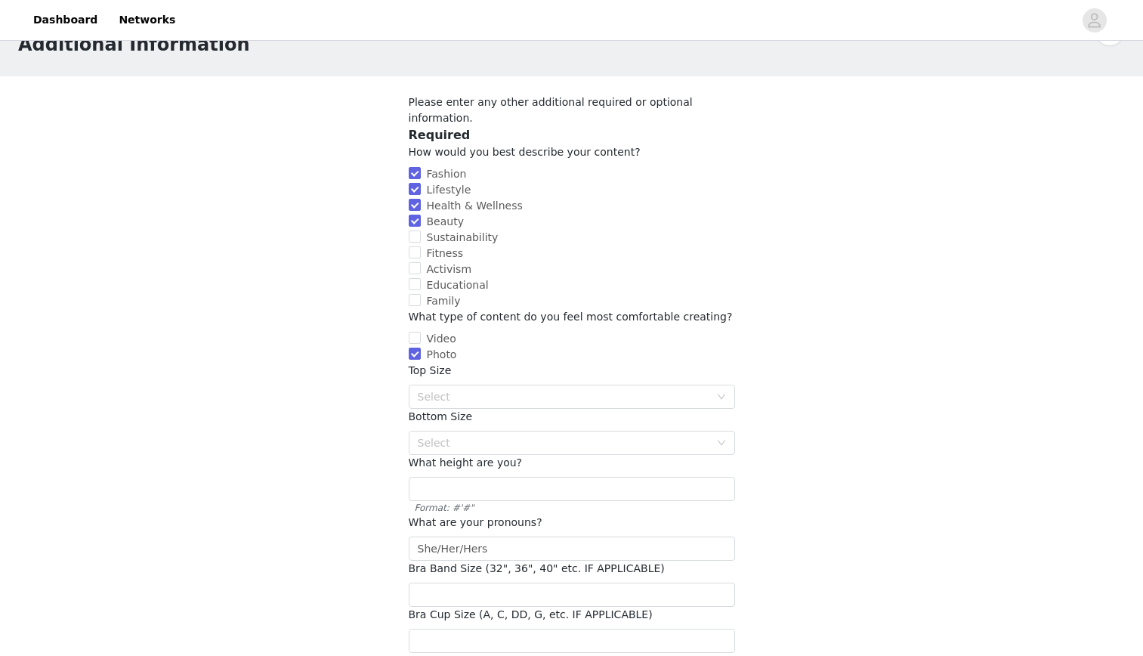
scroll to position [47, 0]
click at [681, 388] on div "Select" at bounding box center [564, 395] width 292 height 15
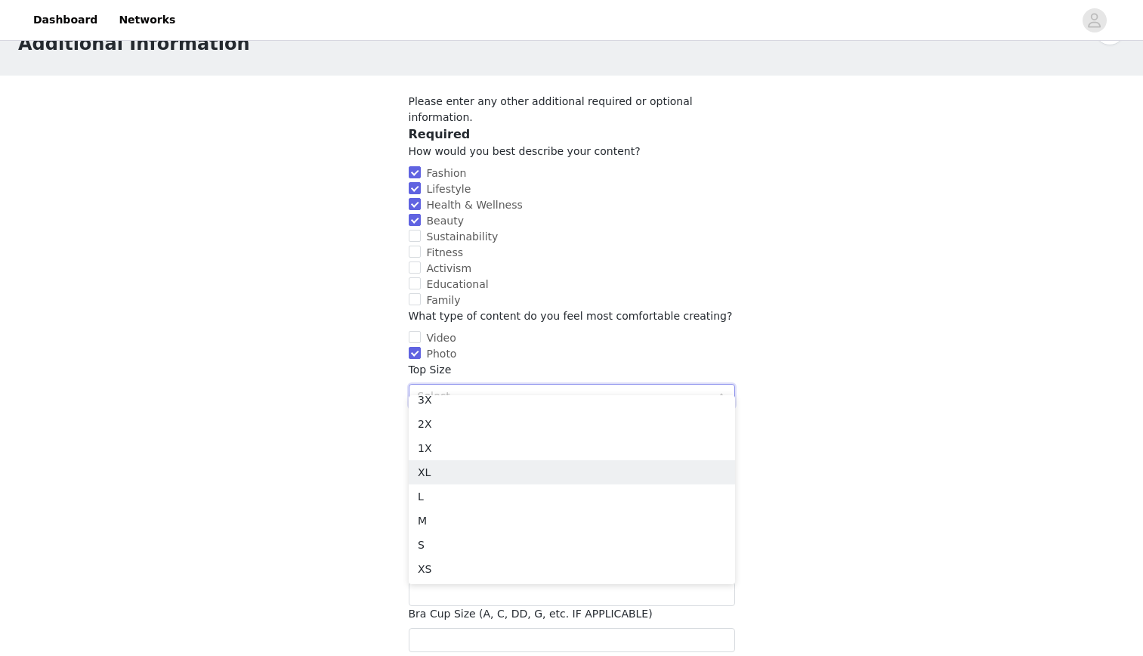
scroll to position [50, 0]
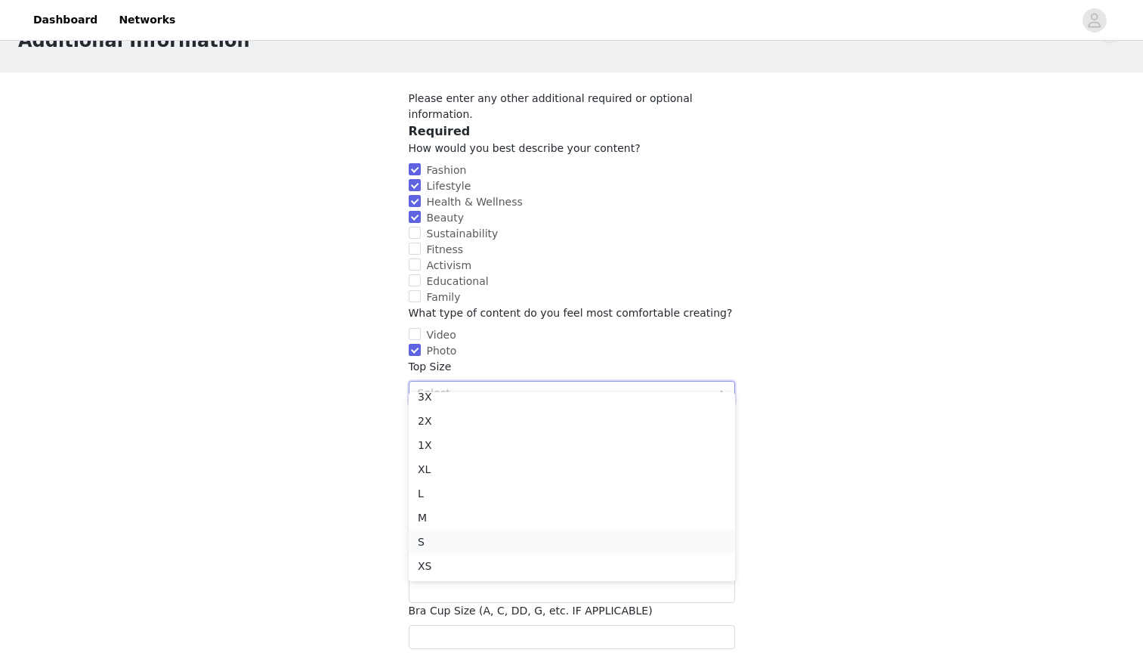
click at [462, 536] on li "S" at bounding box center [572, 542] width 326 height 24
click at [474, 431] on div "Select" at bounding box center [564, 438] width 292 height 15
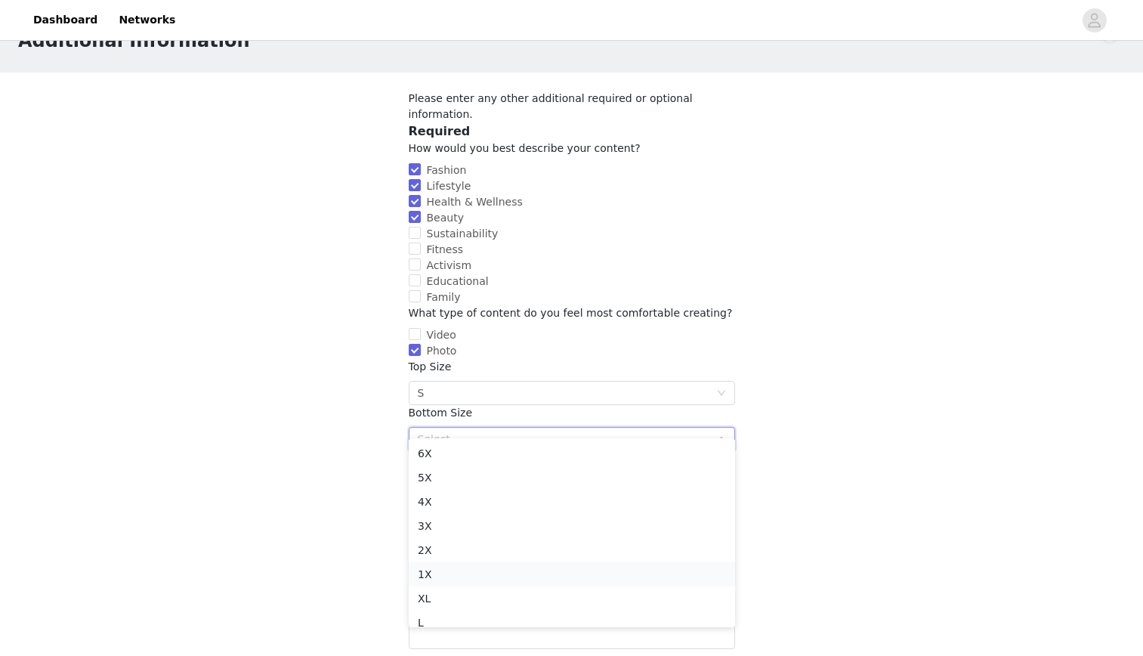
scroll to position [83, 0]
click at [419, 588] on li "S" at bounding box center [572, 588] width 326 height 24
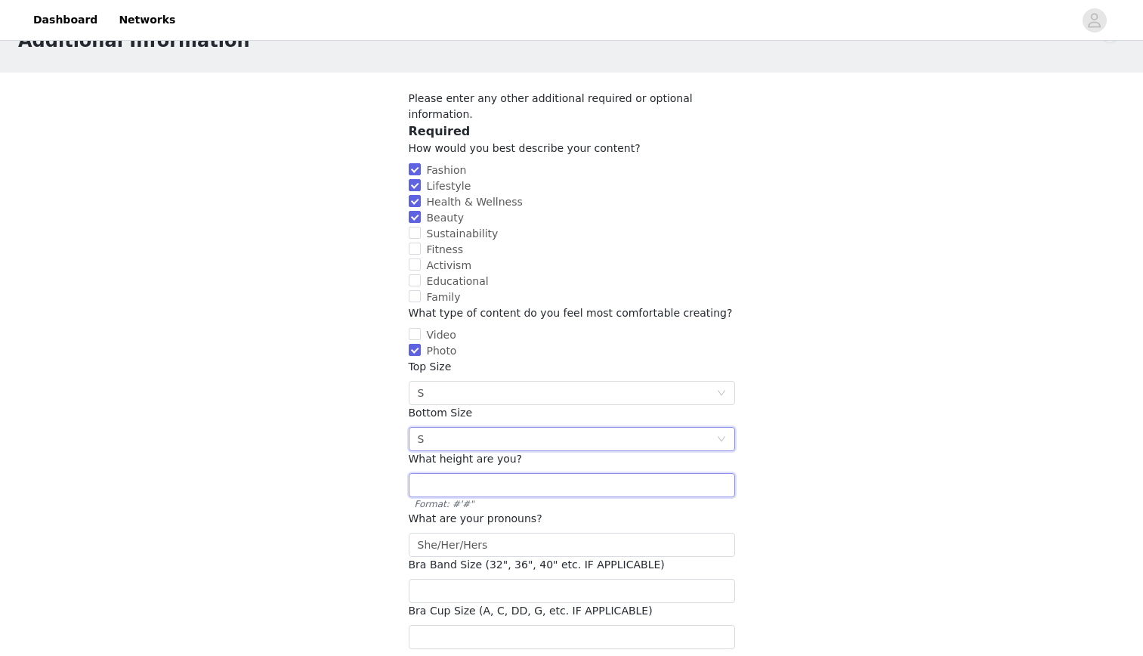
click at [588, 473] on input "text" at bounding box center [572, 485] width 326 height 24
type input "5'2"
click at [712, 382] on div "Select S" at bounding box center [567, 393] width 298 height 23
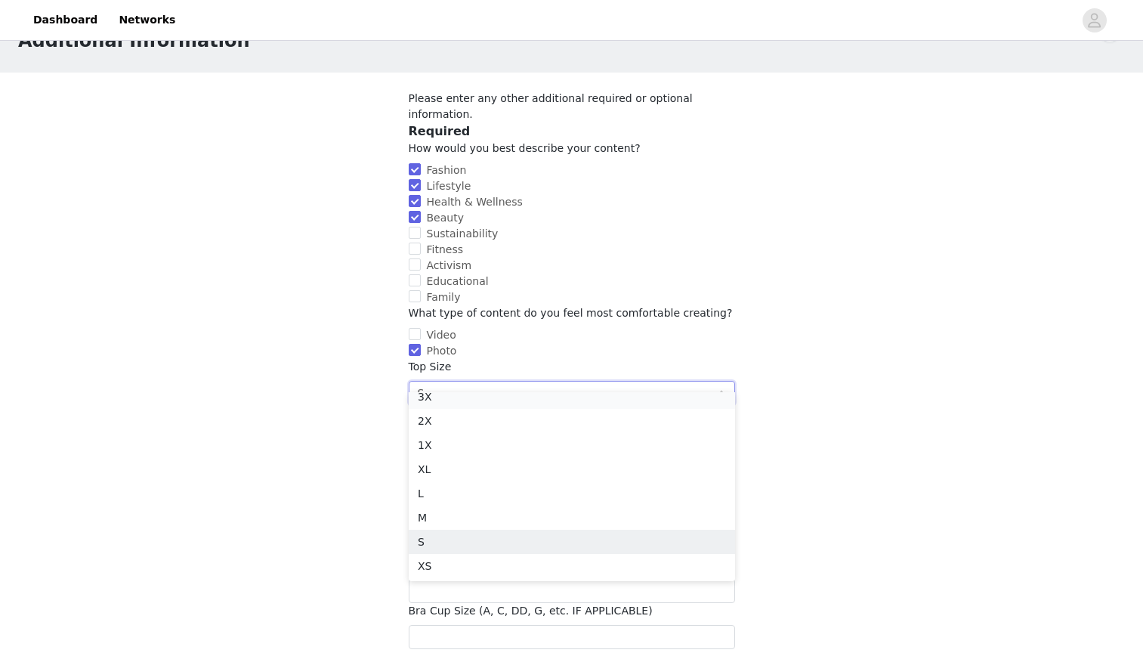
scroll to position [76, 0]
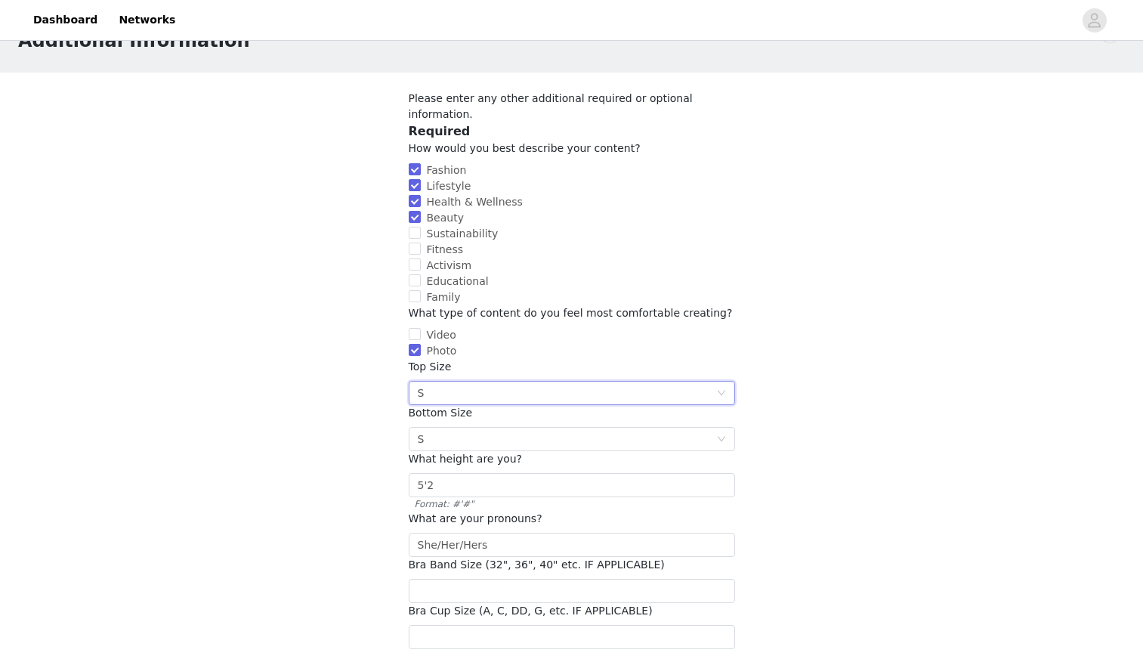
click at [745, 351] on section "Please enter any other additional required or optional information. Required Ho…" at bounding box center [572, 417] width 363 height 688
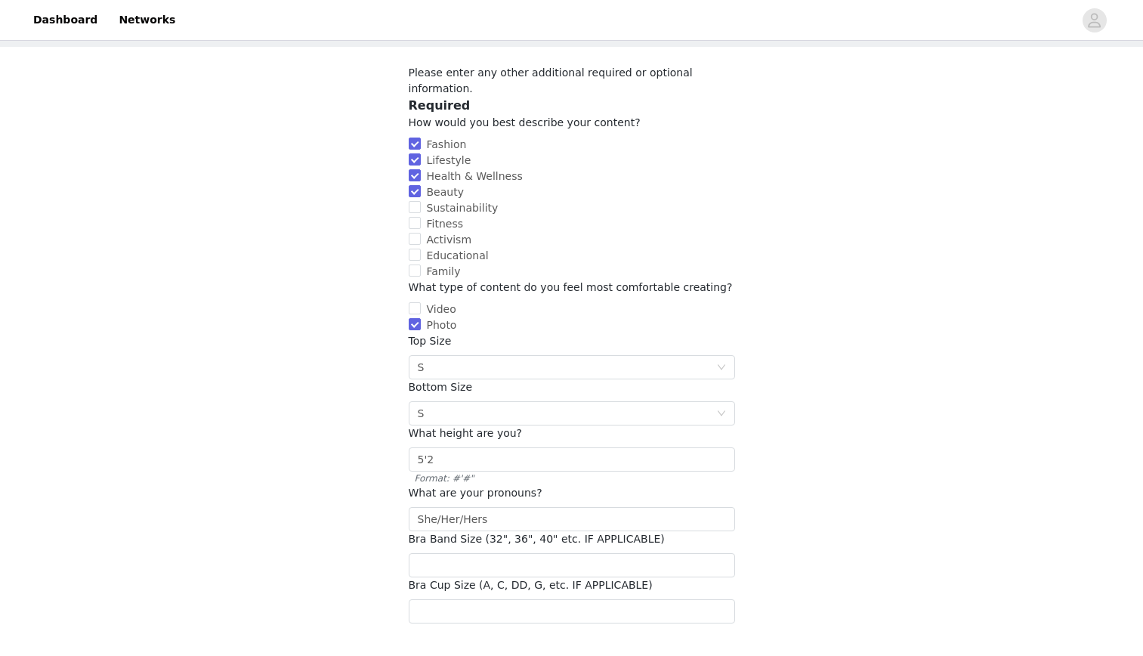
scroll to position [81, 0]
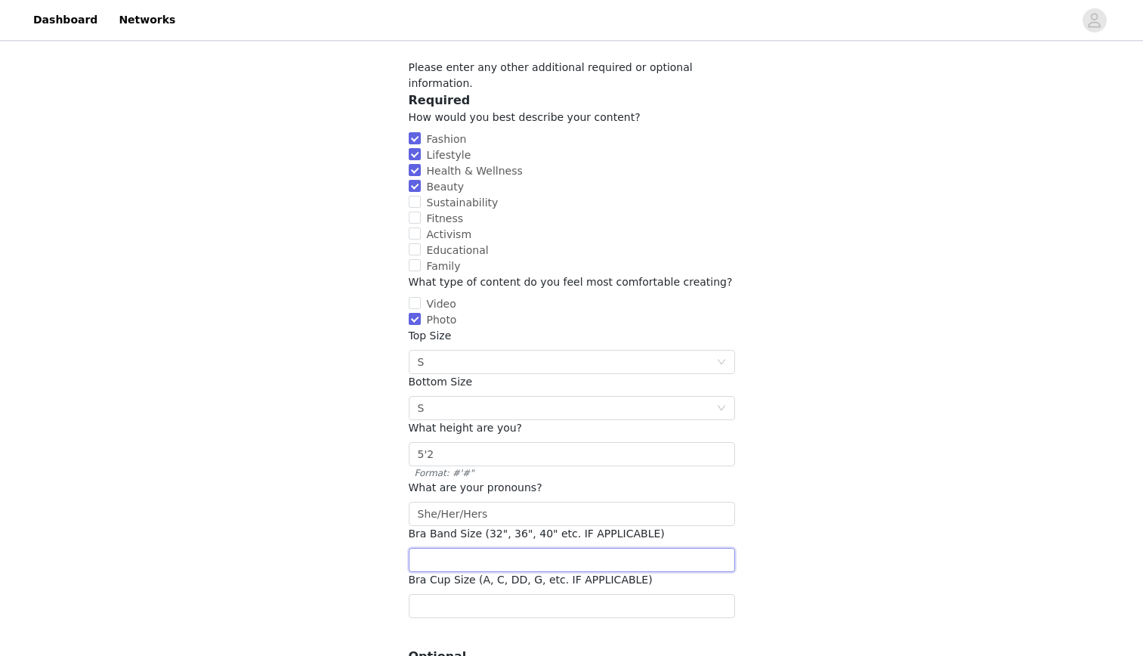
click at [520, 548] on input "number" at bounding box center [572, 560] width 326 height 24
drag, startPoint x: 511, startPoint y: 536, endPoint x: 480, endPoint y: 604, distance: 75.0
click at [480, 604] on section "Please enter any other additional required or optional information. Required Ho…" at bounding box center [572, 386] width 363 height 688
type input "32"
click at [466, 594] on input "text" at bounding box center [572, 606] width 326 height 24
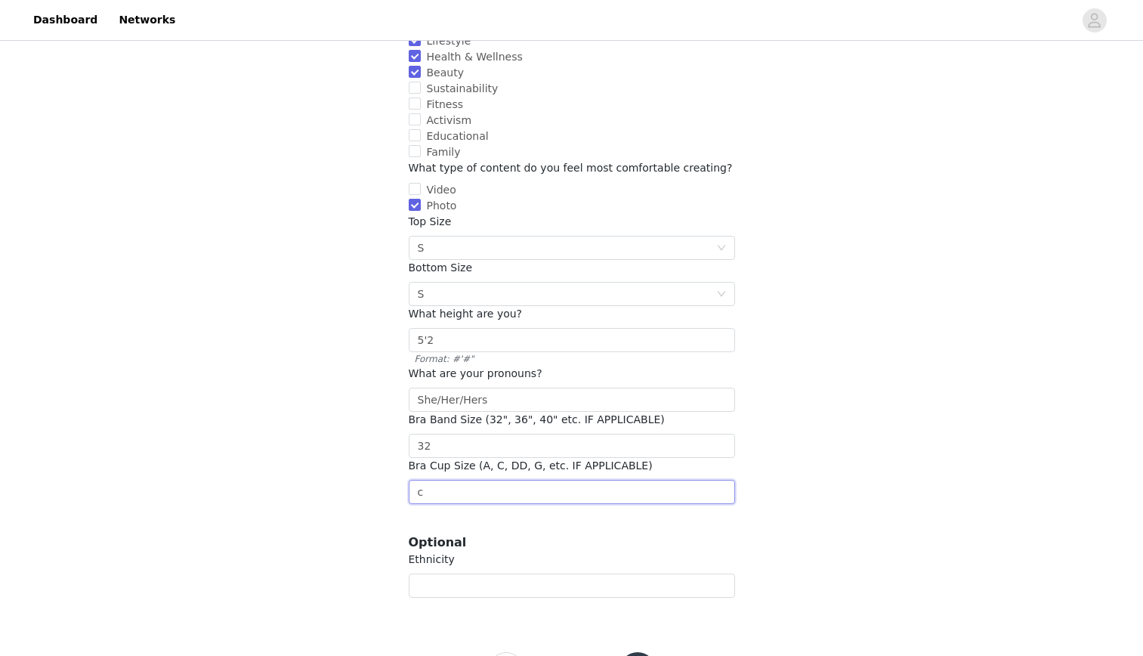
scroll to position [197, 0]
type input "c"
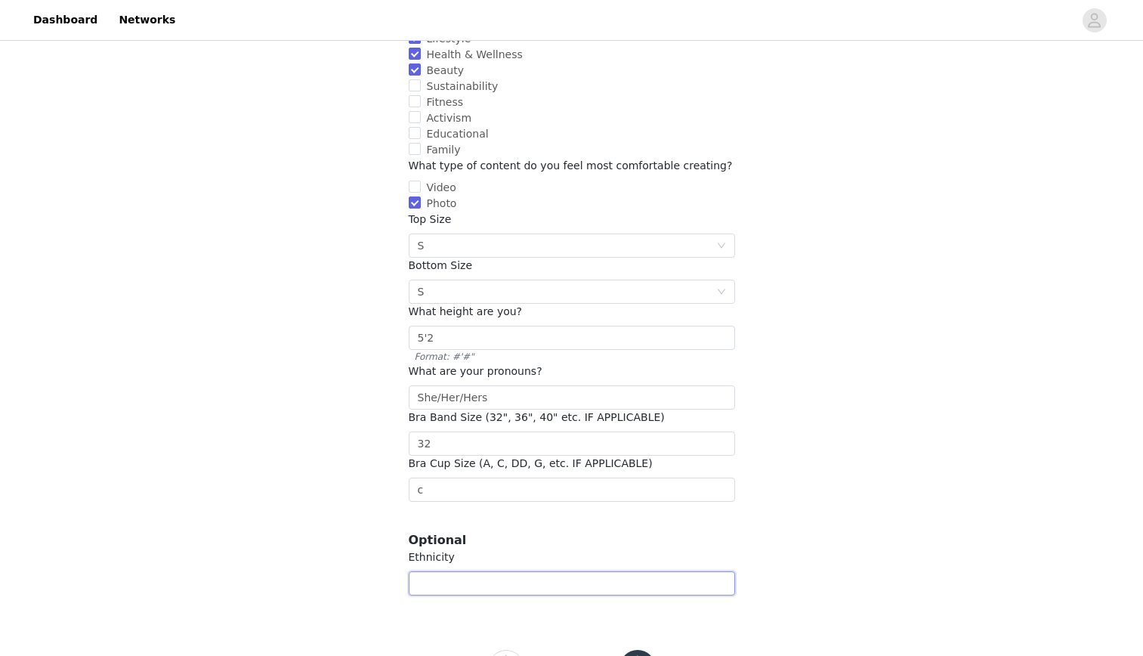
click at [455, 571] on input "text" at bounding box center [572, 583] width 326 height 24
type input "B"
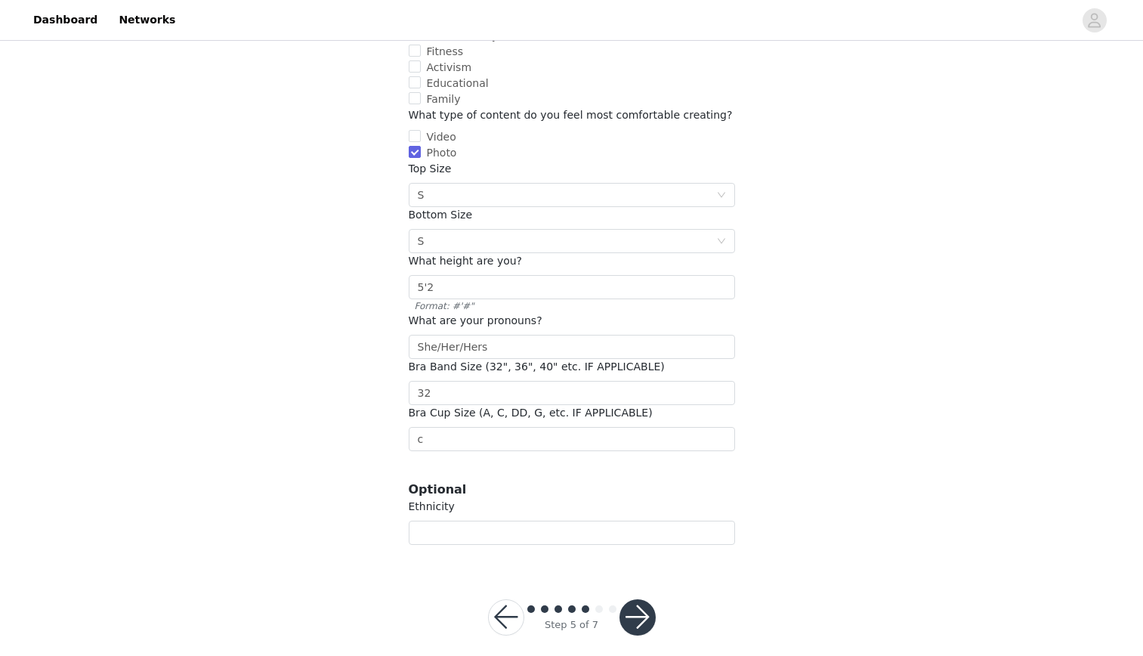
click at [641, 599] on button "button" at bounding box center [638, 617] width 36 height 36
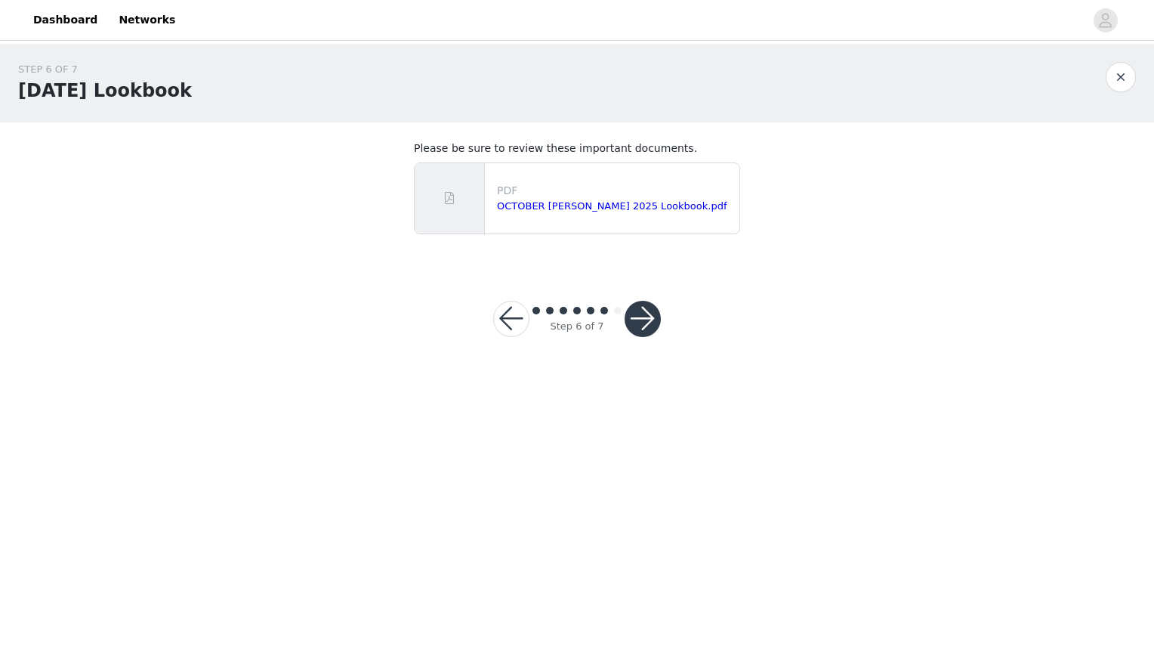
click at [615, 215] on div "PDF OCTOBER [PERSON_NAME] 2025 Lookbook.pdf" at bounding box center [615, 198] width 249 height 43
click at [613, 202] on link "OCTOBER [PERSON_NAME] 2025 Lookbook.pdf" at bounding box center [612, 205] width 230 height 11
click at [649, 308] on button "button" at bounding box center [643, 319] width 36 height 36
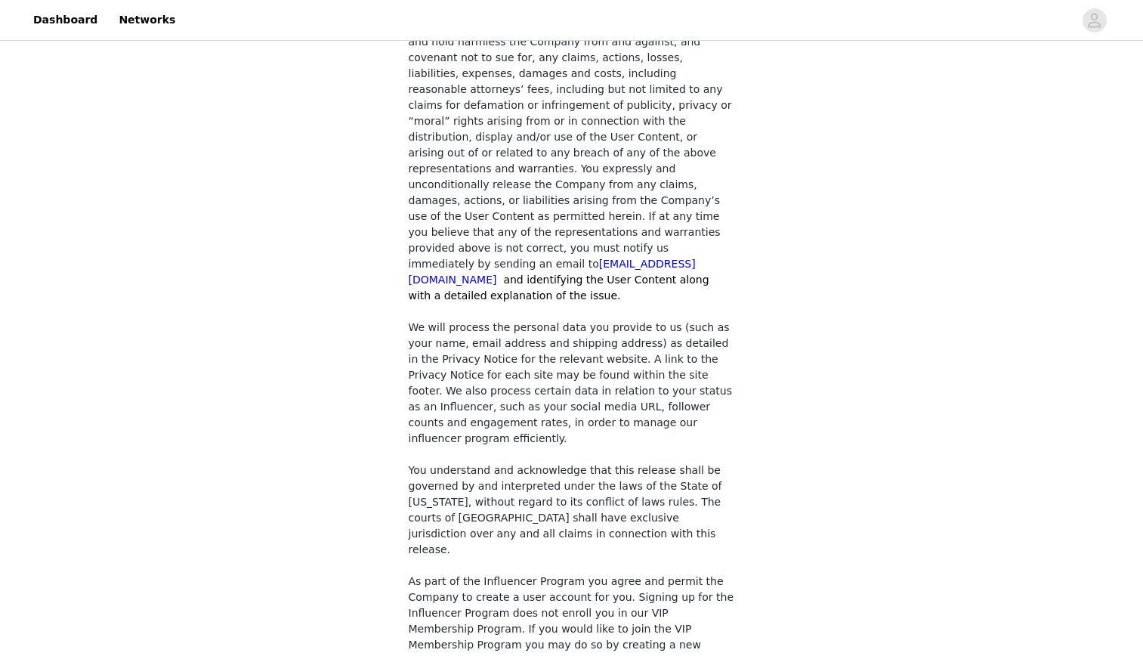
scroll to position [1187, 0]
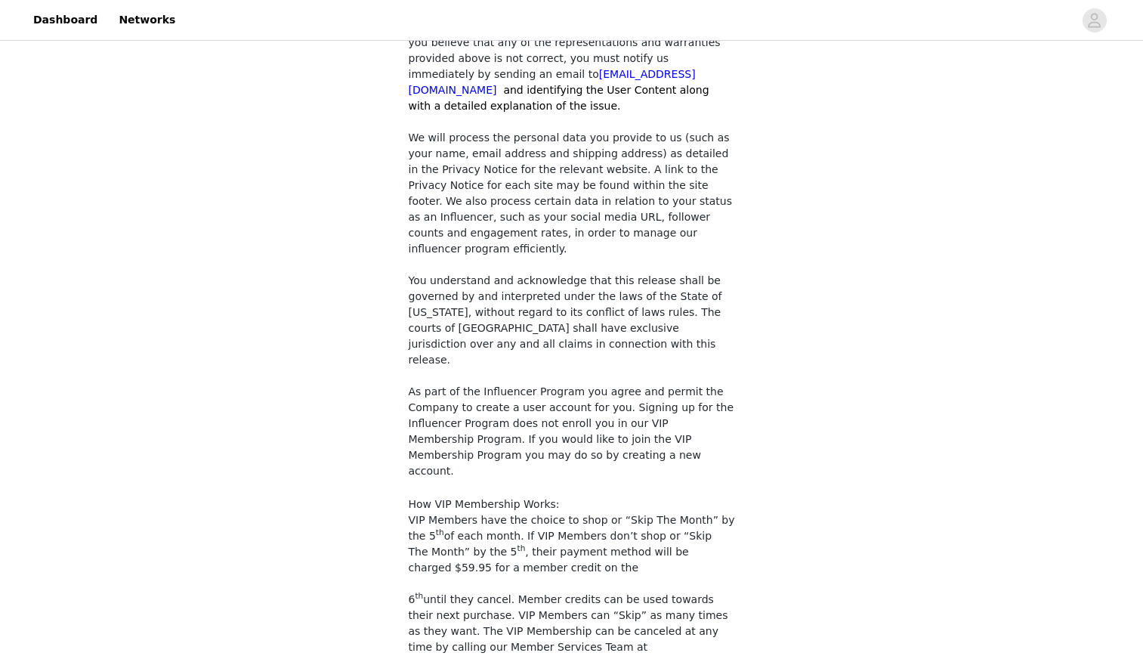
checkbox input "true"
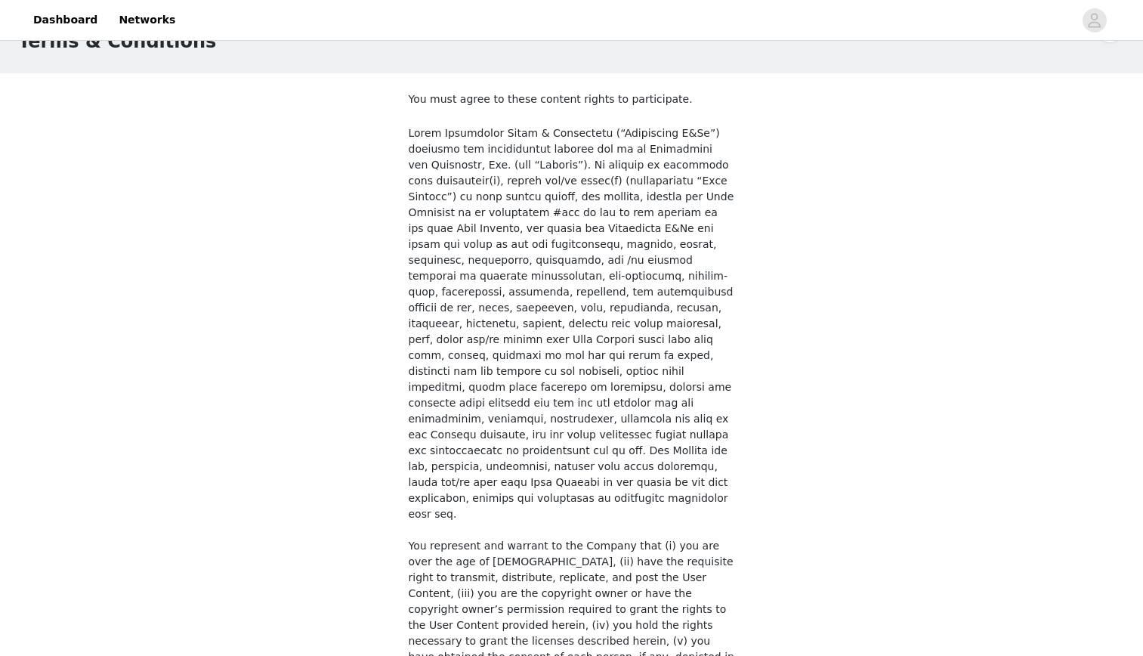
scroll to position [30, 0]
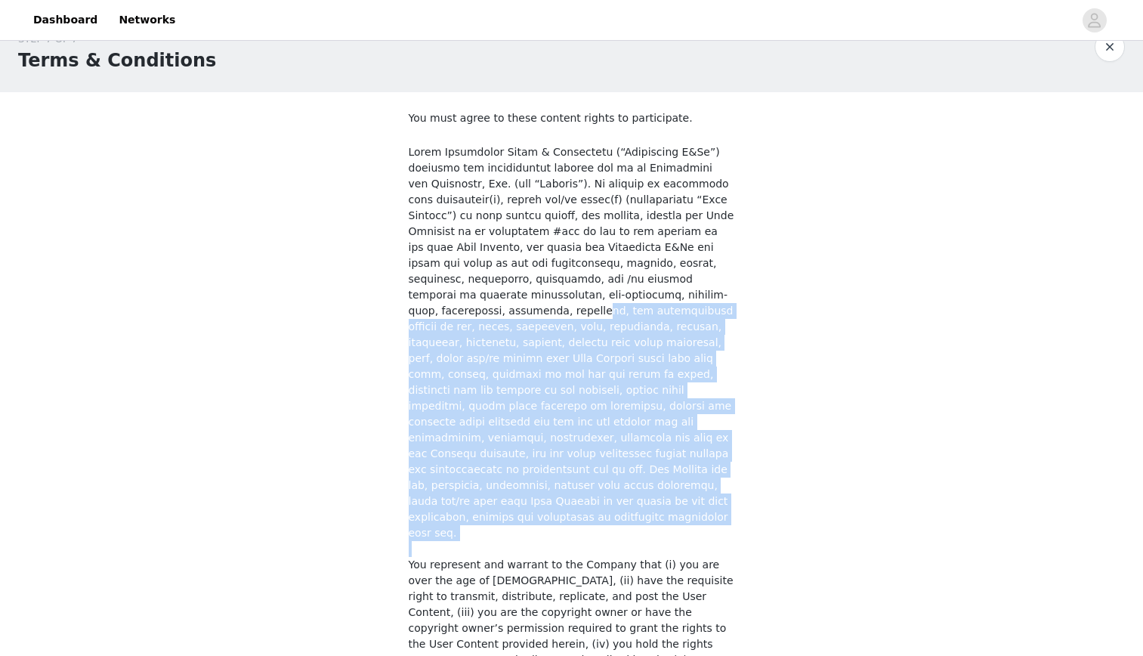
drag, startPoint x: 446, startPoint y: 287, endPoint x: 731, endPoint y: 508, distance: 360.9
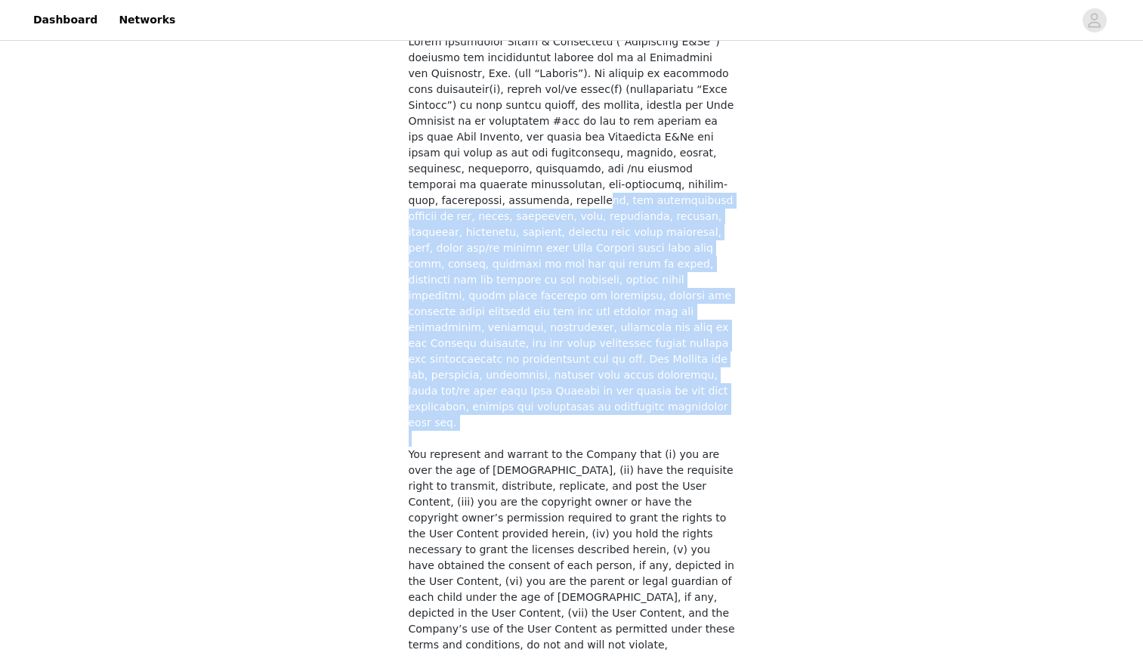
scroll to position [141, 0]
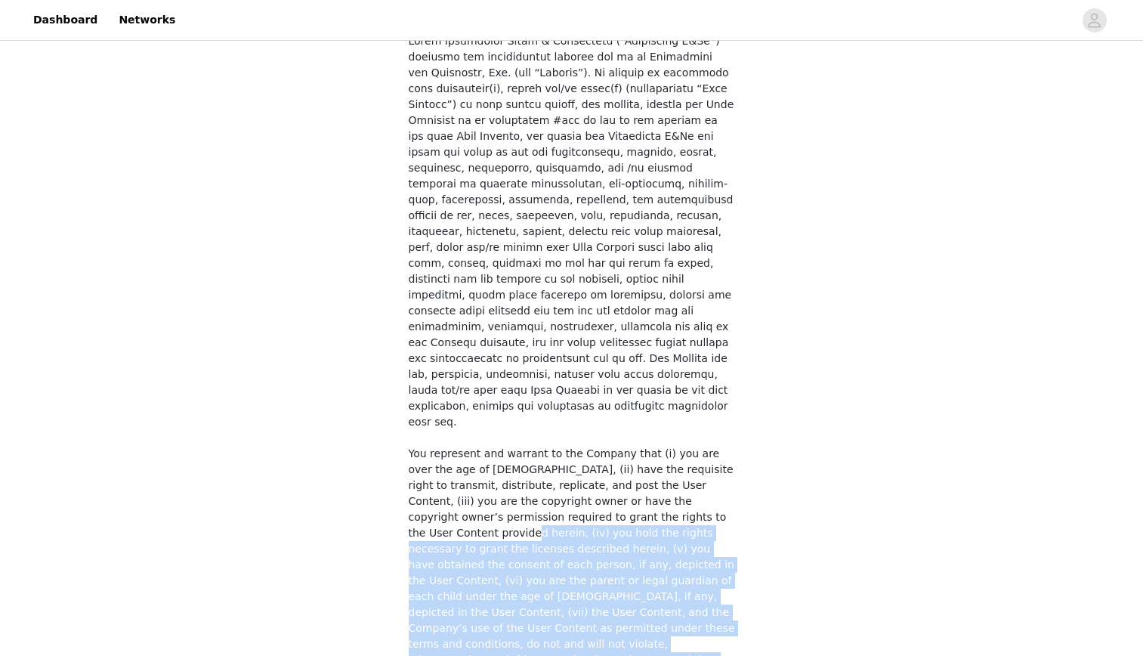
drag, startPoint x: 572, startPoint y: 472, endPoint x: 728, endPoint y: 603, distance: 203.2
click at [728, 603] on p "You represent and warrant to the Company that (i) you are over the age of [DEMO…" at bounding box center [572, 628] width 326 height 365
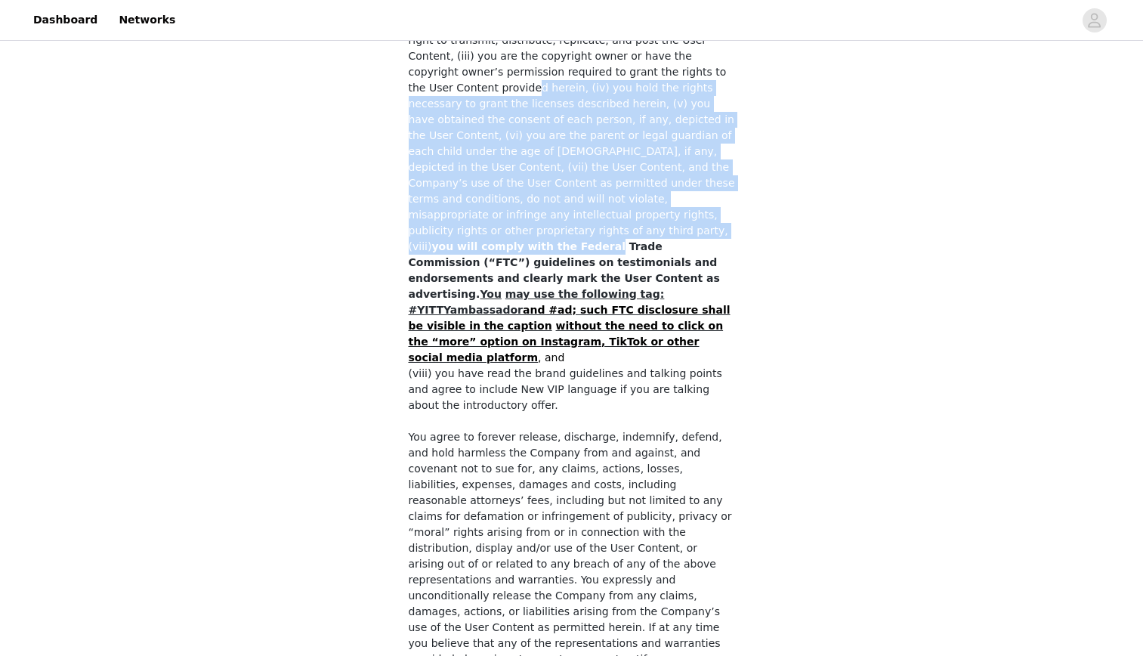
scroll to position [617, 0]
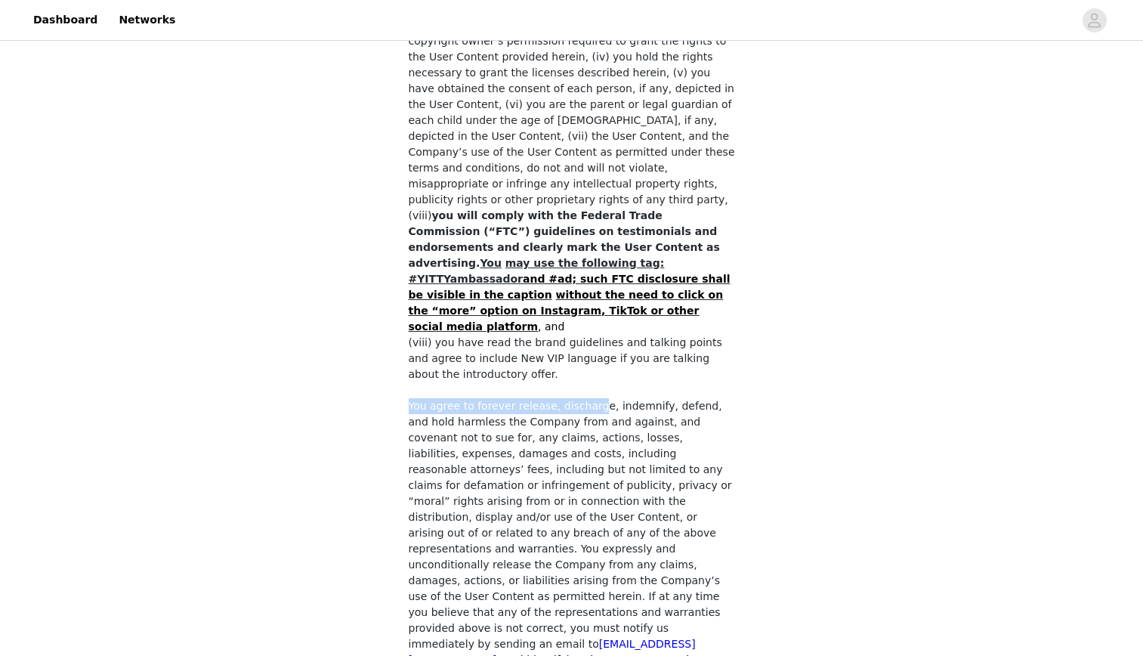
drag, startPoint x: 403, startPoint y: 294, endPoint x: 582, endPoint y: 301, distance: 179.2
click at [582, 301] on section "You must agree to these content rights to participate. You represent and warran…" at bounding box center [572, 422] width 363 height 1834
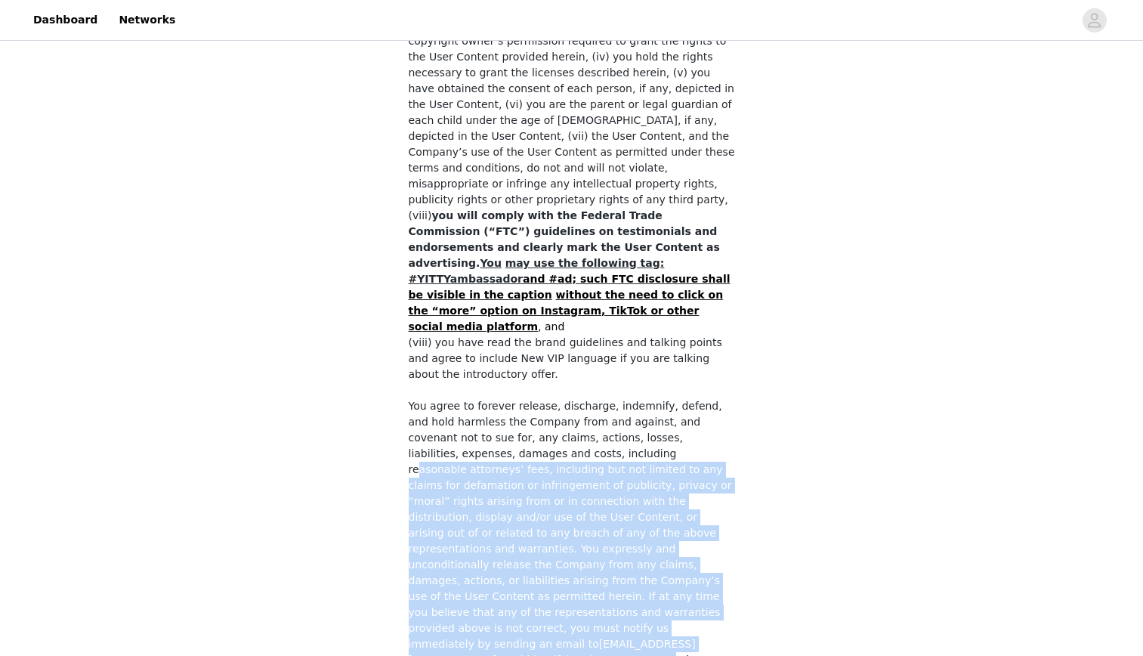
drag, startPoint x: 462, startPoint y: 348, endPoint x: 749, endPoint y: 496, distance: 323.4
click at [749, 496] on section "You must agree to these content rights to participate. You represent and warran…" at bounding box center [572, 422] width 363 height 1834
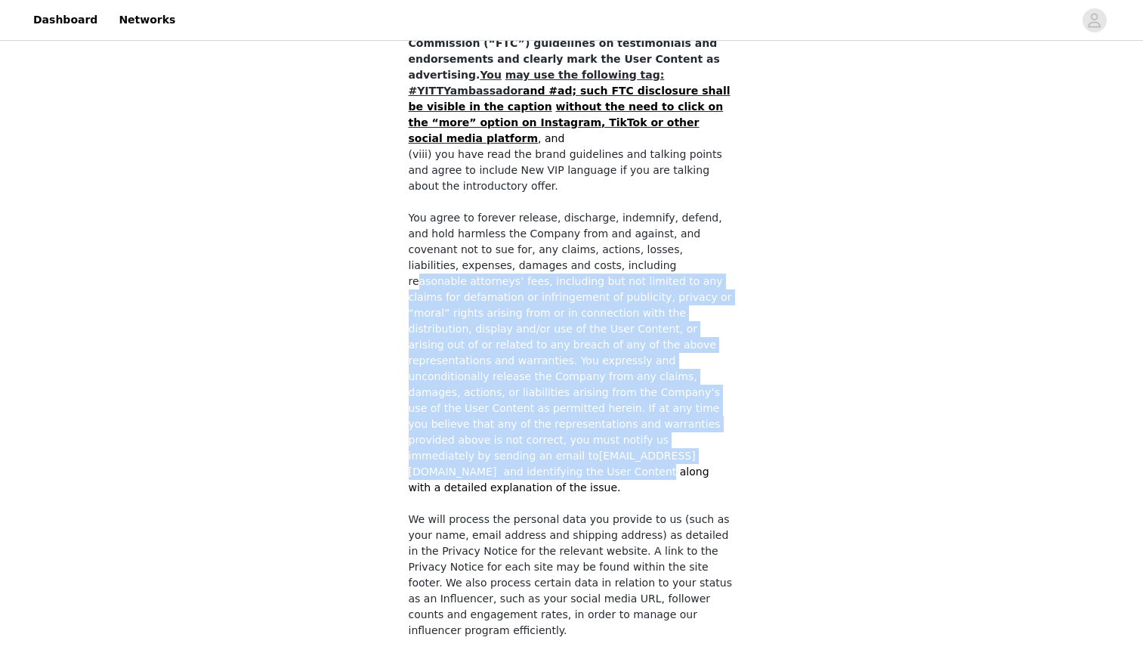
scroll to position [806, 0]
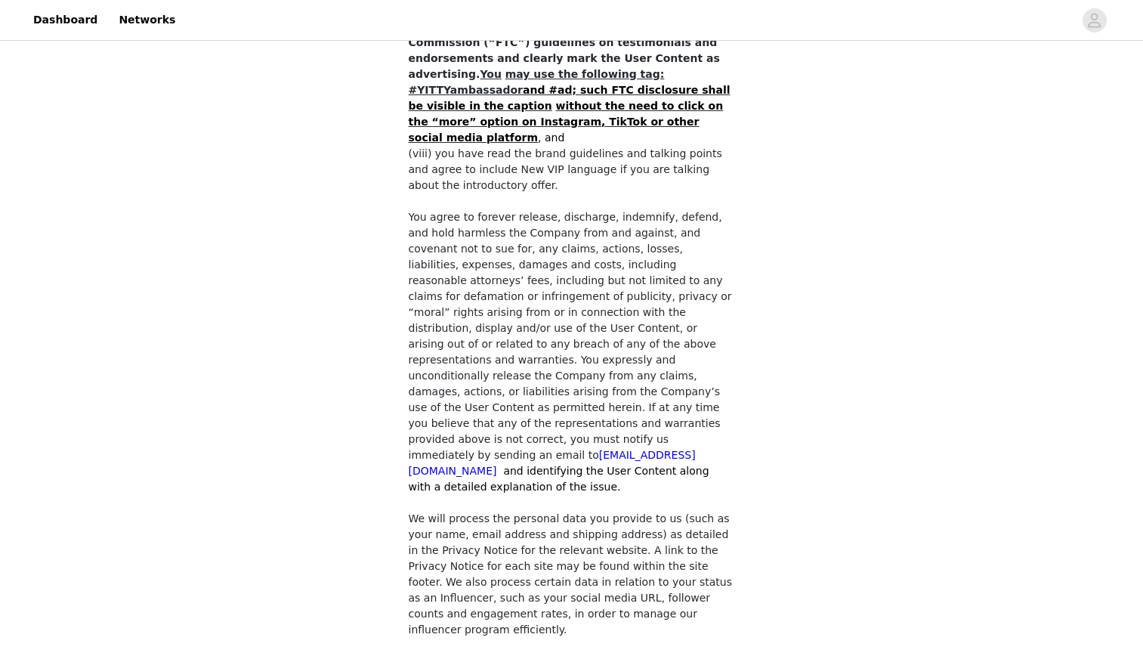
drag, startPoint x: 403, startPoint y: 580, endPoint x: 694, endPoint y: 623, distance: 294.8
click at [694, 623] on section "You must agree to these content rights to participate. You represent and warran…" at bounding box center [572, 233] width 363 height 1834
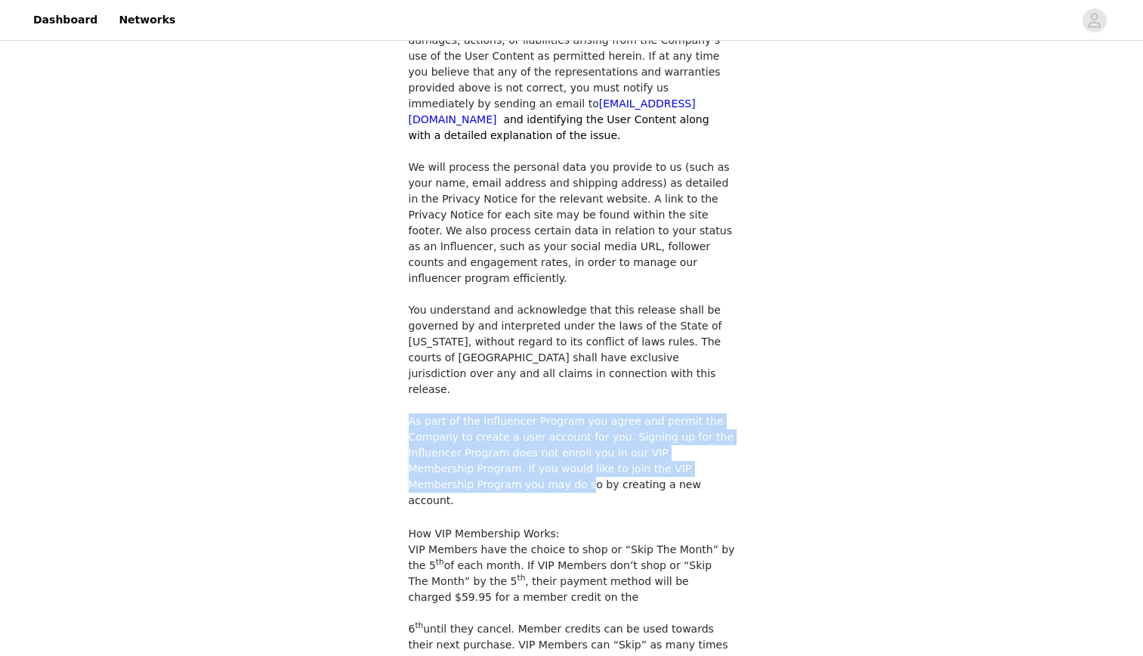
scroll to position [1158, 0]
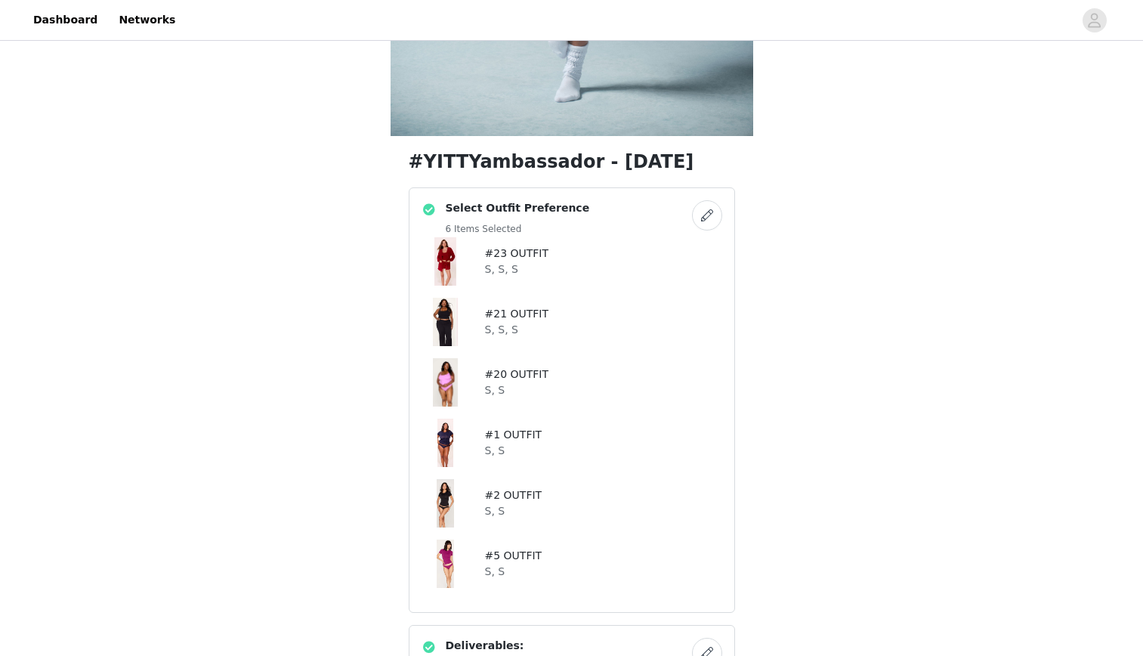
scroll to position [410, 0]
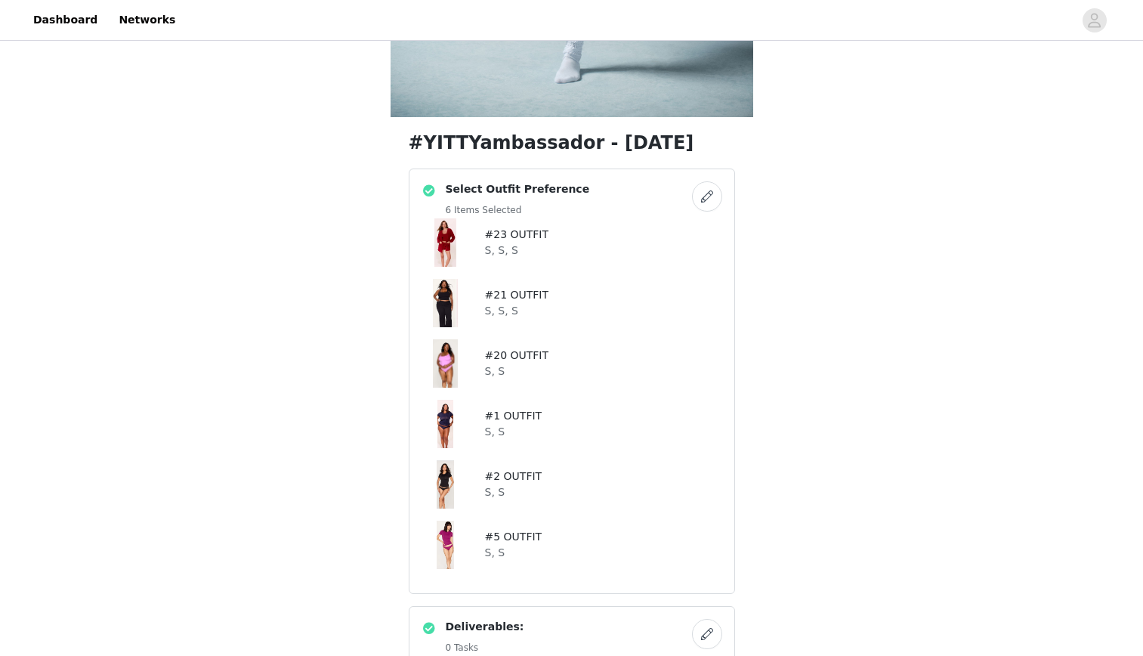
click at [709, 209] on button "button" at bounding box center [707, 196] width 30 height 30
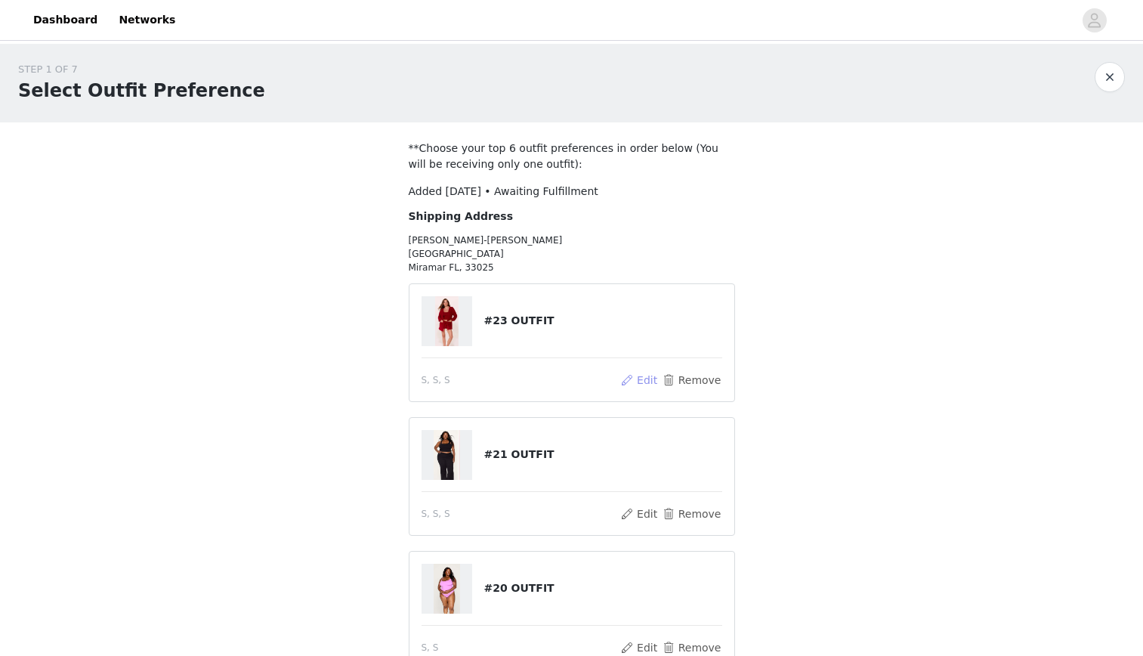
click at [638, 381] on button "Edit" at bounding box center [639, 380] width 39 height 18
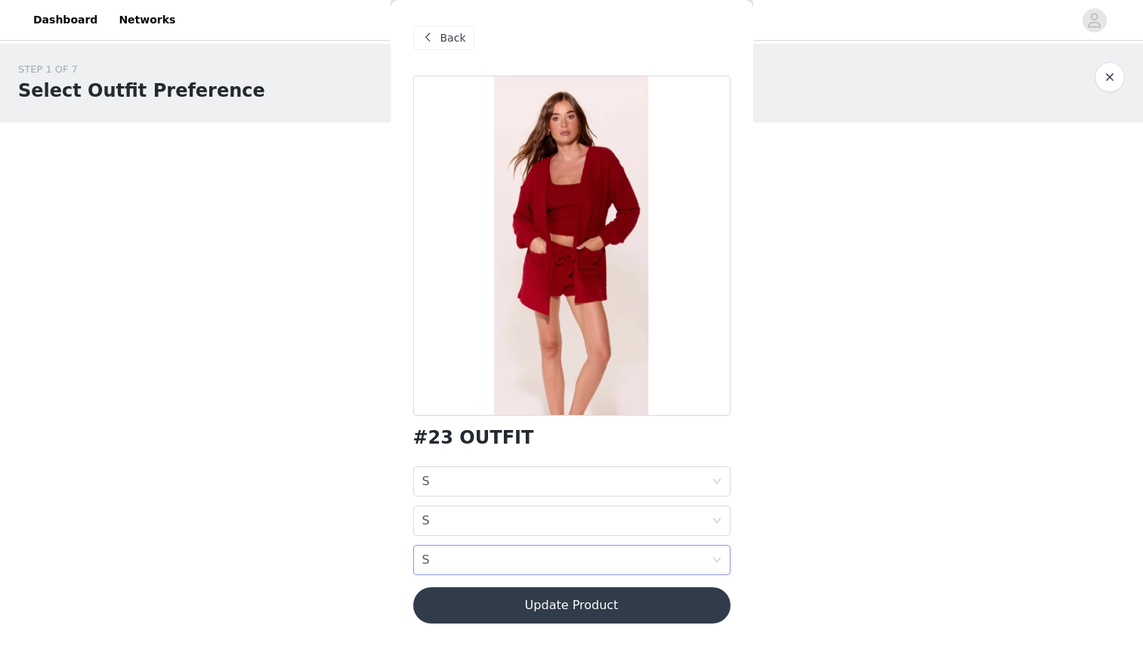
click at [480, 558] on div "Pant size S" at bounding box center [566, 559] width 289 height 29
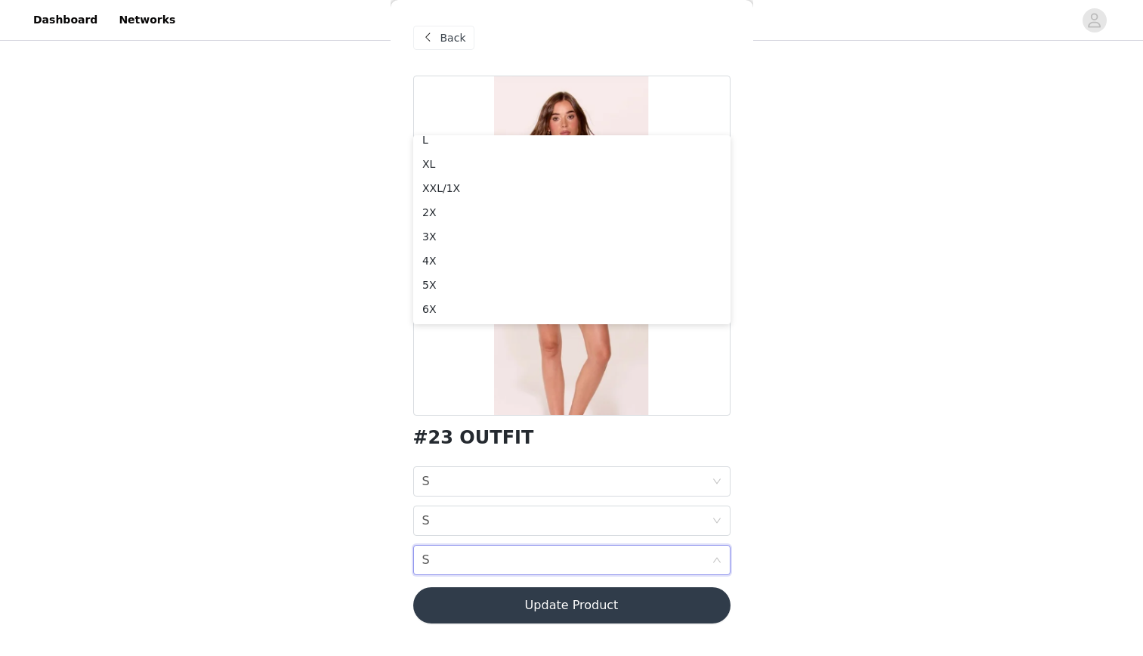
scroll to position [450, 0]
click at [443, 44] on span "Back" at bounding box center [453, 38] width 26 height 16
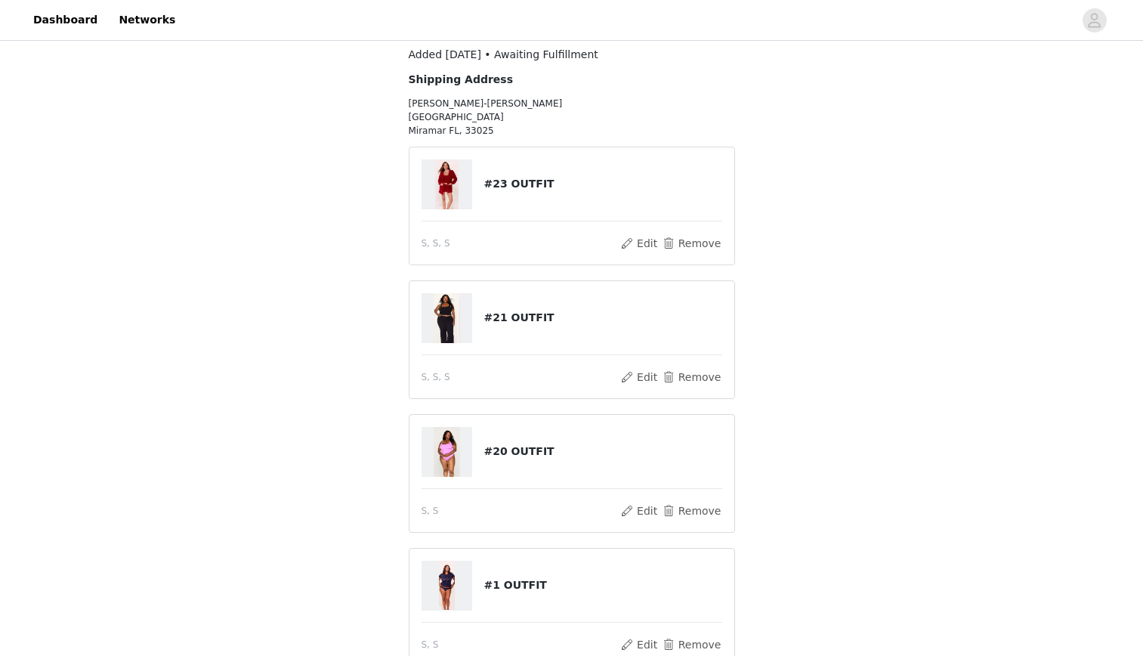
scroll to position [135, 0]
click at [653, 243] on button "Edit" at bounding box center [639, 245] width 39 height 18
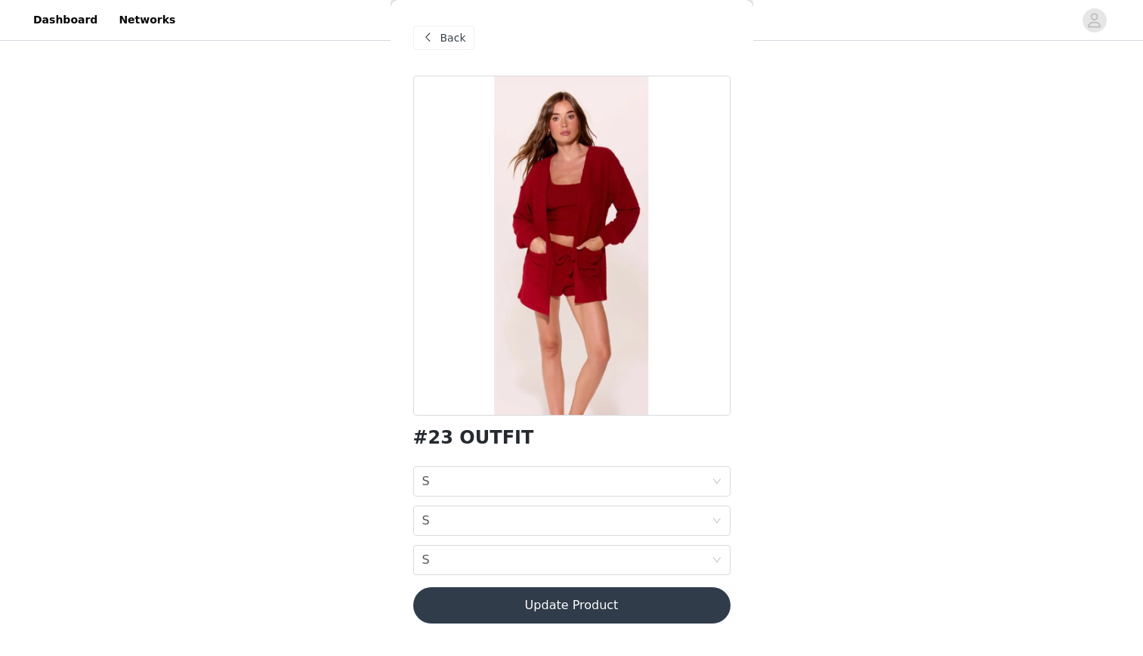
scroll to position [383, 0]
click at [535, 607] on button "Update Product" at bounding box center [571, 605] width 317 height 36
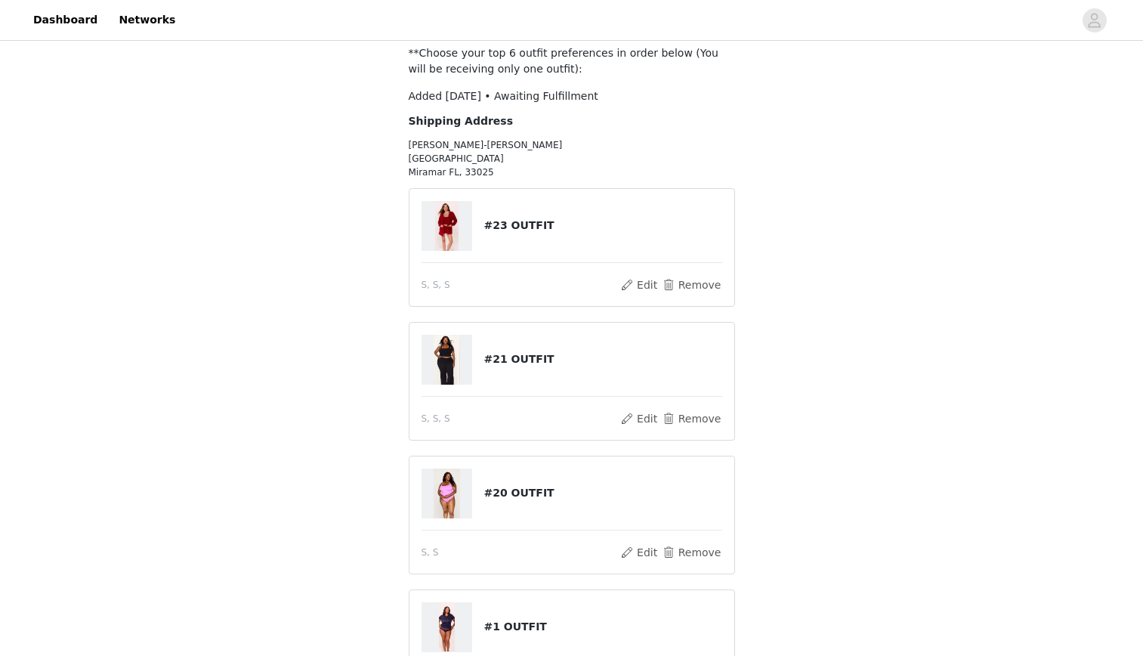
scroll to position [79, 0]
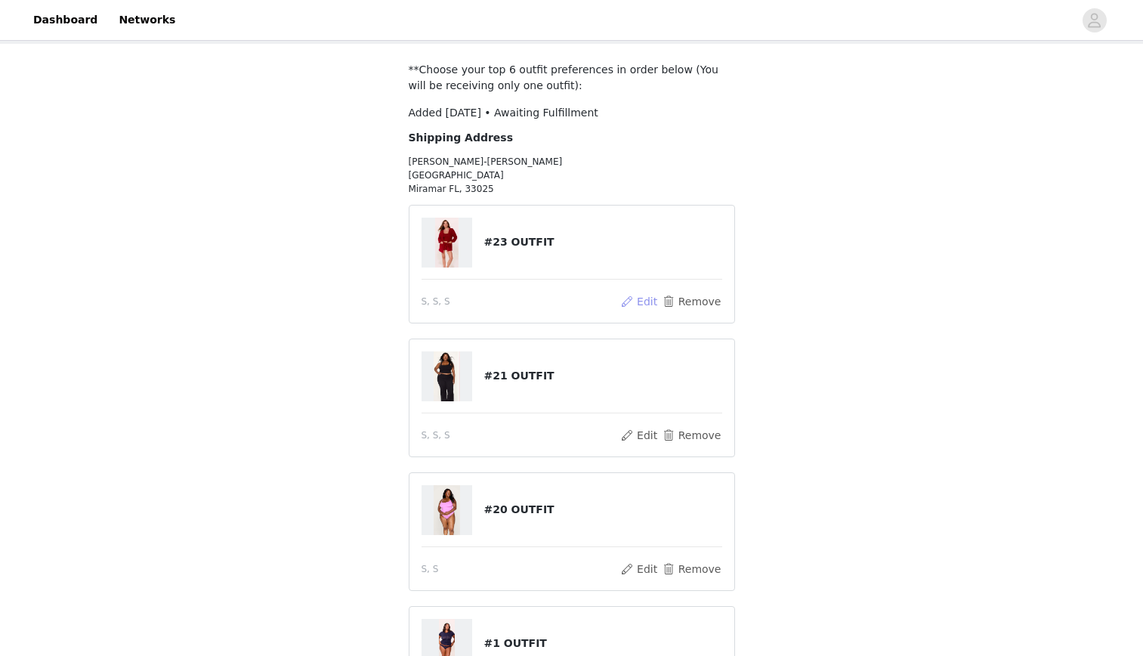
click at [650, 298] on button "Edit" at bounding box center [639, 301] width 39 height 18
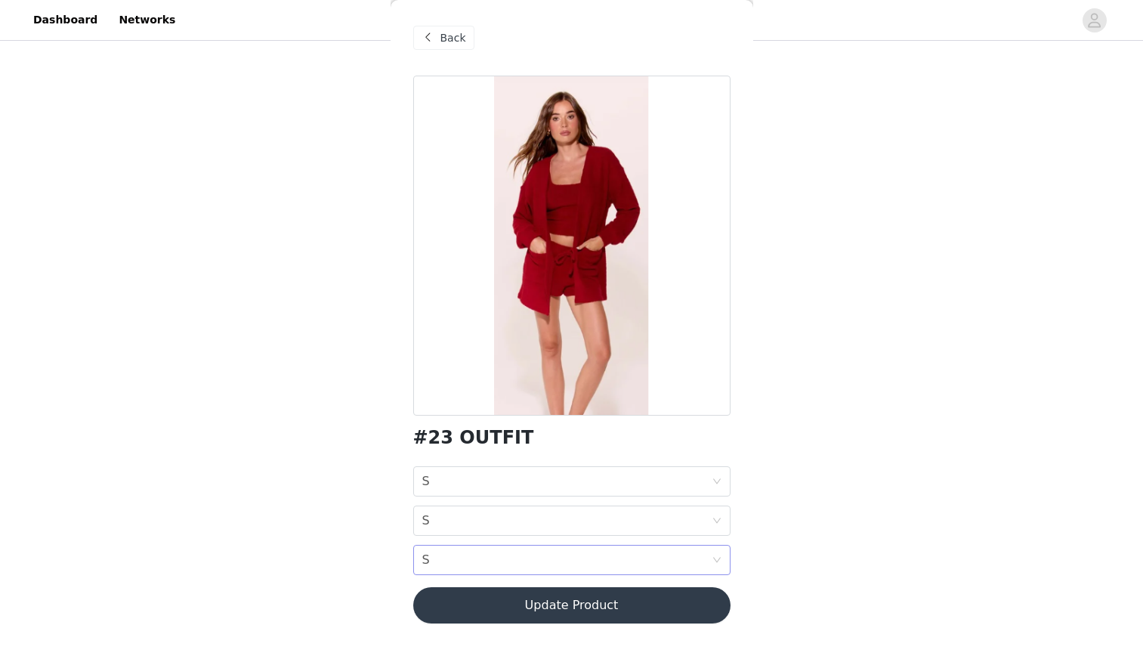
scroll to position [193, 0]
click at [629, 477] on div "Tank size S" at bounding box center [566, 481] width 289 height 29
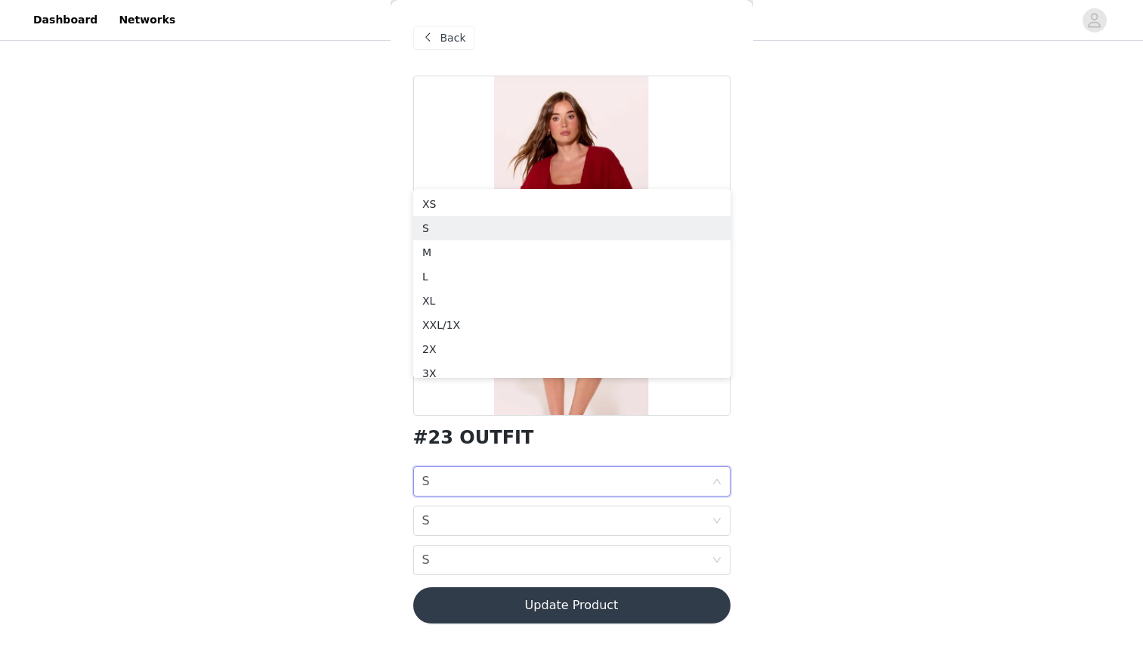
scroll to position [557, 0]
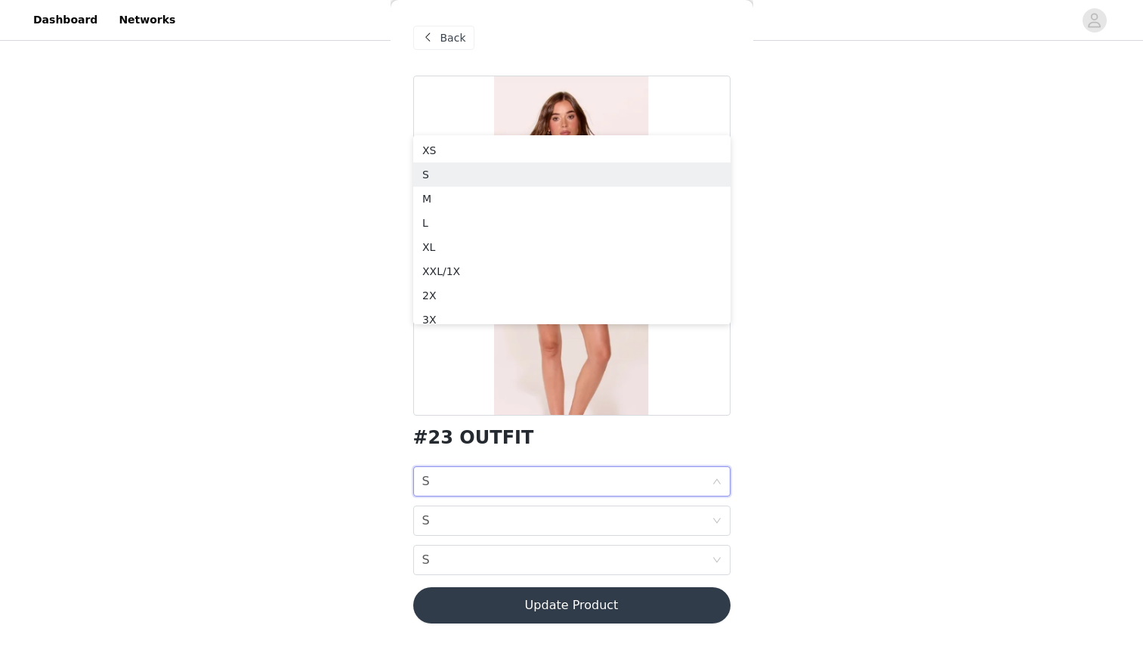
click at [440, 18] on div "Back" at bounding box center [571, 38] width 317 height 76
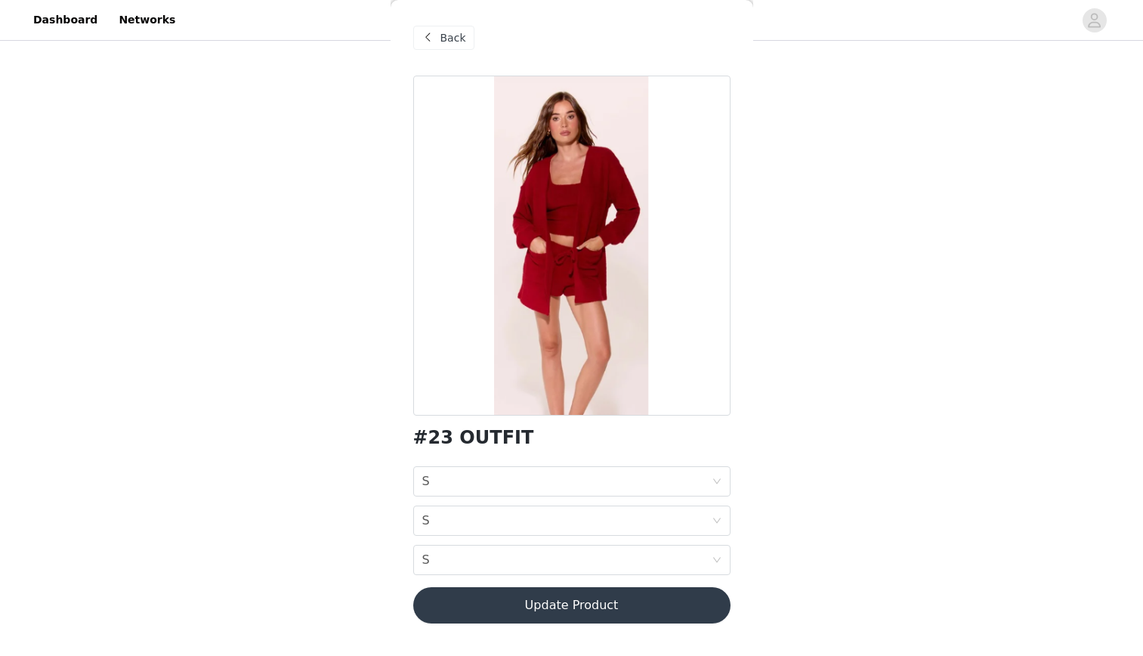
click at [570, 597] on button "Update Product" at bounding box center [571, 605] width 317 height 36
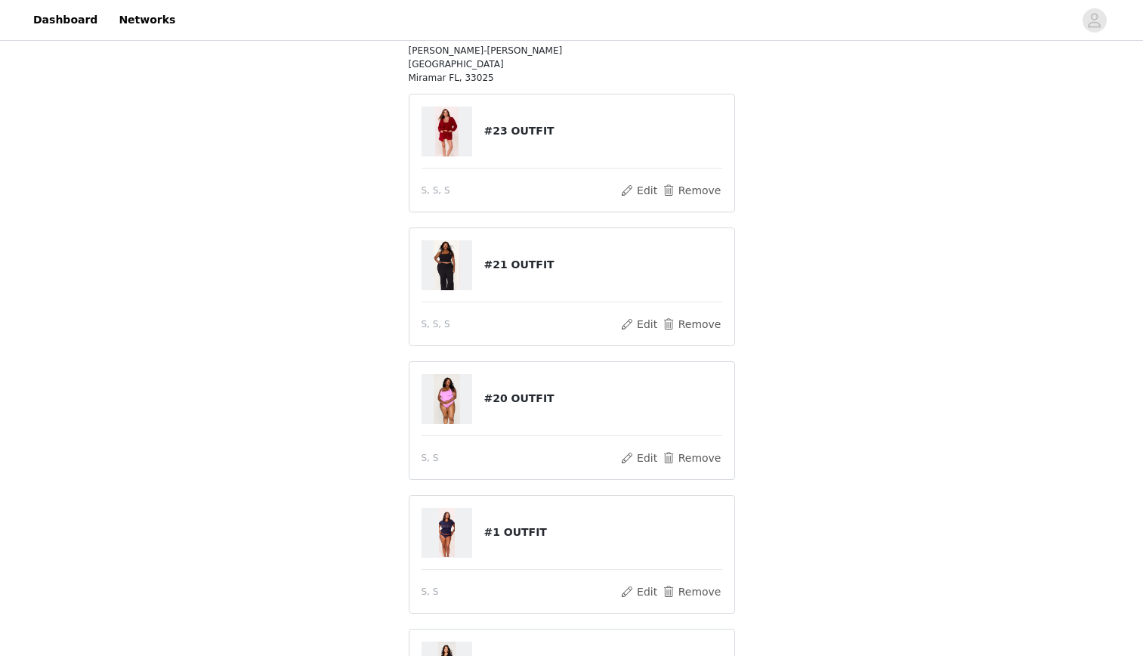
scroll to position [0, 0]
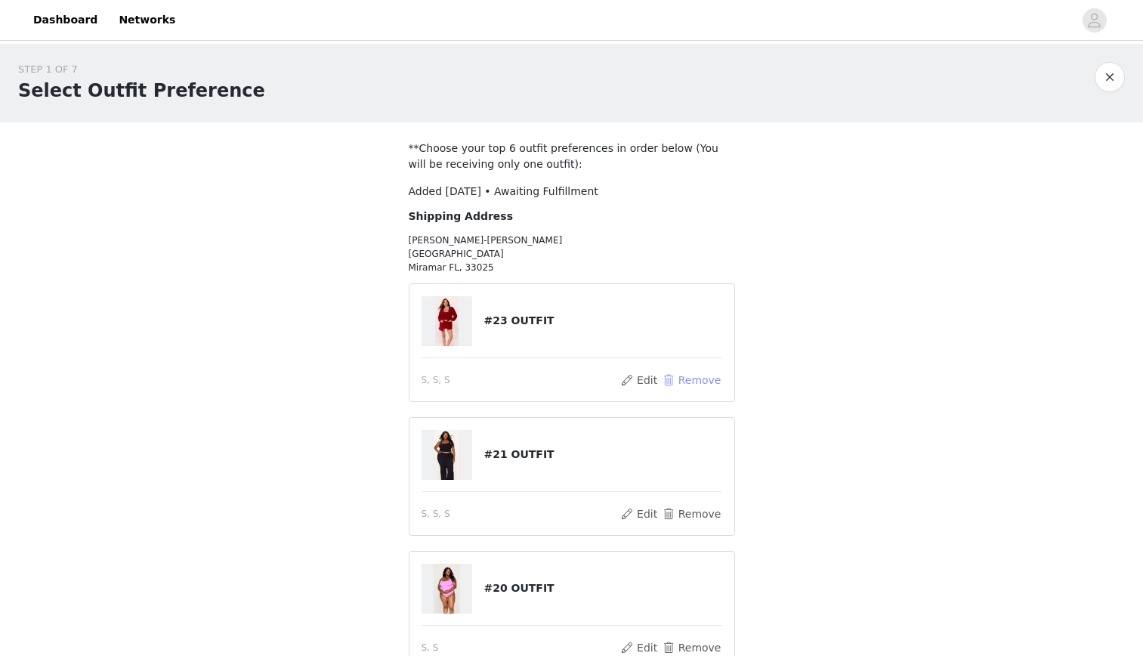
click at [707, 387] on button "Remove" at bounding box center [691, 380] width 60 height 18
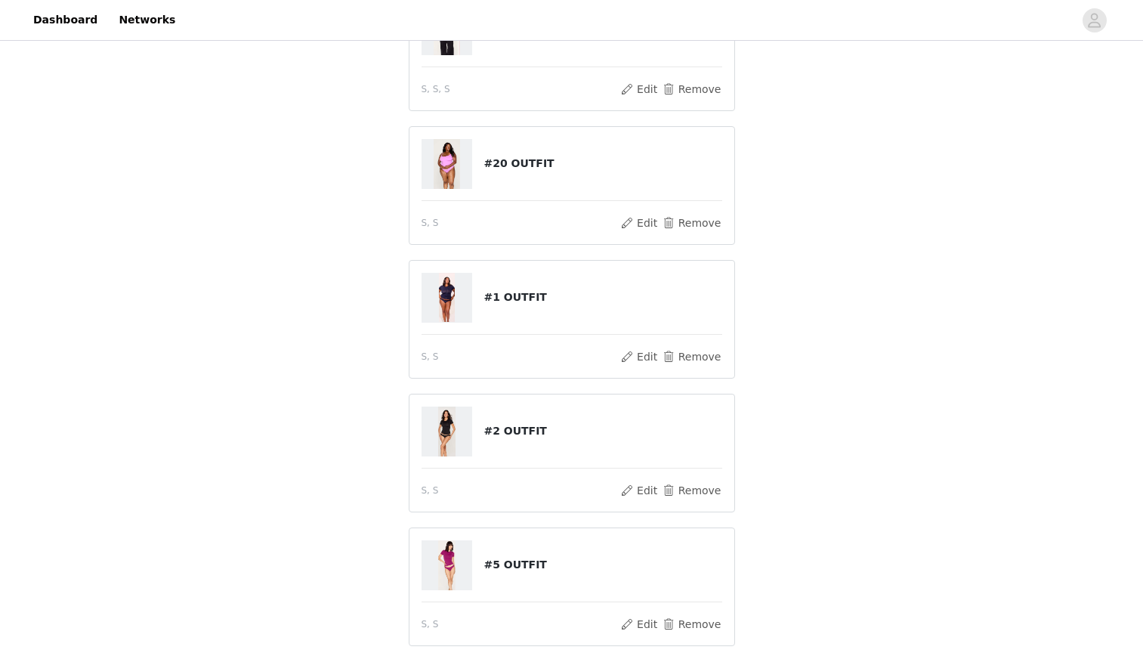
scroll to position [421, 0]
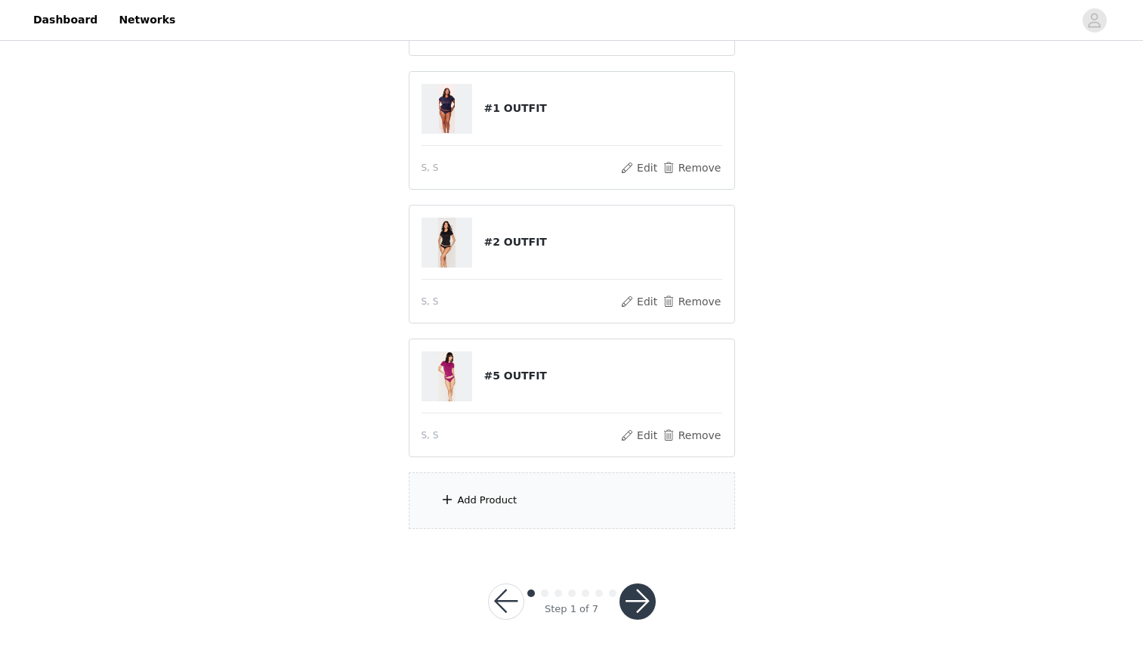
click at [545, 509] on div "Add Product" at bounding box center [572, 500] width 326 height 57
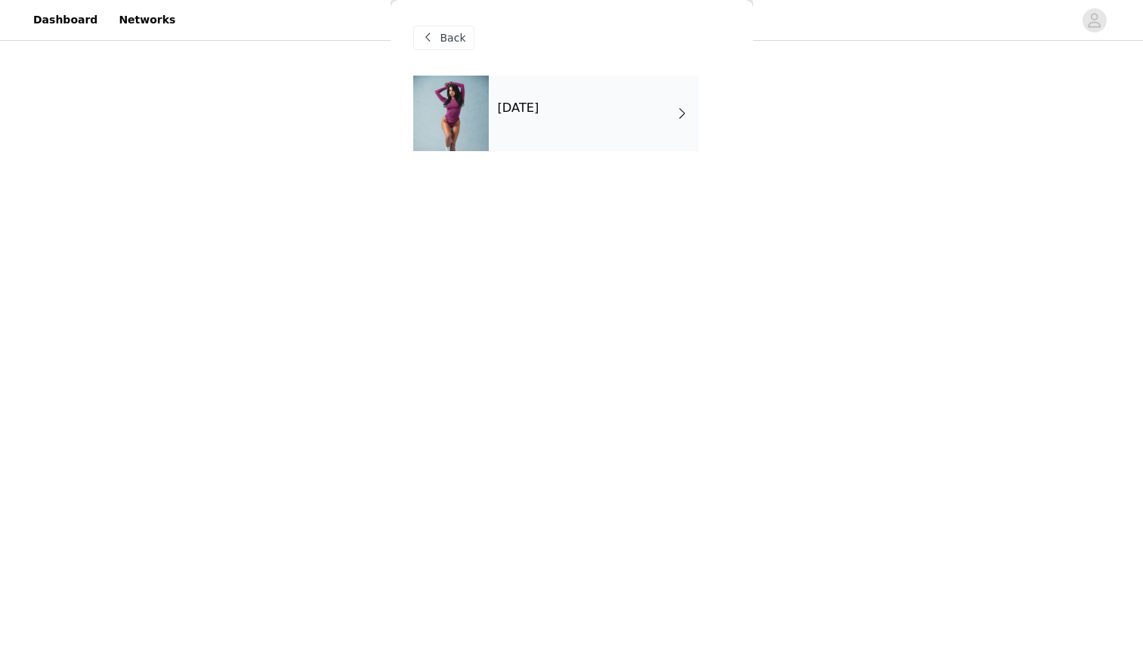
click at [508, 80] on div "[DATE]" at bounding box center [594, 114] width 210 height 76
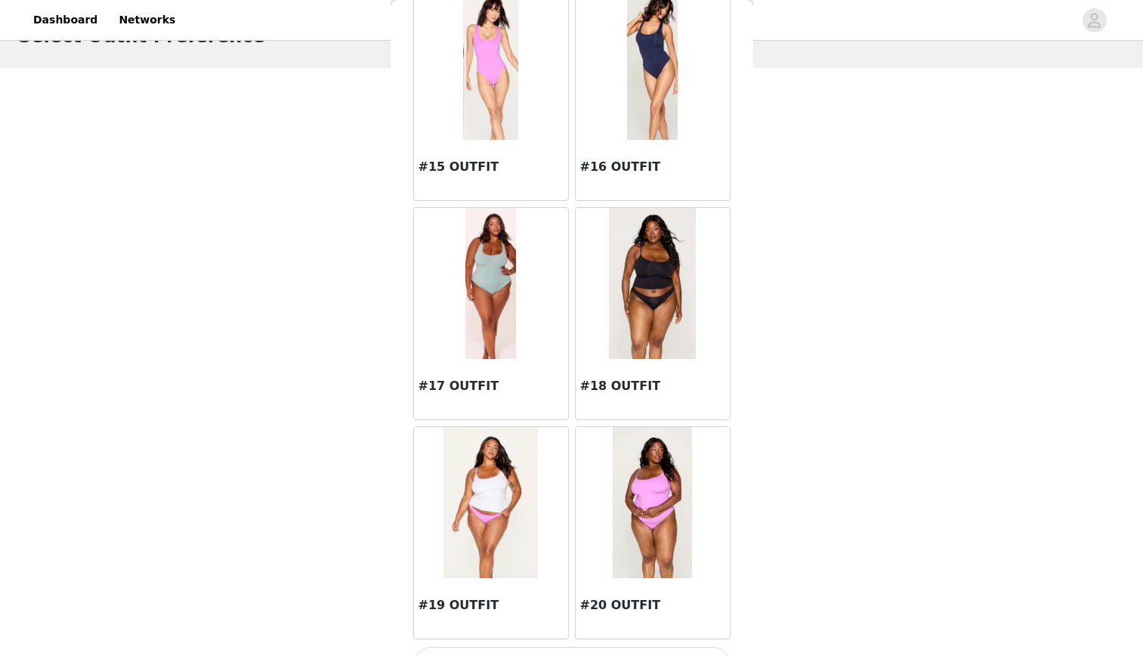
scroll to position [1656, 0]
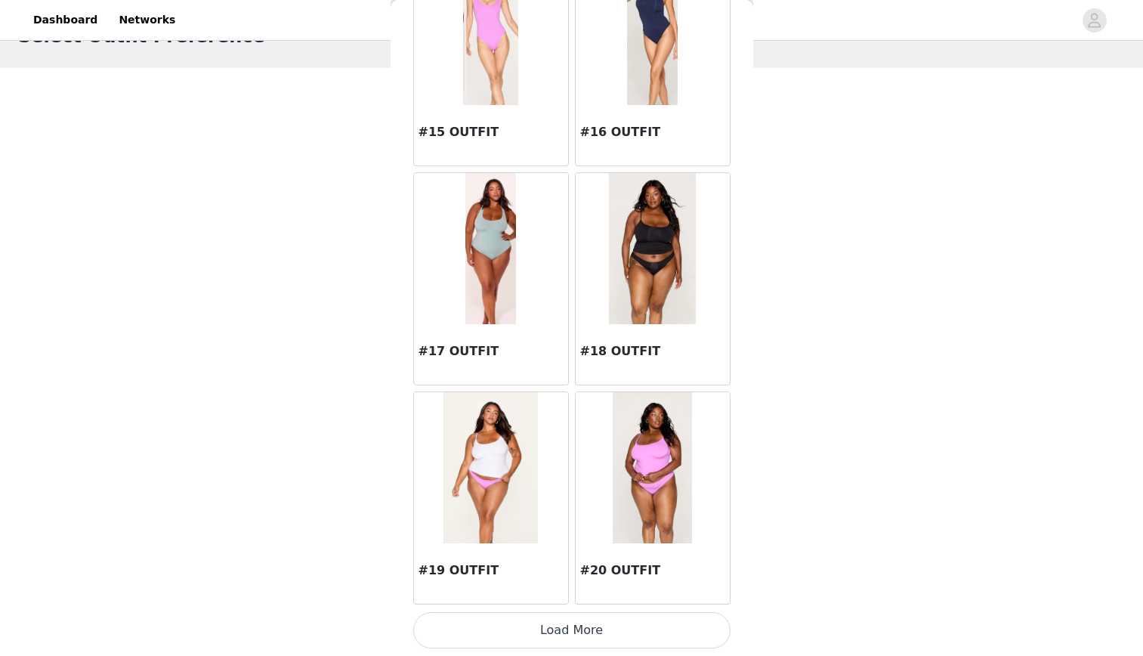
click at [536, 640] on button "Load More" at bounding box center [571, 630] width 317 height 36
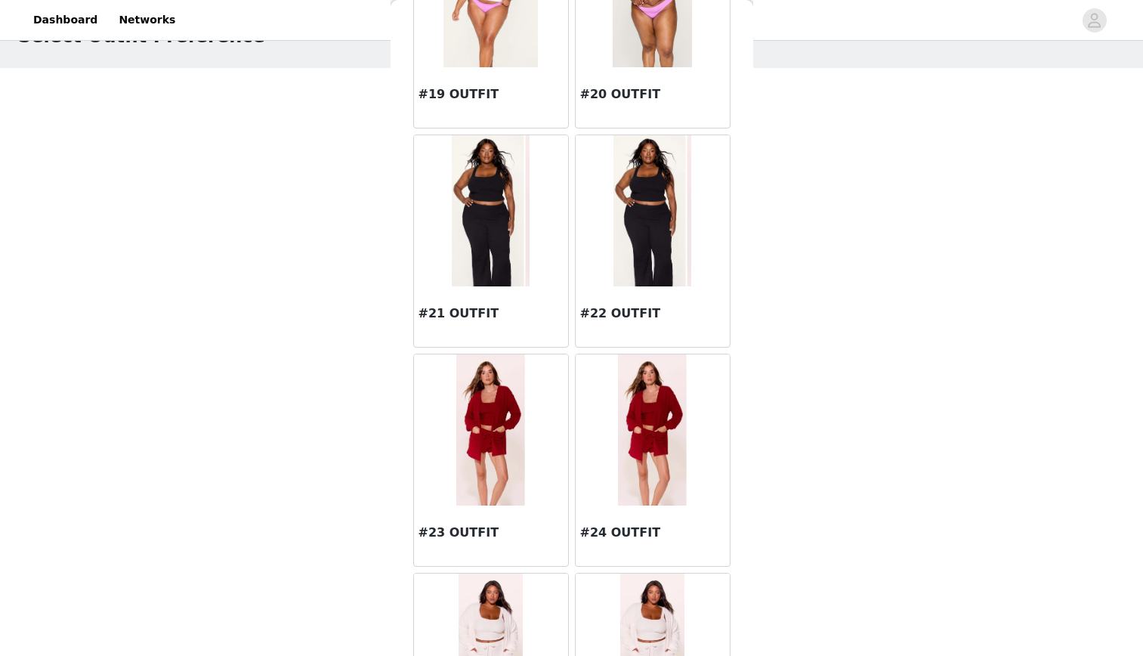
scroll to position [2133, 0]
click at [510, 421] on img at bounding box center [490, 429] width 69 height 151
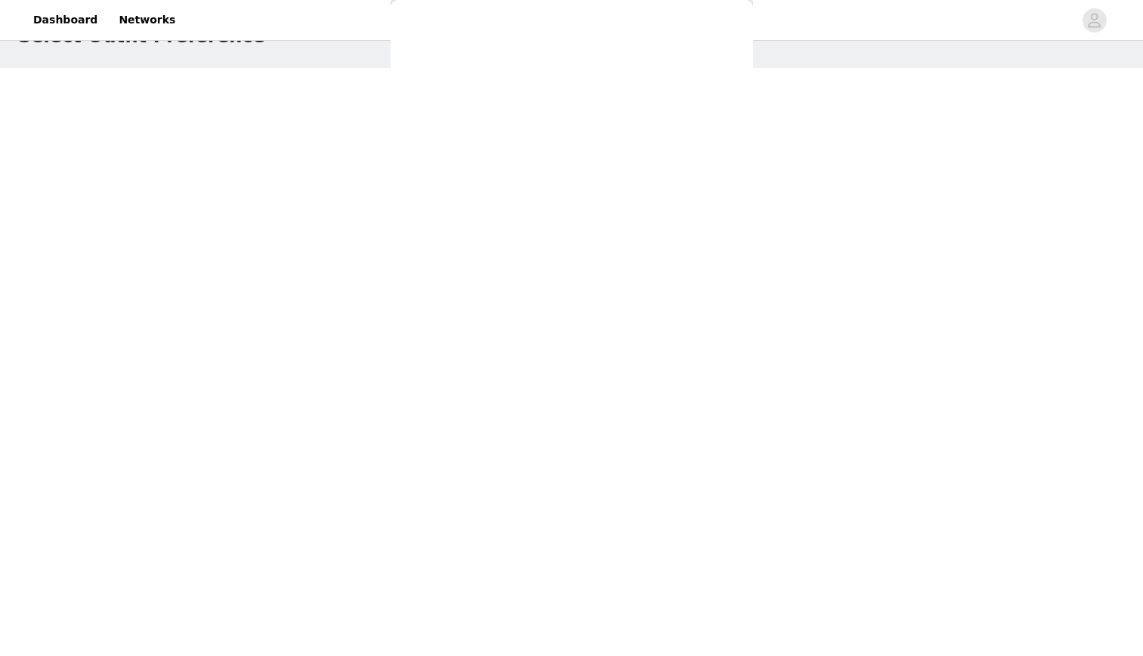
scroll to position [0, 0]
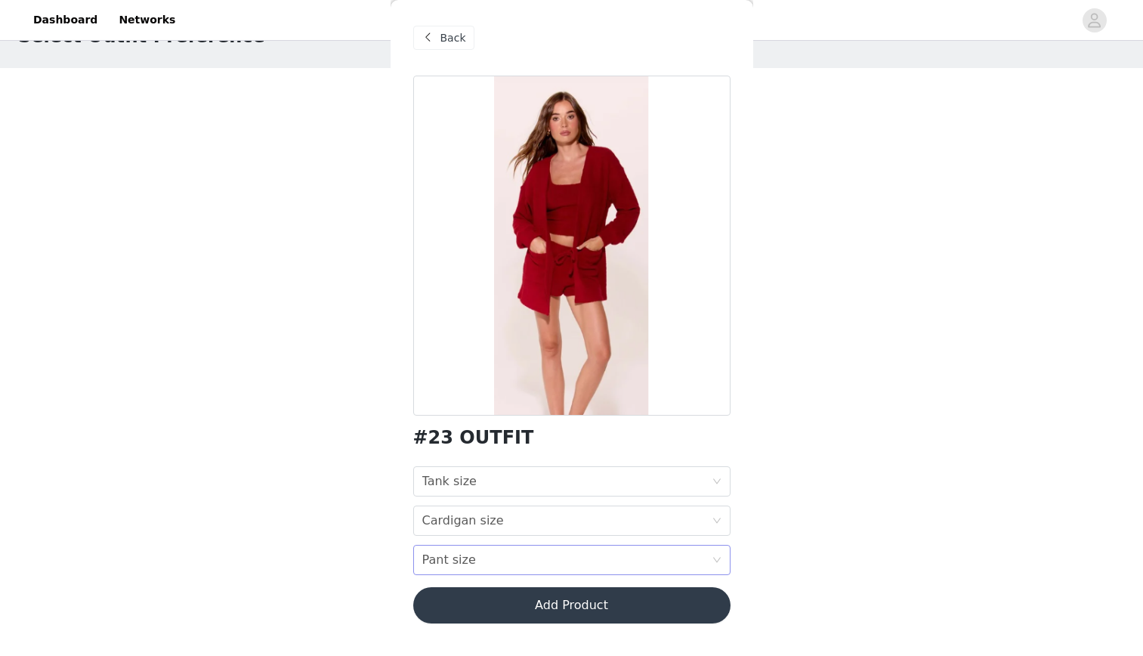
click at [462, 564] on div "Pant size" at bounding box center [449, 559] width 54 height 29
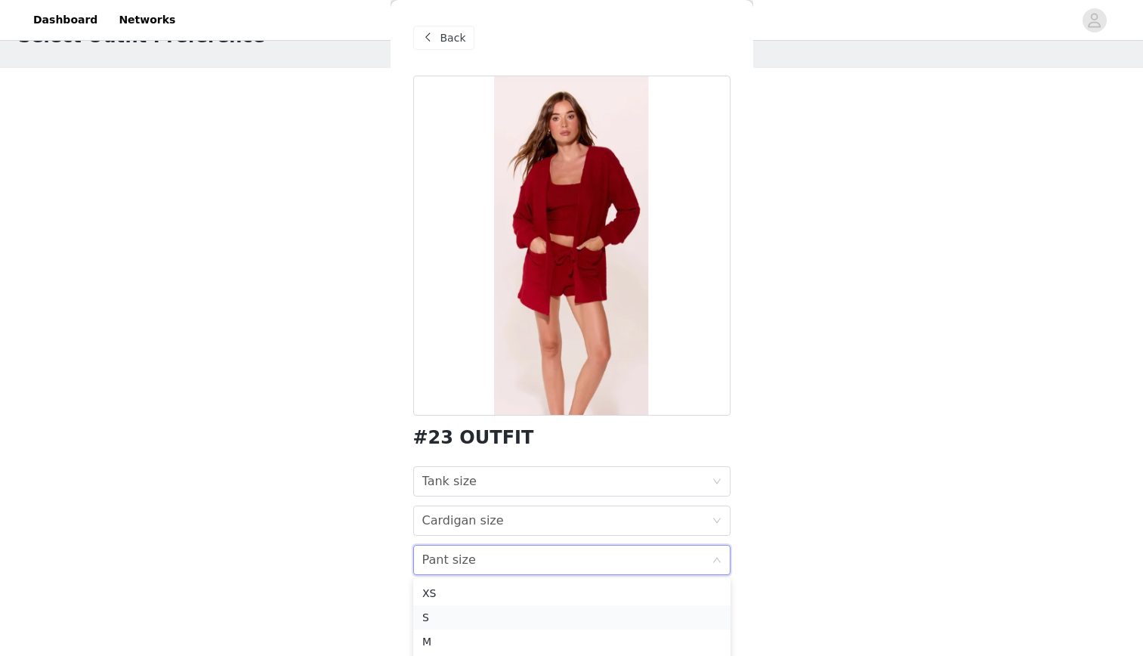
click at [463, 610] on div "S" at bounding box center [571, 617] width 299 height 17
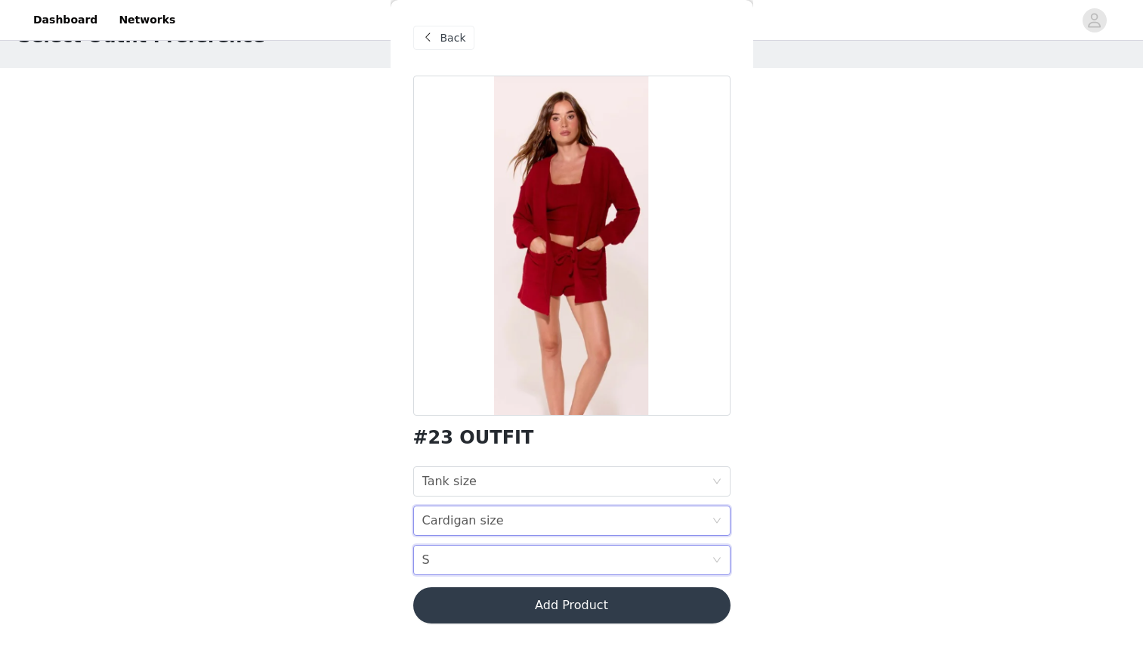
click at [443, 514] on div "Cardigan size" at bounding box center [463, 520] width 82 height 29
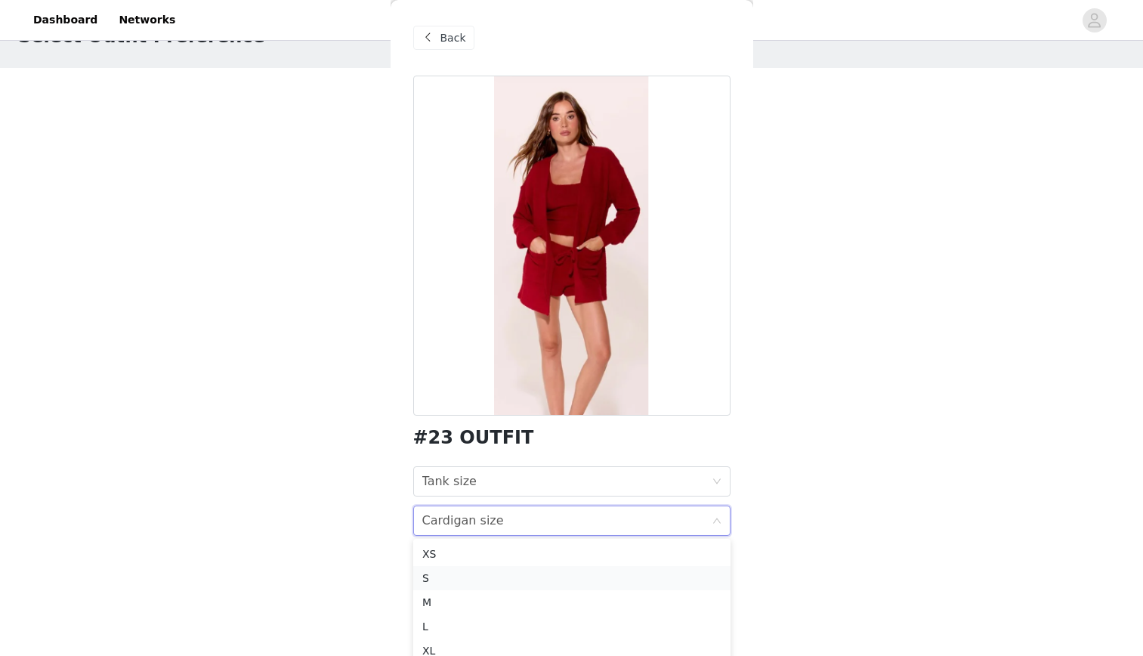
click at [427, 576] on div "S" at bounding box center [571, 578] width 299 height 17
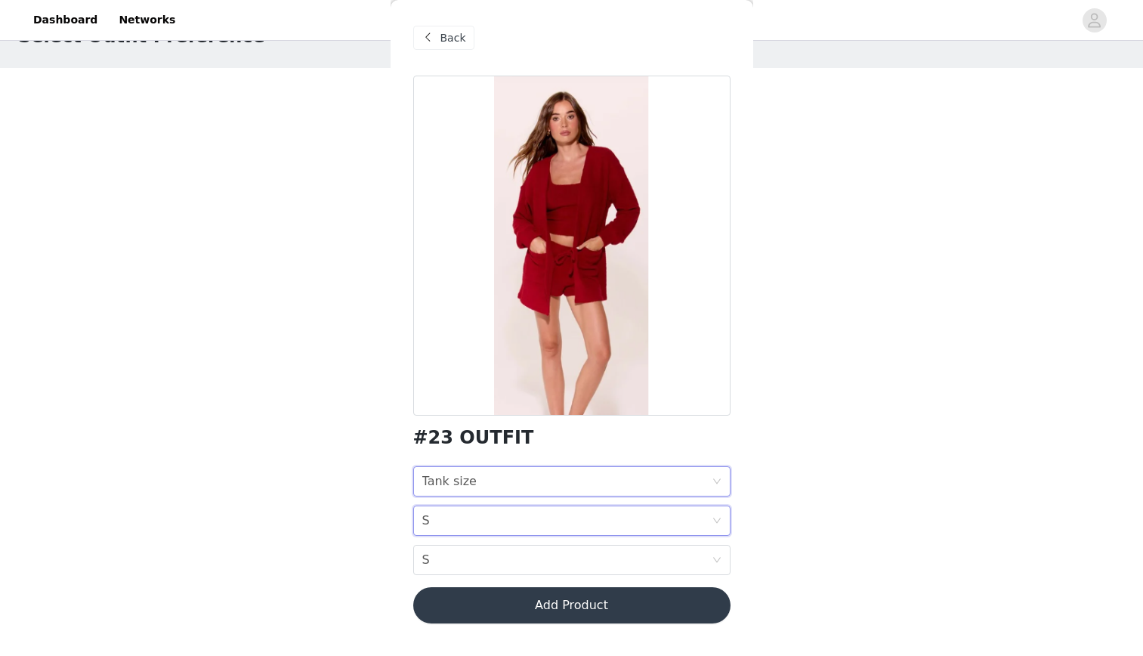
click at [437, 484] on div "Tank size" at bounding box center [449, 481] width 54 height 29
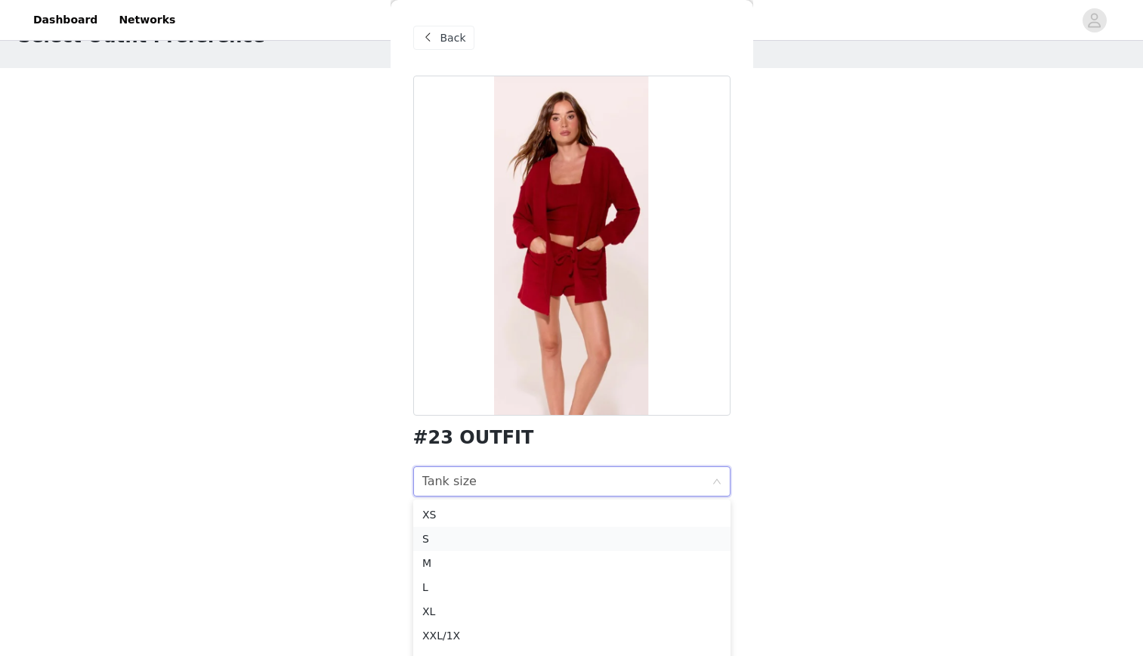
click at [427, 533] on div "S" at bounding box center [571, 538] width 299 height 17
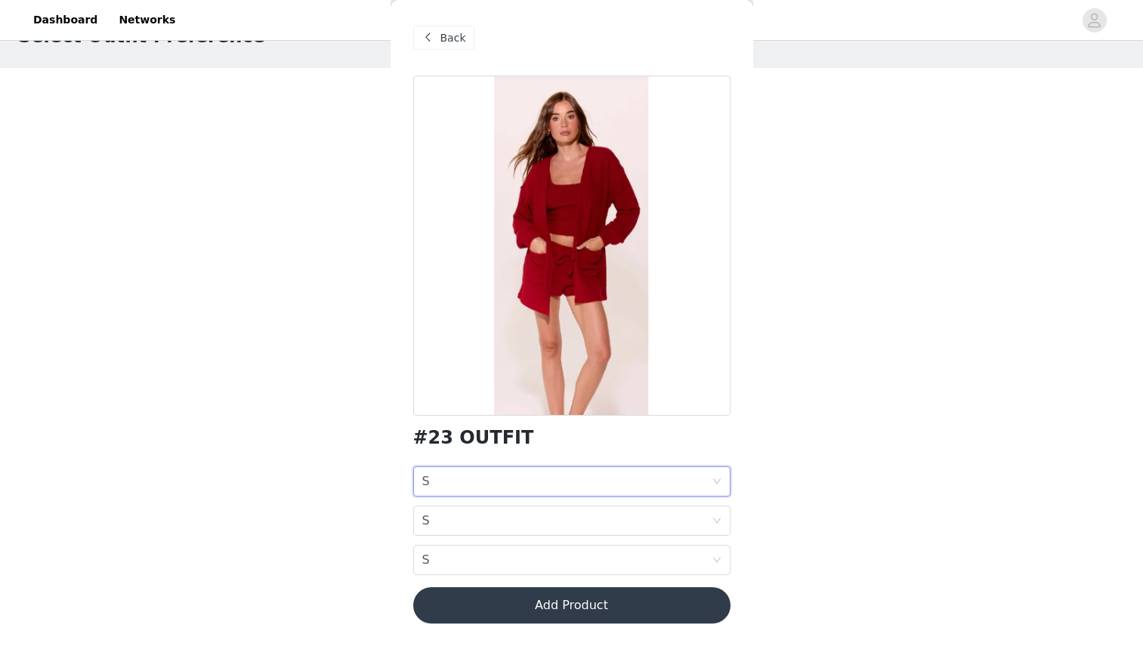
click at [534, 617] on button "Add Product" at bounding box center [571, 605] width 317 height 36
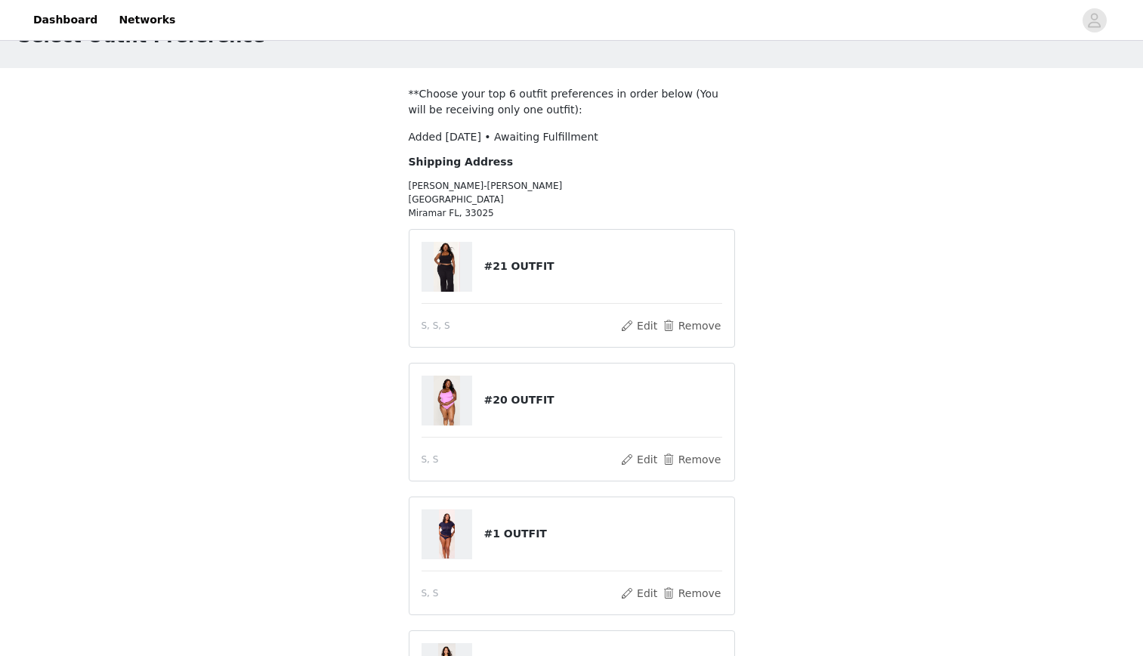
scroll to position [557, 0]
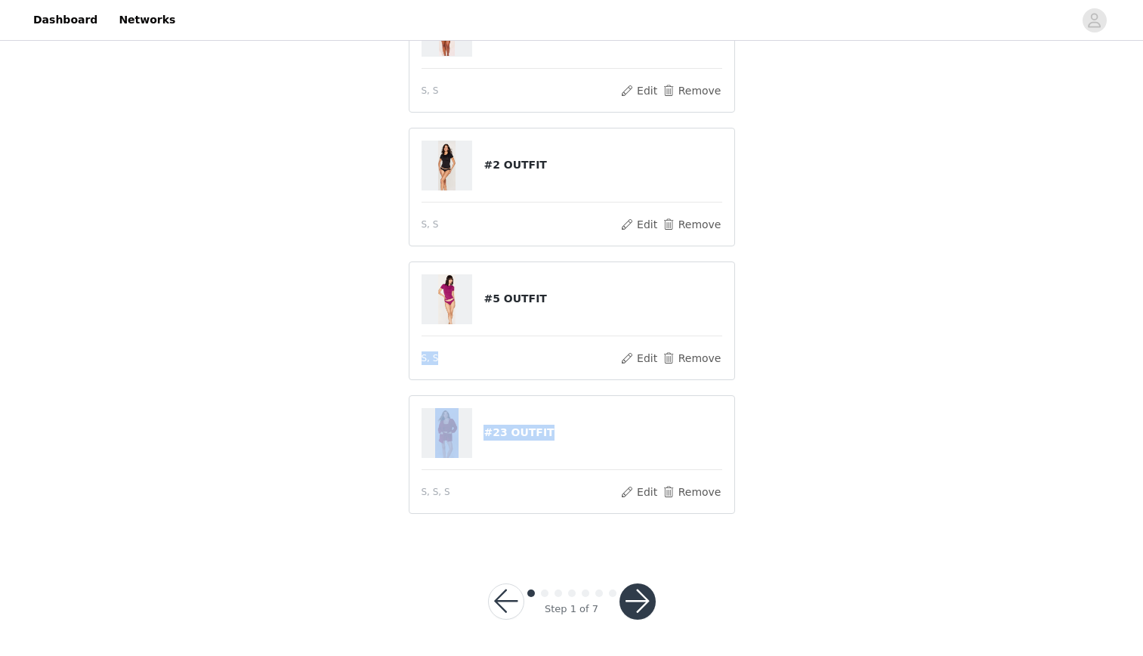
drag, startPoint x: 541, startPoint y: 413, endPoint x: 766, endPoint y: 322, distance: 243.0
click at [766, 322] on div "STEP 1 OF 7 Select Outfit Preference **Choose your top 6 outfit preferences in …" at bounding box center [571, 17] width 1143 height 1060
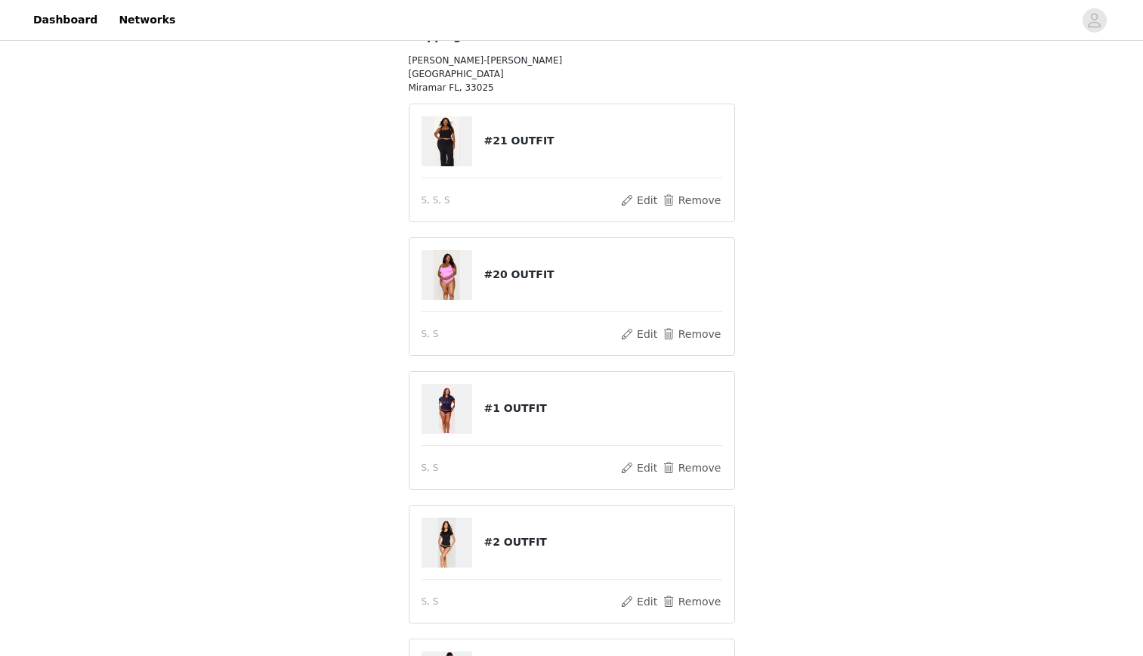
scroll to position [0, 0]
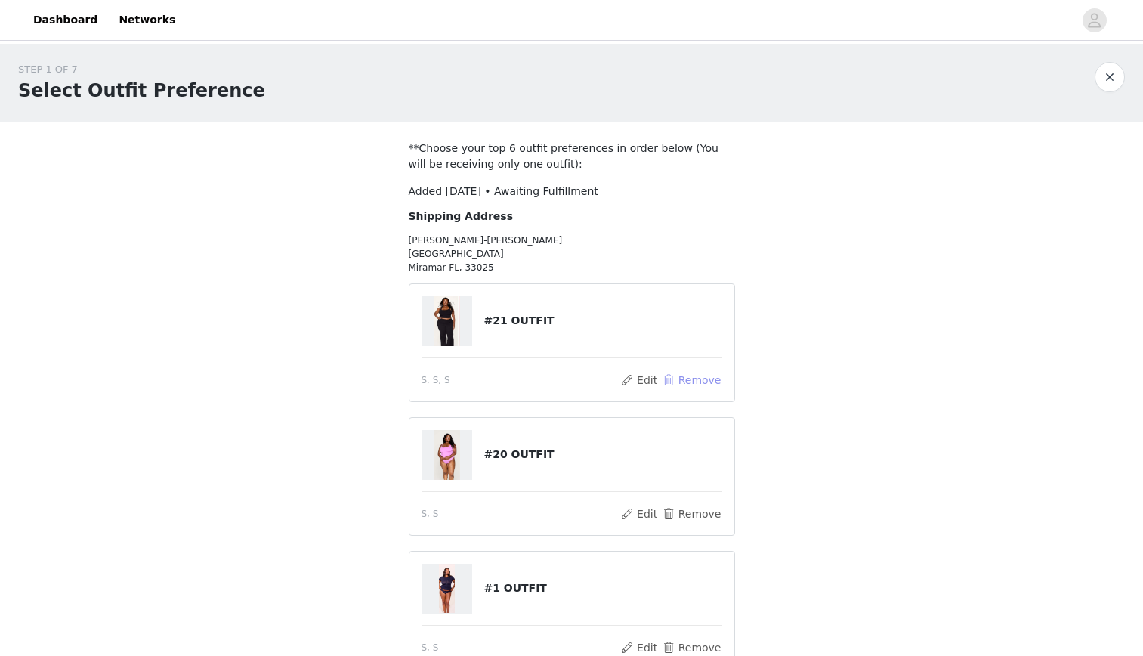
click at [683, 374] on button "Remove" at bounding box center [691, 380] width 60 height 18
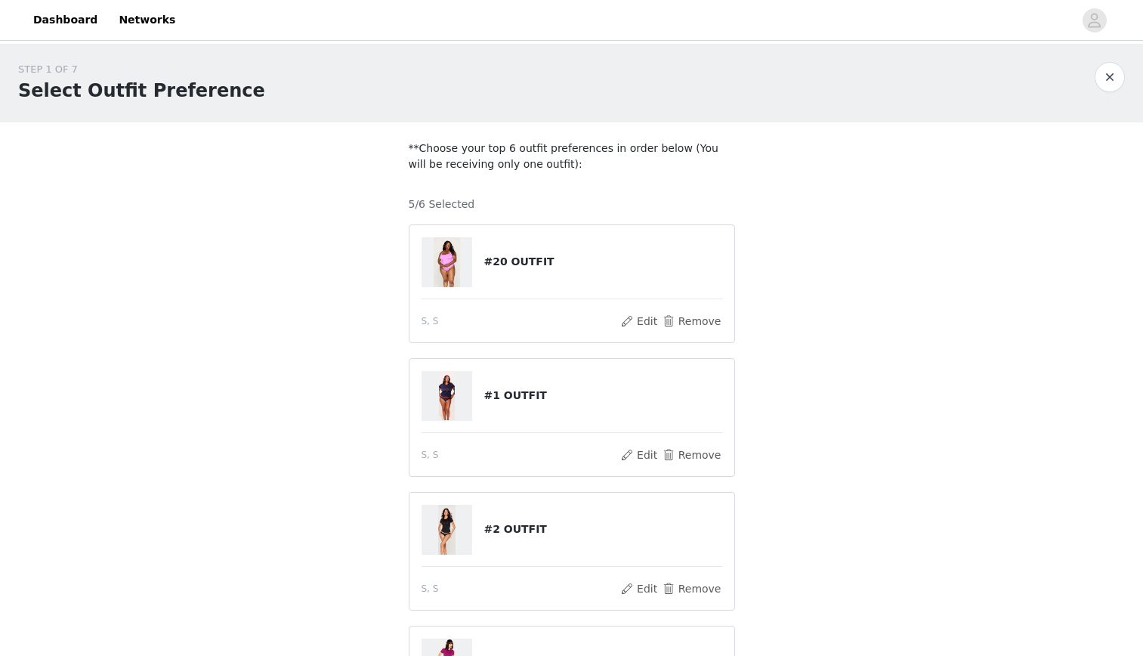
scroll to position [421, 0]
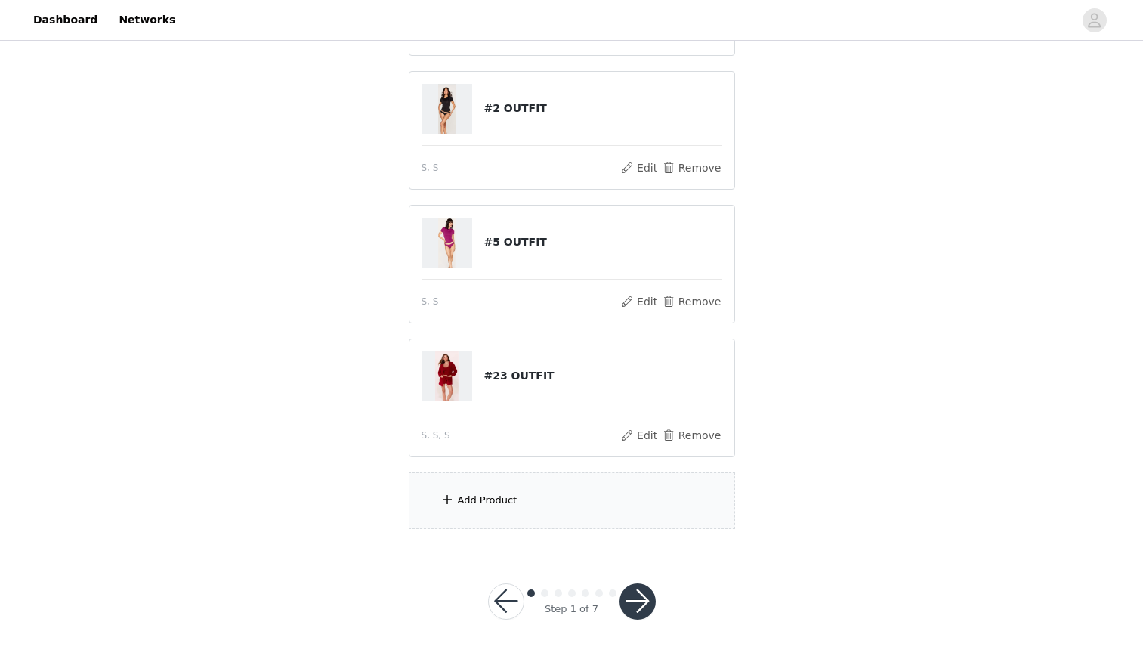
click at [548, 513] on div "Add Product" at bounding box center [572, 500] width 326 height 57
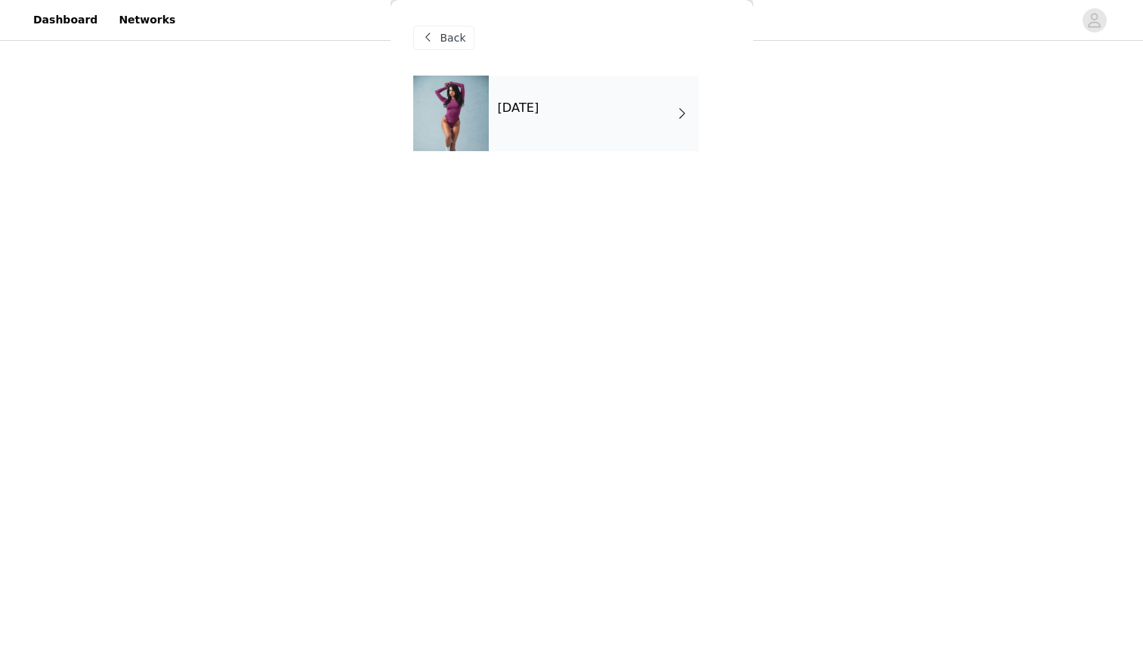
click at [518, 125] on div "[DATE]" at bounding box center [594, 114] width 210 height 76
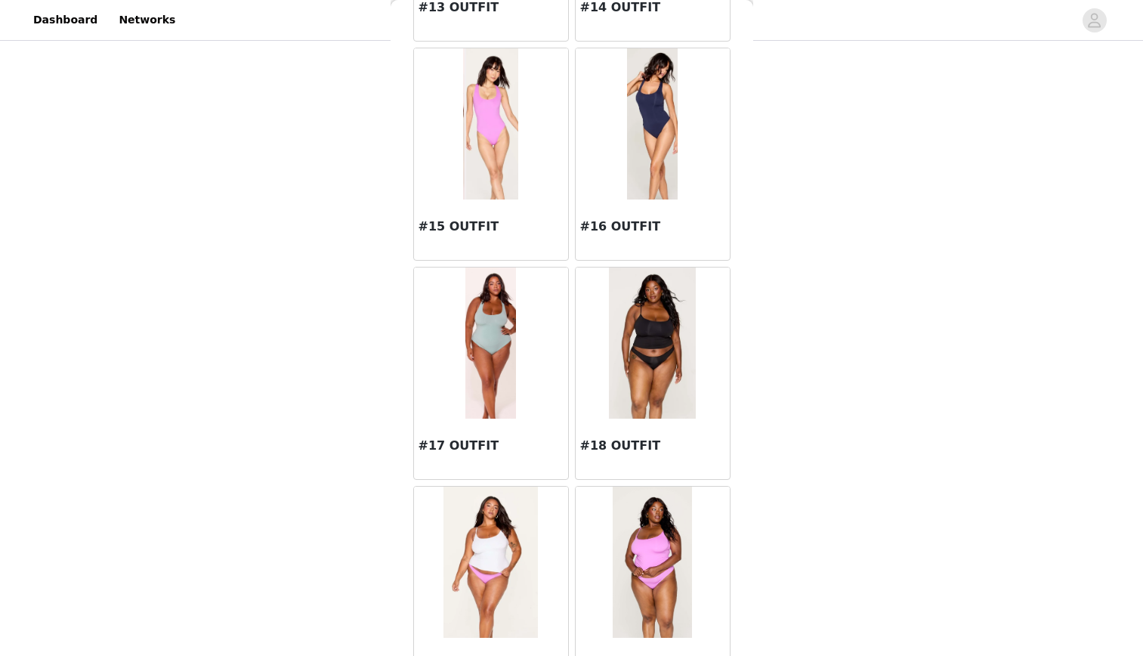
scroll to position [1656, 0]
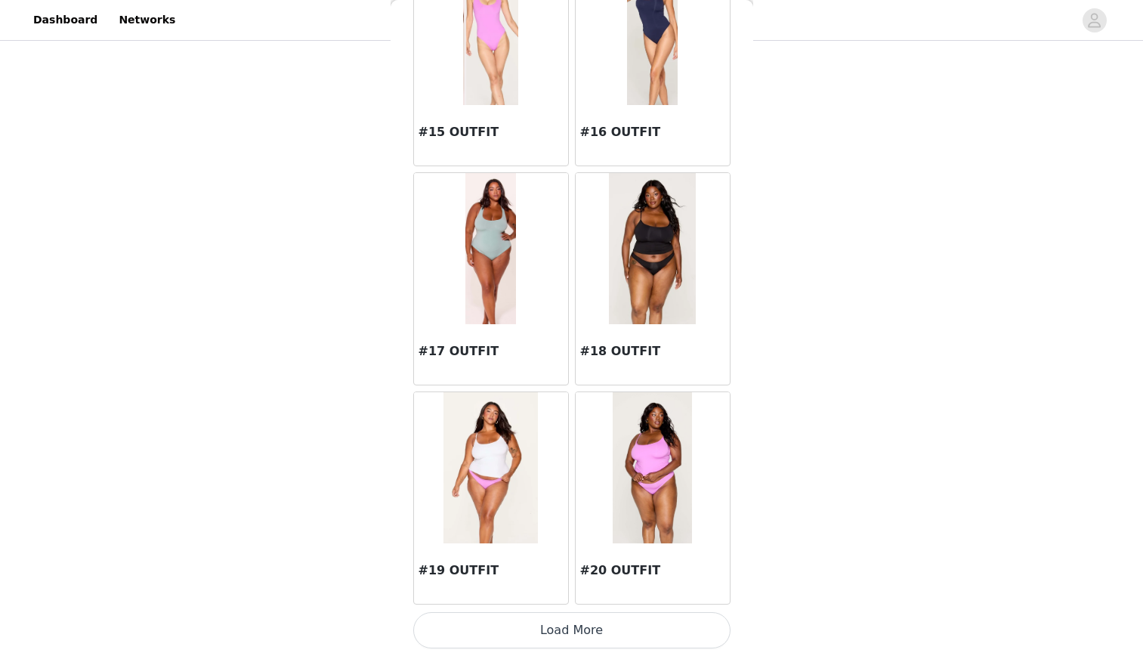
click at [561, 631] on button "Load More" at bounding box center [571, 630] width 317 height 36
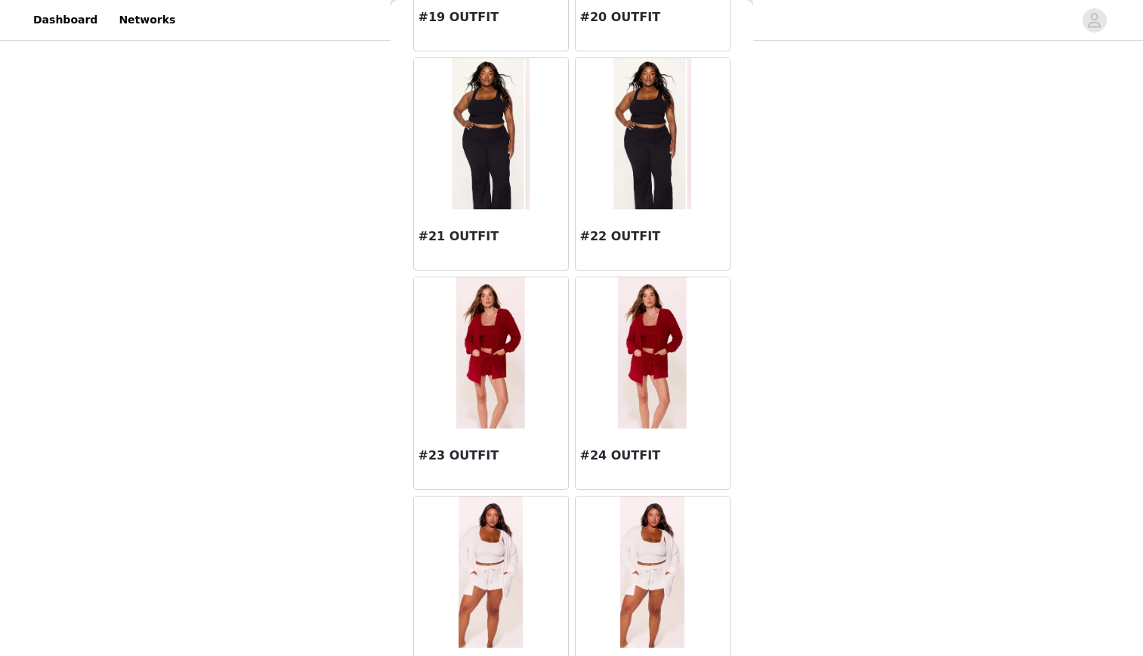
scroll to position [2131, 0]
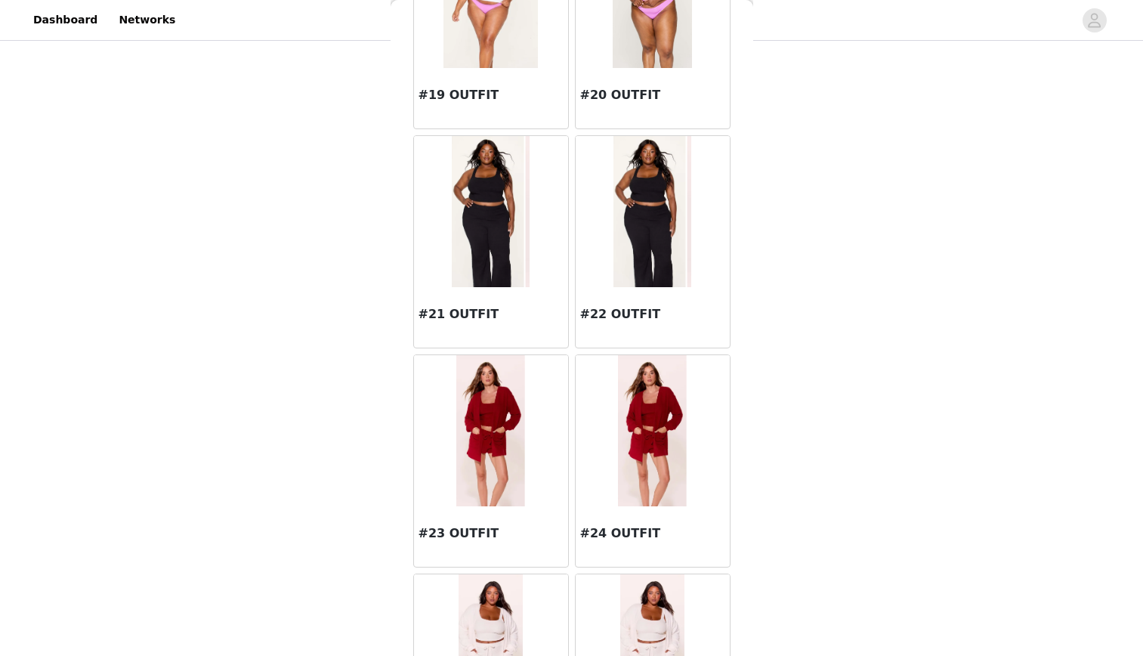
click at [502, 302] on div "#21 OUTFIT" at bounding box center [491, 317] width 154 height 60
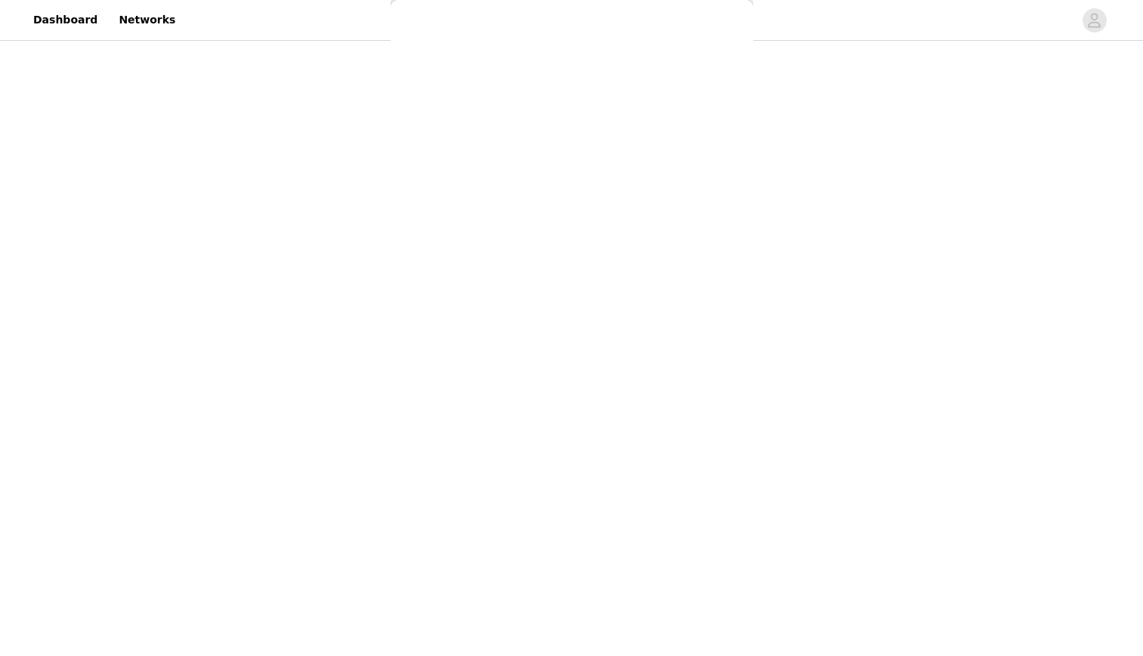
scroll to position [0, 0]
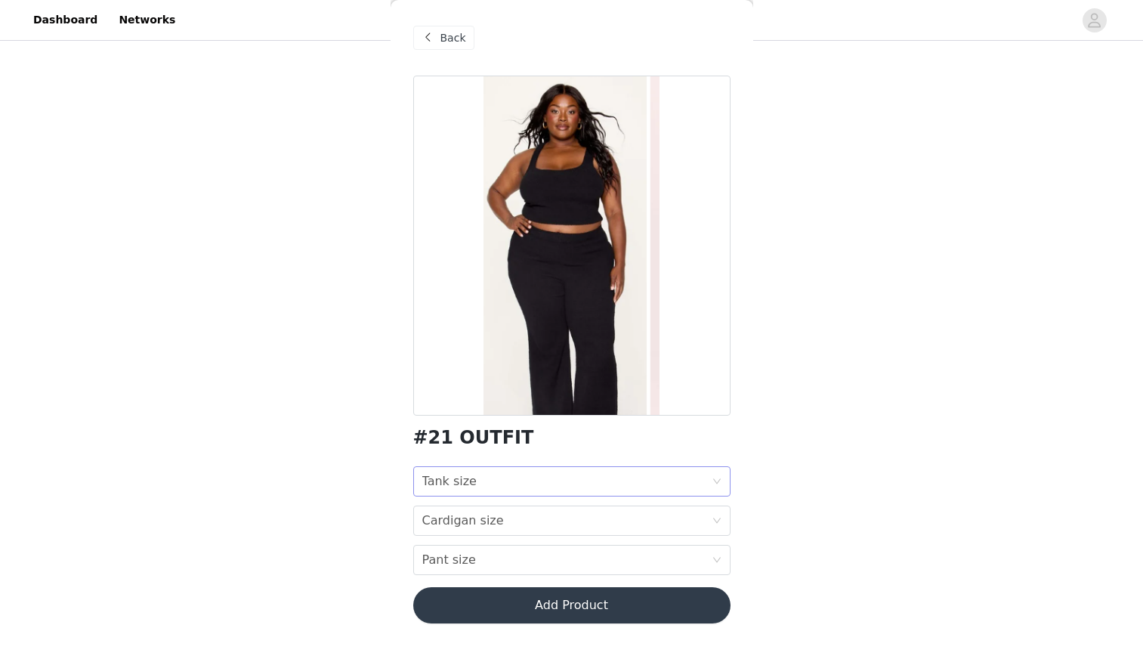
click at [532, 492] on div "Tank size Tank size" at bounding box center [566, 481] width 289 height 29
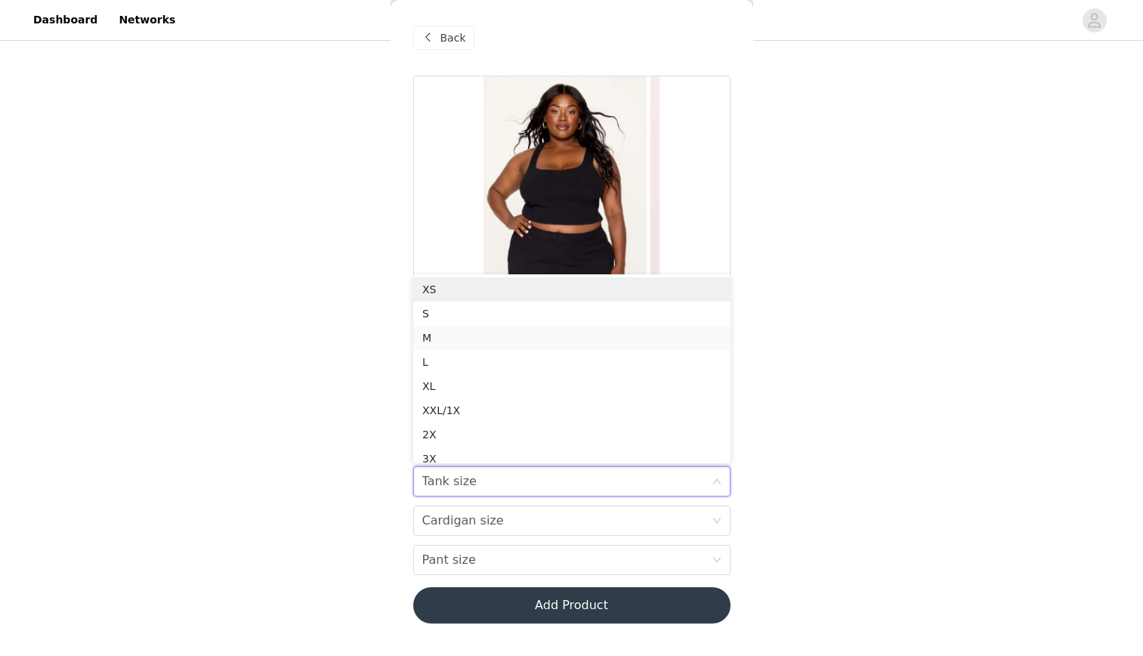
scroll to position [8, 0]
click at [484, 310] on div "S" at bounding box center [571, 306] width 299 height 17
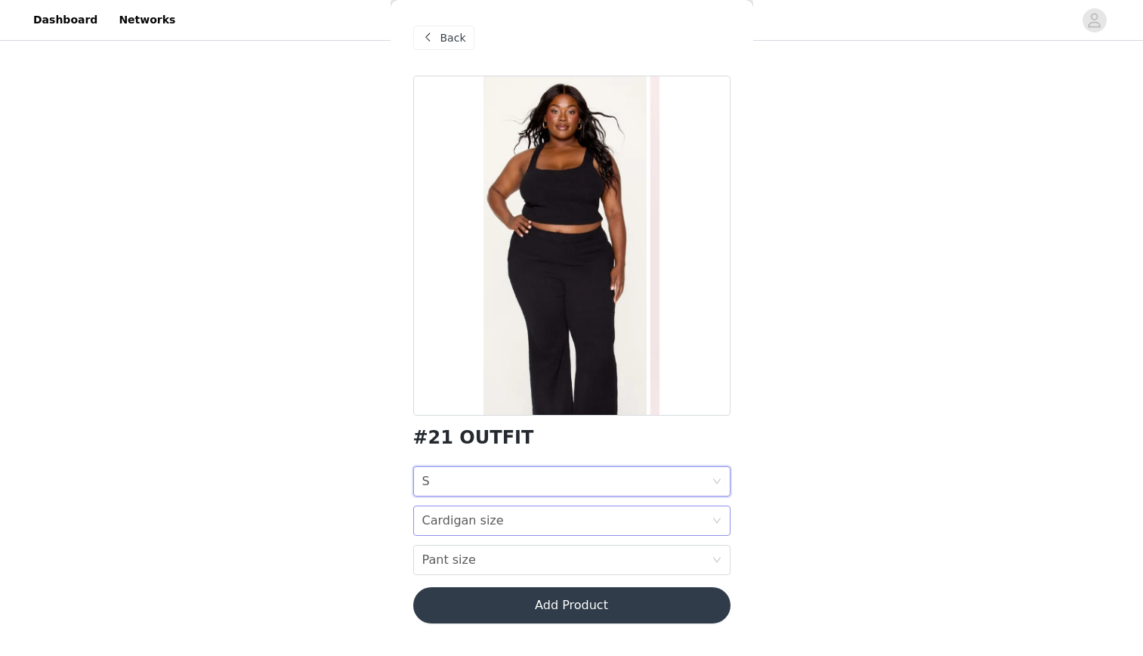
click at [431, 522] on div "Cardigan size" at bounding box center [463, 520] width 82 height 29
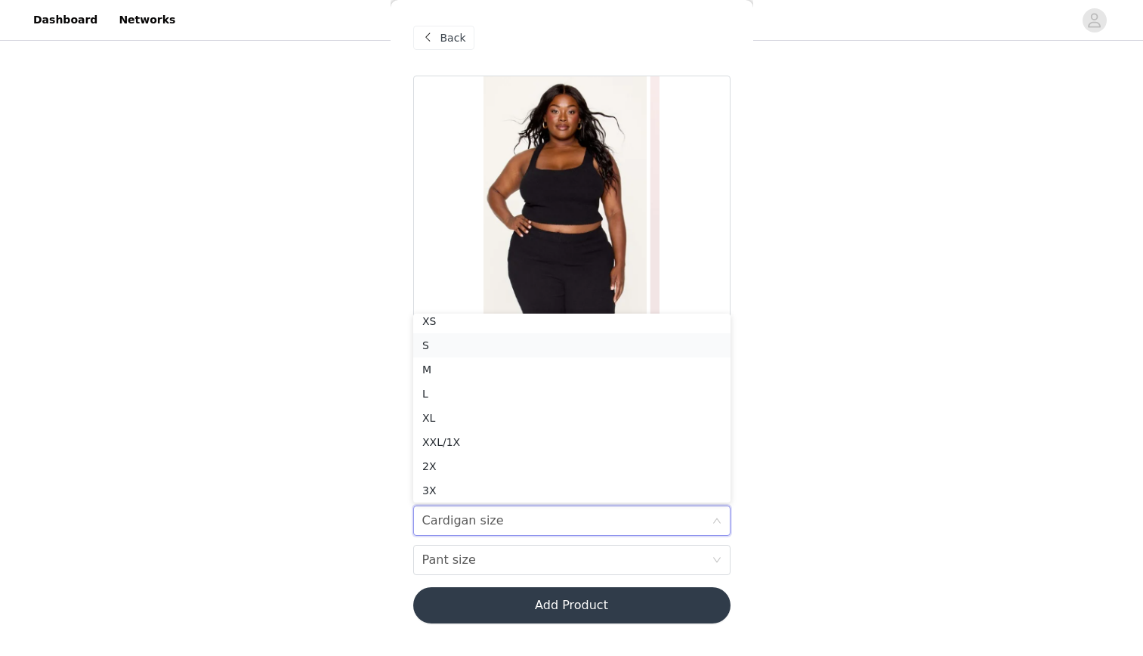
click at [462, 347] on div "S" at bounding box center [571, 345] width 299 height 17
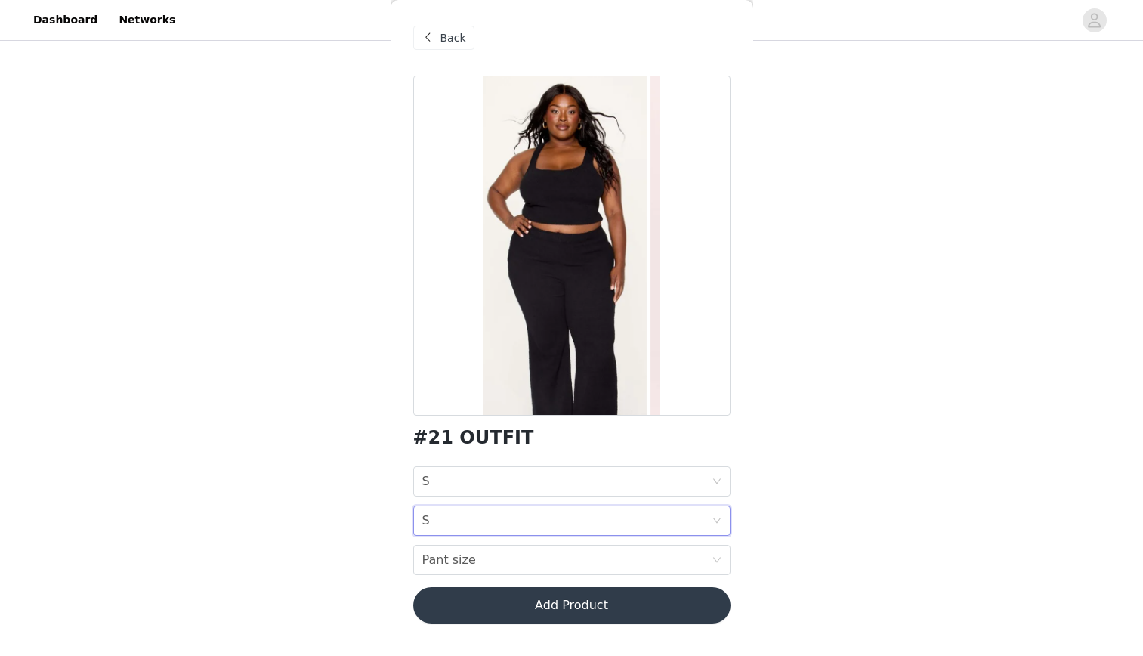
click at [423, 576] on div "#21 OUTFIT Tank size S Cardigan size S Pant size Pant size Add Product" at bounding box center [571, 359] width 317 height 566
click at [427, 563] on div "Pant size" at bounding box center [449, 559] width 54 height 29
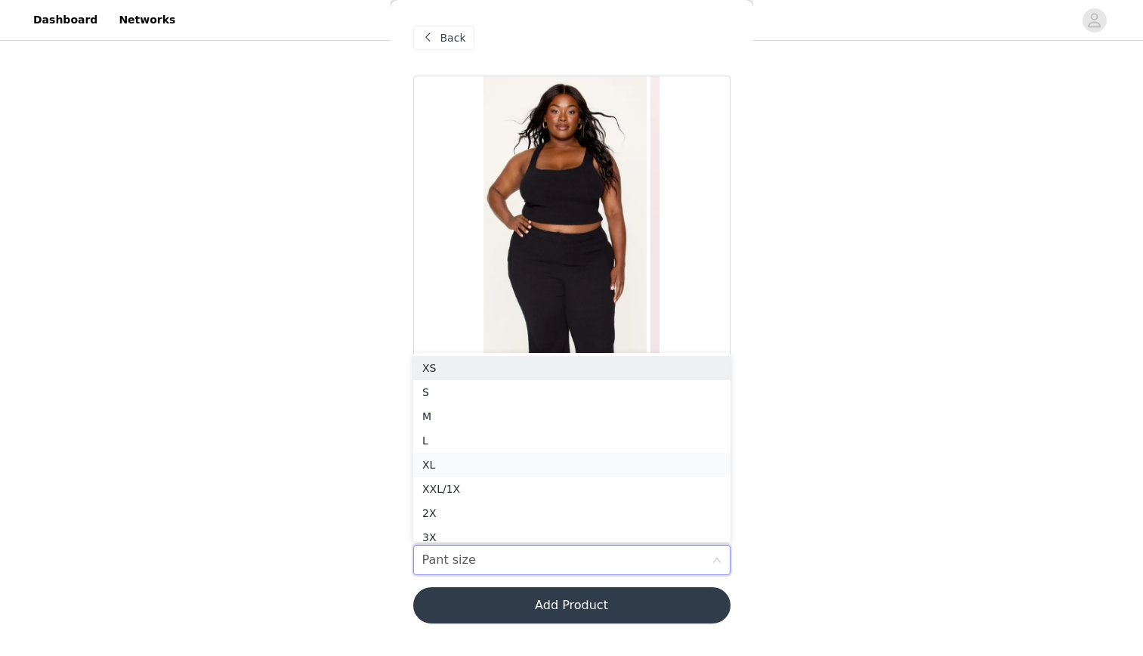
scroll to position [7, 0]
click at [467, 389] on div "S" at bounding box center [571, 385] width 299 height 17
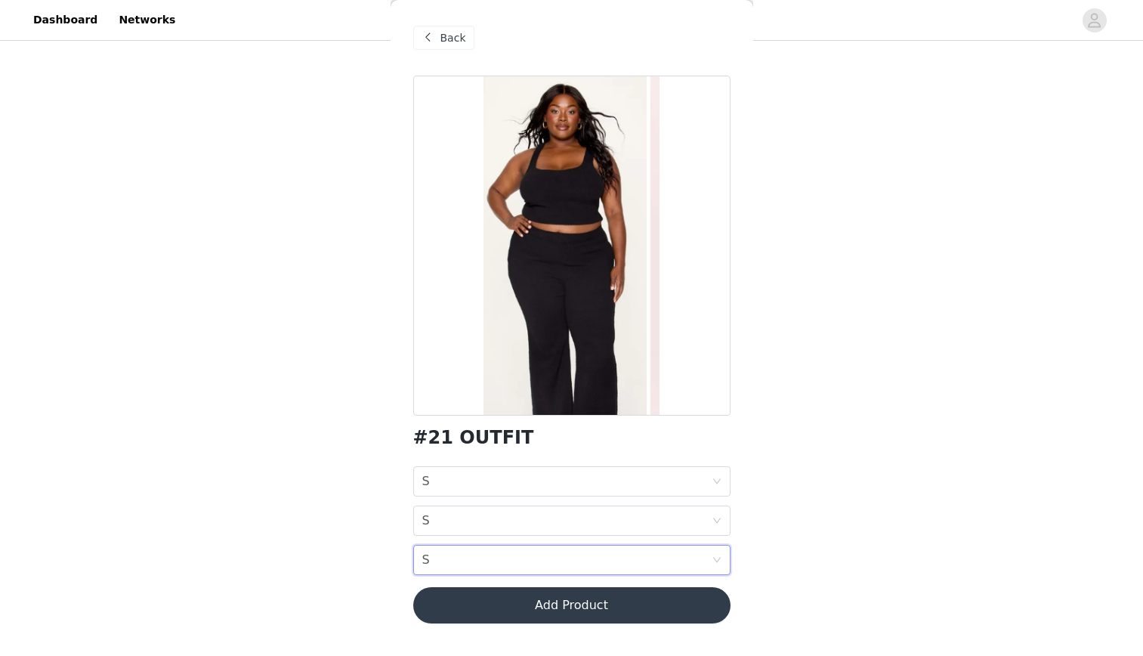
click at [547, 604] on button "Add Product" at bounding box center [571, 605] width 317 height 36
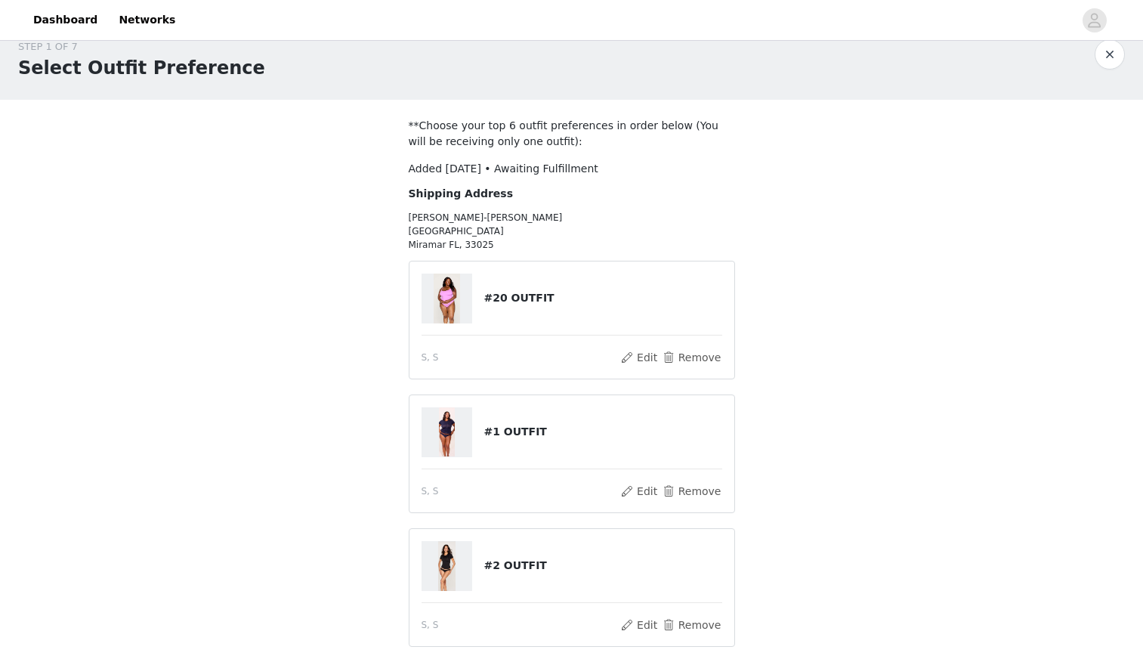
scroll to position [0, 0]
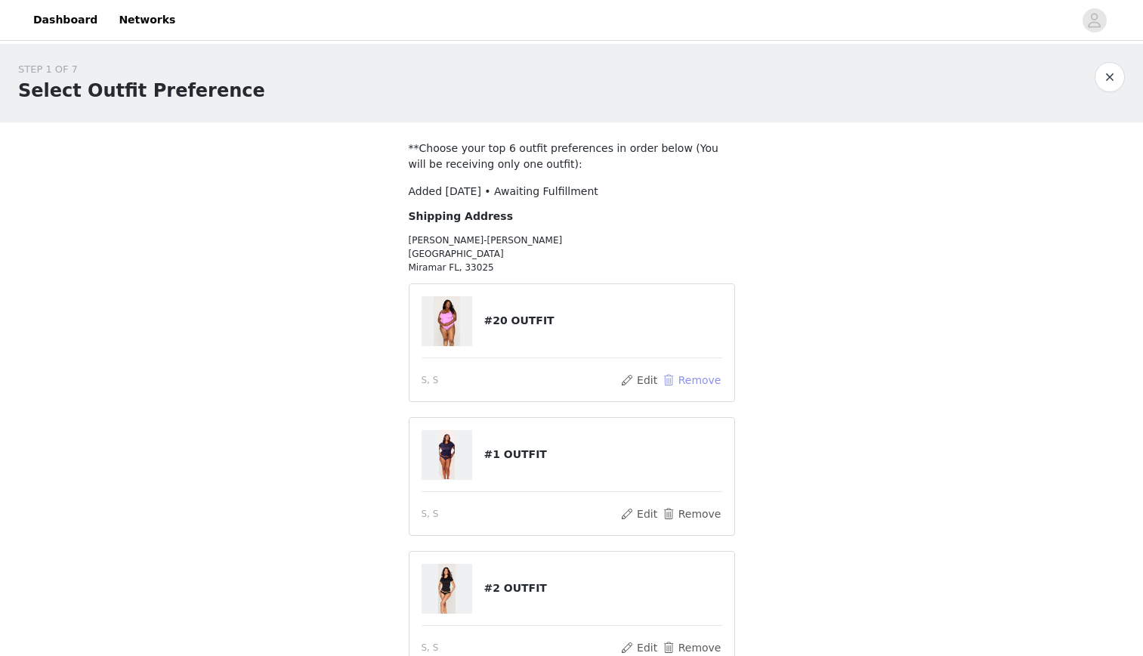
click at [695, 379] on button "Remove" at bounding box center [691, 380] width 60 height 18
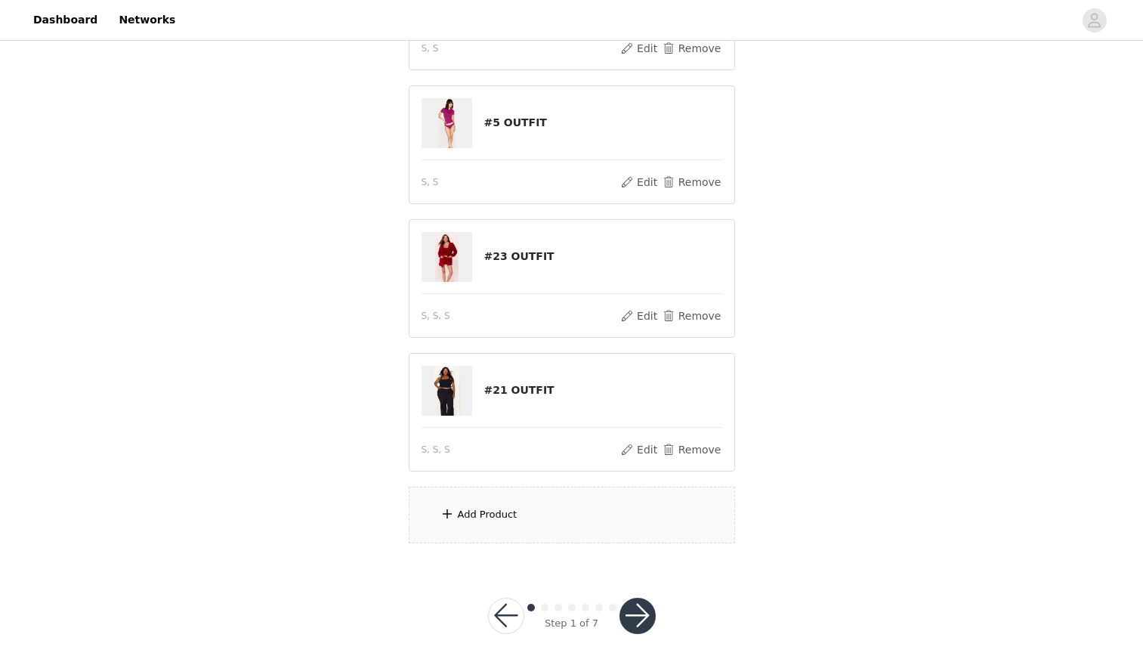
scroll to position [421, 0]
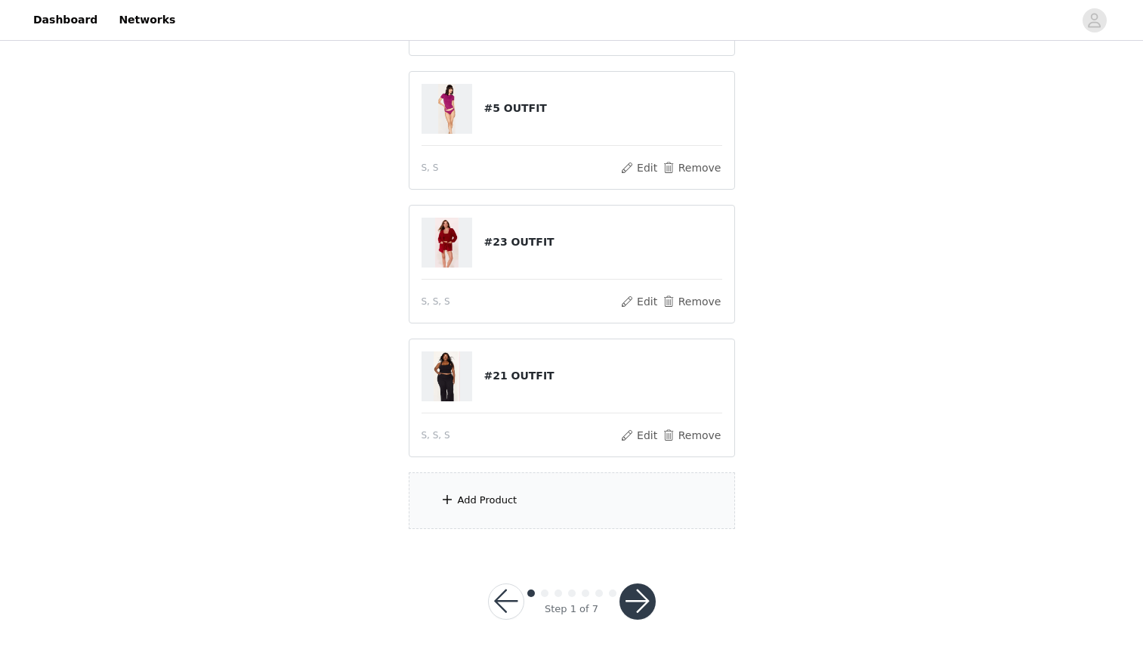
click at [535, 503] on div "Add Product" at bounding box center [572, 500] width 326 height 57
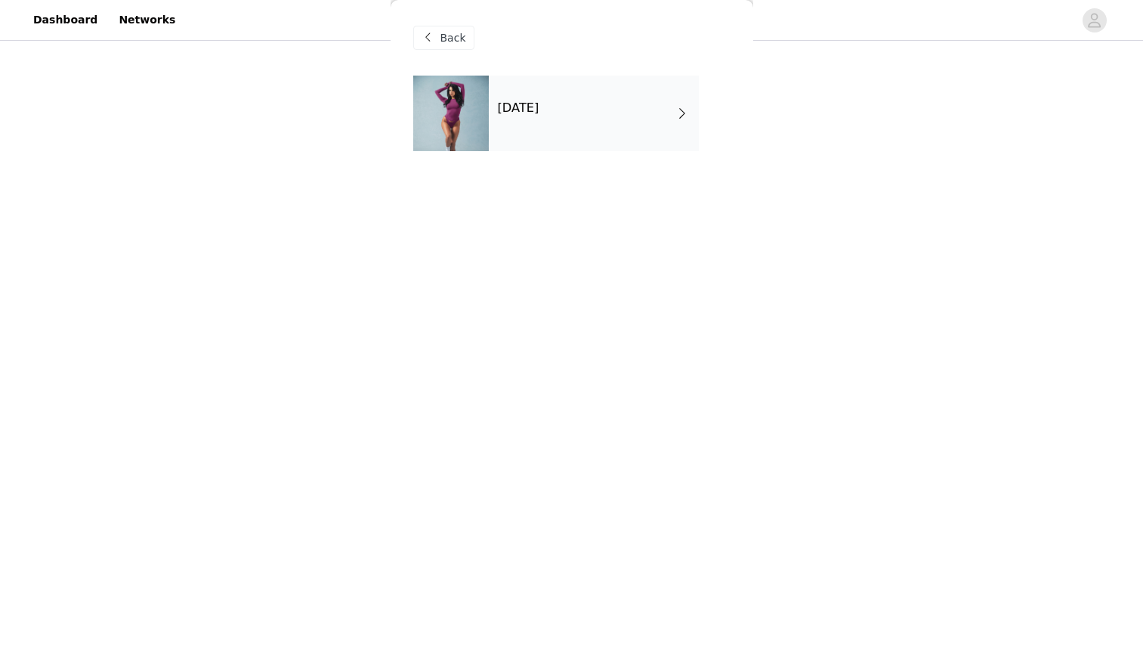
click at [582, 120] on div "[DATE]" at bounding box center [594, 114] width 210 height 76
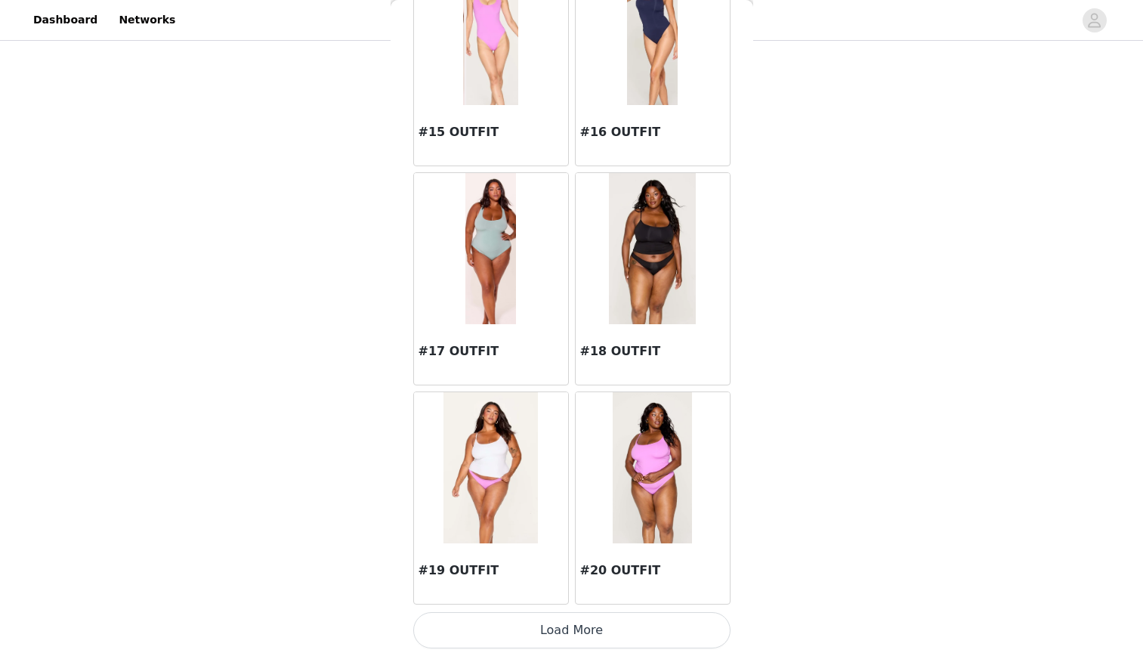
click at [676, 489] on img at bounding box center [653, 467] width 80 height 151
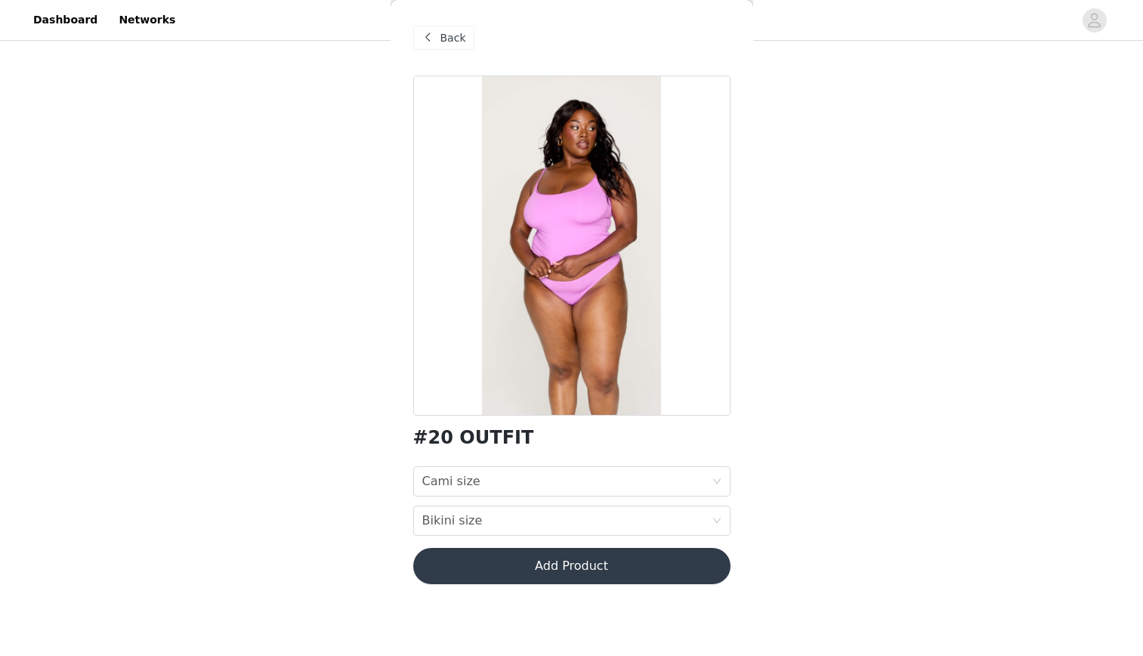
scroll to position [0, 0]
click at [607, 491] on div "Cami size Cami size" at bounding box center [566, 481] width 289 height 29
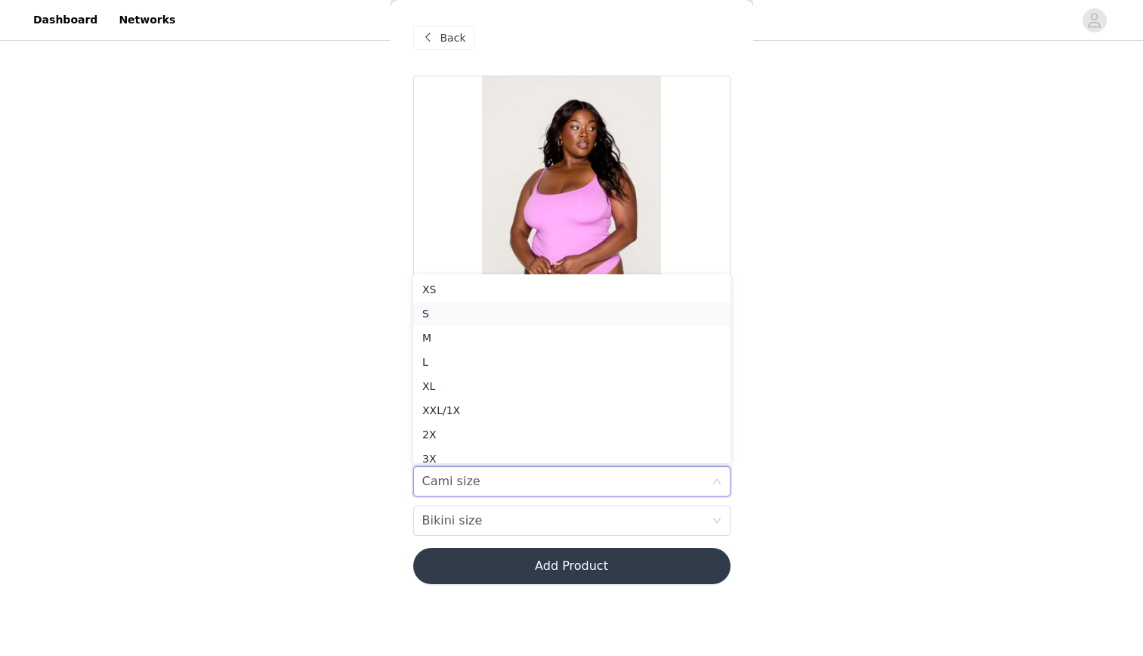
click at [527, 314] on div "S" at bounding box center [571, 313] width 299 height 17
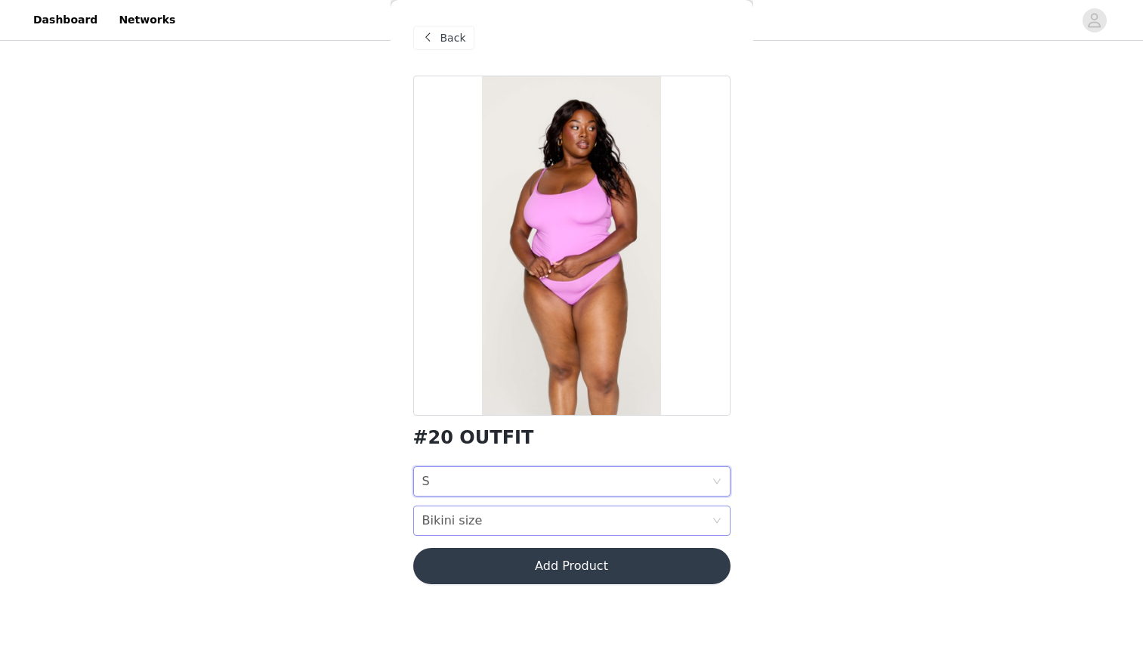
click at [448, 514] on div "Bikini size" at bounding box center [452, 520] width 60 height 29
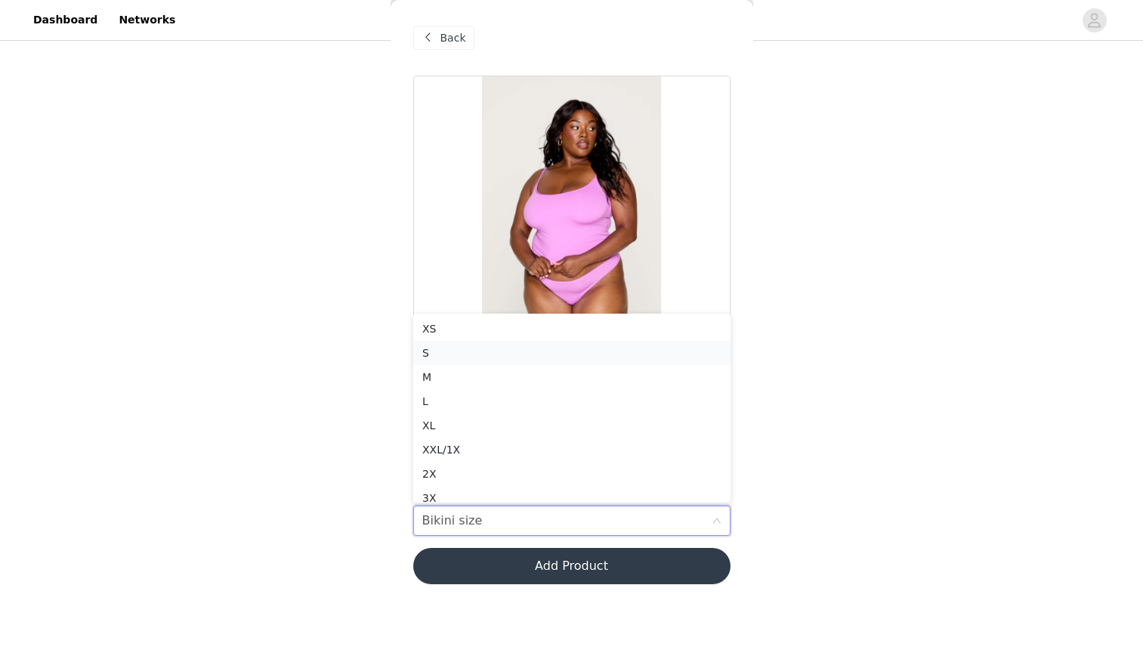
click at [443, 356] on div "S" at bounding box center [571, 353] width 299 height 17
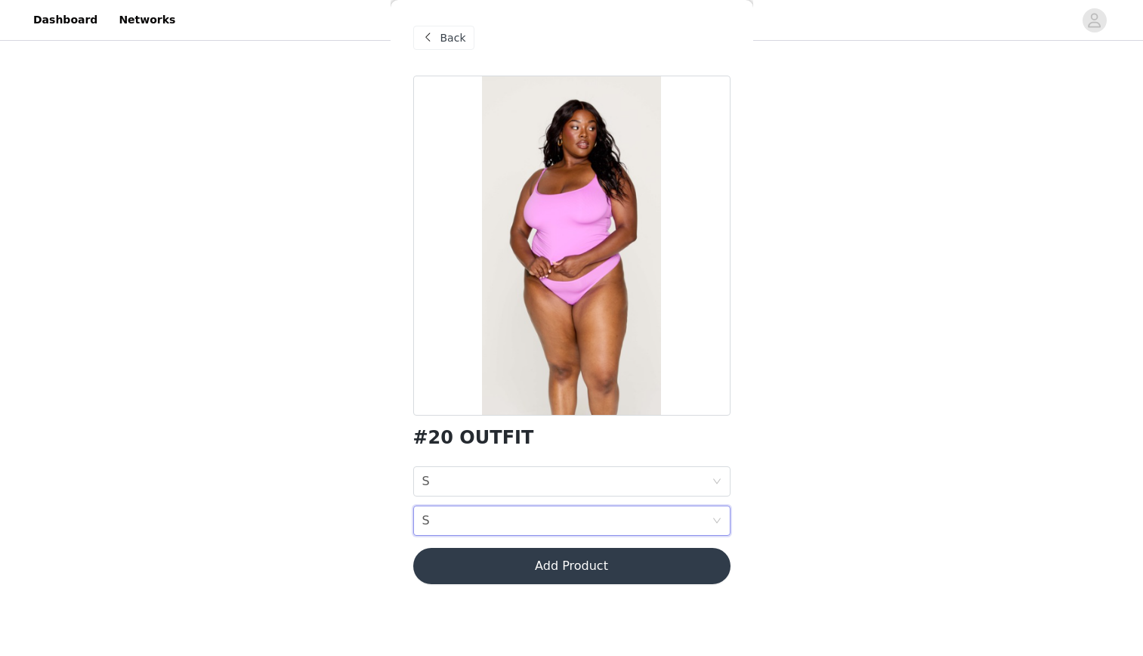
click at [450, 564] on button "Add Product" at bounding box center [571, 566] width 317 height 36
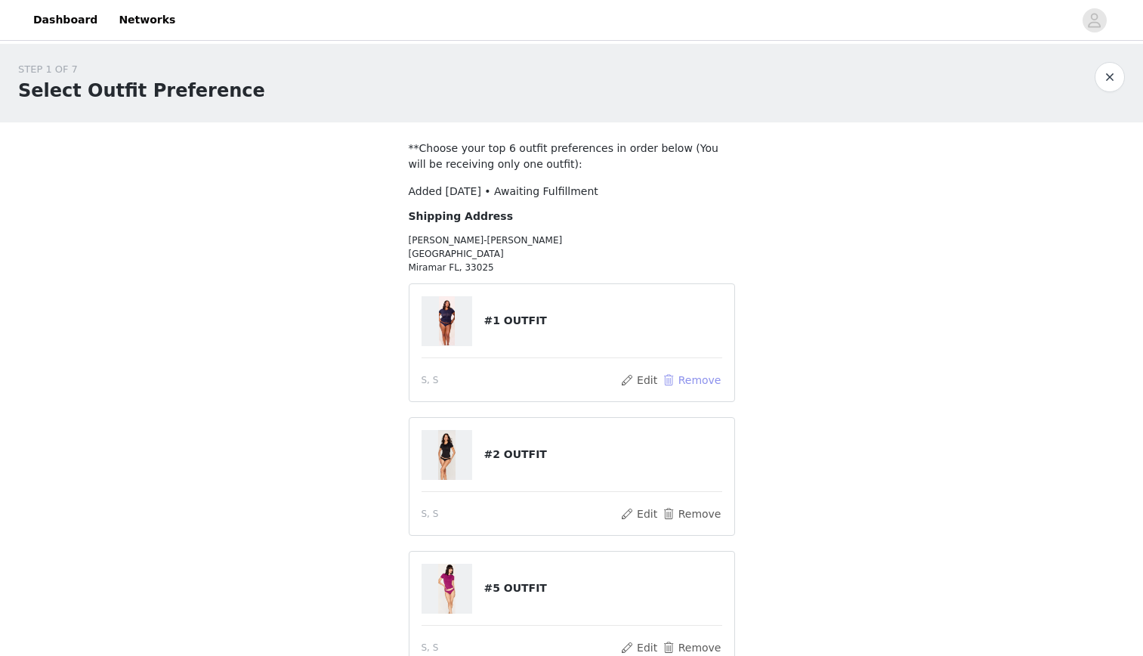
click at [712, 382] on button "Remove" at bounding box center [691, 380] width 60 height 18
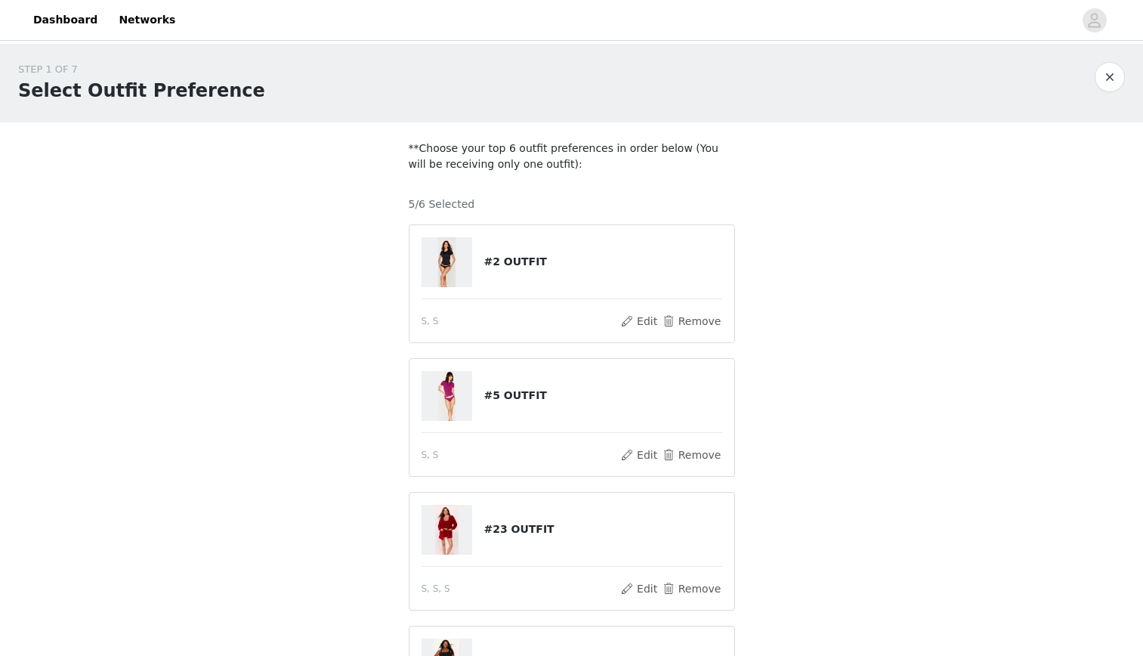
scroll to position [421, 0]
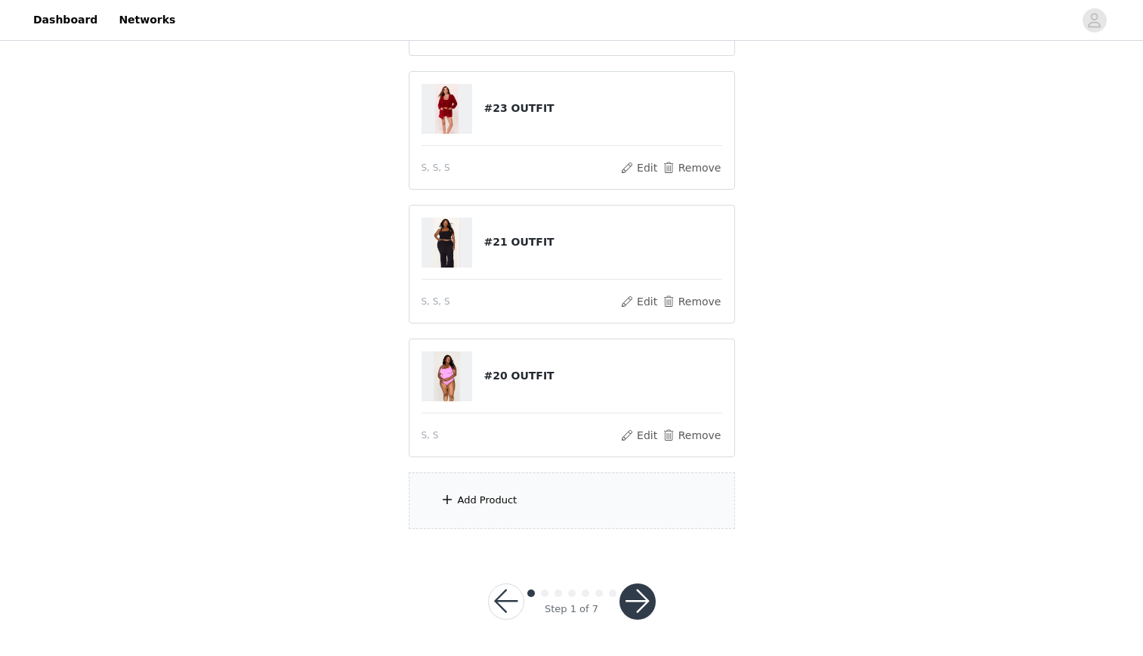
click at [602, 514] on div "Add Product" at bounding box center [572, 500] width 326 height 57
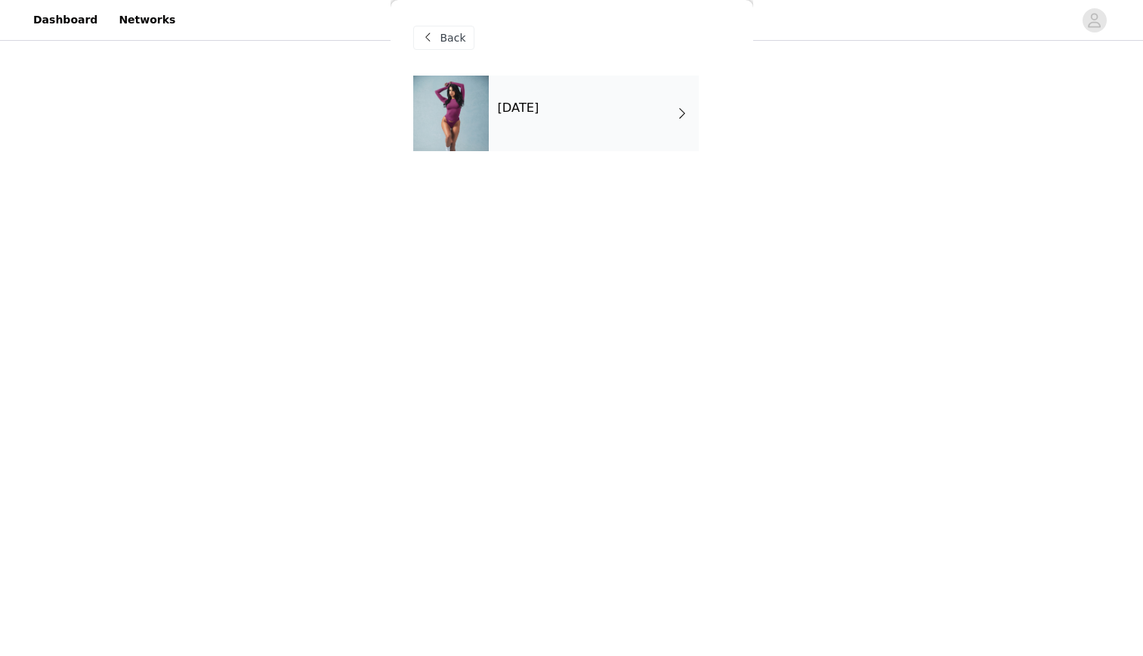
click at [502, 141] on div "[DATE]" at bounding box center [594, 114] width 210 height 76
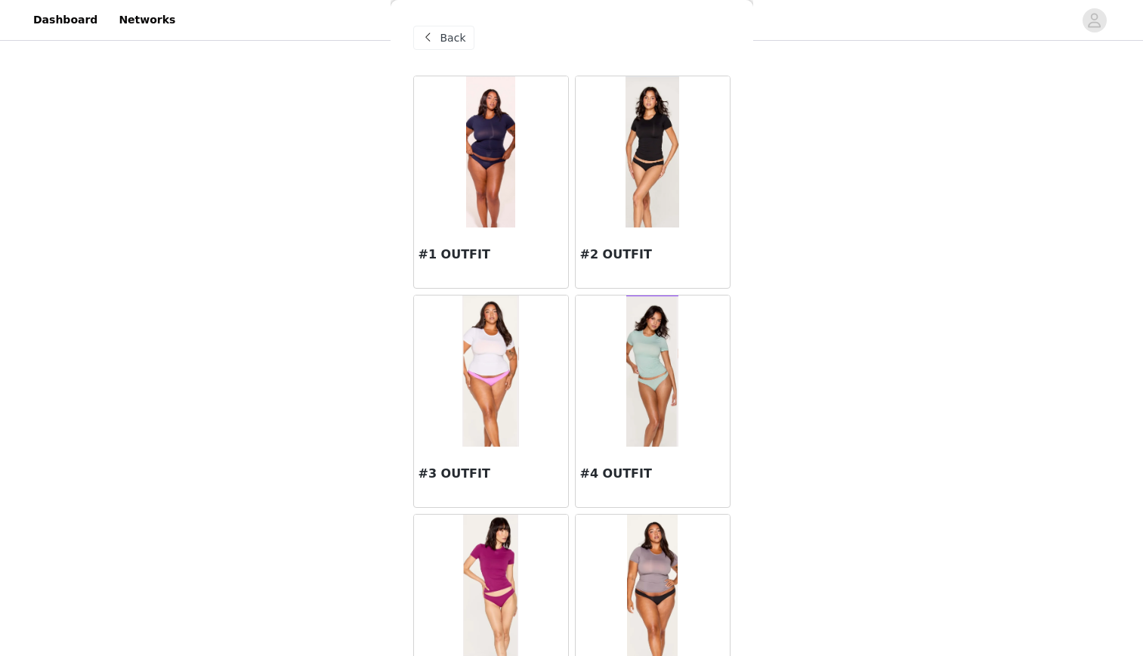
click at [507, 162] on img at bounding box center [491, 151] width 50 height 151
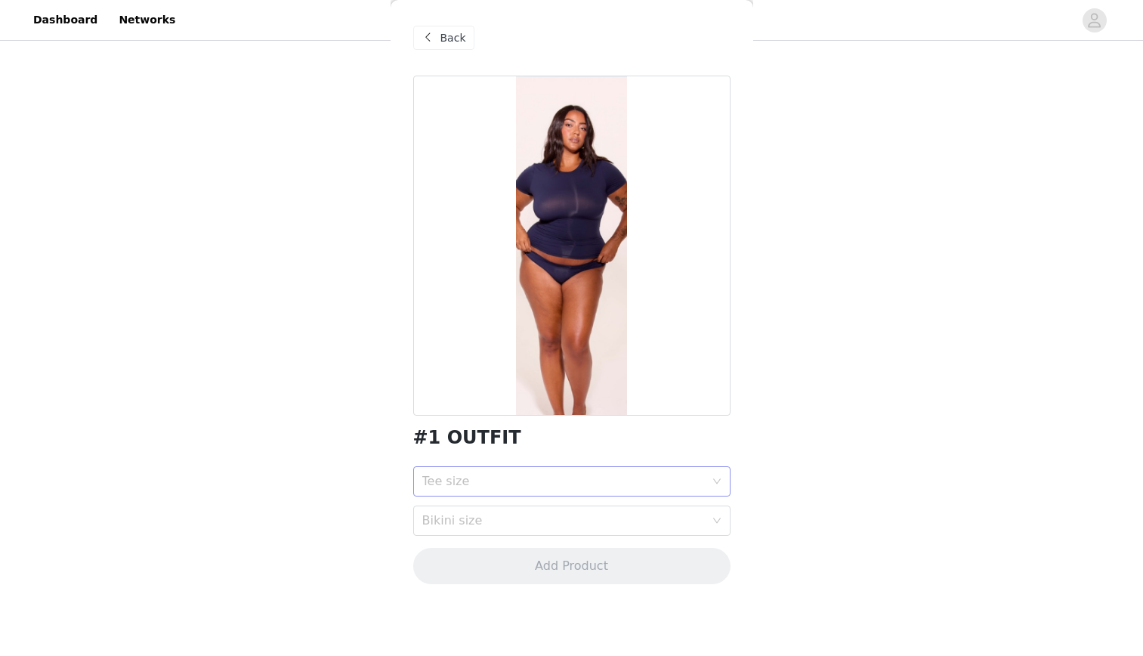
click at [566, 480] on div "Tee size" at bounding box center [563, 481] width 283 height 15
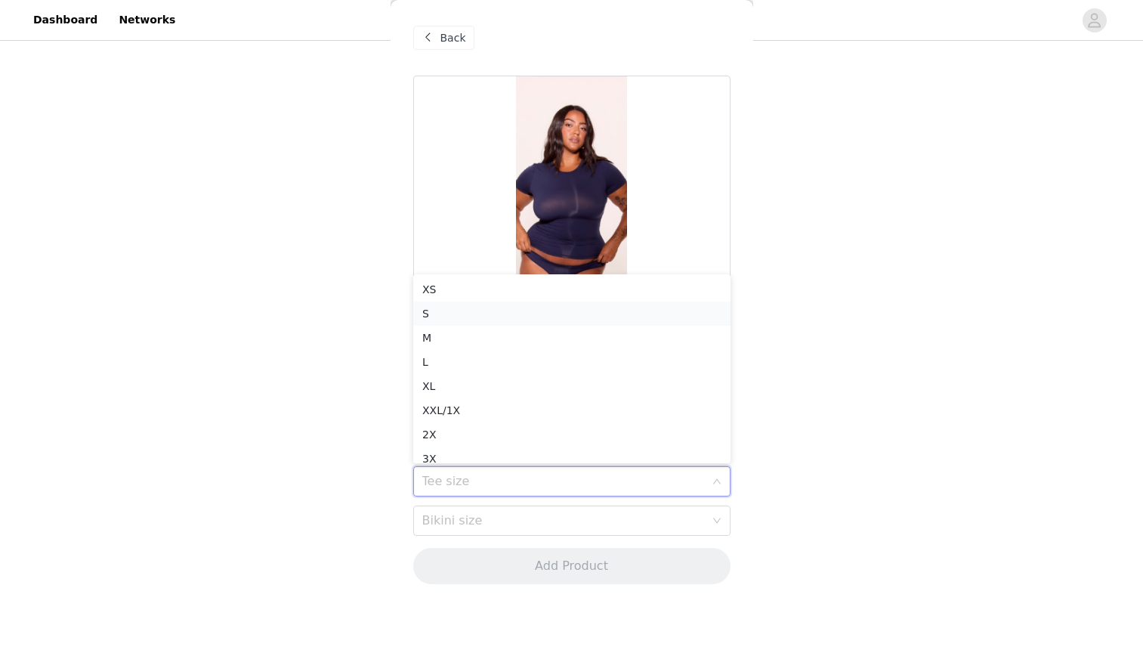
click at [483, 313] on div "S" at bounding box center [571, 313] width 299 height 17
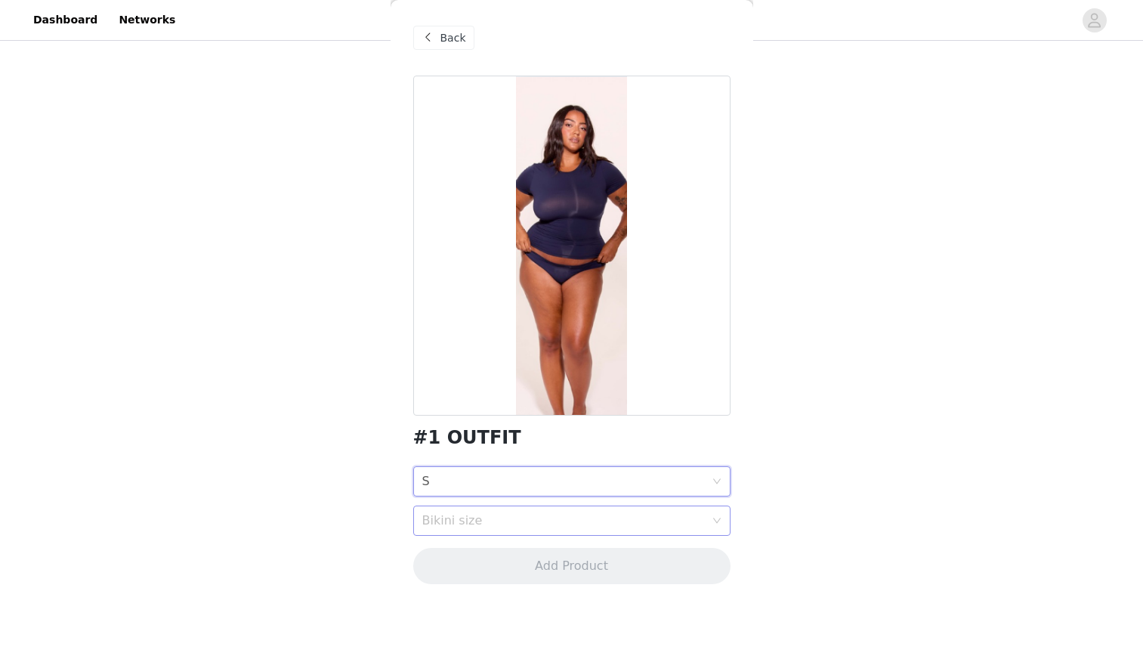
click at [468, 517] on div "Bikini size" at bounding box center [563, 520] width 283 height 15
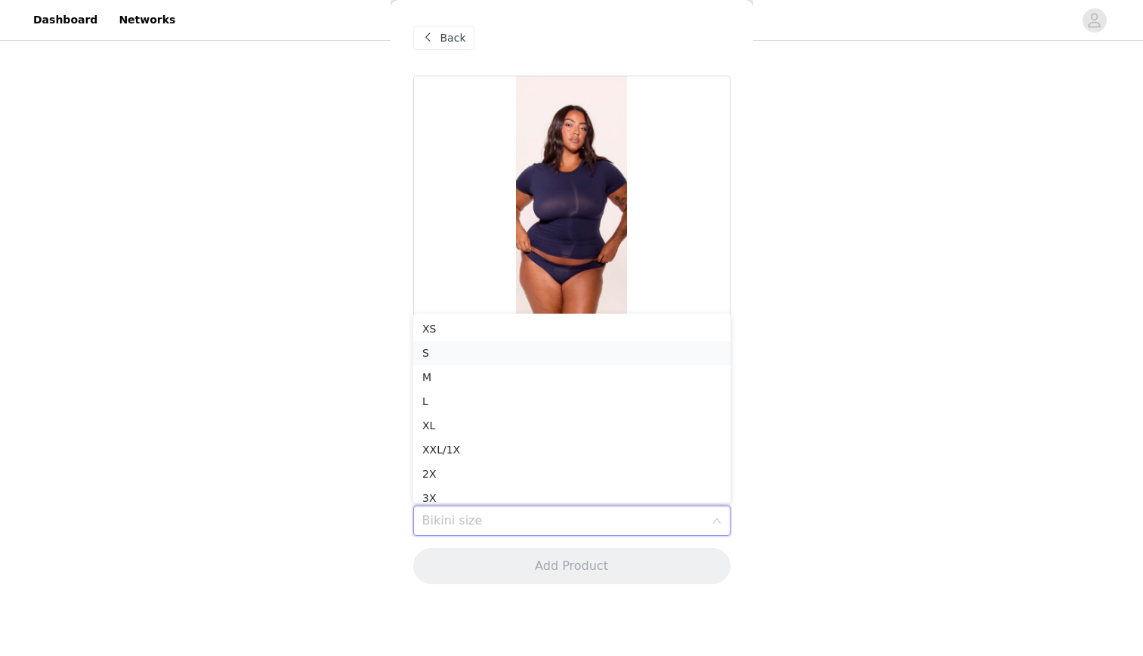
click at [461, 353] on div "S" at bounding box center [571, 353] width 299 height 17
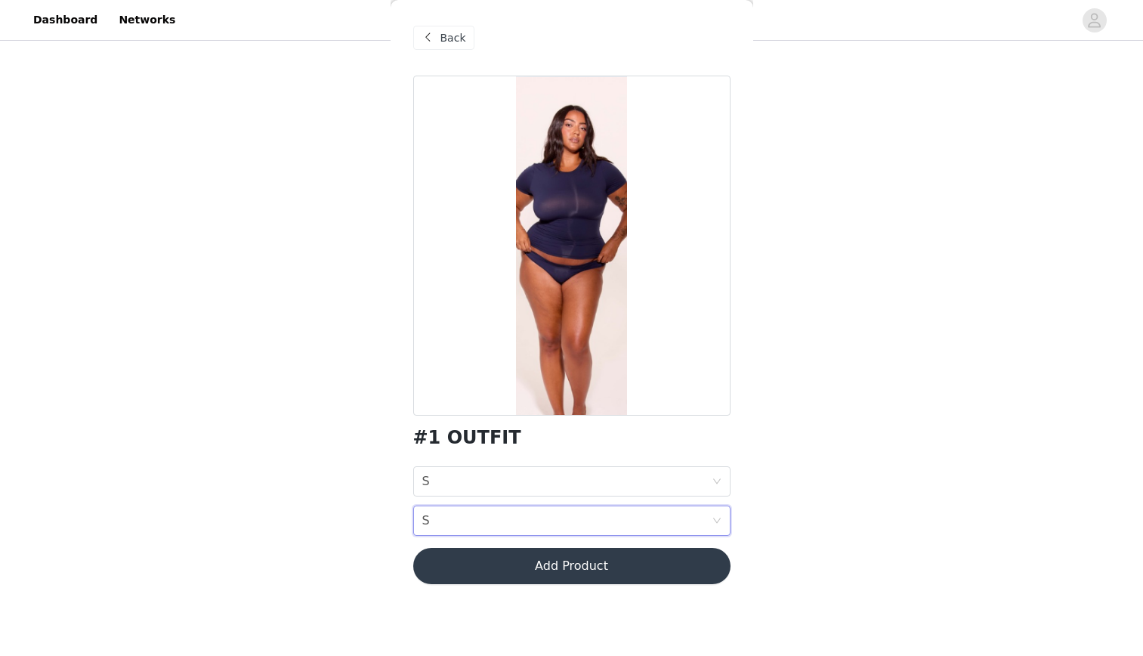
click at [492, 563] on button "Add Product" at bounding box center [571, 566] width 317 height 36
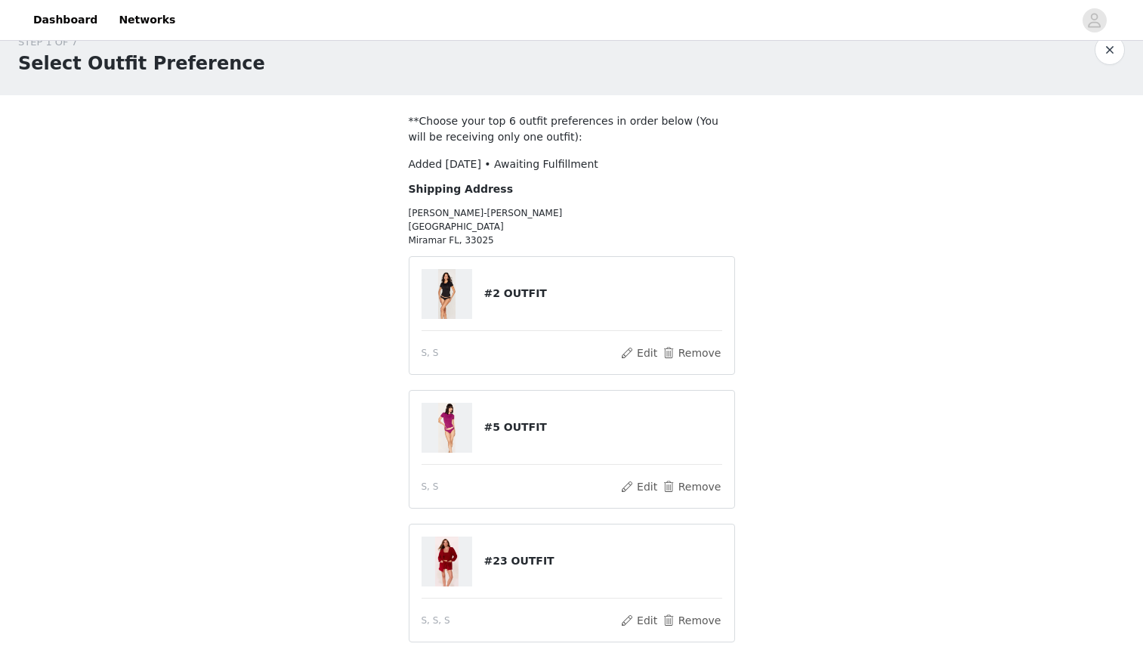
scroll to position [0, 0]
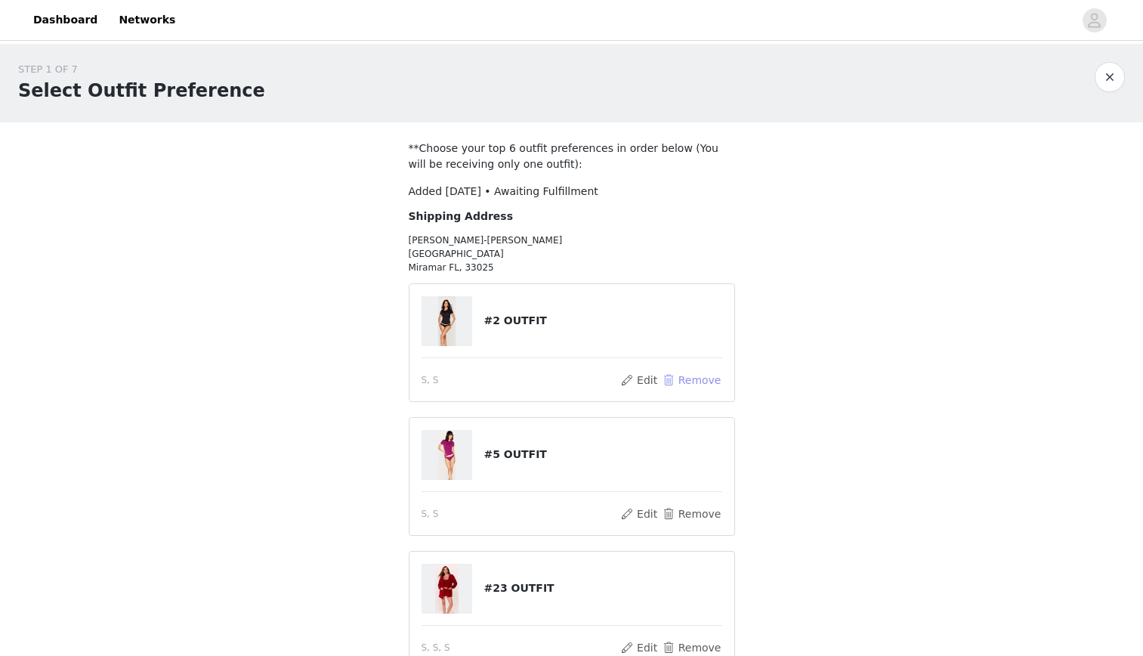
click at [708, 382] on button "Remove" at bounding box center [691, 380] width 60 height 18
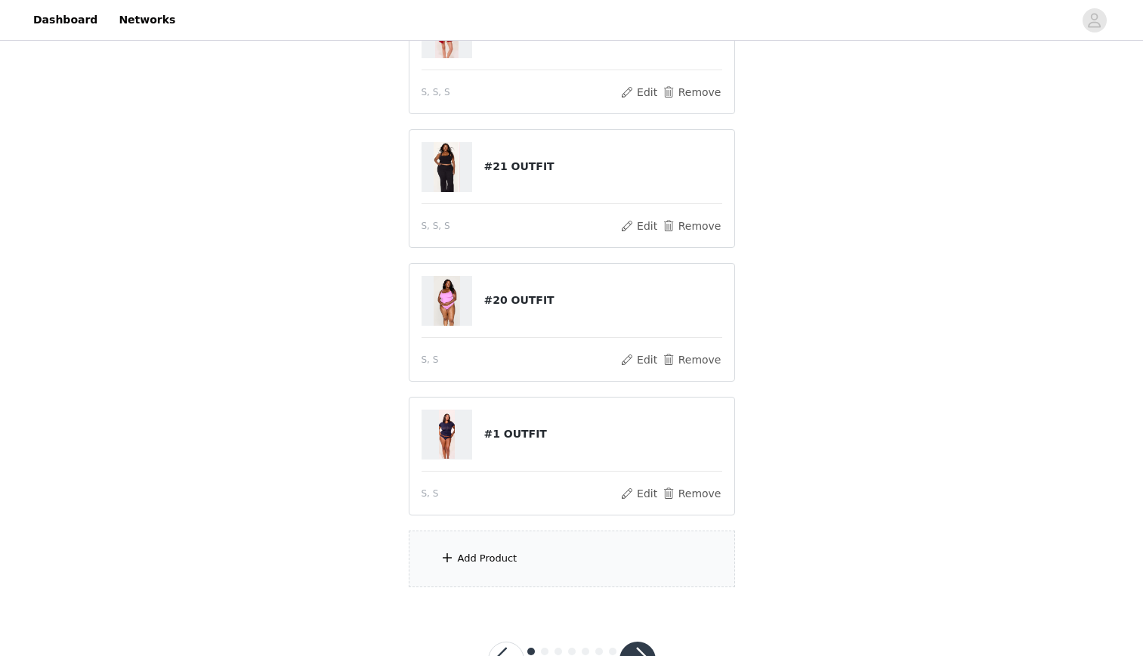
scroll to position [421, 0]
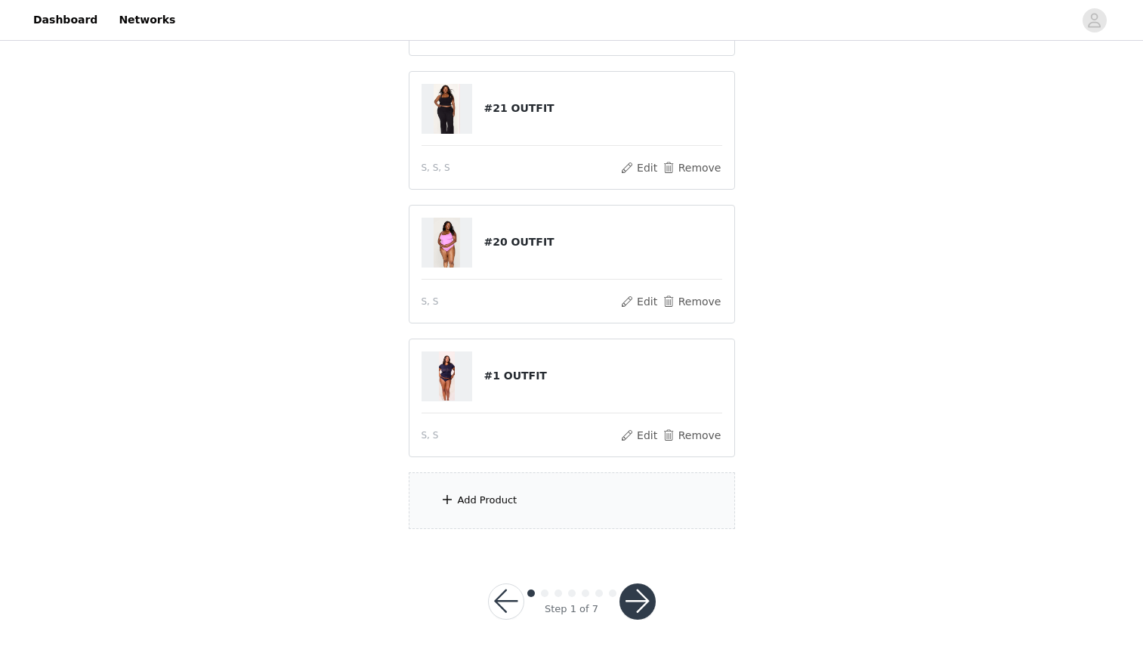
click at [582, 489] on div "Add Product" at bounding box center [572, 500] width 326 height 57
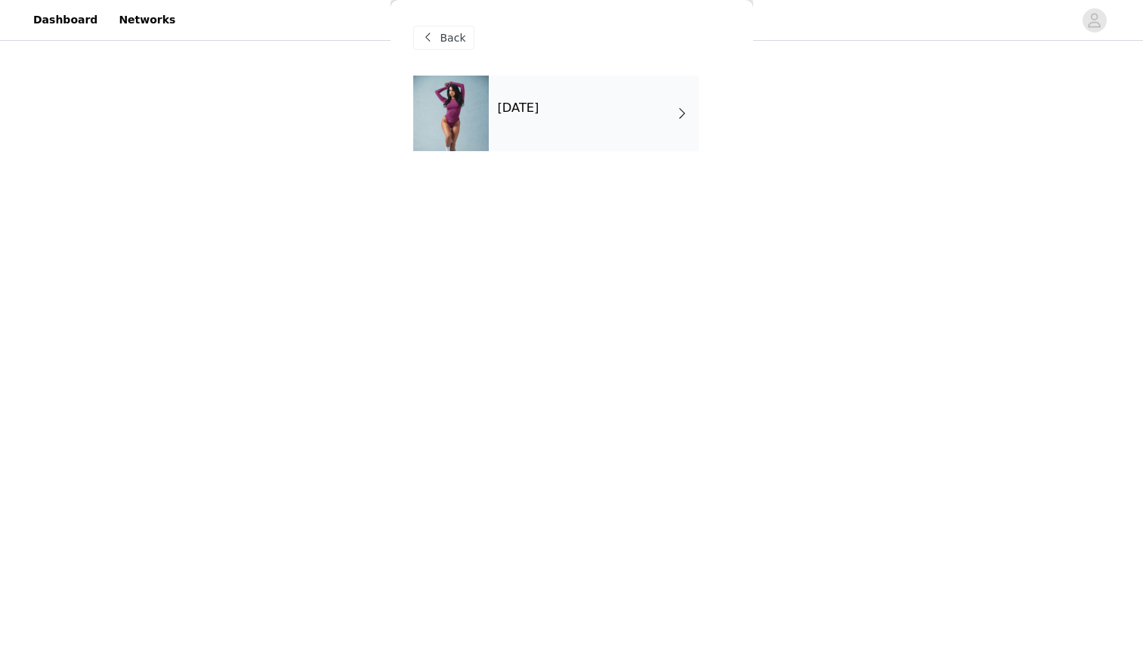
click at [507, 126] on div "[DATE]" at bounding box center [594, 114] width 210 height 76
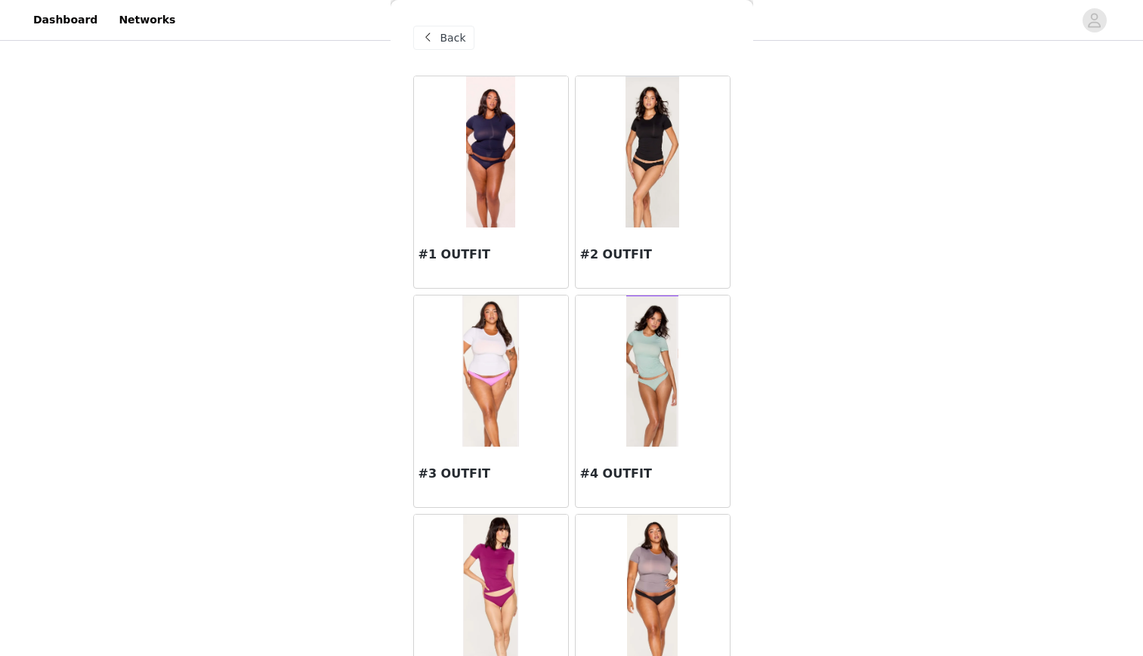
click at [644, 162] on img at bounding box center [653, 151] width 54 height 151
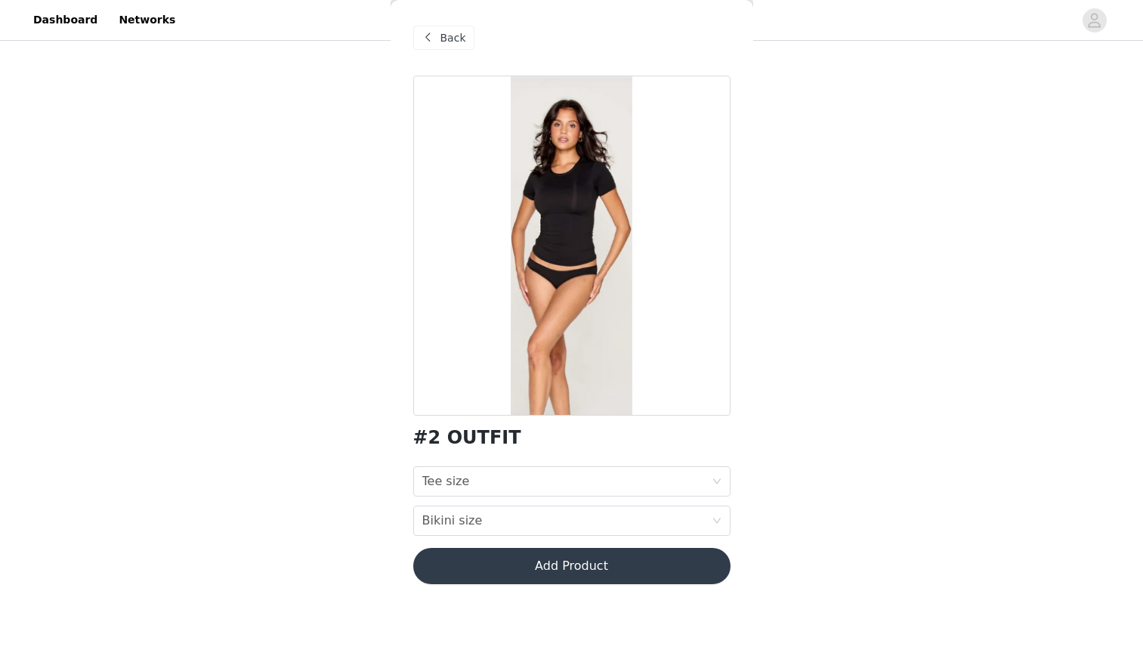
click at [537, 498] on div "Tee size Tee size Bikini size Bikini size" at bounding box center [571, 501] width 317 height 70
click at [524, 466] on div "Tee size Tee size" at bounding box center [571, 481] width 317 height 30
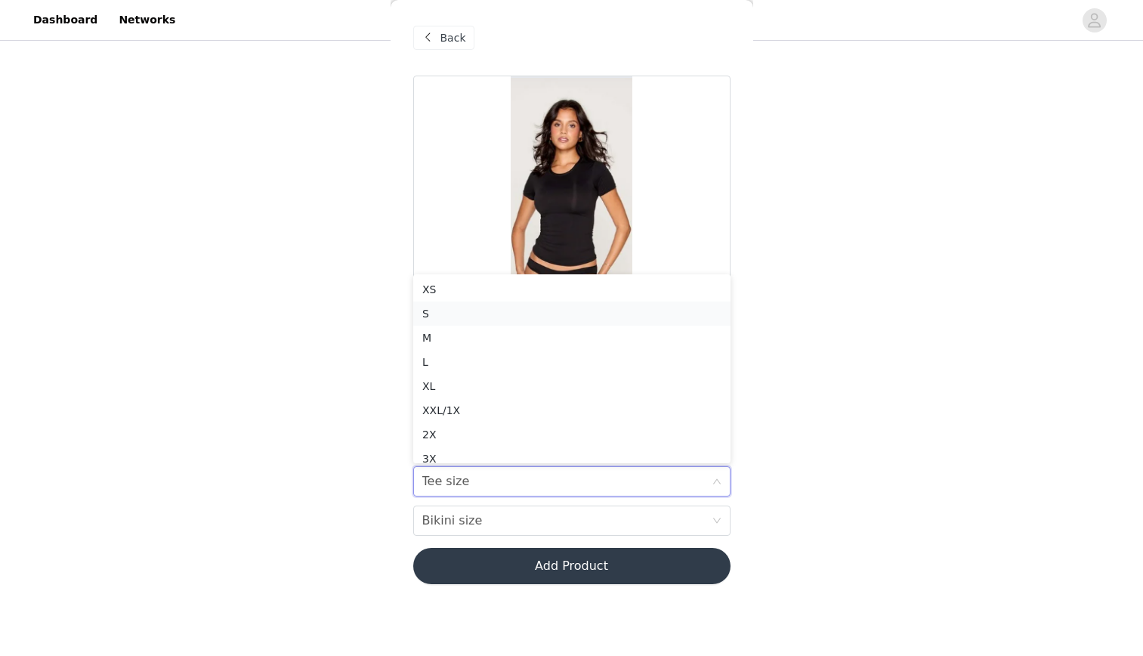
click at [465, 310] on div "S" at bounding box center [571, 313] width 299 height 17
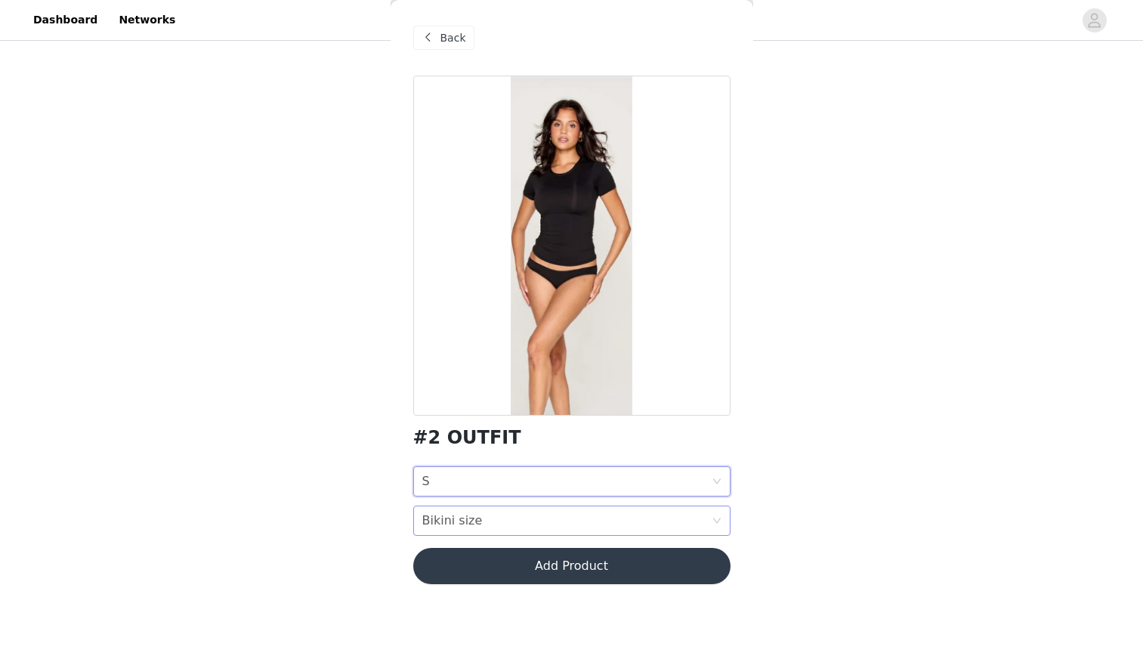
click at [462, 521] on div "Bikini size" at bounding box center [452, 520] width 60 height 29
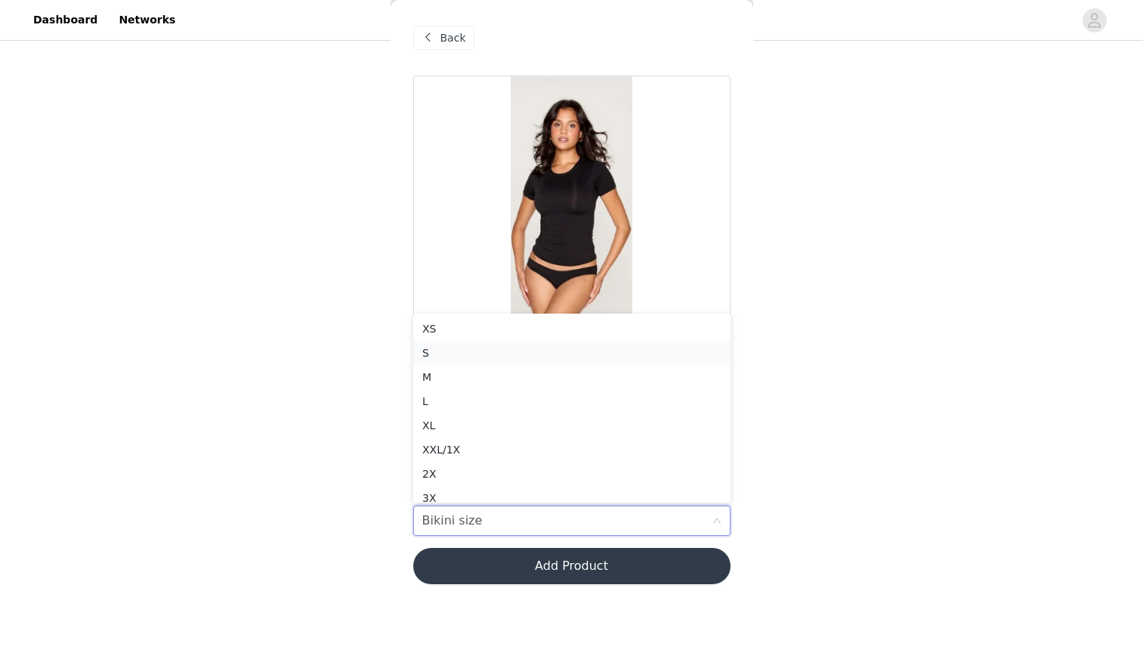
click at [428, 355] on div "S" at bounding box center [571, 353] width 299 height 17
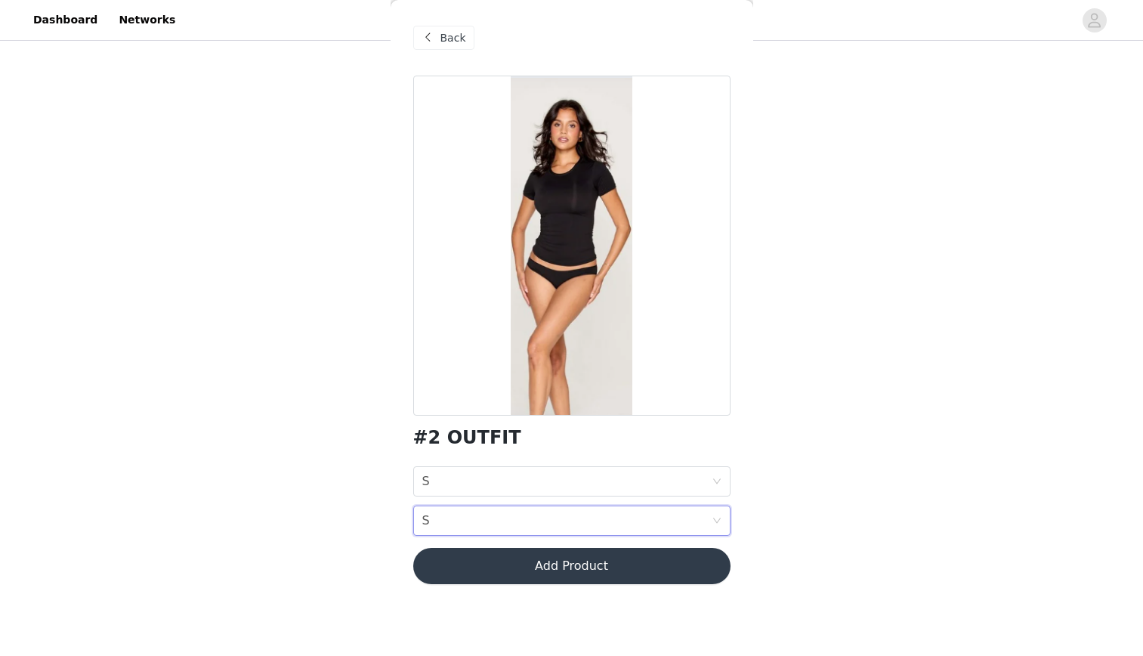
click at [501, 576] on button "Add Product" at bounding box center [571, 566] width 317 height 36
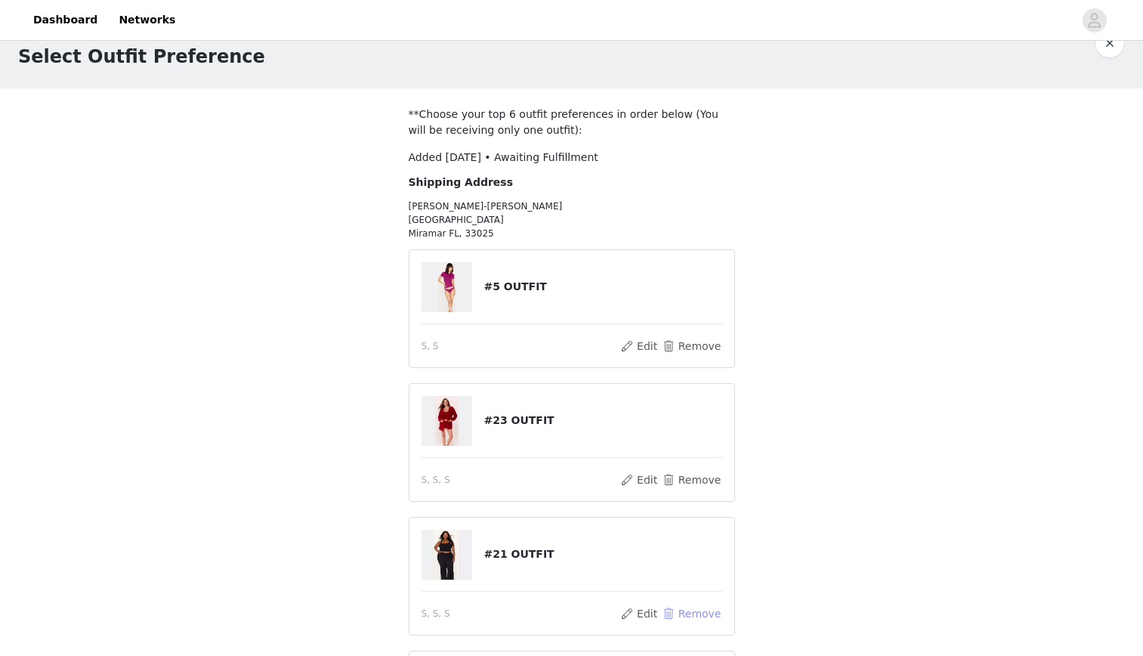
scroll to position [0, 0]
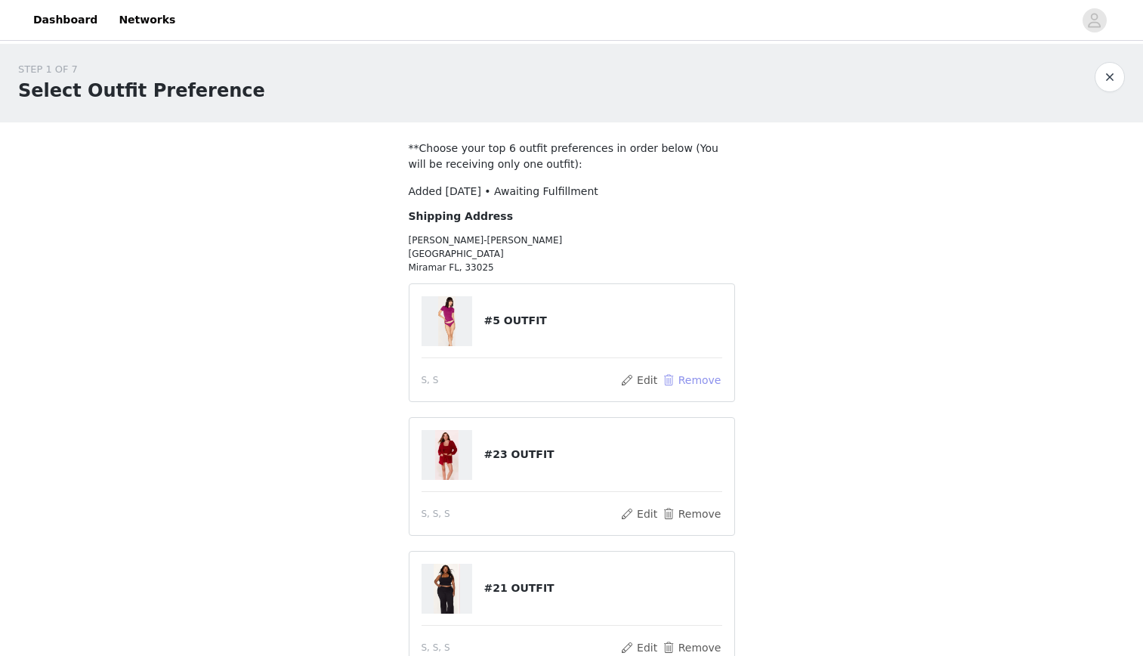
click at [705, 383] on button "Remove" at bounding box center [691, 380] width 60 height 18
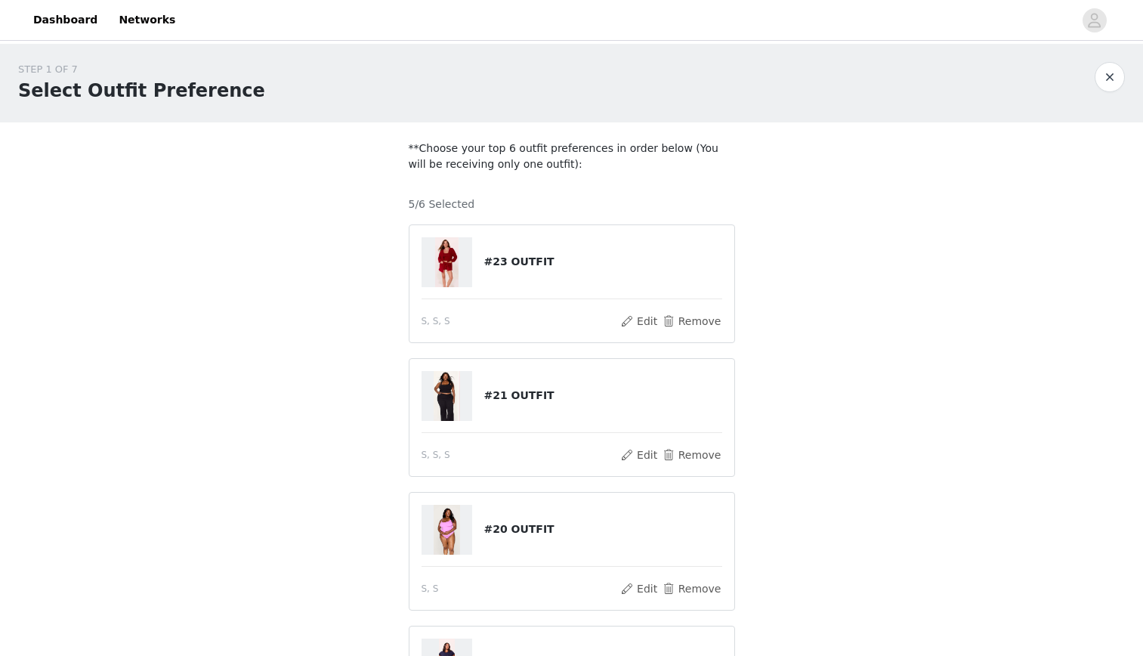
scroll to position [421, 0]
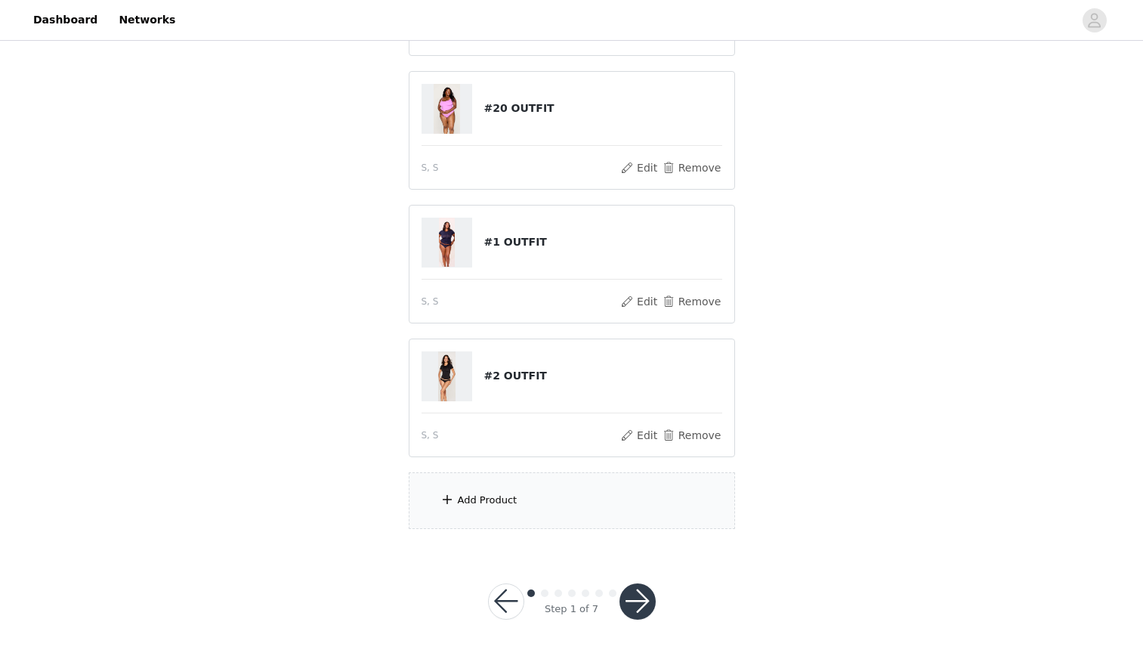
click at [496, 510] on div "Add Product" at bounding box center [572, 500] width 326 height 57
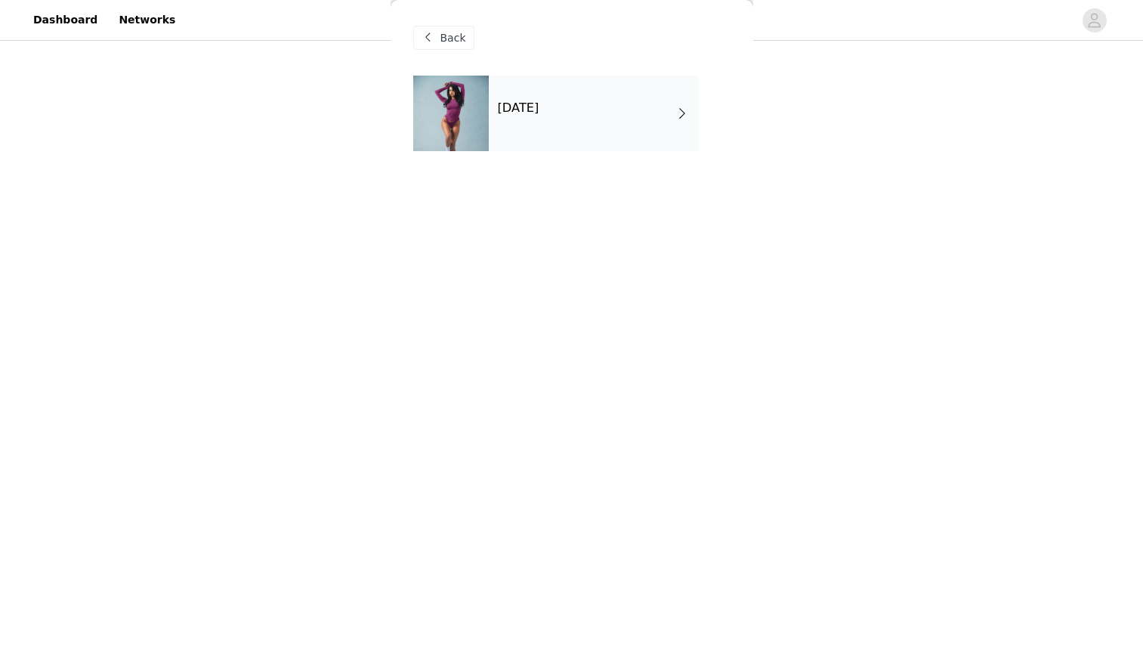
click at [539, 95] on div "[DATE]" at bounding box center [594, 114] width 210 height 76
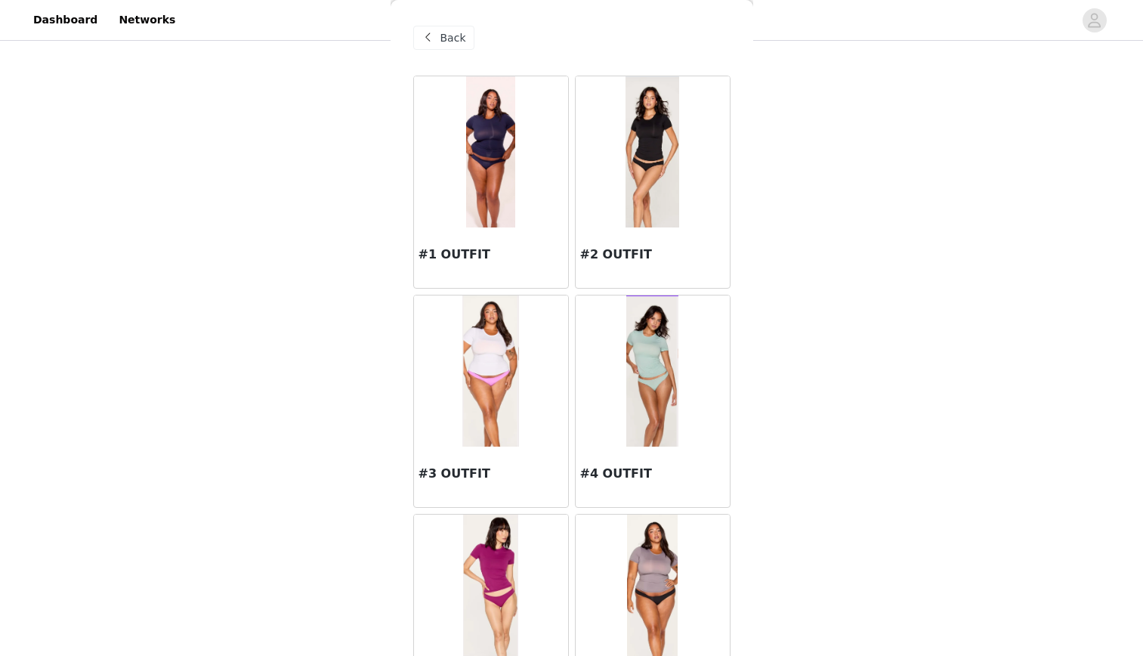
click at [494, 604] on img at bounding box center [490, 589] width 54 height 151
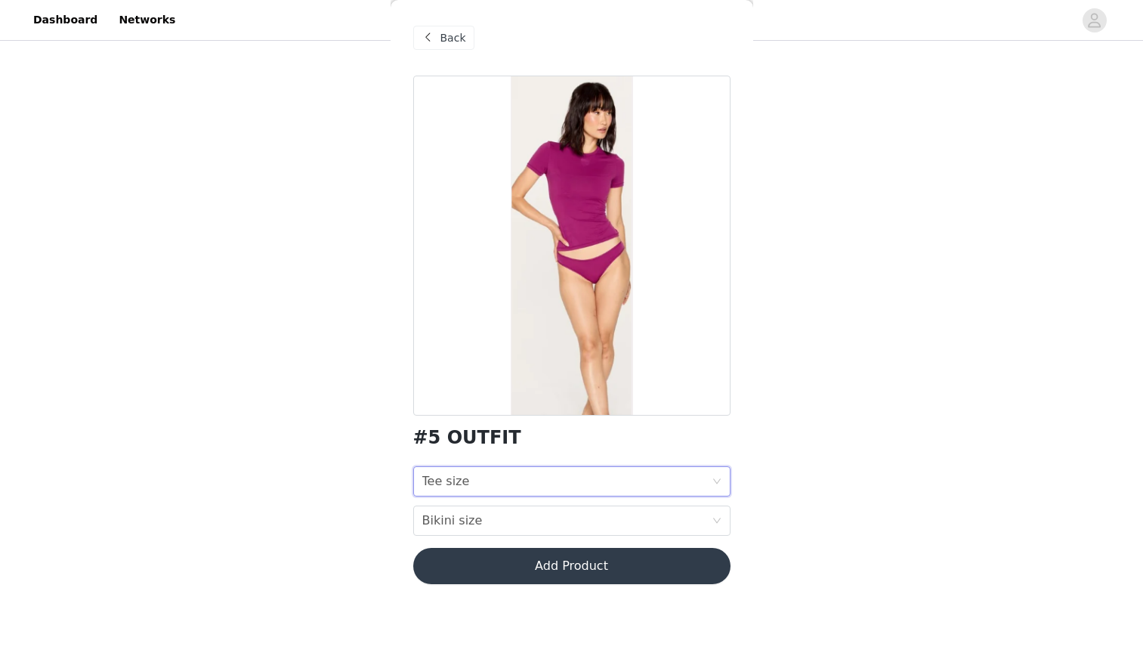
click at [464, 468] on div "Tee size Tee size" at bounding box center [566, 481] width 289 height 29
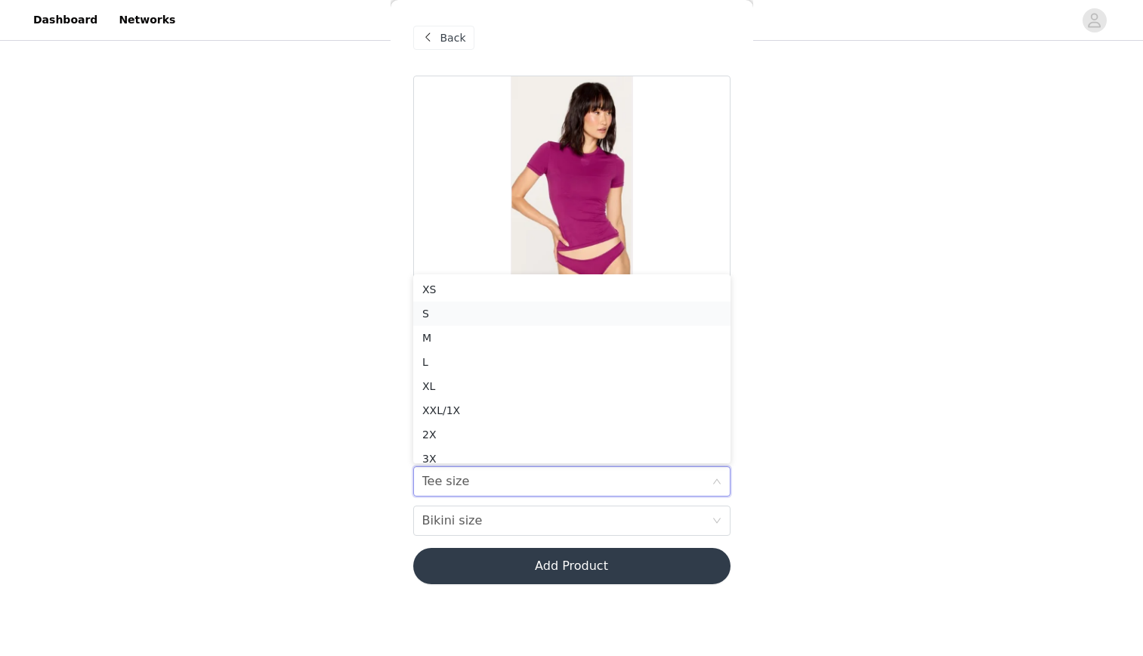
click at [442, 312] on div "S" at bounding box center [571, 313] width 299 height 17
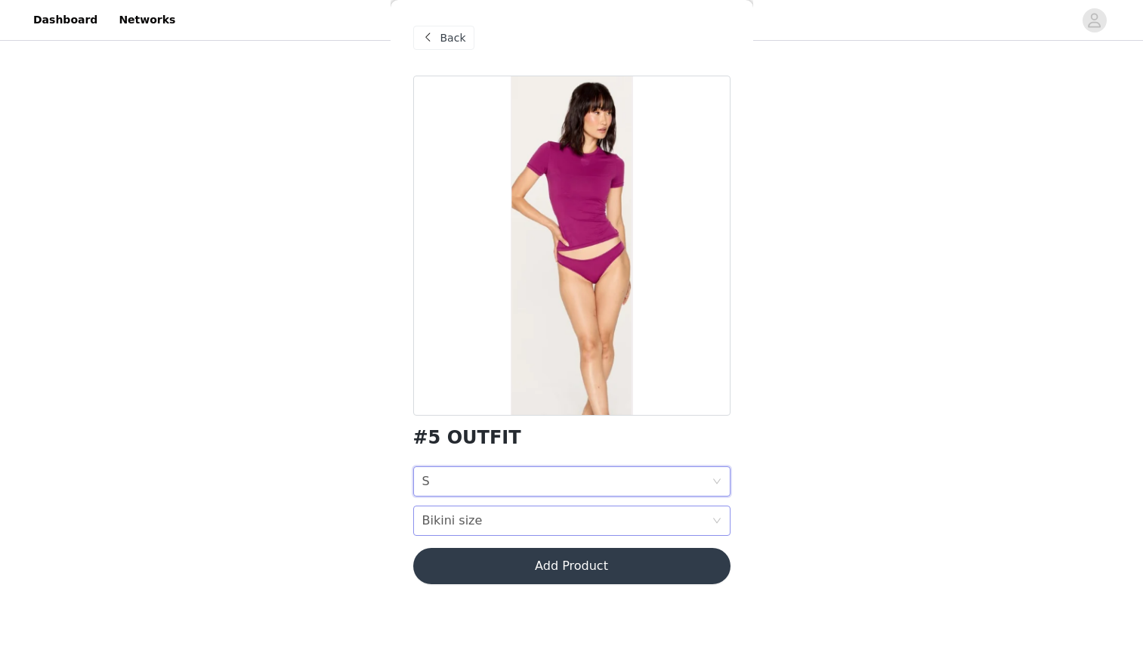
click at [423, 520] on div "Bikini size" at bounding box center [452, 520] width 60 height 29
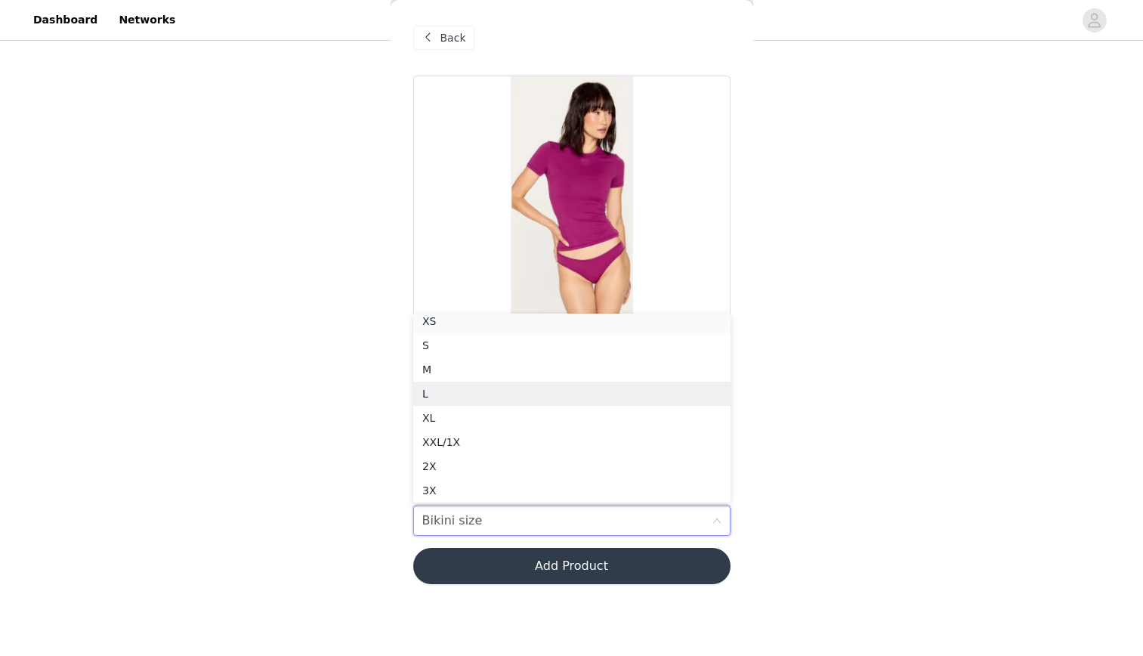
scroll to position [3, 0]
click at [441, 345] on div "S" at bounding box center [571, 349] width 299 height 17
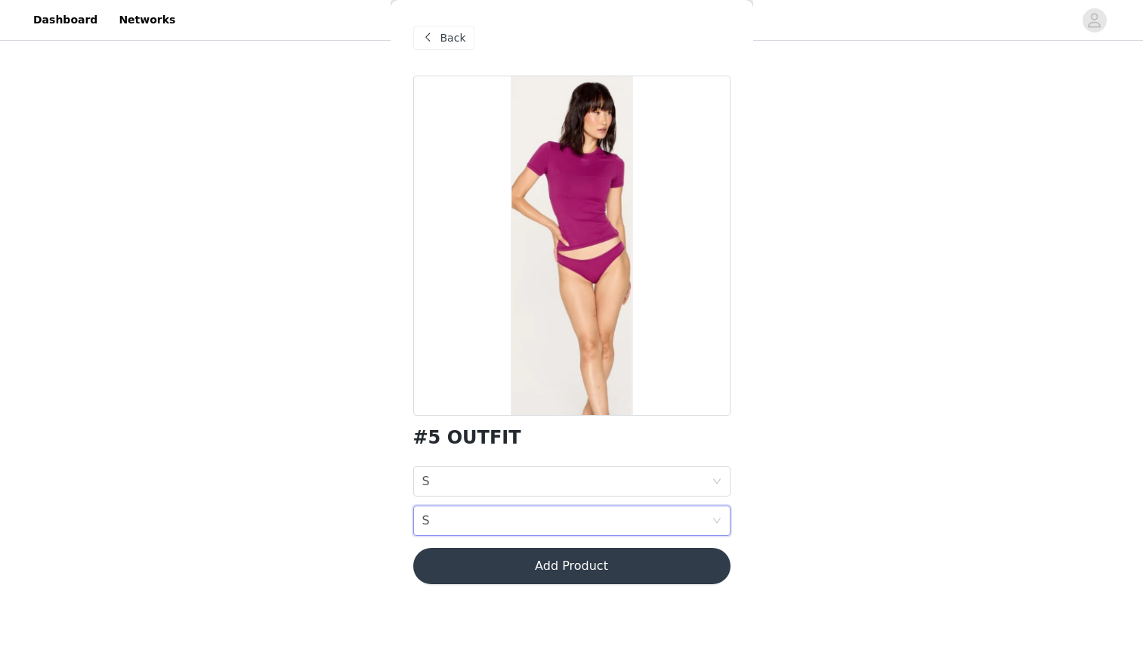
click at [437, 564] on button "Add Product" at bounding box center [571, 566] width 317 height 36
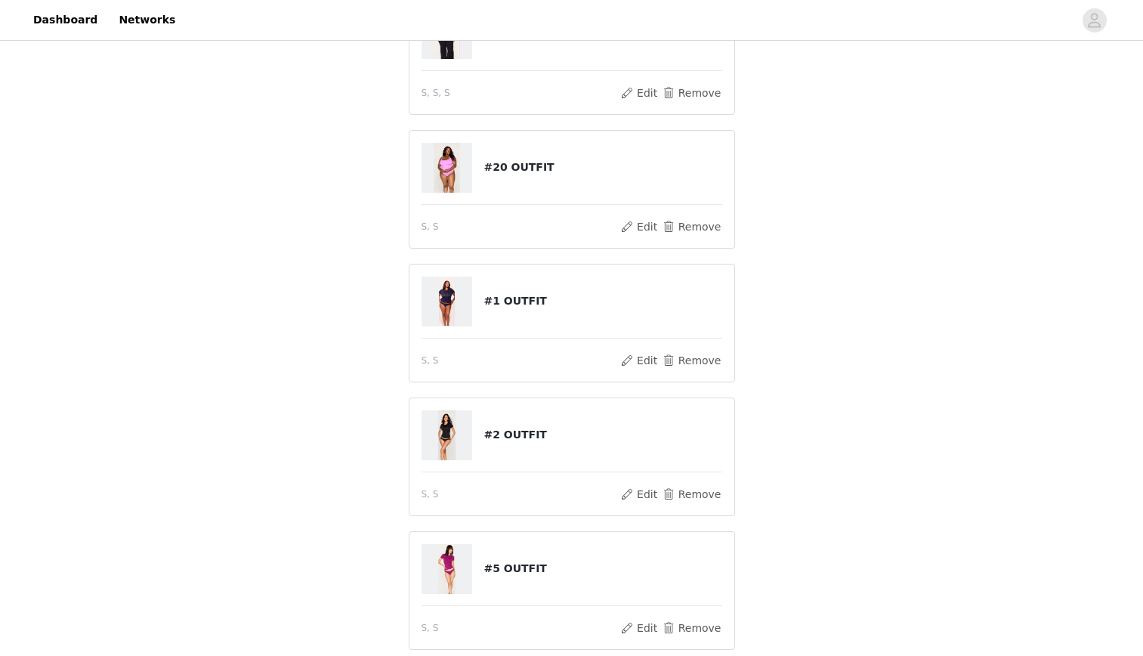
scroll to position [557, 0]
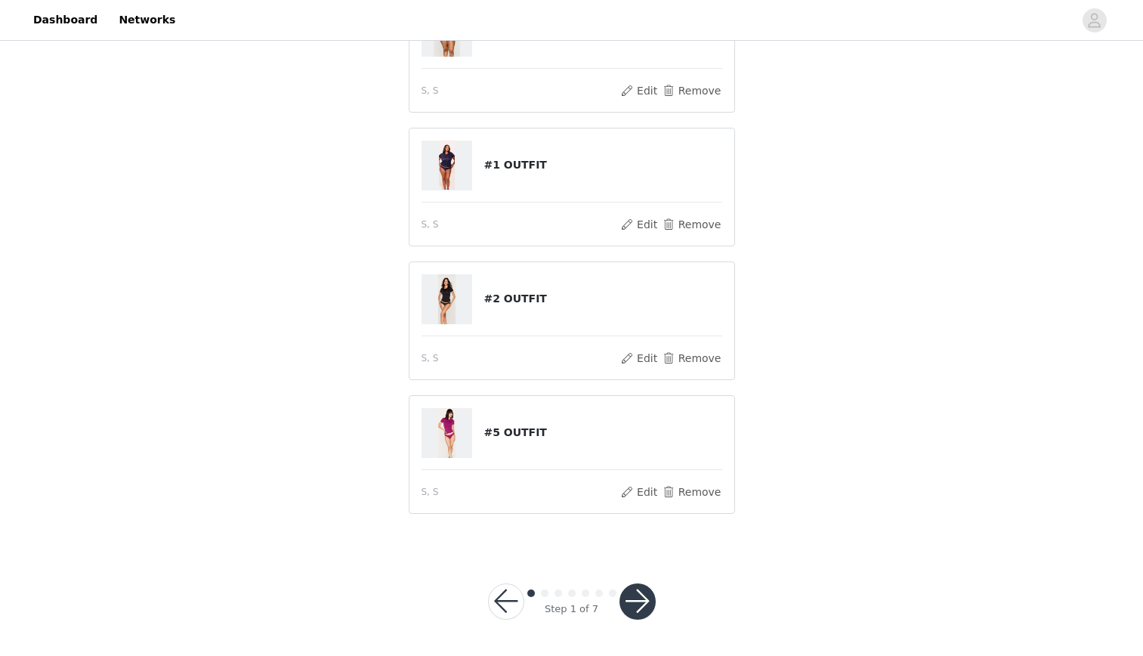
click at [630, 583] on div at bounding box center [638, 601] width 36 height 36
click at [644, 613] on button "button" at bounding box center [638, 601] width 36 height 36
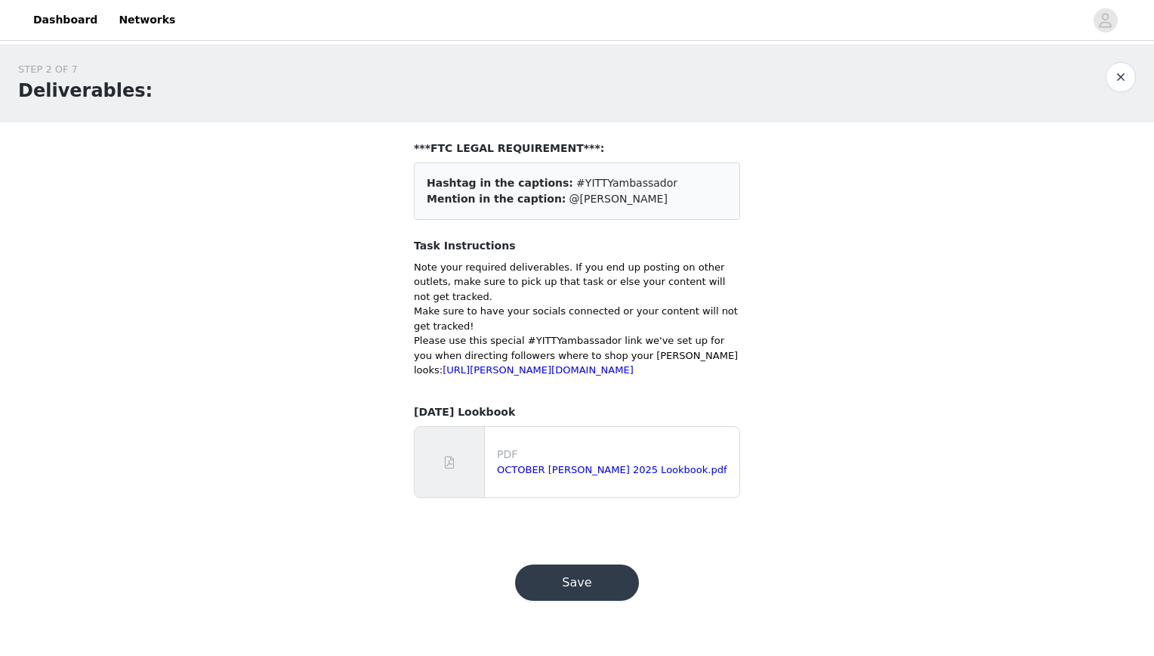
click at [561, 601] on button "Save" at bounding box center [577, 582] width 124 height 36
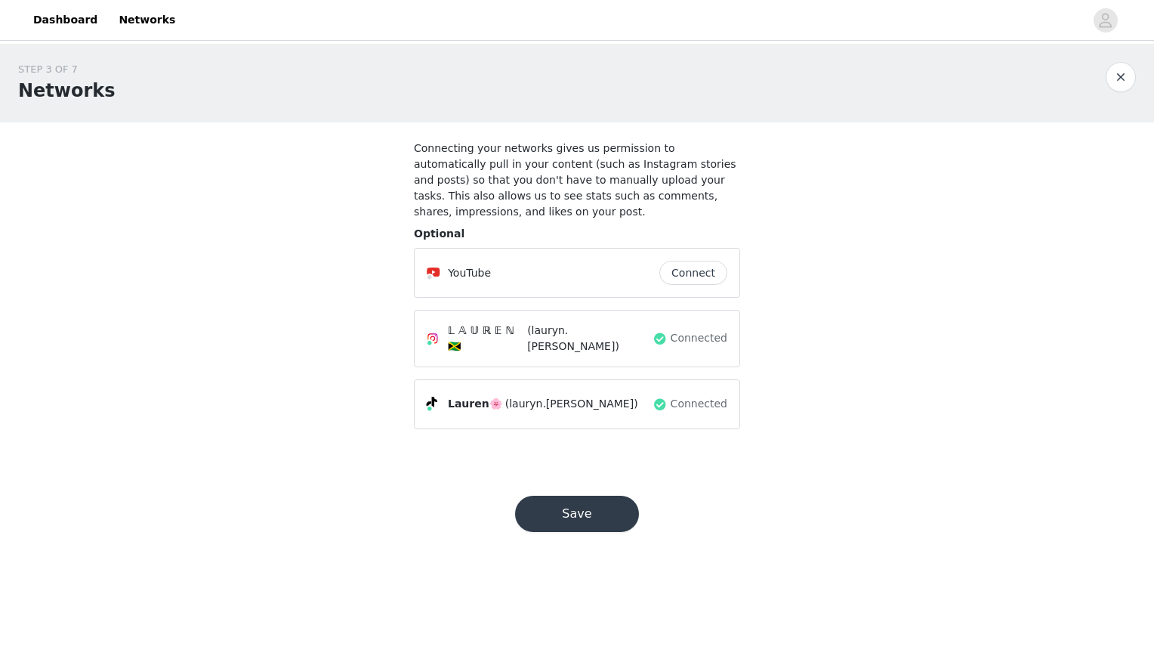
click at [571, 496] on button "Save" at bounding box center [577, 514] width 124 height 36
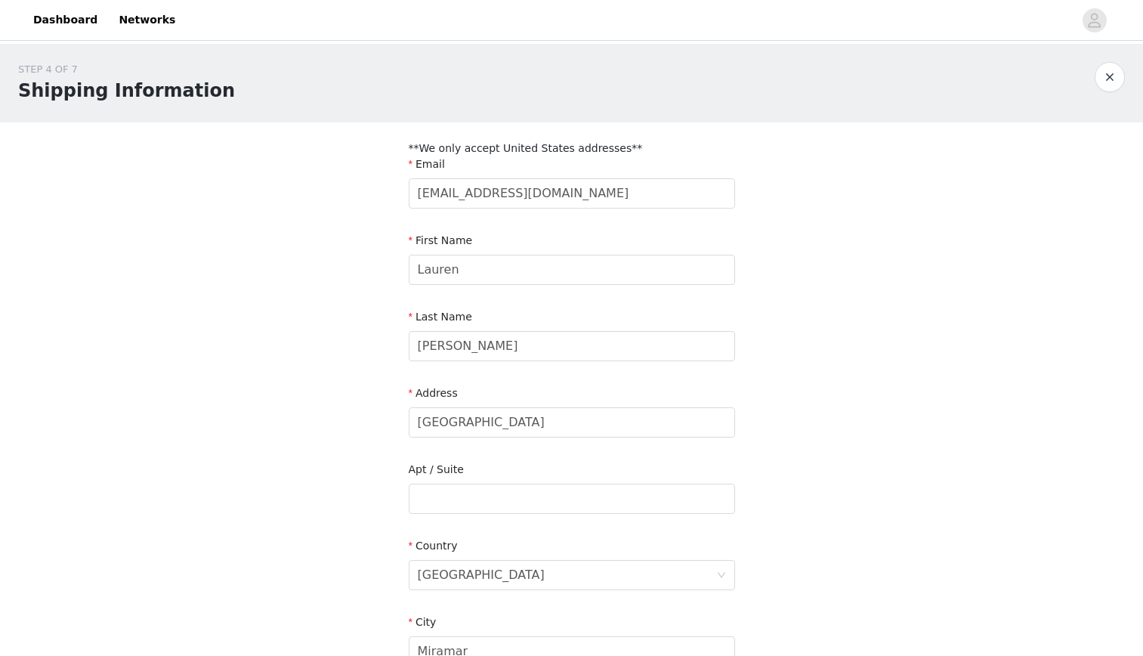
scroll to position [391, 0]
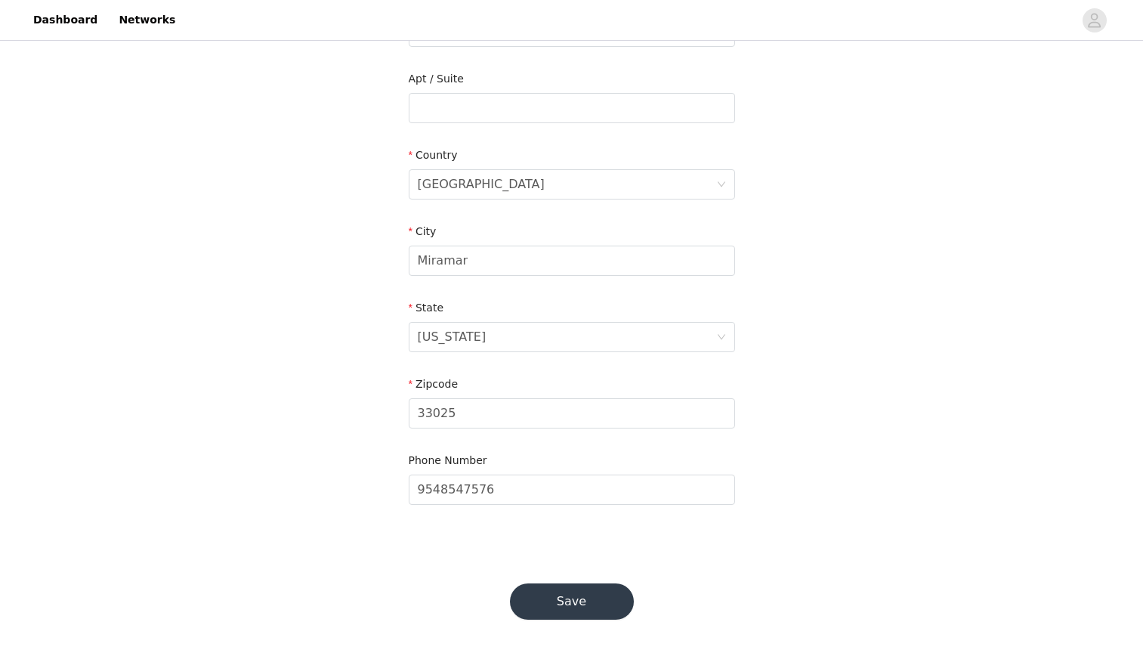
click at [531, 611] on button "Save" at bounding box center [572, 601] width 124 height 36
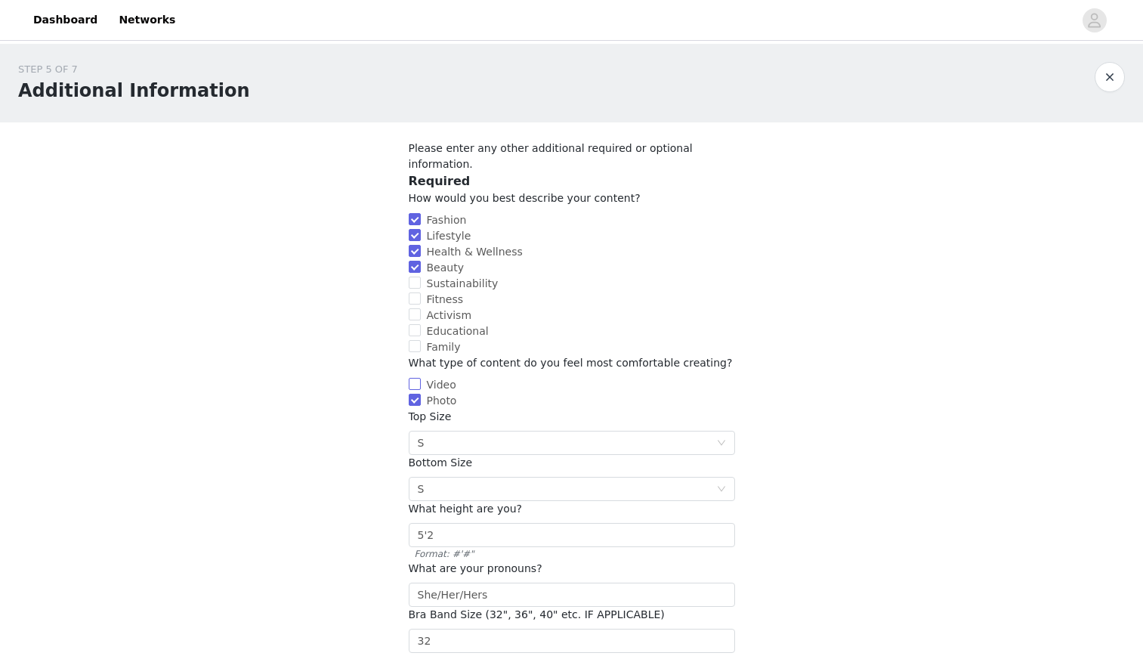
scroll to position [248, 0]
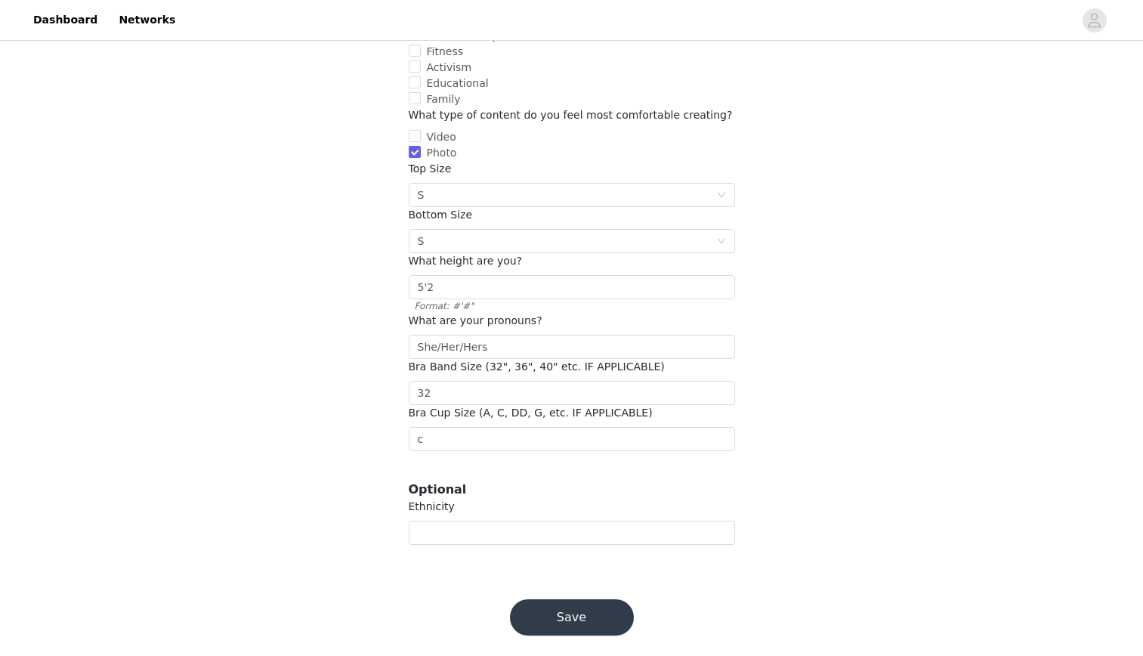
click at [583, 599] on button "Save" at bounding box center [572, 617] width 124 height 36
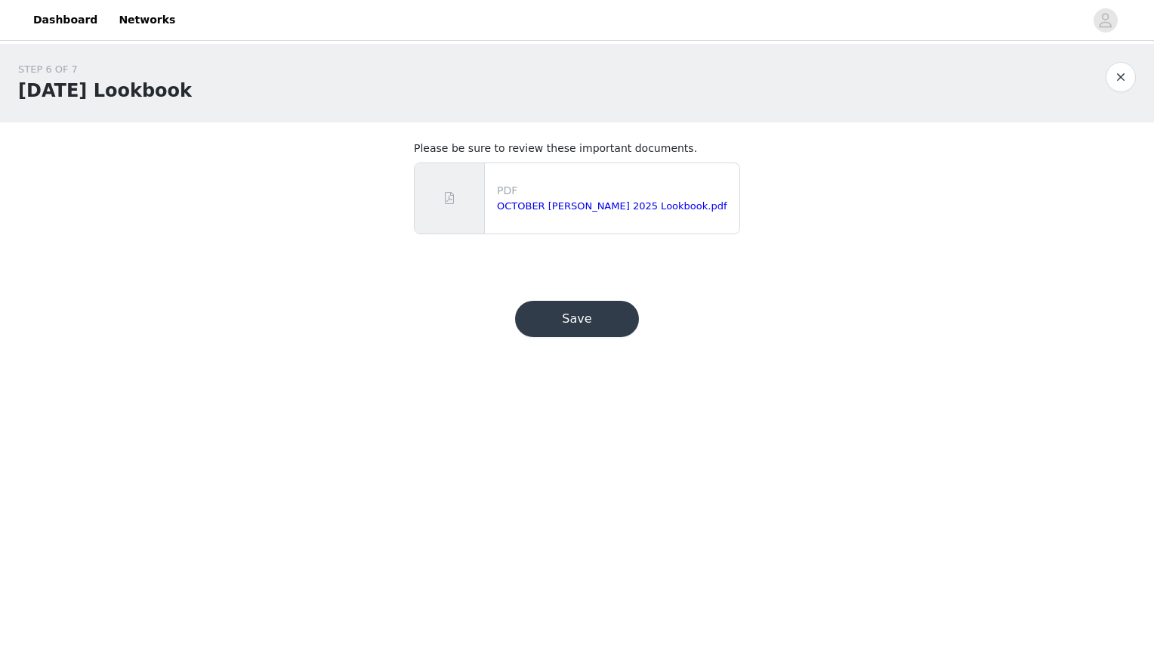
click at [618, 311] on button "Save" at bounding box center [577, 319] width 124 height 36
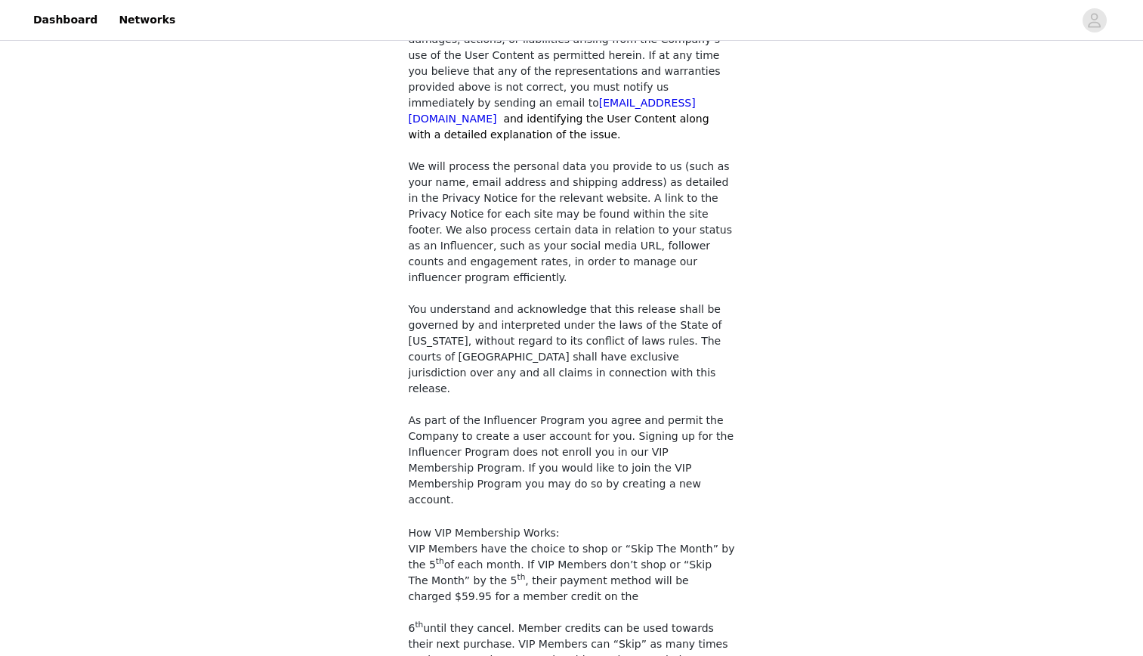
scroll to position [1187, 0]
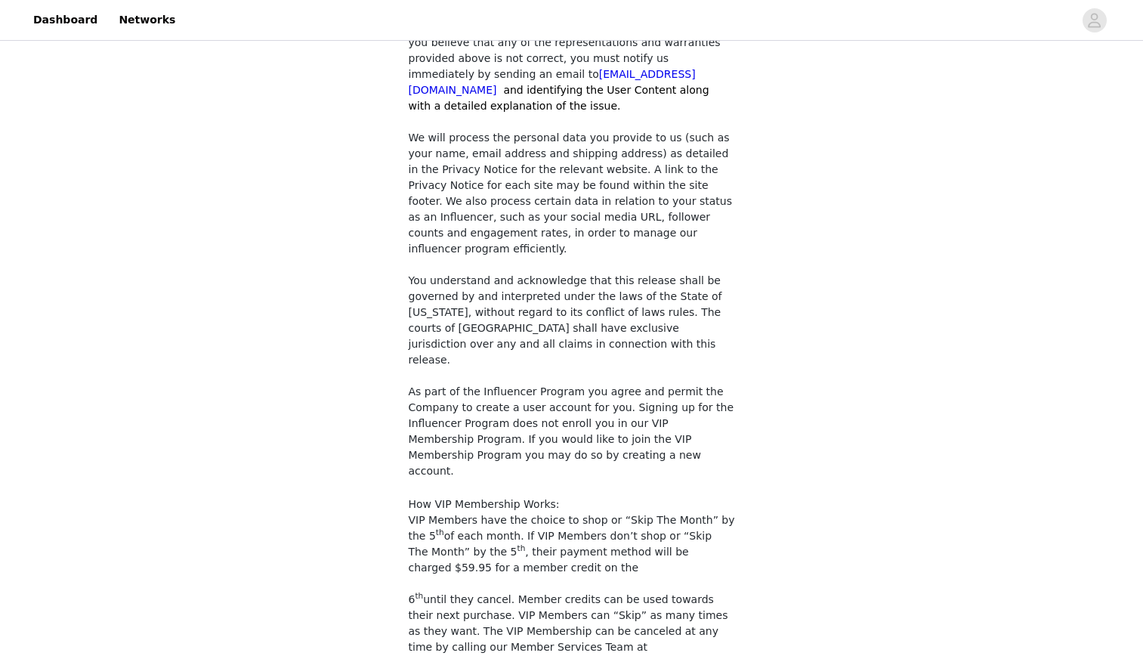
checkbox input "true"
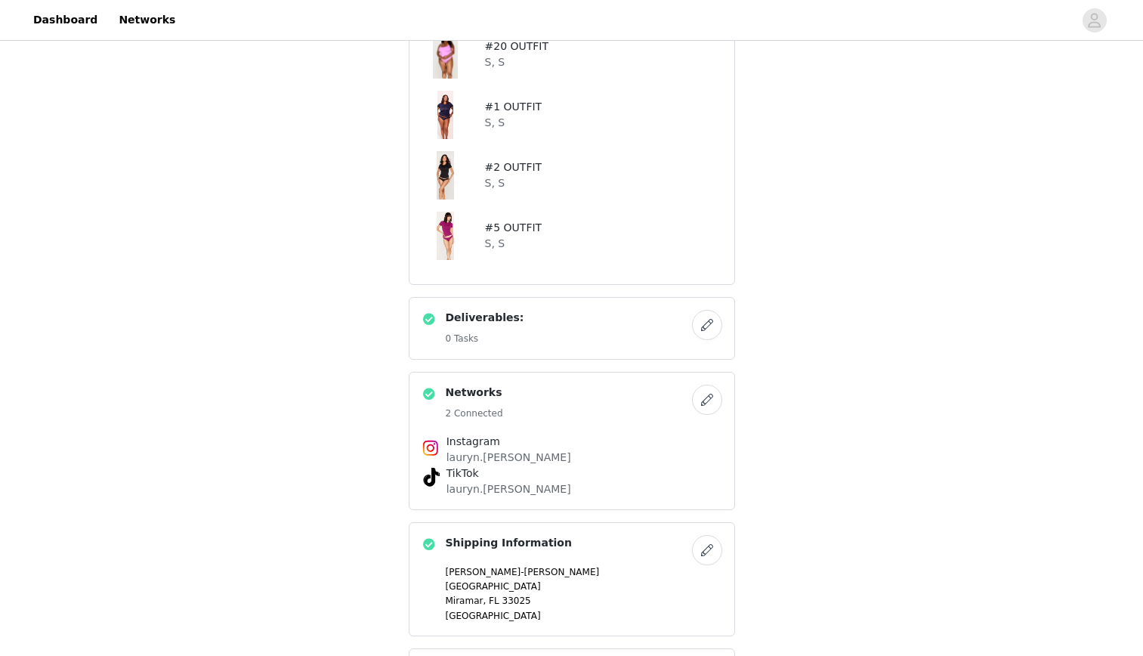
scroll to position [728, 0]
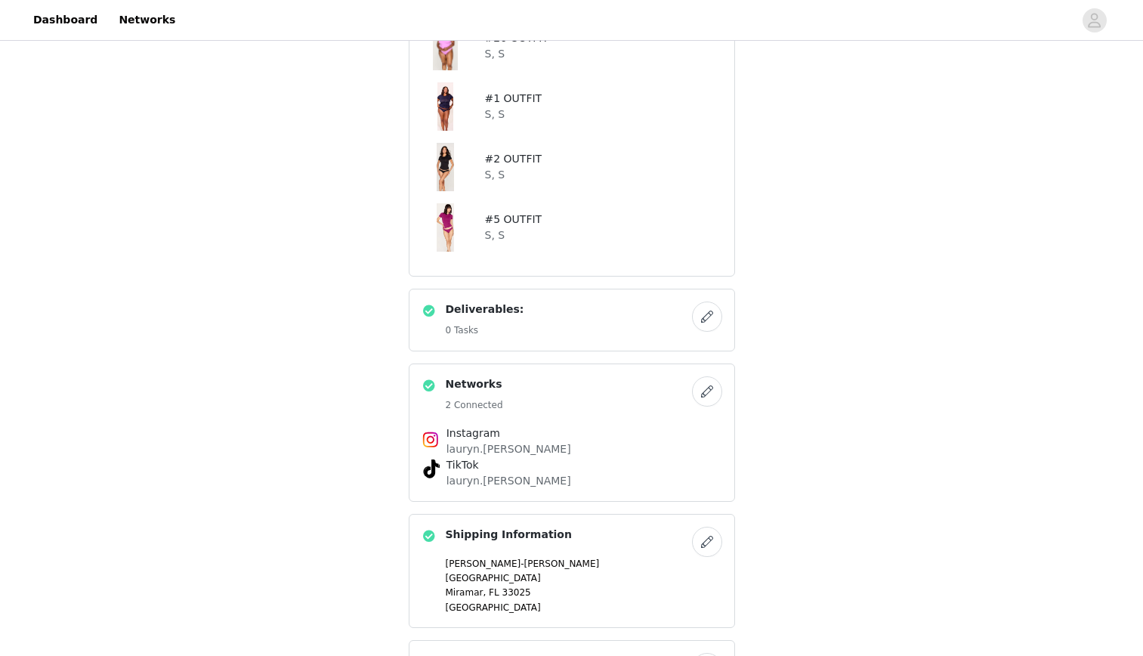
click at [706, 317] on button "button" at bounding box center [707, 316] width 30 height 30
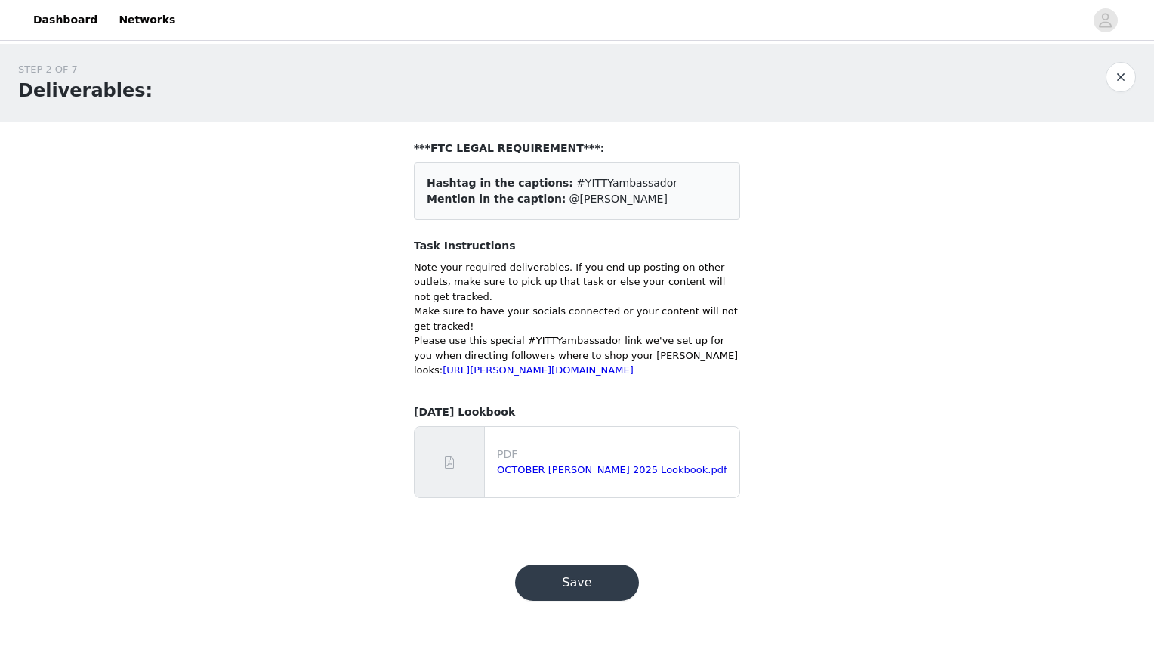
click at [1120, 73] on button "button" at bounding box center [1121, 77] width 30 height 30
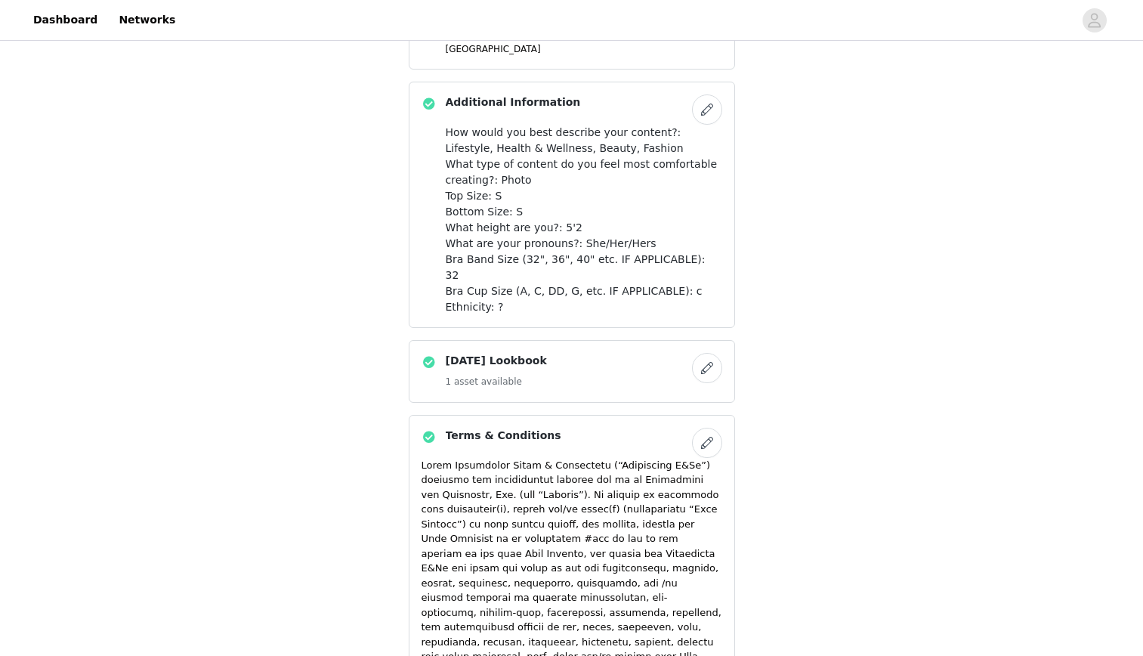
scroll to position [1287, 0]
click at [701, 353] on button "button" at bounding box center [707, 367] width 30 height 30
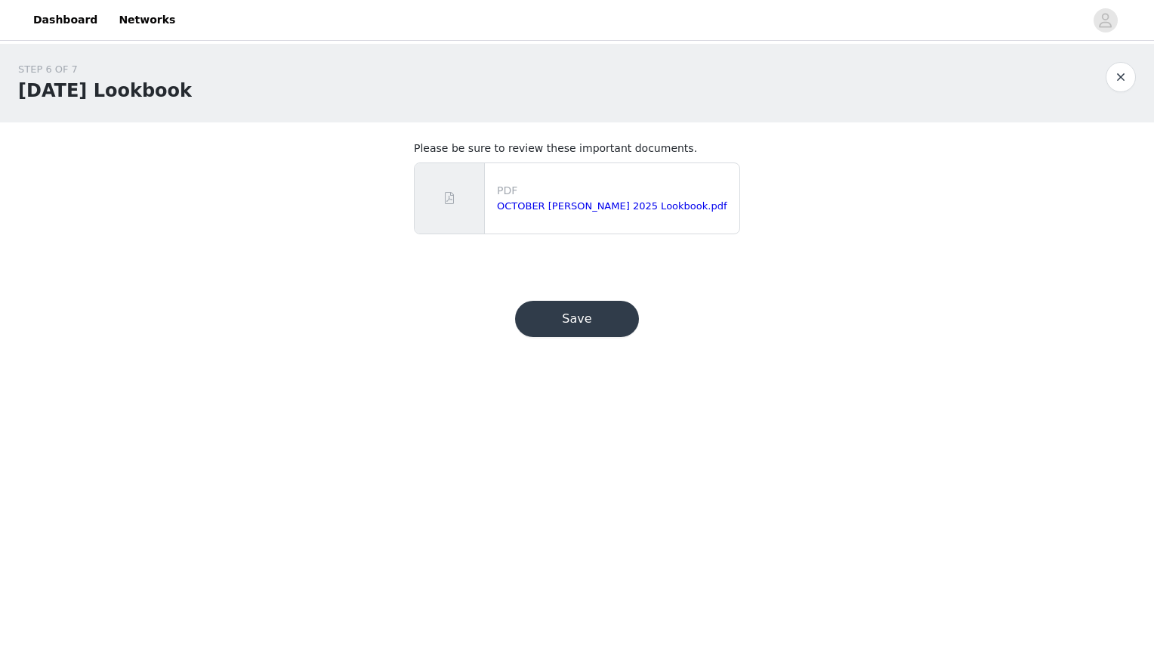
click at [1121, 80] on button "button" at bounding box center [1121, 77] width 30 height 30
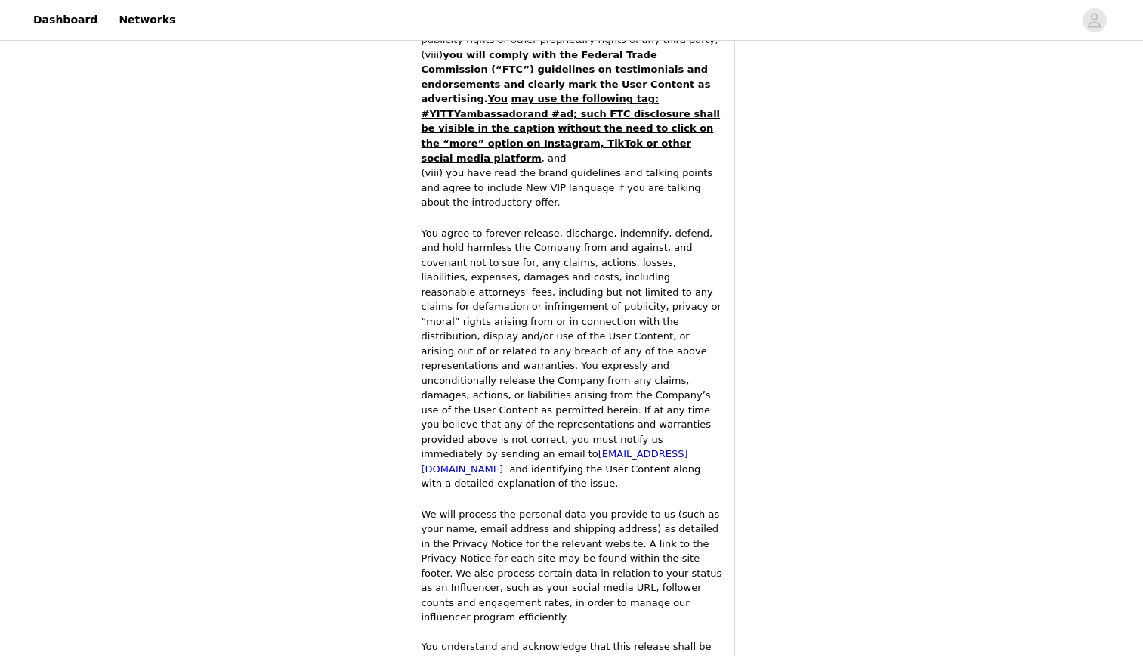
scroll to position [2630, 0]
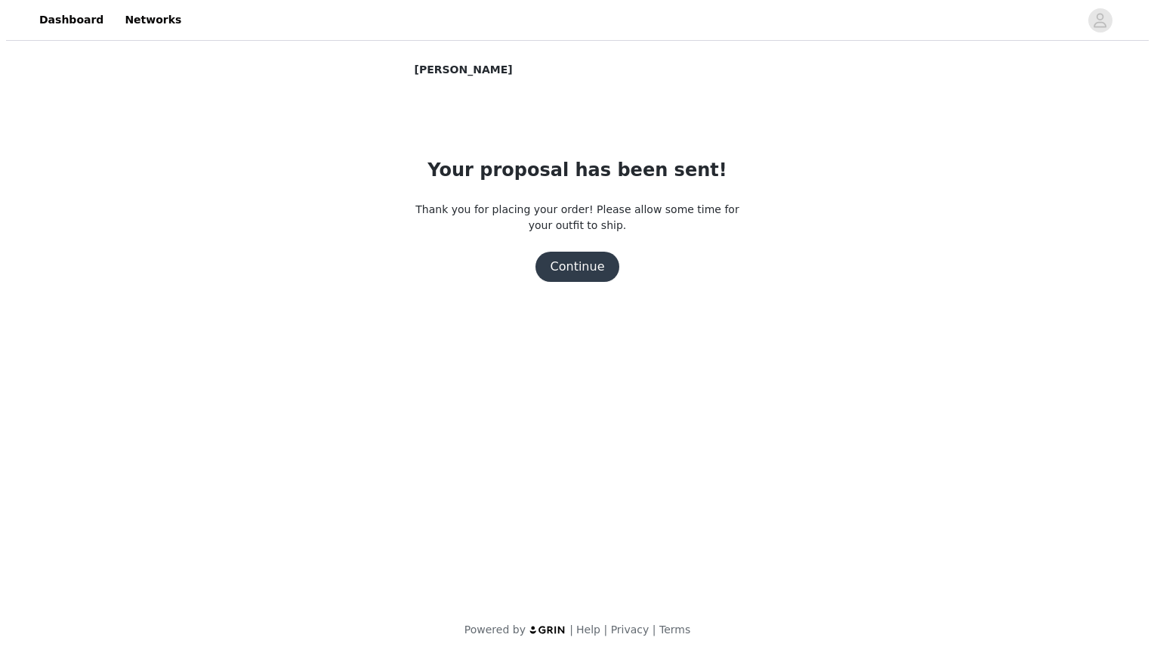
scroll to position [0, 0]
